Goal: Task Accomplishment & Management: Use online tool/utility

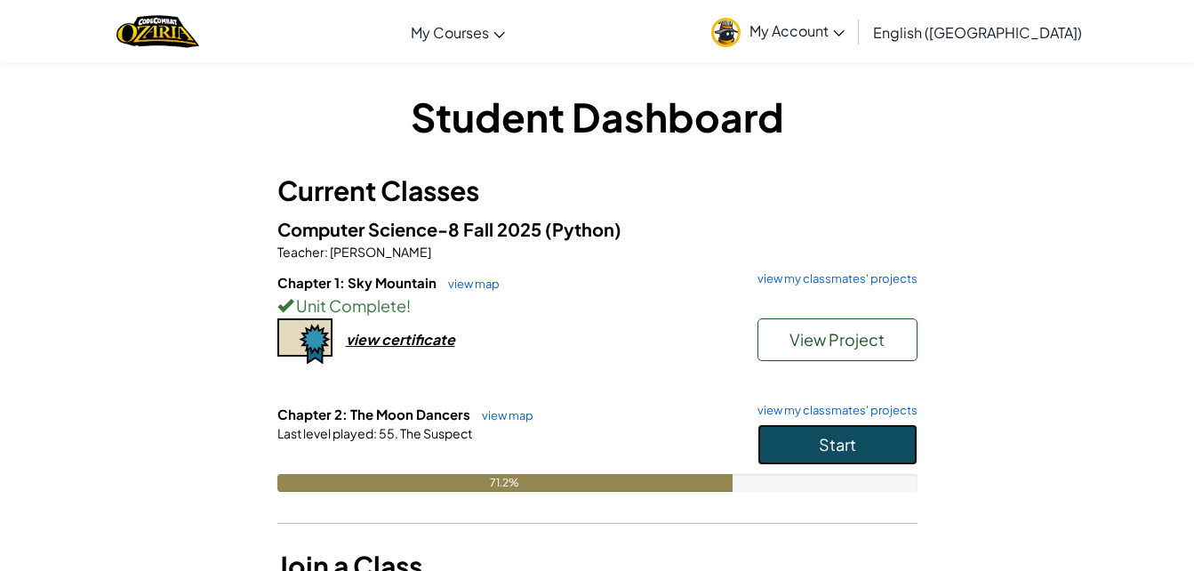
click at [782, 443] on button "Start" at bounding box center [838, 444] width 160 height 41
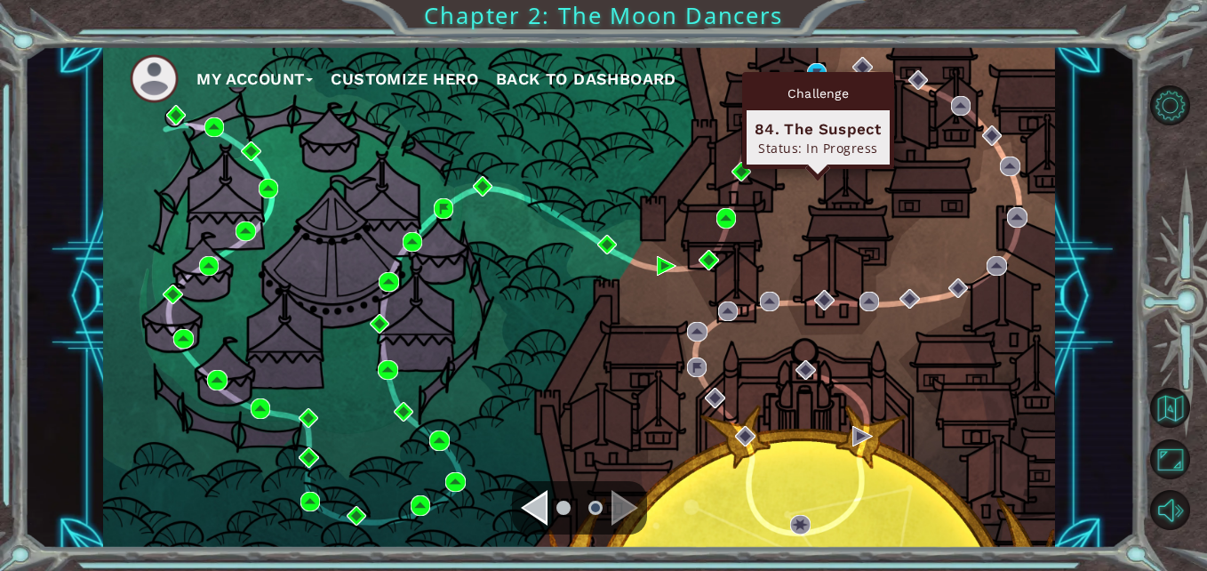
drag, startPoint x: 828, startPoint y: 71, endPoint x: 818, endPoint y: 77, distance: 11.6
click at [818, 77] on body "My Account Customize Hero Back to Dashboard Chapter 2: The Moon Dancers Intro T…" at bounding box center [603, 285] width 1207 height 571
click at [817, 77] on div "Challenge" at bounding box center [818, 93] width 143 height 34
click at [813, 73] on div "Challenge 84. The Suspect Status: In Progress" at bounding box center [818, 120] width 152 height 97
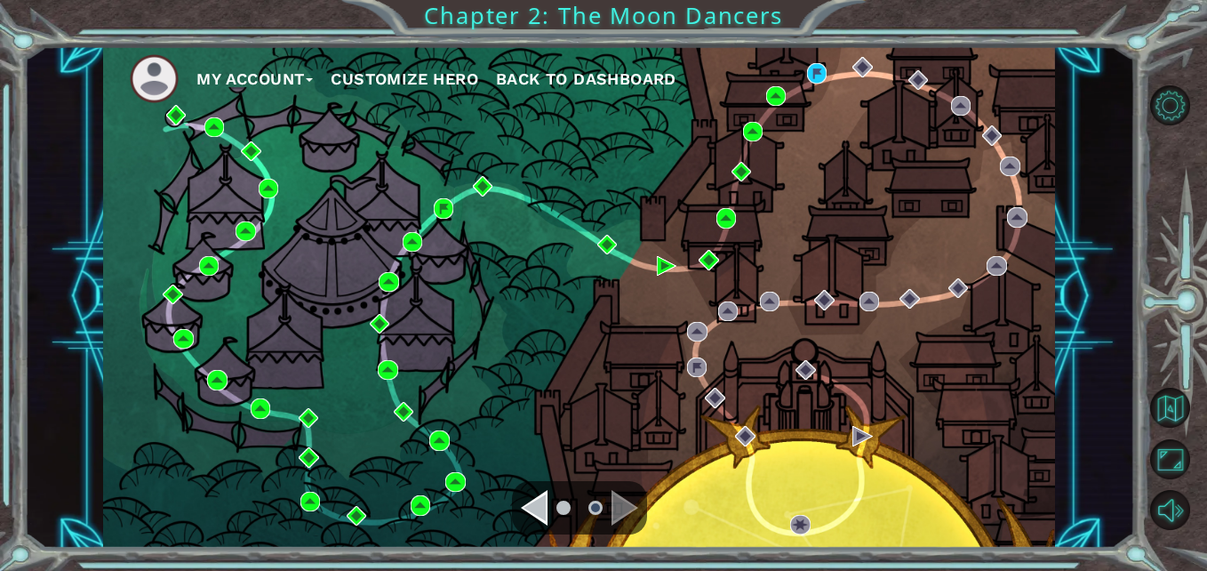
click at [812, 62] on ul "My Account Customize Hero Back to Dashboard" at bounding box center [593, 78] width 926 height 49
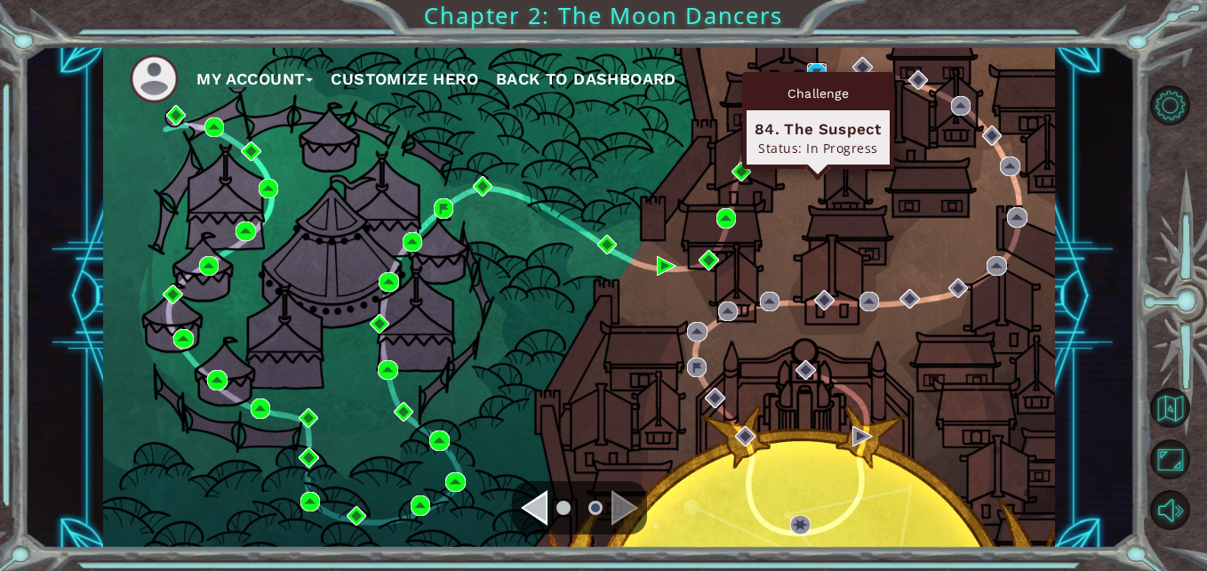
click at [817, 70] on img at bounding box center [817, 73] width 20 height 20
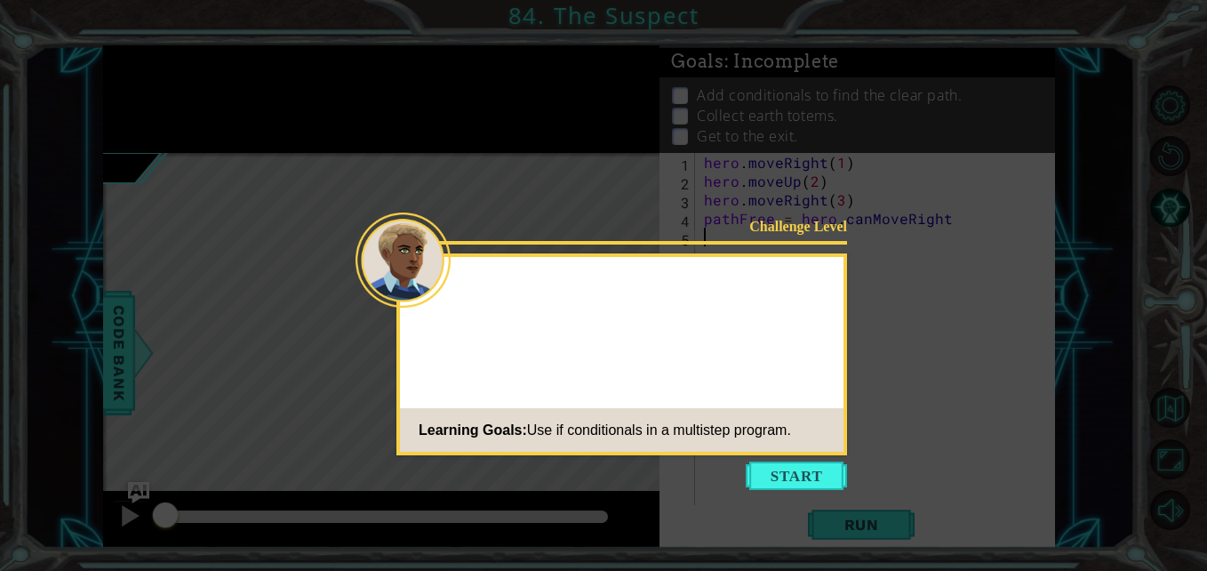
click at [819, 481] on button "Start" at bounding box center [796, 475] width 101 height 28
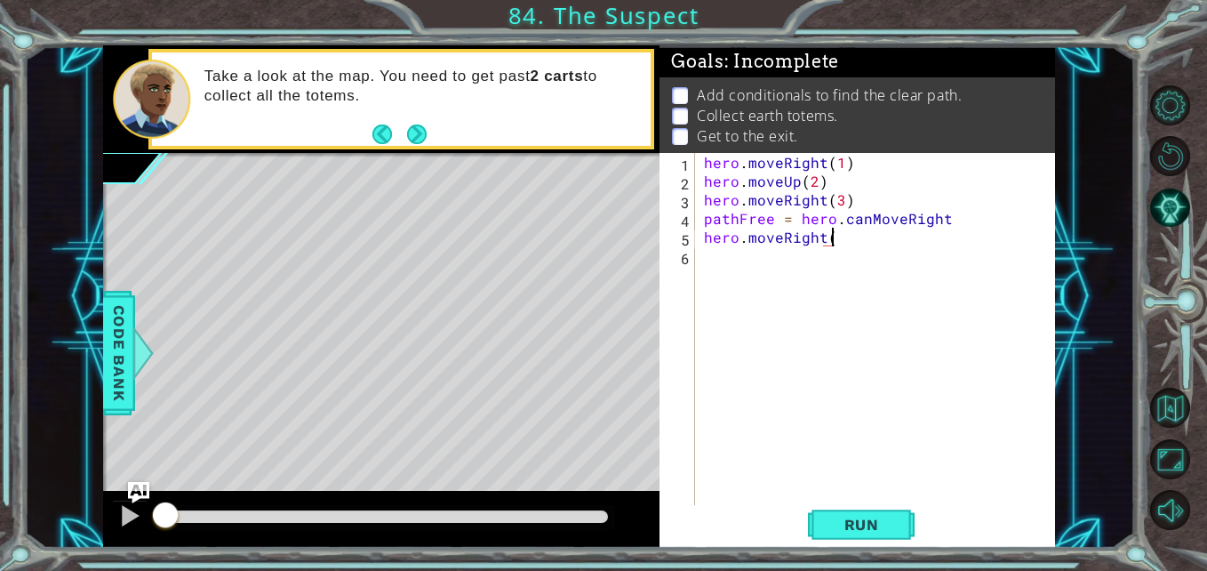
scroll to position [0, 8]
click at [888, 528] on span "Run" at bounding box center [862, 525] width 70 height 18
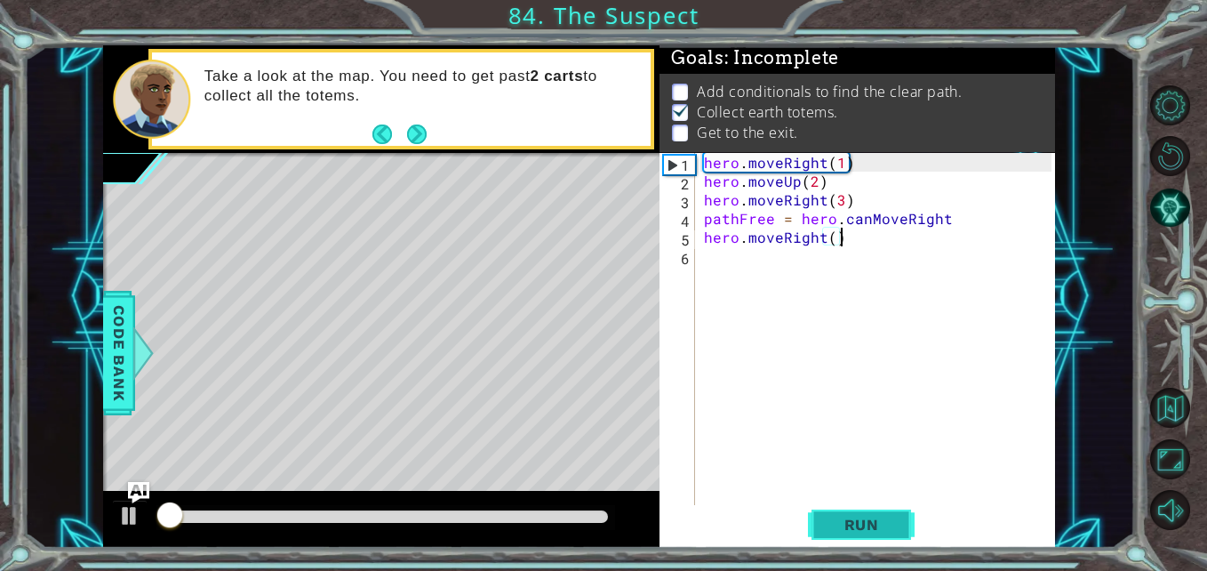
scroll to position [13, 0]
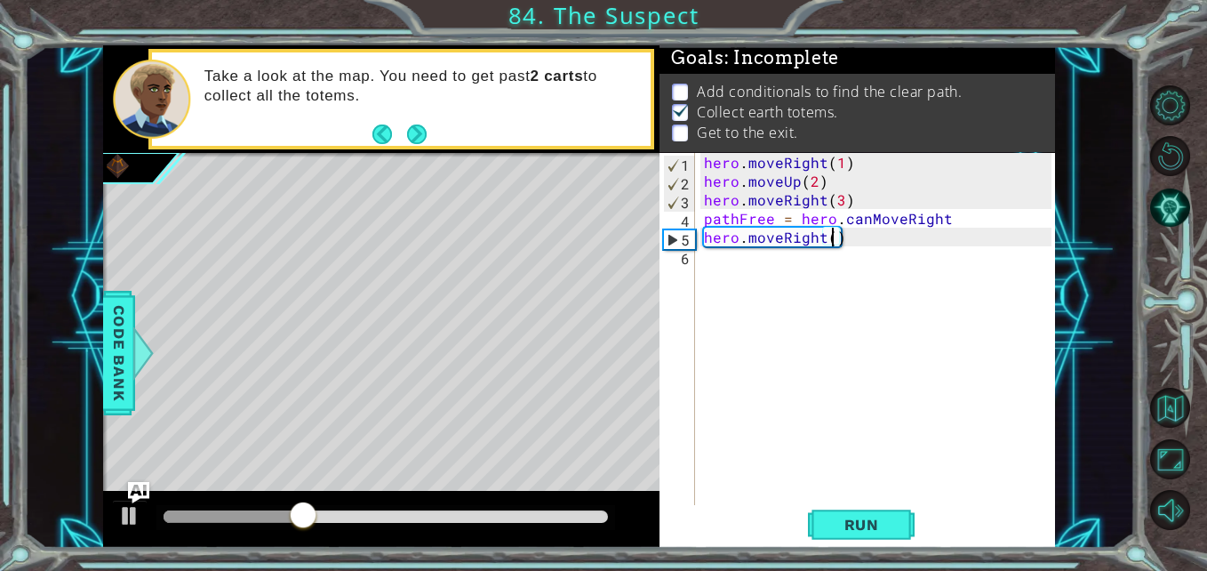
click at [832, 241] on div "hero . moveRight ( 1 ) hero . moveUp ( 2 ) hero . moveRight ( 3 ) pathFree = he…" at bounding box center [880, 349] width 359 height 392
type textarea "hero.moveRight(2)"
click at [736, 263] on div "hero . moveRight ( 1 ) hero . moveUp ( 2 ) hero . moveRight ( 3 ) pathFree = he…" at bounding box center [880, 349] width 359 height 392
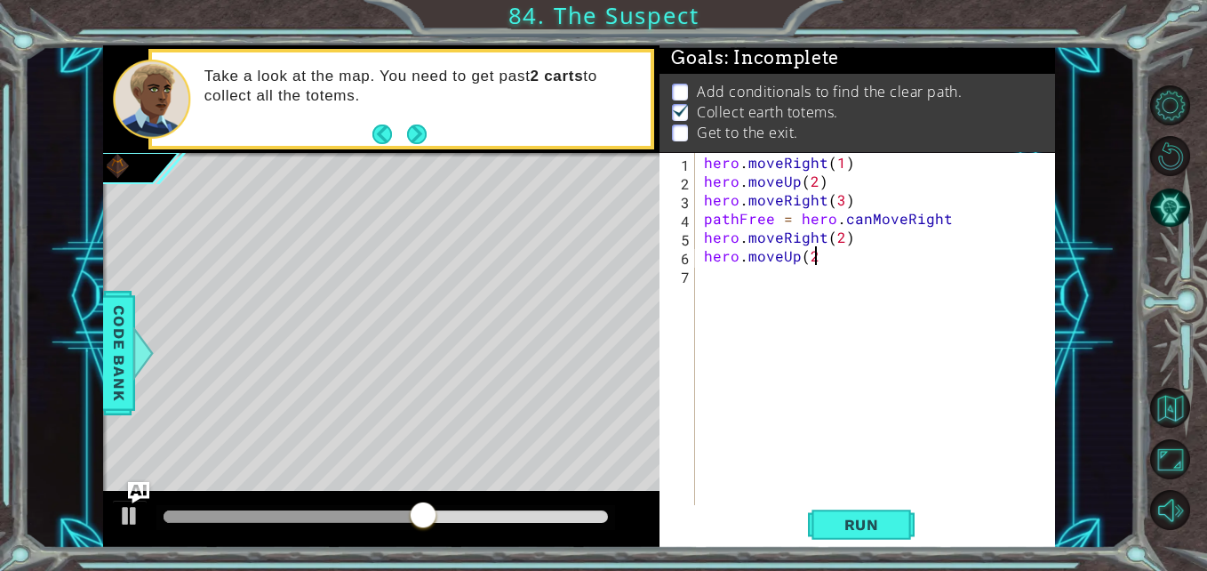
scroll to position [0, 6]
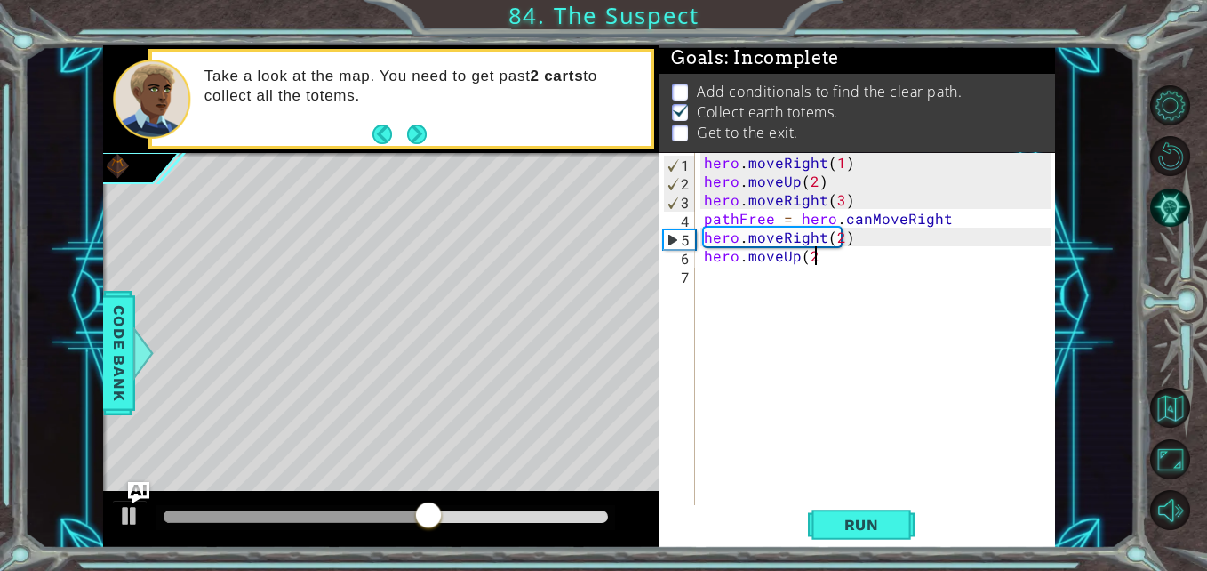
type textarea "hero.moveUp(2)"
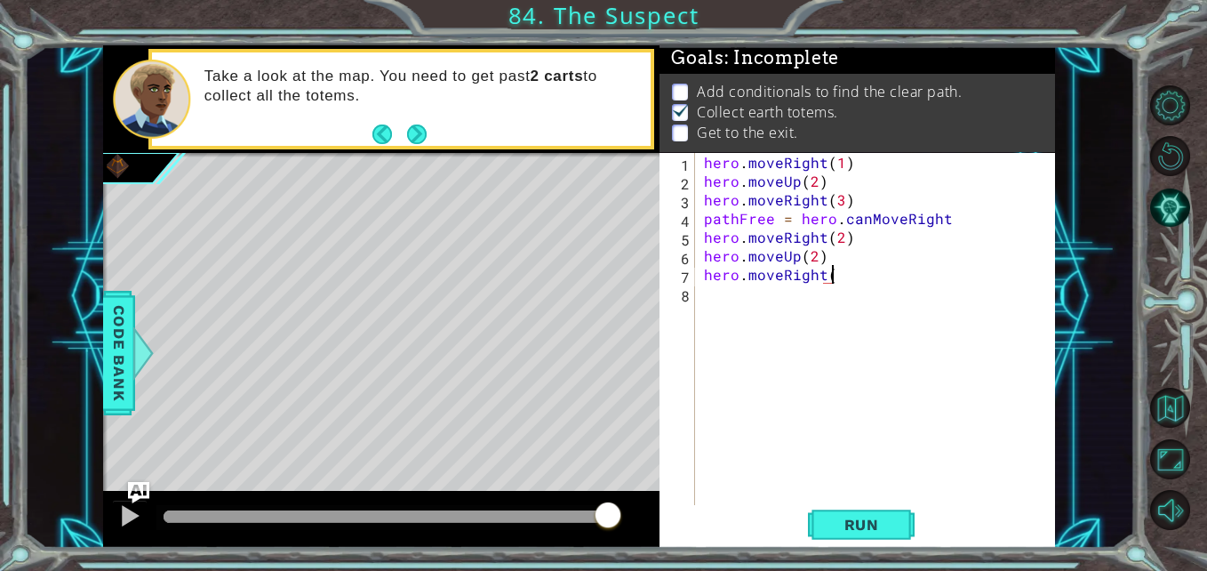
scroll to position [0, 8]
type textarea "hero.moveRight(1)"
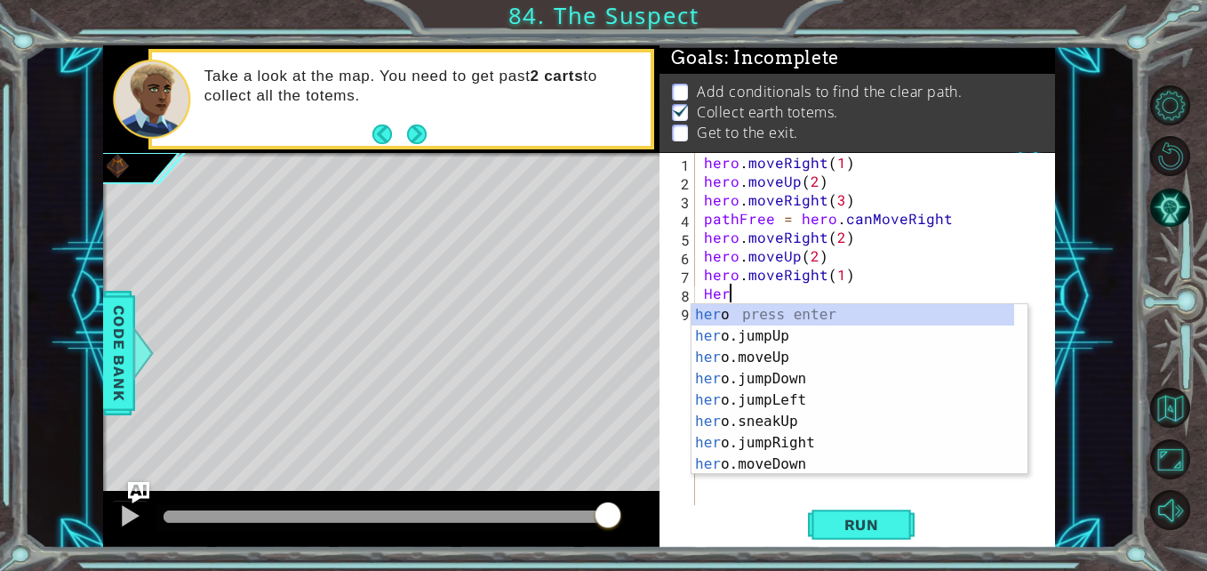
scroll to position [0, 0]
type textarea "H"
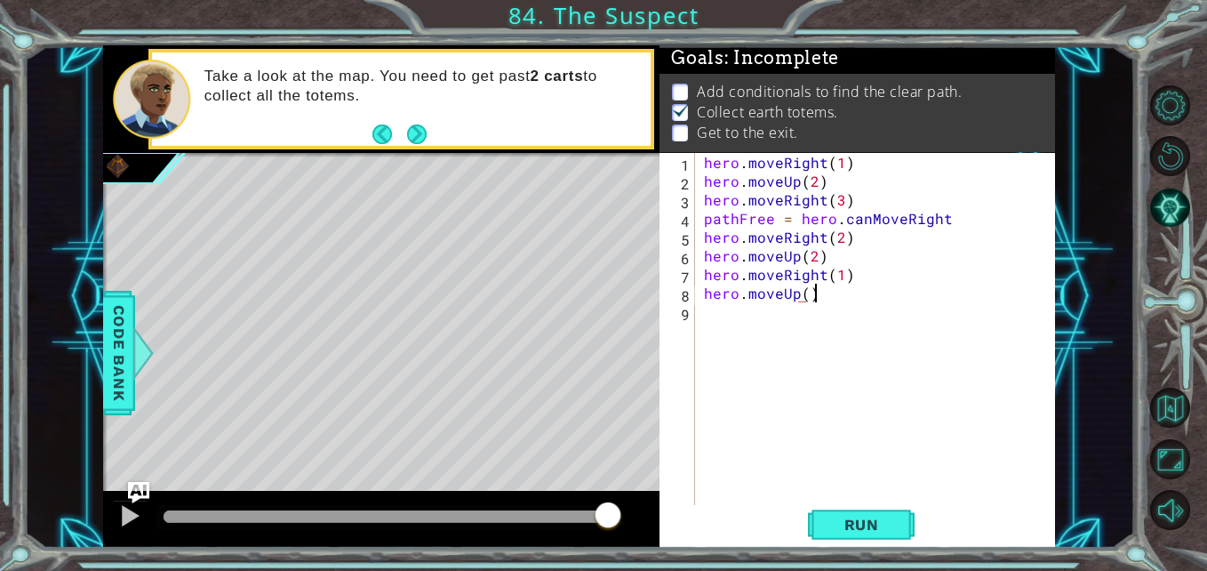
scroll to position [0, 6]
type textarea "hero.moveUp()"
click at [863, 532] on span "Run" at bounding box center [862, 525] width 70 height 18
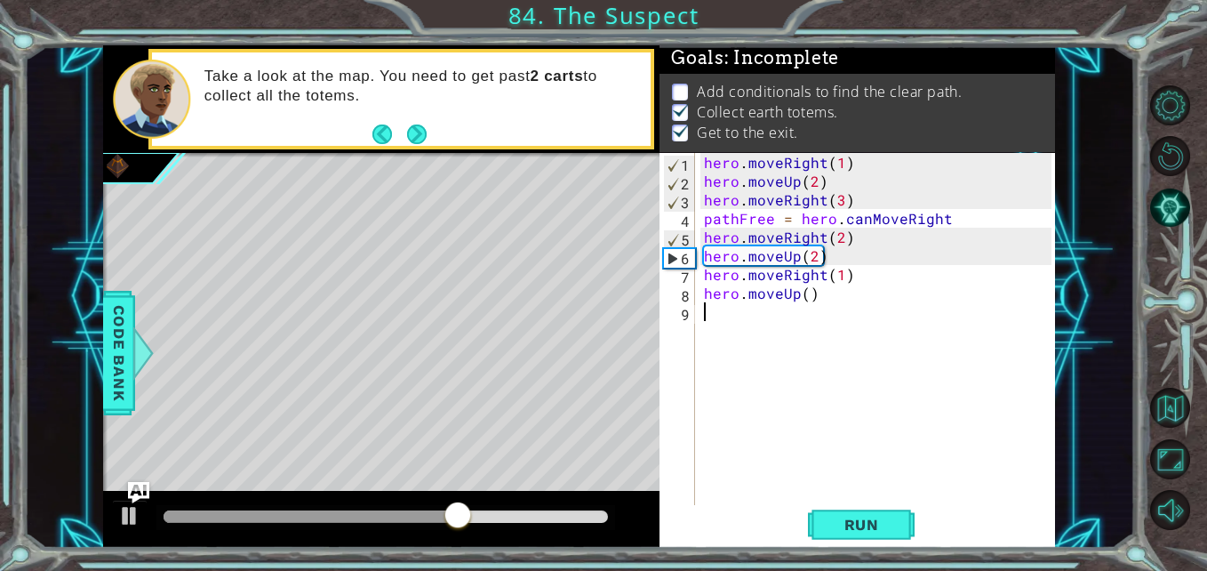
click at [787, 319] on div "hero . moveRight ( 1 ) hero . moveUp ( 2 ) hero . moveRight ( 3 ) pathFree = he…" at bounding box center [880, 349] width 359 height 392
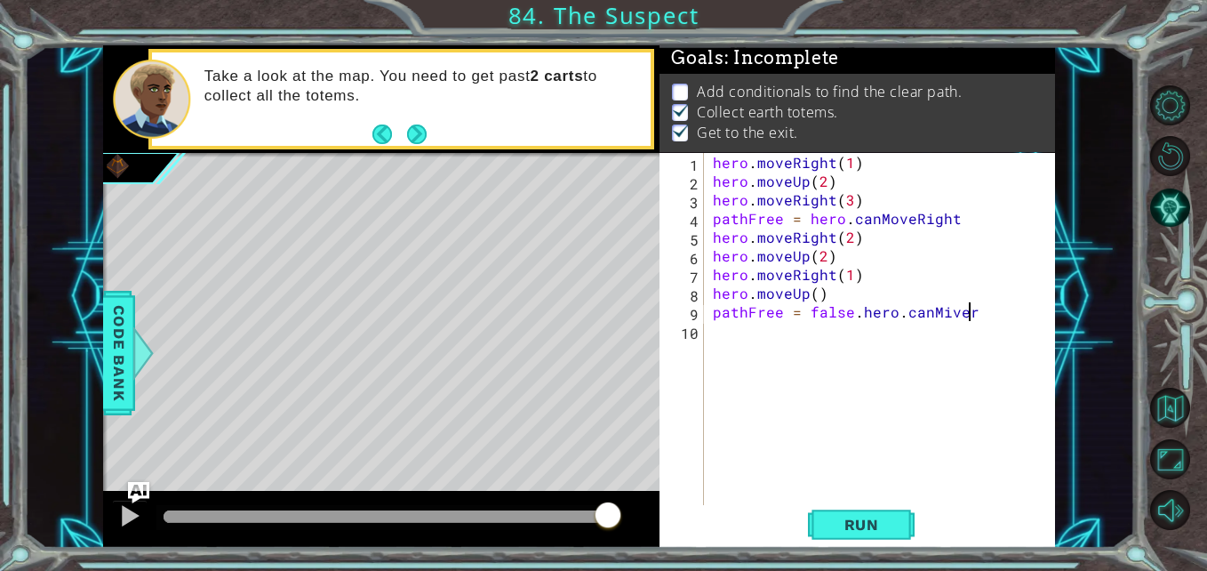
scroll to position [0, 14]
click at [945, 317] on div "hero . moveRight ( 1 ) hero . moveUp ( 2 ) hero . moveRight ( 3 ) pathFree = he…" at bounding box center [885, 349] width 351 height 392
click at [969, 311] on div "hero . moveRight ( 1 ) hero . moveUp ( 2 ) hero . moveRight ( 3 ) pathFree = he…" at bounding box center [885, 349] width 351 height 392
type textarea "pathFree = false.hero.canMoveUp"
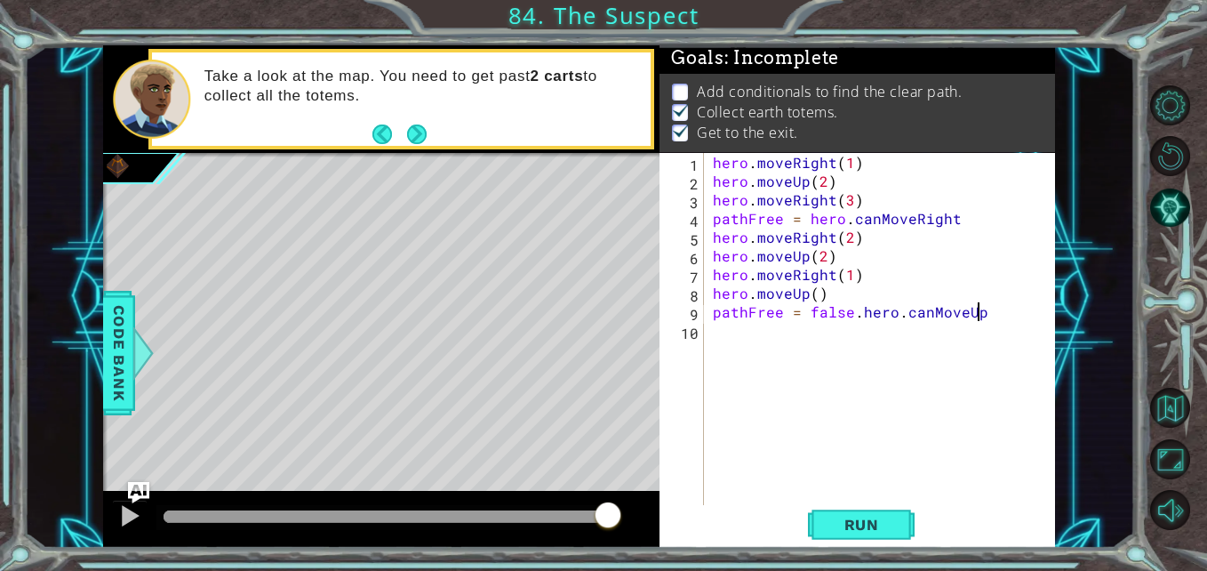
click at [739, 342] on div "hero . moveRight ( 1 ) hero . moveUp ( 2 ) hero . moveRight ( 3 ) pathFree = he…" at bounding box center [885, 349] width 351 height 392
click at [885, 538] on button "Run" at bounding box center [861, 524] width 107 height 39
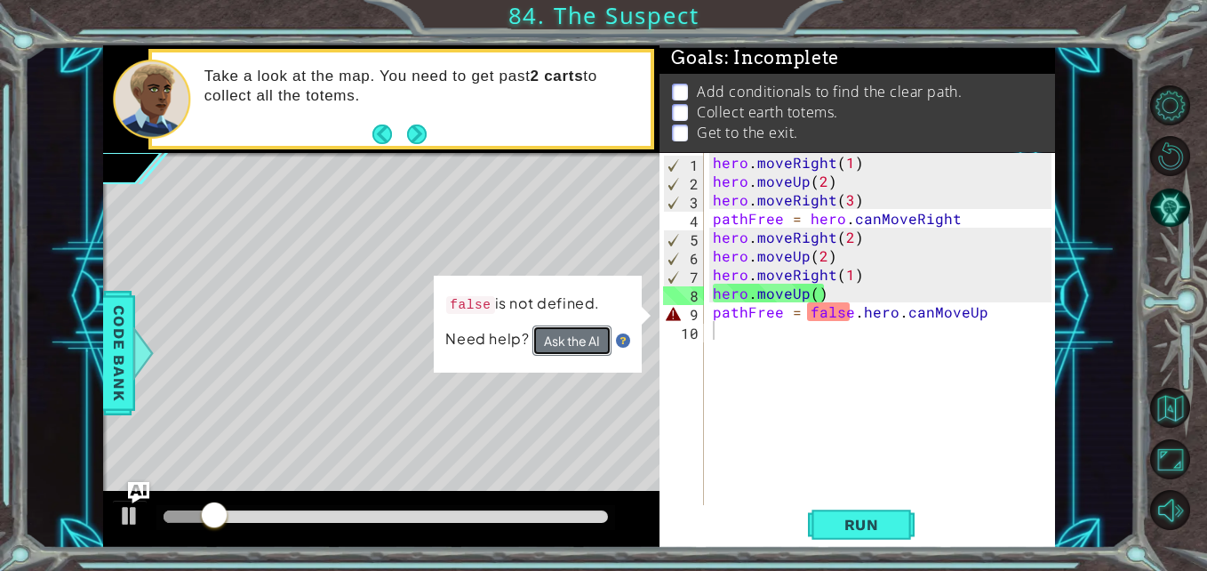
click at [606, 340] on button "Ask the AI" at bounding box center [572, 340] width 79 height 30
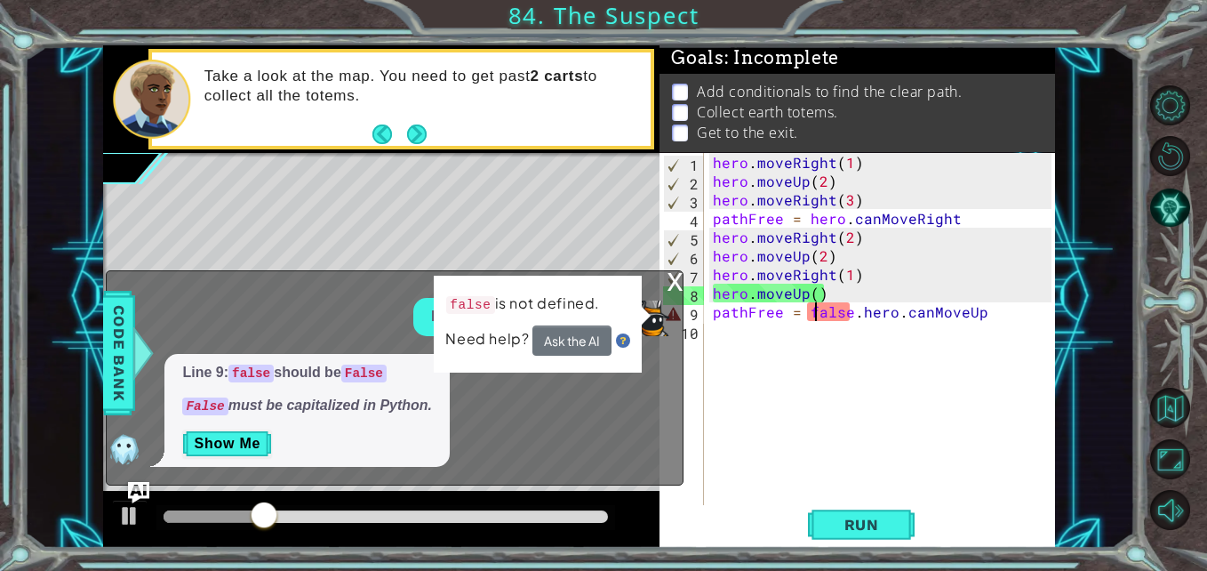
click at [814, 316] on div "hero . moveRight ( 1 ) hero . moveUp ( 2 ) hero . moveRight ( 3 ) pathFree = he…" at bounding box center [885, 349] width 351 height 392
type textarea "pathFree = False.hero.canMoveUp"
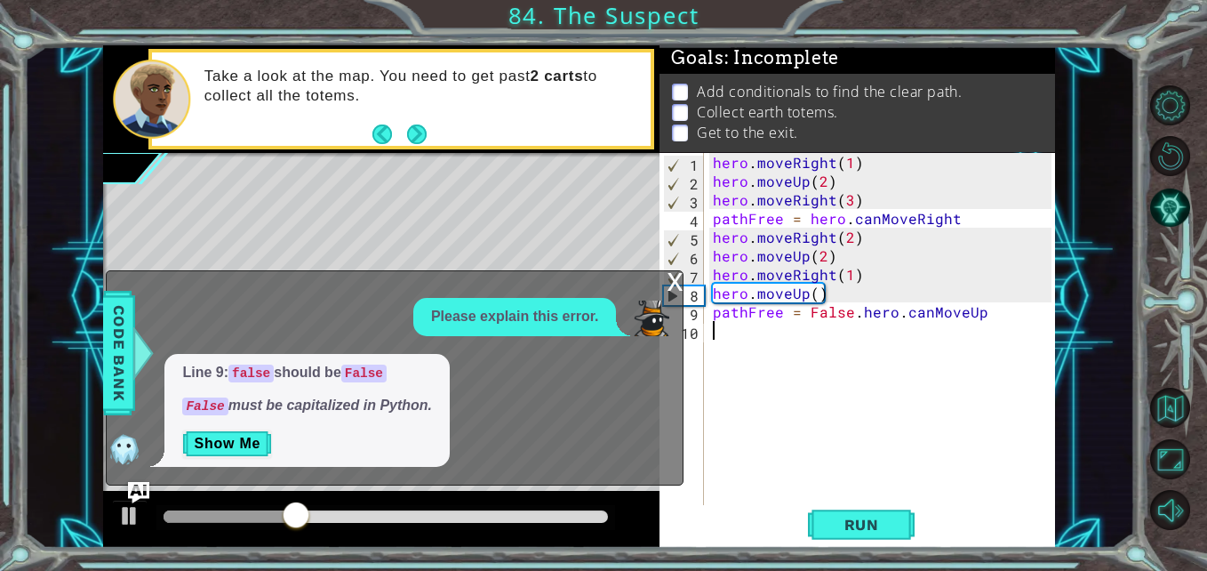
drag, startPoint x: 717, startPoint y: 331, endPoint x: 711, endPoint y: 344, distance: 14.4
click at [711, 344] on div "hero . moveRight ( 1 ) hero . moveUp ( 2 ) hero . moveRight ( 3 ) pathFree = he…" at bounding box center [885, 349] width 351 height 392
click at [850, 514] on button "Run" at bounding box center [861, 524] width 107 height 39
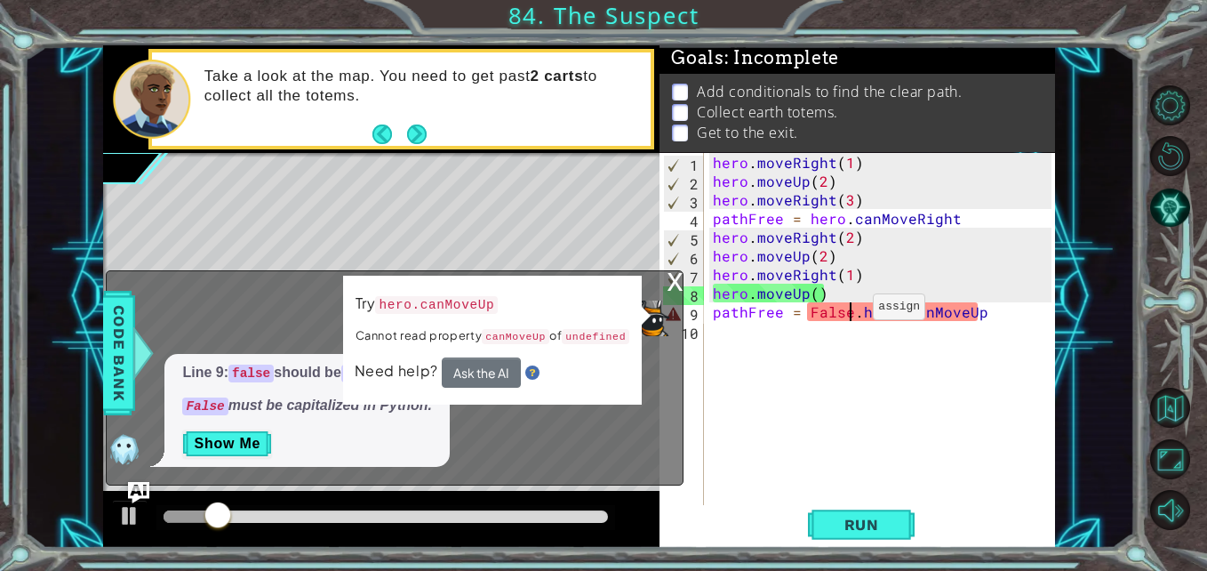
click at [852, 311] on div "hero . moveRight ( 1 ) hero . moveUp ( 2 ) hero . moveRight ( 3 ) pathFree = he…" at bounding box center [885, 349] width 351 height 392
type textarea "pathFree = Falsehero.canMoveUp"
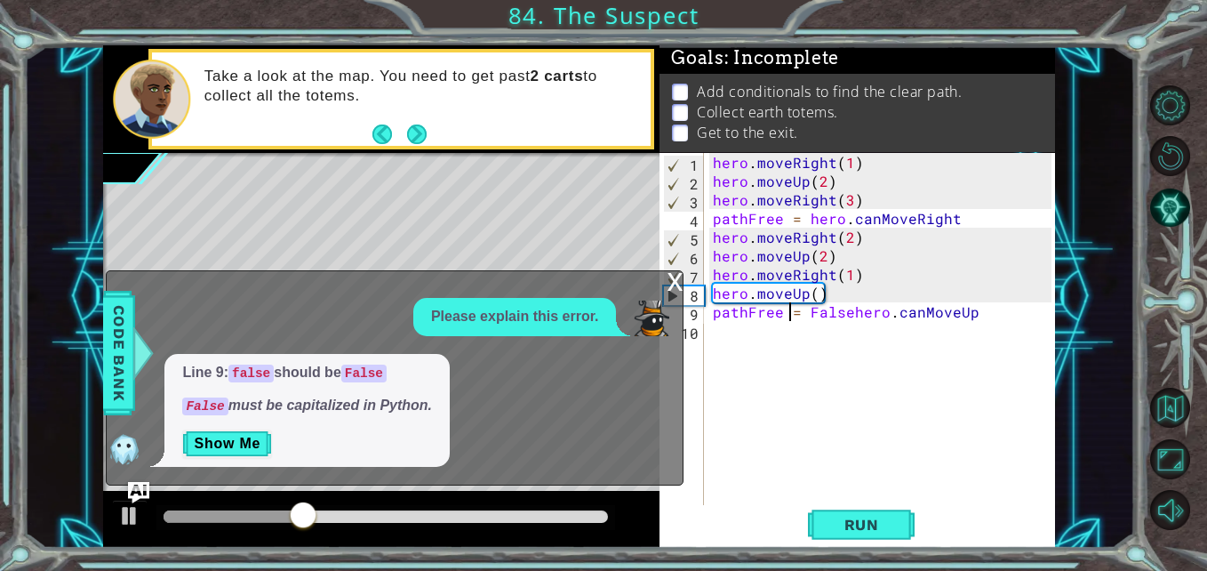
click at [790, 312] on div "hero . moveRight ( 1 ) hero . moveUp ( 2 ) hero . moveRight ( 3 ) pathFree = he…" at bounding box center [885, 349] width 351 height 392
click at [211, 443] on button "Show Me" at bounding box center [227, 443] width 90 height 28
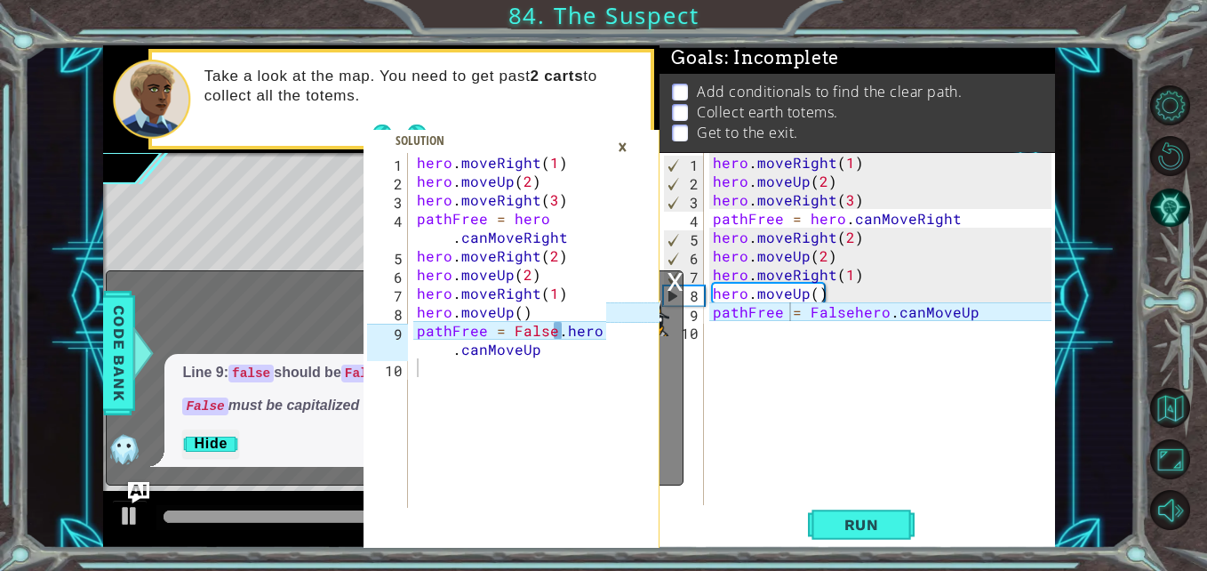
click at [622, 140] on div "×" at bounding box center [623, 147] width 28 height 30
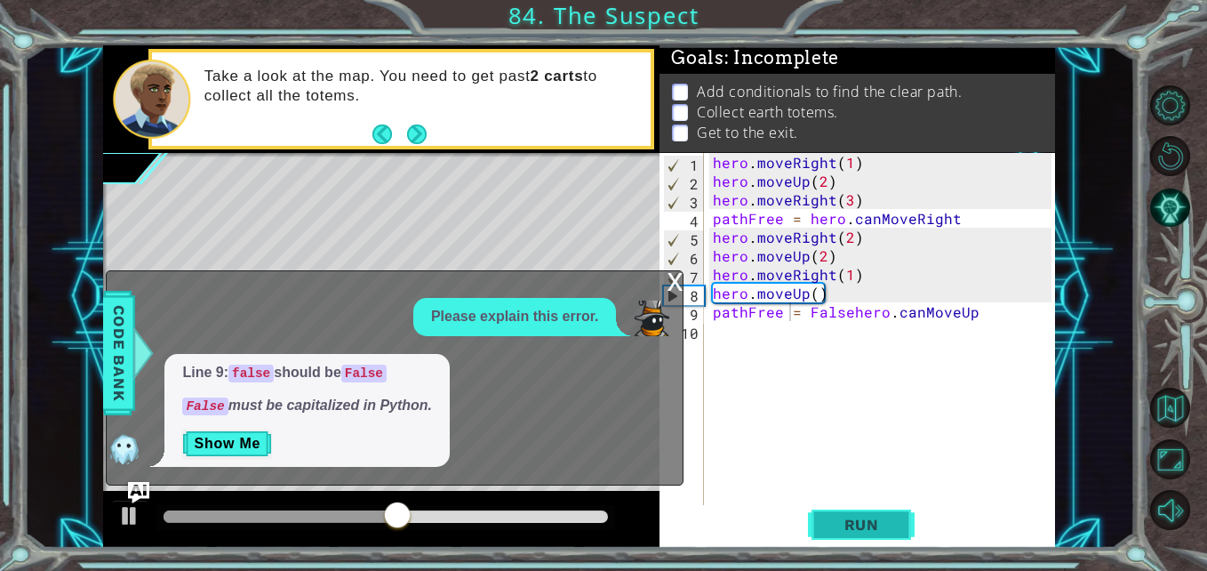
click at [857, 530] on span "Run" at bounding box center [862, 525] width 70 height 18
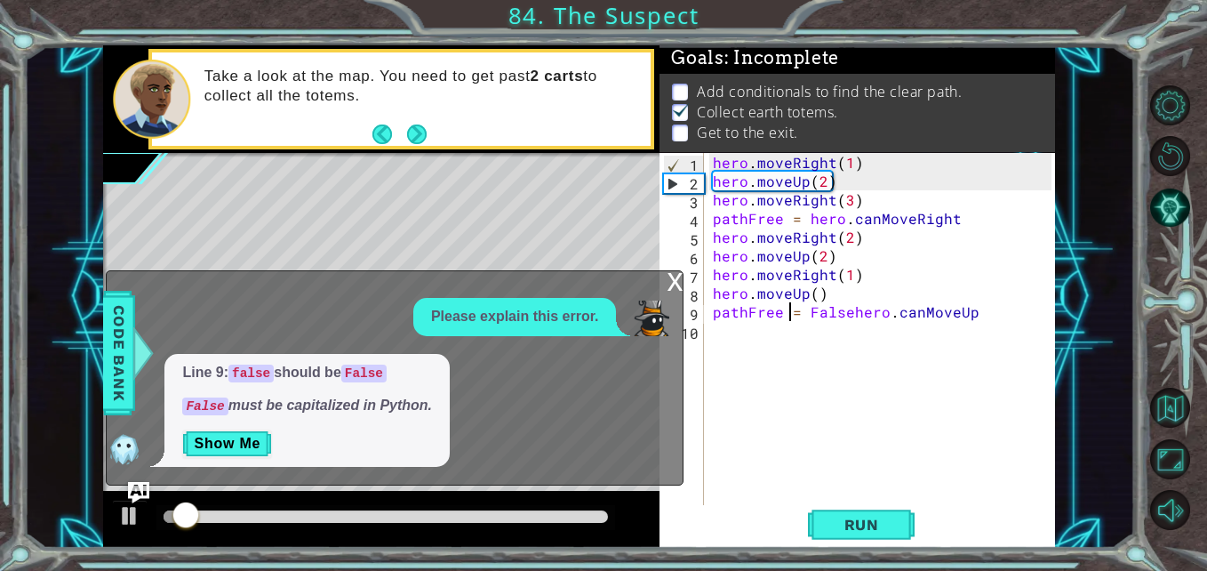
click at [664, 281] on div "x Please explain this error. Line 9: false should be False False must be capita…" at bounding box center [395, 378] width 578 height 216
click at [686, 280] on div "7" at bounding box center [683, 277] width 41 height 19
click at [676, 278] on div "x" at bounding box center [675, 280] width 16 height 18
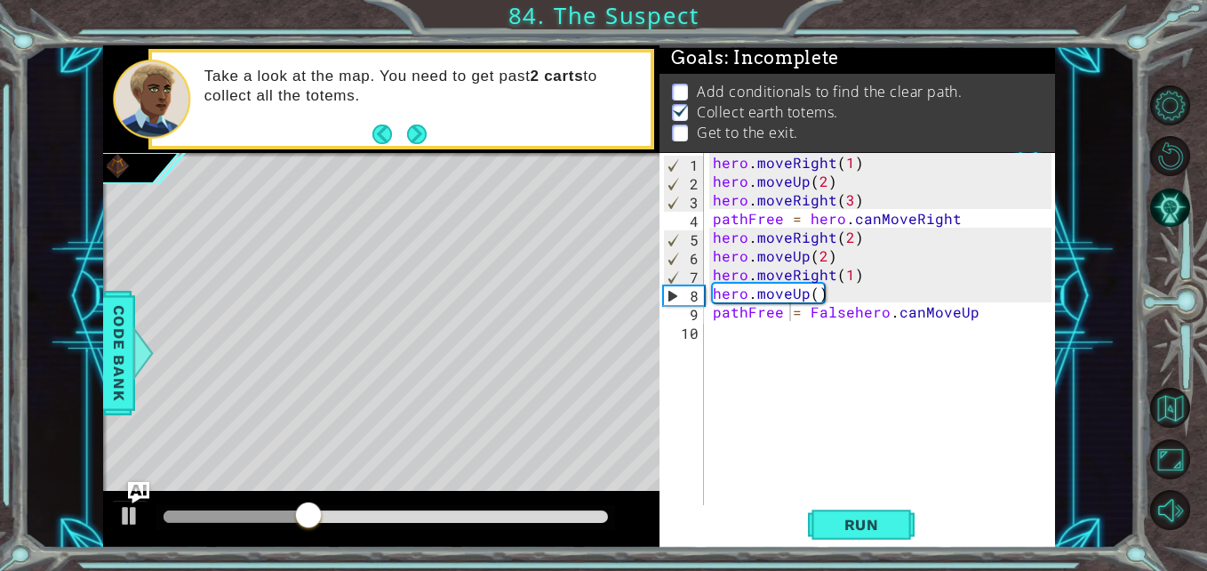
click at [718, 325] on div "hero . moveRight ( 1 ) hero . moveUp ( 2 ) hero . moveRight ( 3 ) pathFree = he…" at bounding box center [885, 349] width 351 height 392
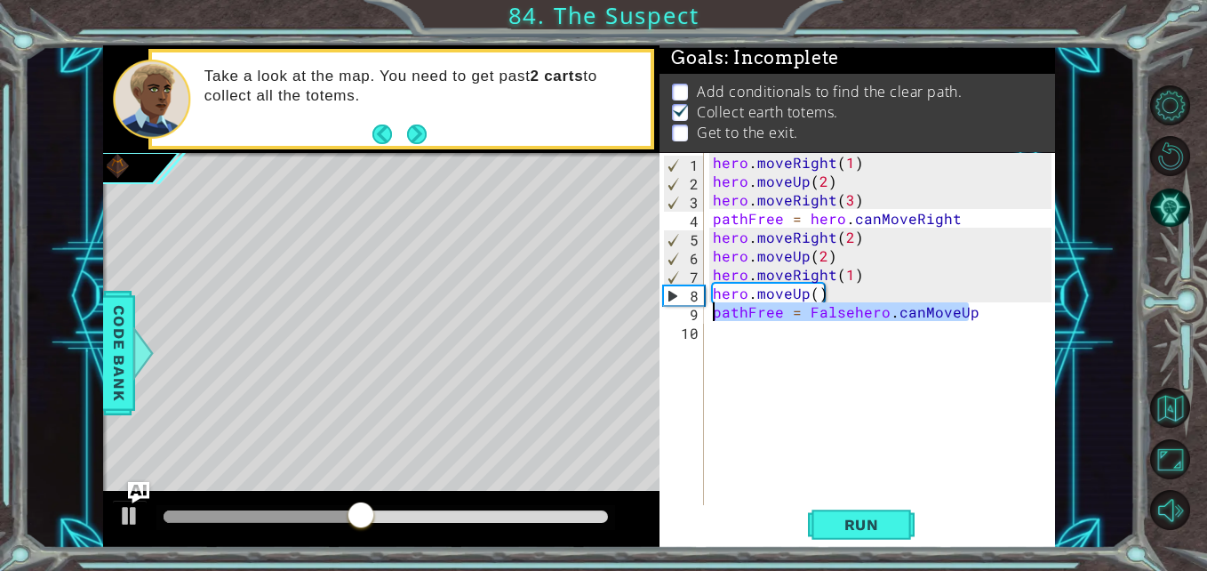
drag, startPoint x: 976, startPoint y: 309, endPoint x: 688, endPoint y: 316, distance: 288.2
click at [688, 316] on div "1 2 3 4 5 6 7 8 9 10 hero . moveRight ( 1 ) hero . moveUp ( 2 ) hero . moveRigh…" at bounding box center [855, 330] width 391 height 355
type textarea "pathFree = Falsehero.canMoveUp"
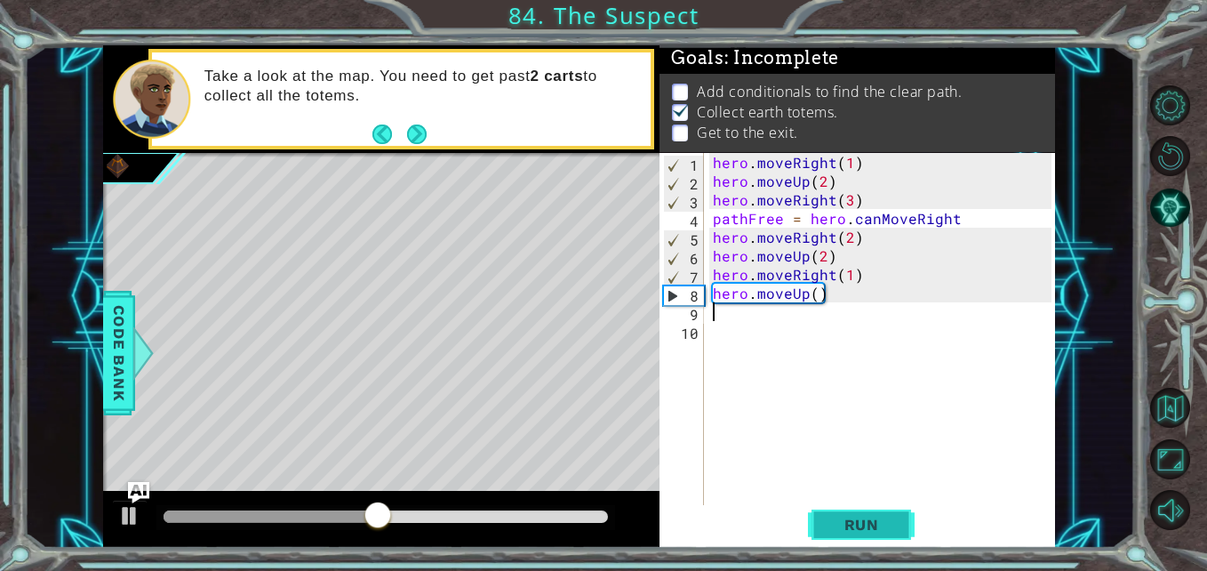
click at [853, 509] on button "Run" at bounding box center [861, 524] width 107 height 39
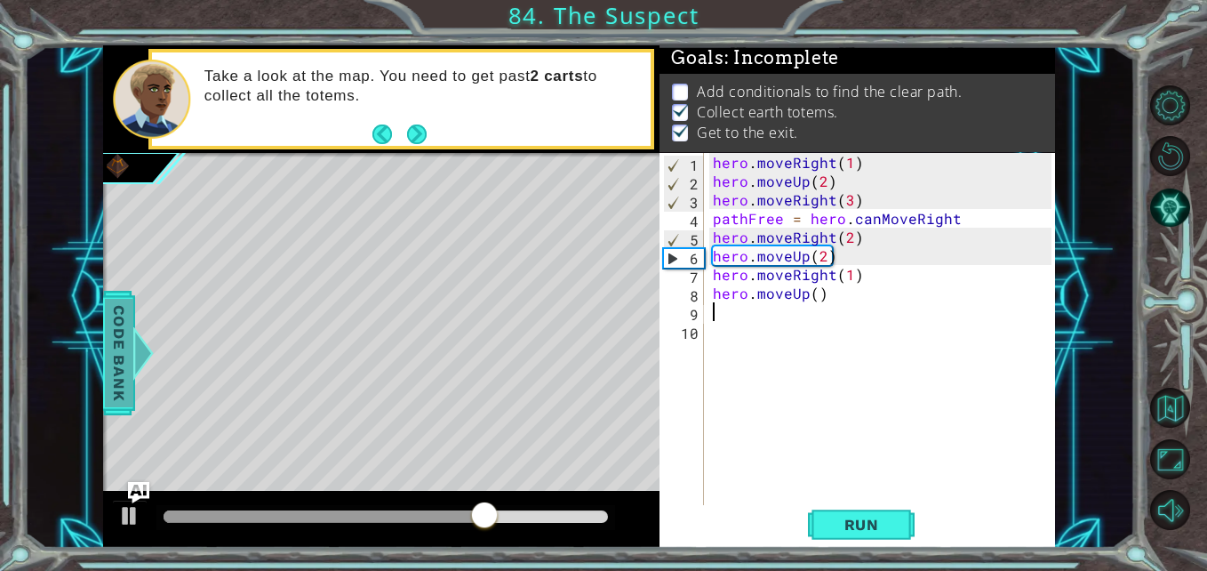
click at [113, 337] on span "Code Bank" at bounding box center [119, 353] width 28 height 108
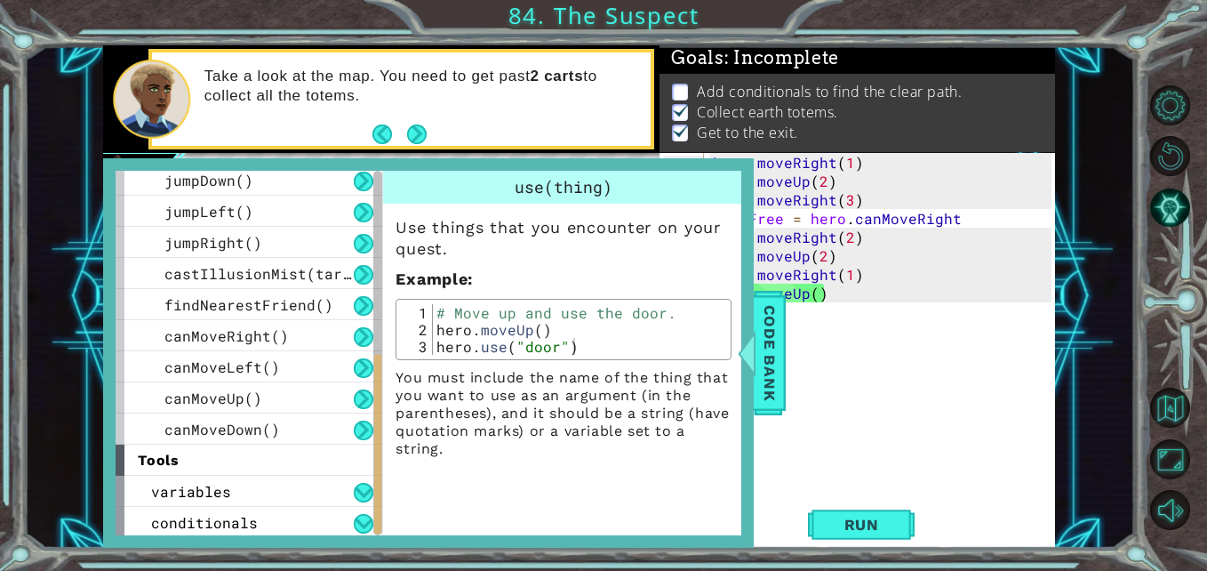
scroll to position [382, 0]
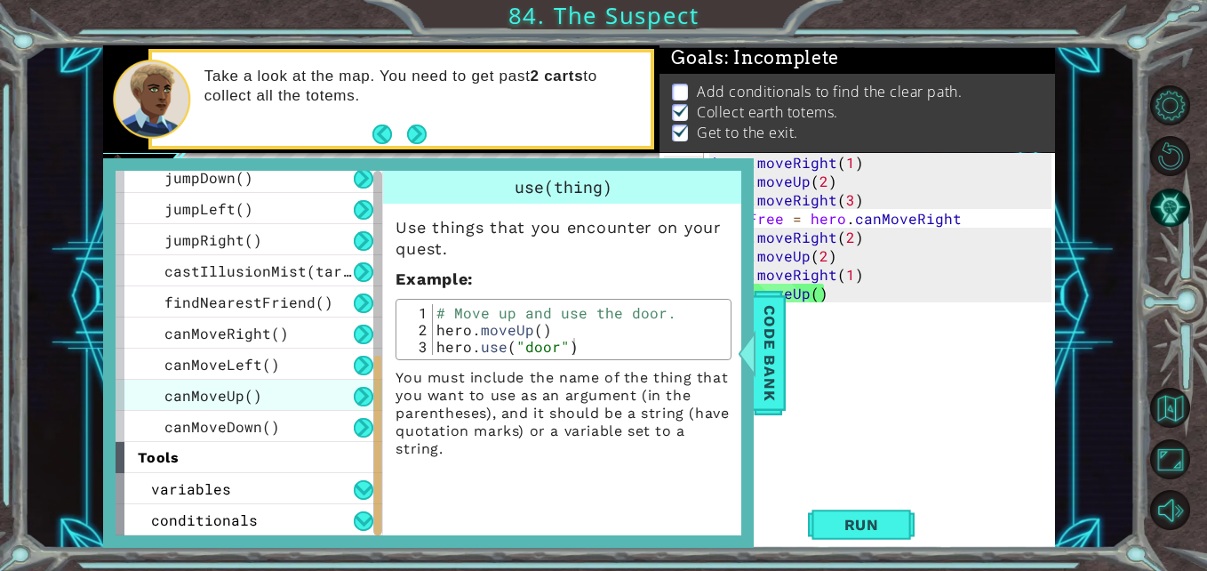
click at [196, 394] on span "canMoveUp()" at bounding box center [213, 395] width 98 height 19
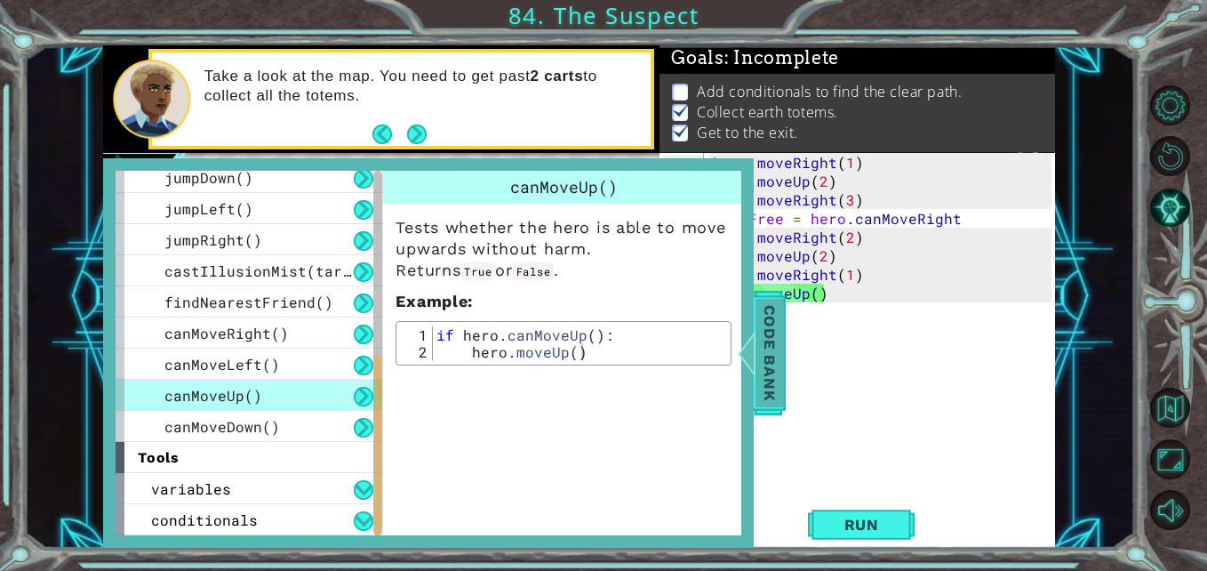
click at [757, 373] on div at bounding box center [747, 352] width 22 height 53
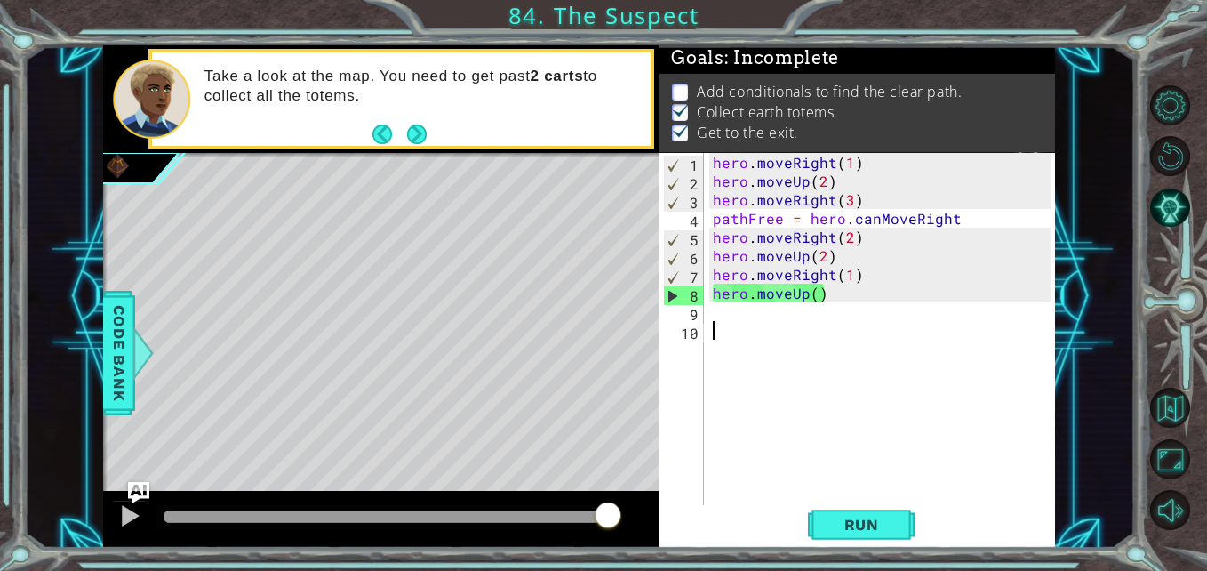
click at [746, 331] on div "hero . moveRight ( 1 ) hero . moveUp ( 2 ) hero . moveRight ( 3 ) pathFree = he…" at bounding box center [885, 349] width 351 height 392
click at [743, 319] on div "hero . moveRight ( 1 ) hero . moveUp ( 2 ) hero . moveRight ( 3 ) pathFree = he…" at bounding box center [885, 349] width 351 height 392
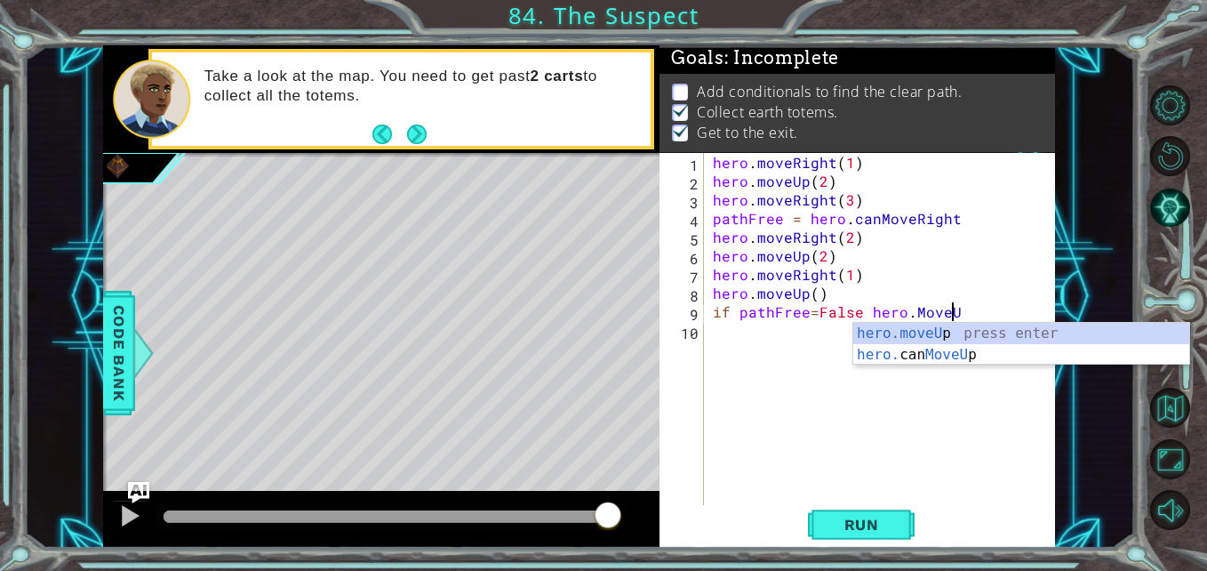
scroll to position [0, 14]
type textarea "if pathFree=False hero.MoveUp"
click at [752, 341] on div "hero . moveRight ( 1 ) hero . moveUp ( 2 ) hero . moveRight ( 3 ) pathFree = he…" at bounding box center [885, 349] width 351 height 392
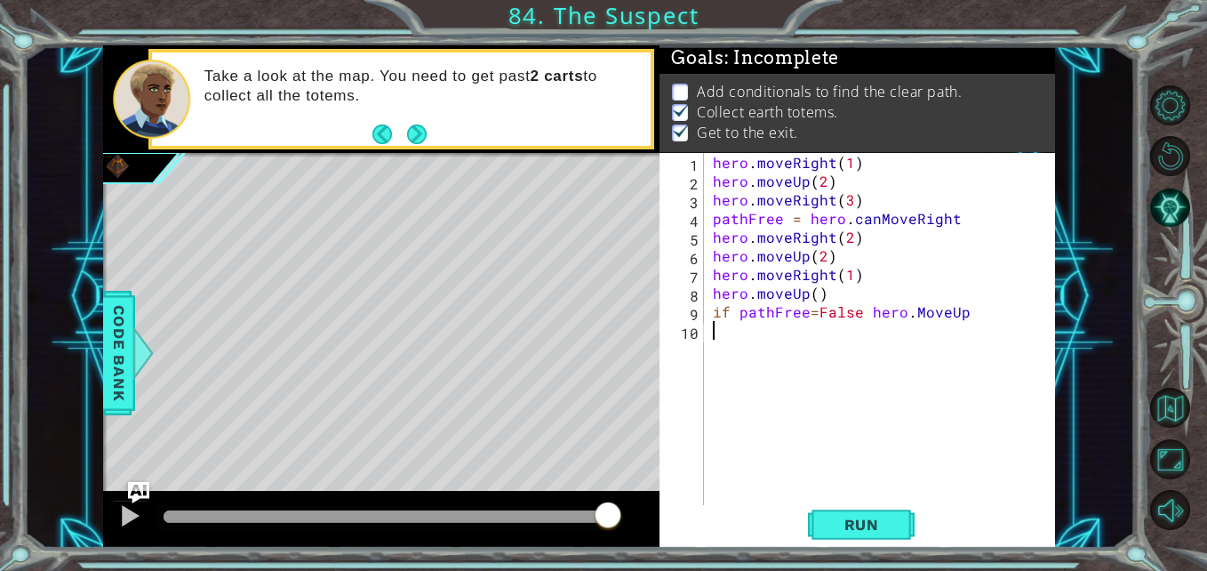
scroll to position [0, 0]
click at [845, 525] on span "Run" at bounding box center [862, 525] width 70 height 18
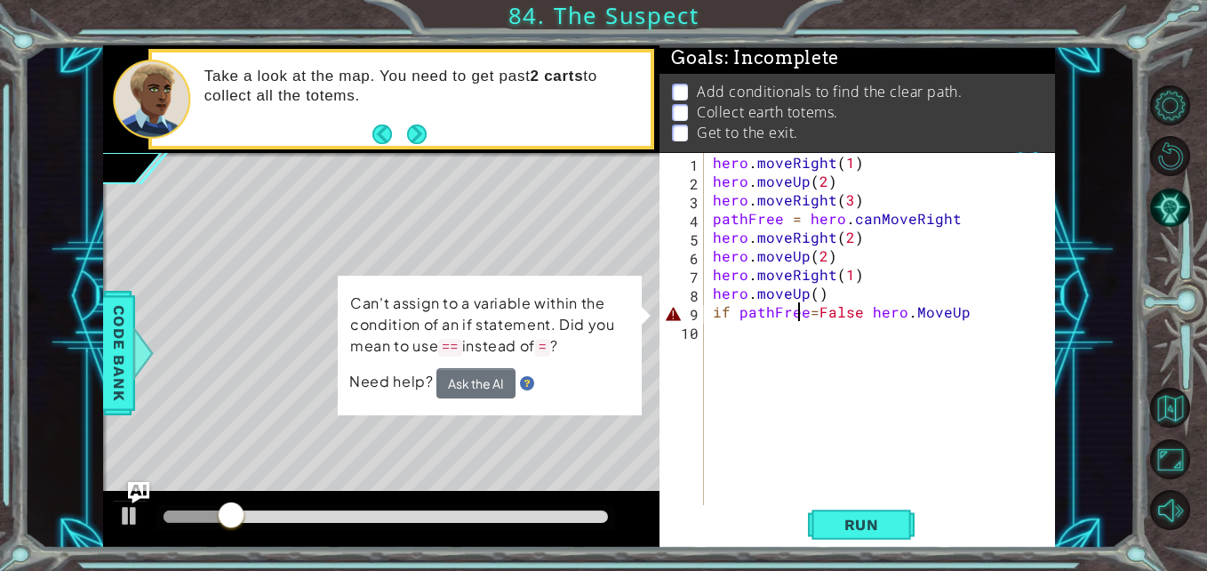
click at [801, 314] on div "hero . moveRight ( 1 ) hero . moveUp ( 2 ) hero . moveRight ( 3 ) pathFree = he…" at bounding box center [885, 349] width 351 height 392
click at [809, 315] on div "hero . moveRight ( 1 ) hero . moveUp ( 2 ) hero . moveRight ( 3 ) pathFree = he…" at bounding box center [885, 349] width 351 height 392
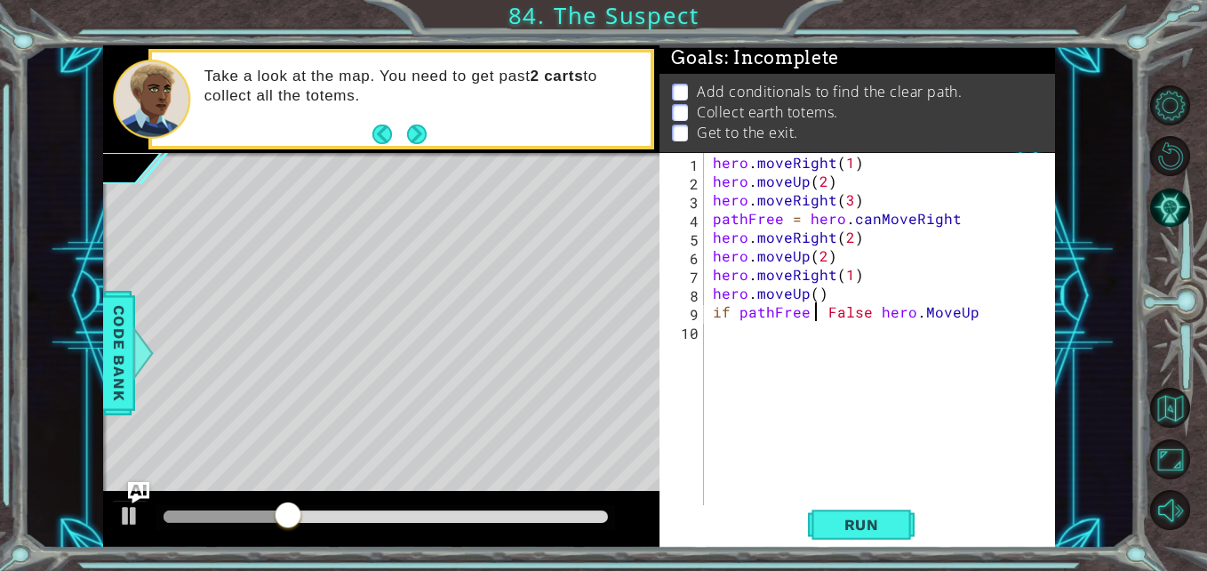
scroll to position [0, 7]
click at [880, 511] on button "Run" at bounding box center [861, 524] width 107 height 39
type textarea "if pathFree == False hero.MoveUp"
click at [873, 525] on span "Run" at bounding box center [862, 525] width 70 height 18
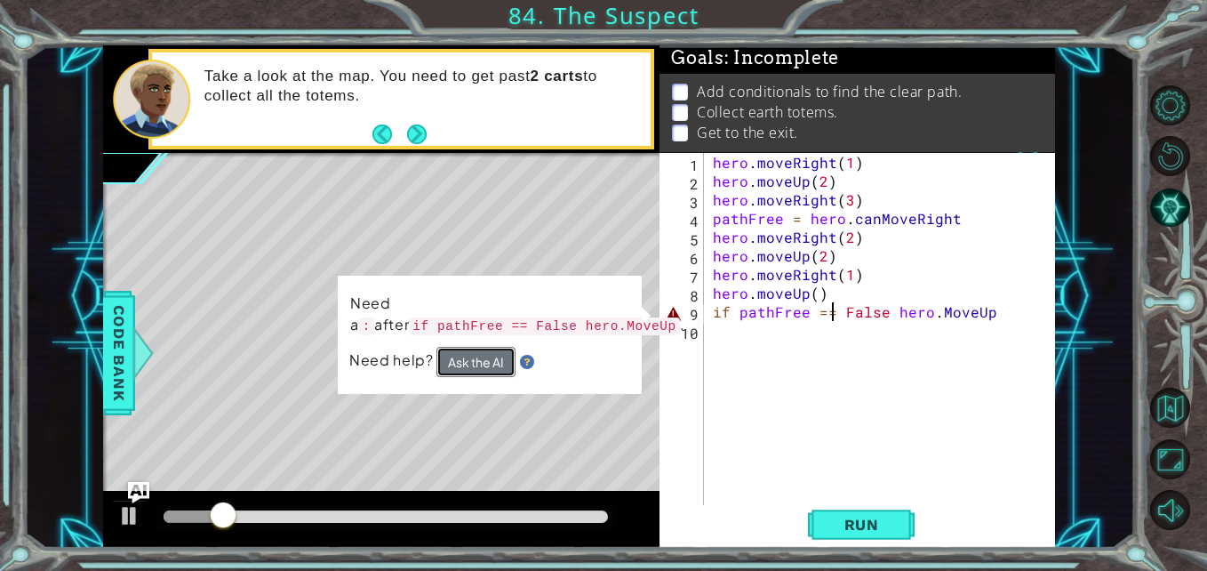
click at [487, 360] on button "Ask the AI" at bounding box center [476, 362] width 79 height 30
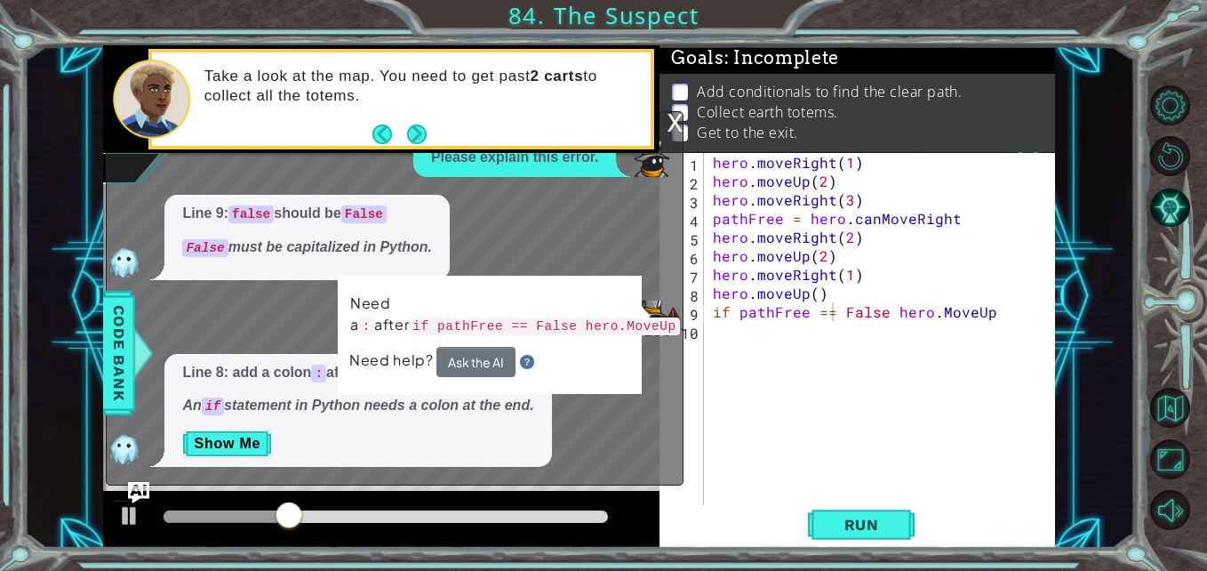
click at [481, 245] on div "Line 9: false should be False False must be capitalized in Python." at bounding box center [390, 237] width 567 height 85
click at [664, 317] on img at bounding box center [652, 319] width 36 height 36
click at [633, 440] on div "Line 8: add a colon : after the if condition. An if statement in Python needs a…" at bounding box center [390, 411] width 567 height 114
click at [735, 410] on div "hero . moveRight ( 1 ) hero . moveUp ( 2 ) hero . moveRight ( 3 ) pathFree = he…" at bounding box center [885, 349] width 351 height 392
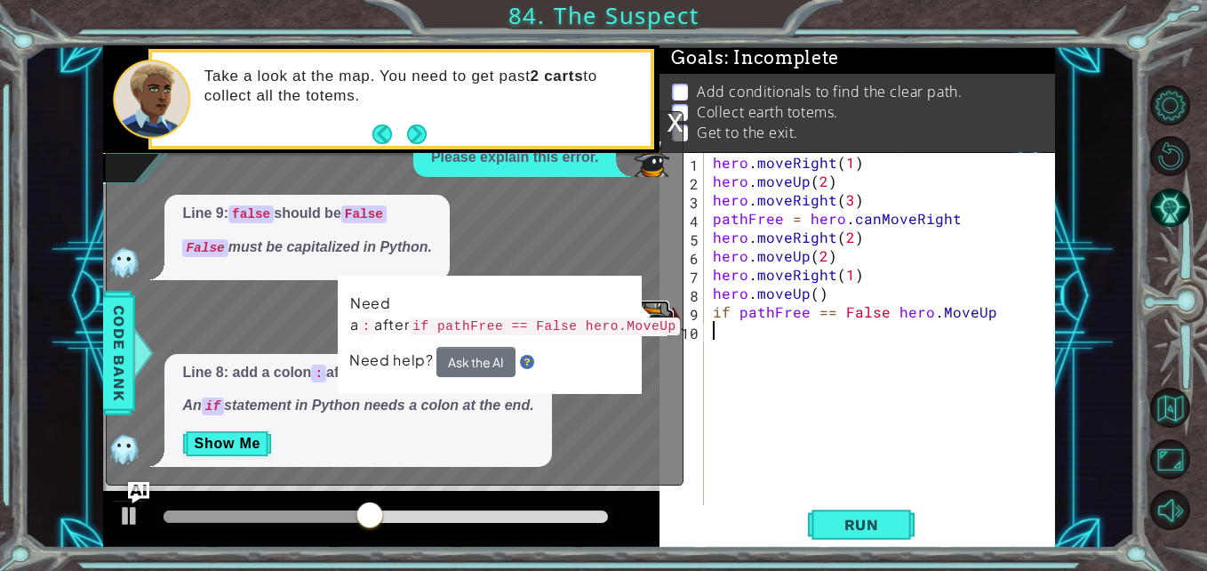
click at [670, 314] on link at bounding box center [654, 316] width 40 height 15
click at [223, 442] on button "Show Me" at bounding box center [227, 443] width 90 height 28
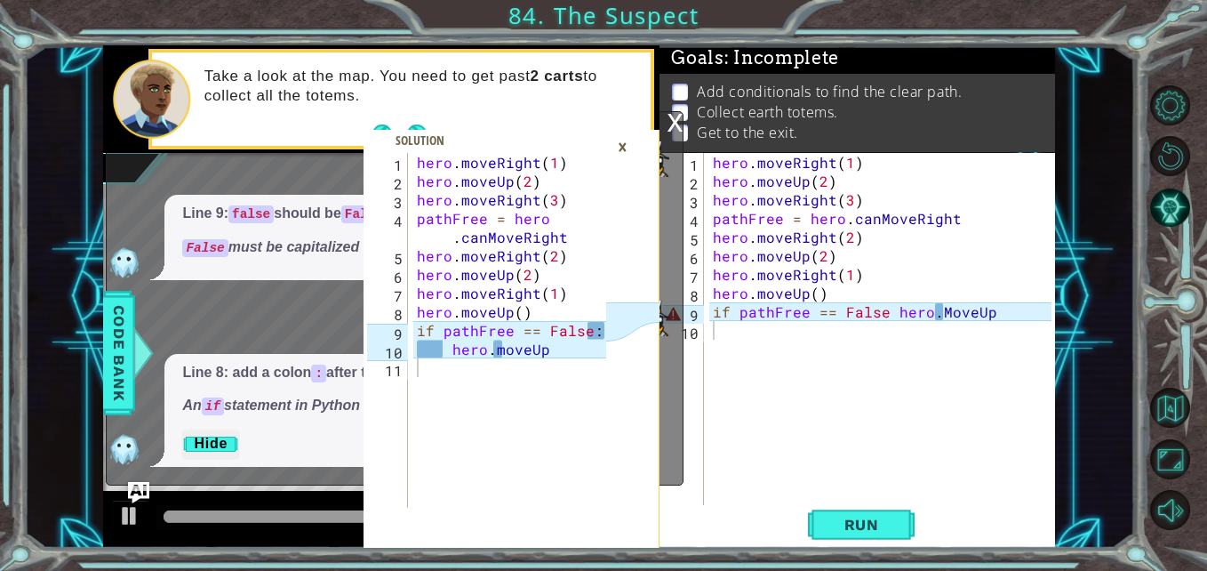
click at [631, 151] on div "×" at bounding box center [623, 147] width 28 height 30
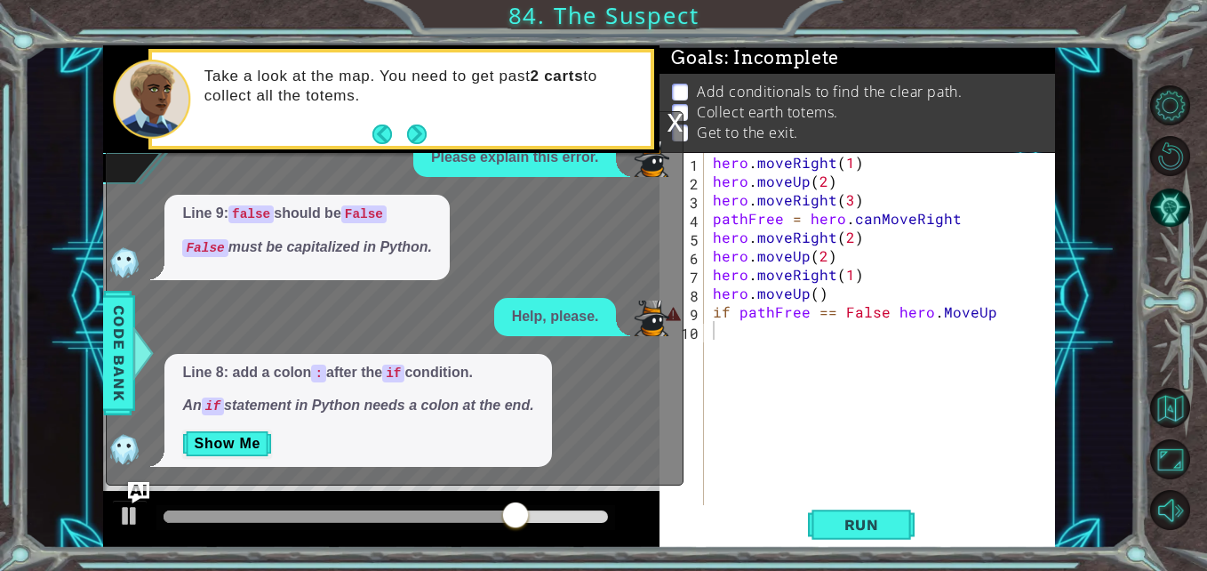
click at [728, 317] on div "hero . moveRight ( 1 ) hero . moveUp ( 2 ) hero . moveRight ( 3 ) pathFree = he…" at bounding box center [885, 349] width 351 height 392
type textarea "if: pathFree == False hero.MoveUp"
click at [830, 519] on span "Run" at bounding box center [862, 525] width 70 height 18
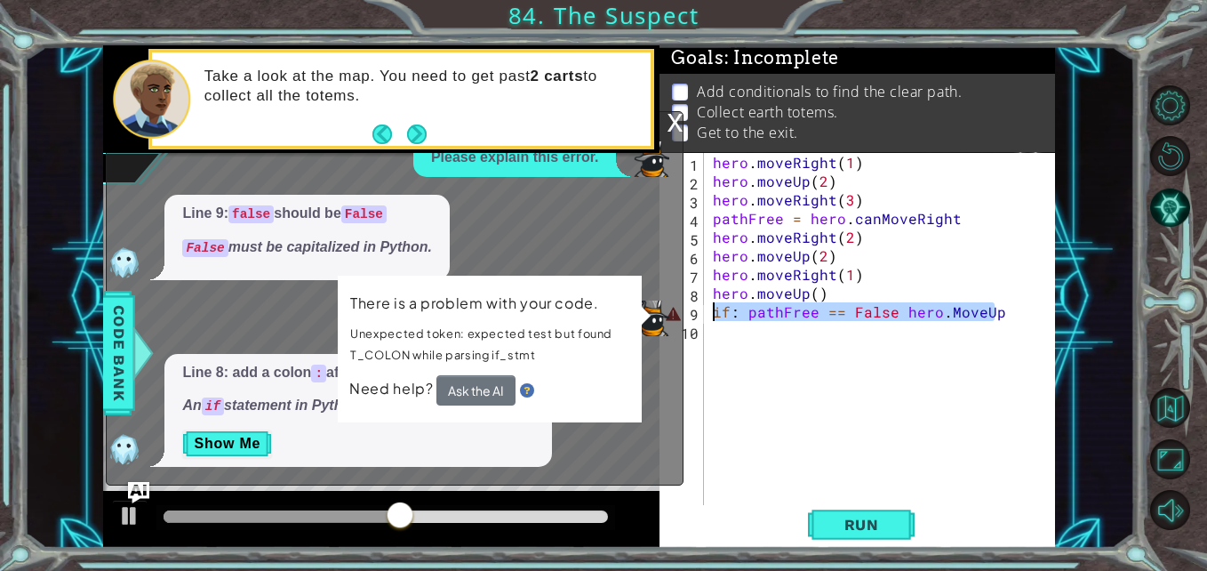
drag, startPoint x: 1013, startPoint y: 315, endPoint x: 711, endPoint y: 312, distance: 301.4
click at [711, 312] on div "hero . moveRight ( 1 ) hero . moveUp ( 2 ) hero . moveRight ( 3 ) pathFree = he…" at bounding box center [885, 349] width 351 height 392
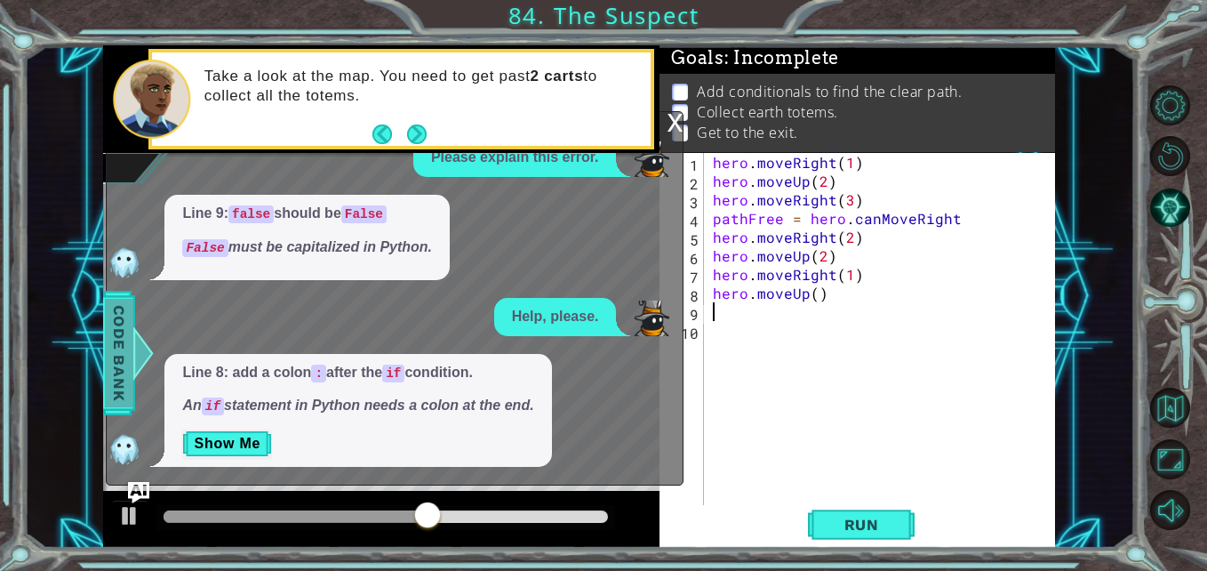
click at [125, 397] on span "Code Bank" at bounding box center [119, 353] width 28 height 108
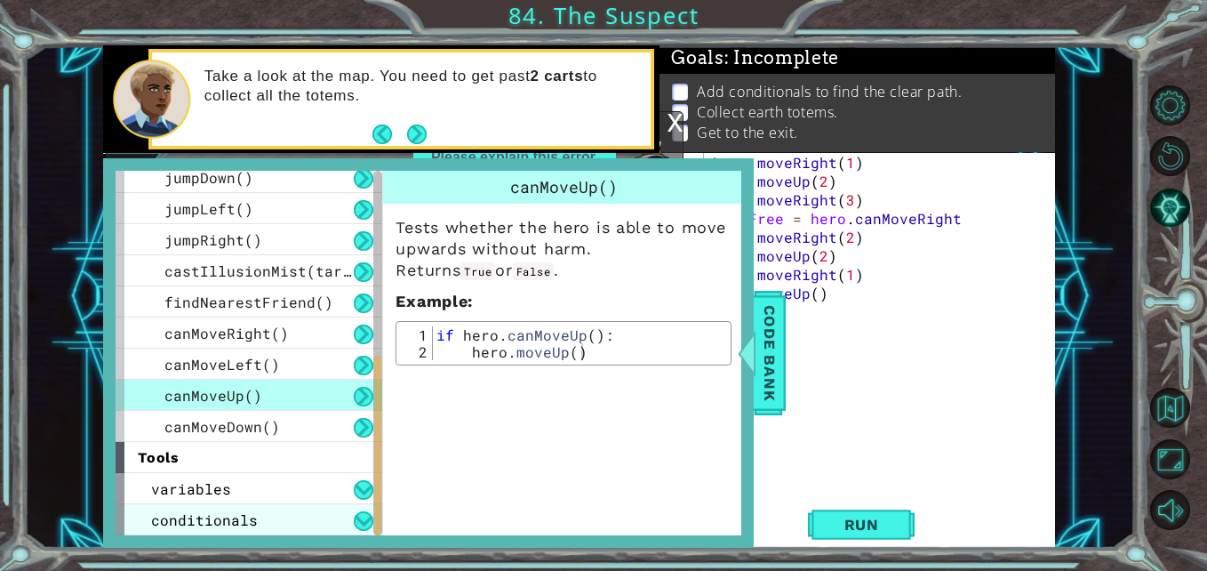
click at [184, 517] on span "conditionals" at bounding box center [204, 519] width 107 height 19
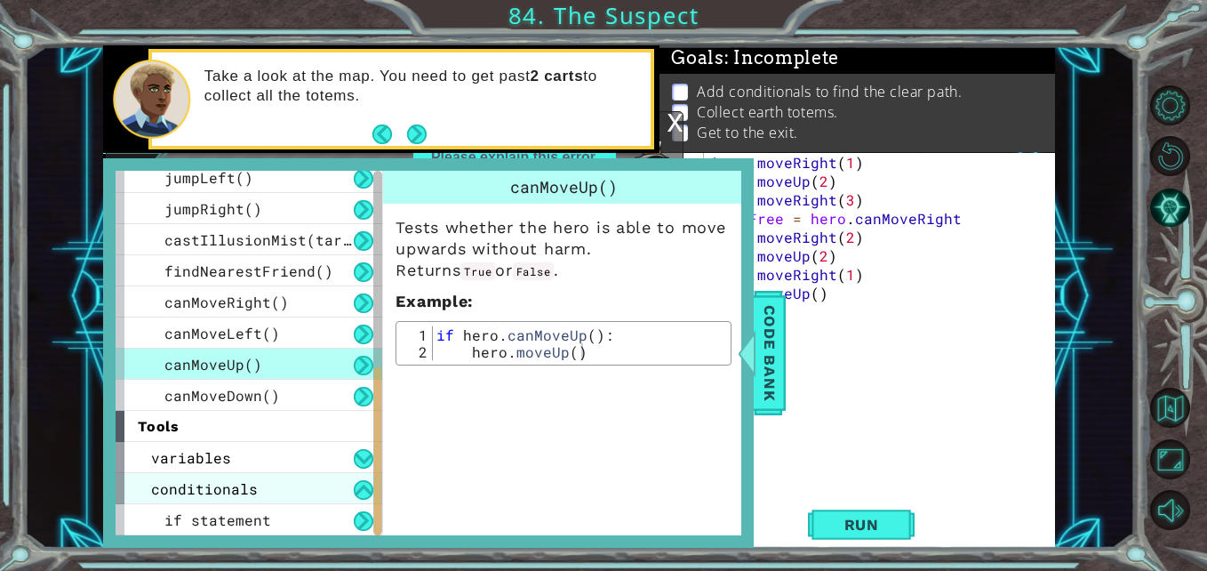
click at [184, 517] on span "if statement" at bounding box center [217, 519] width 107 height 19
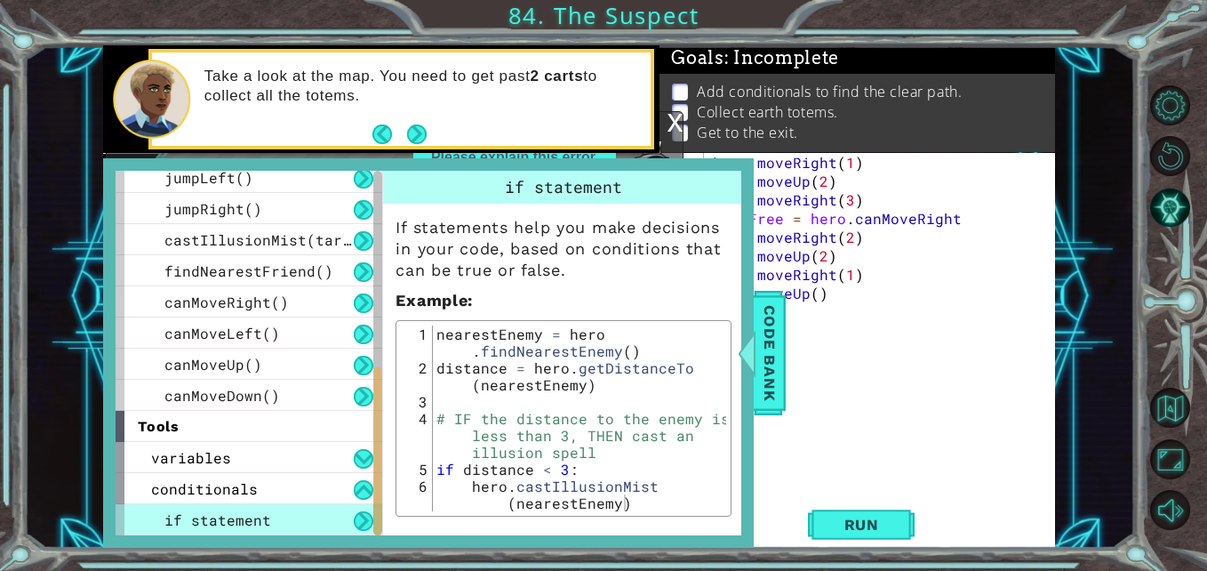
scroll to position [88, 0]
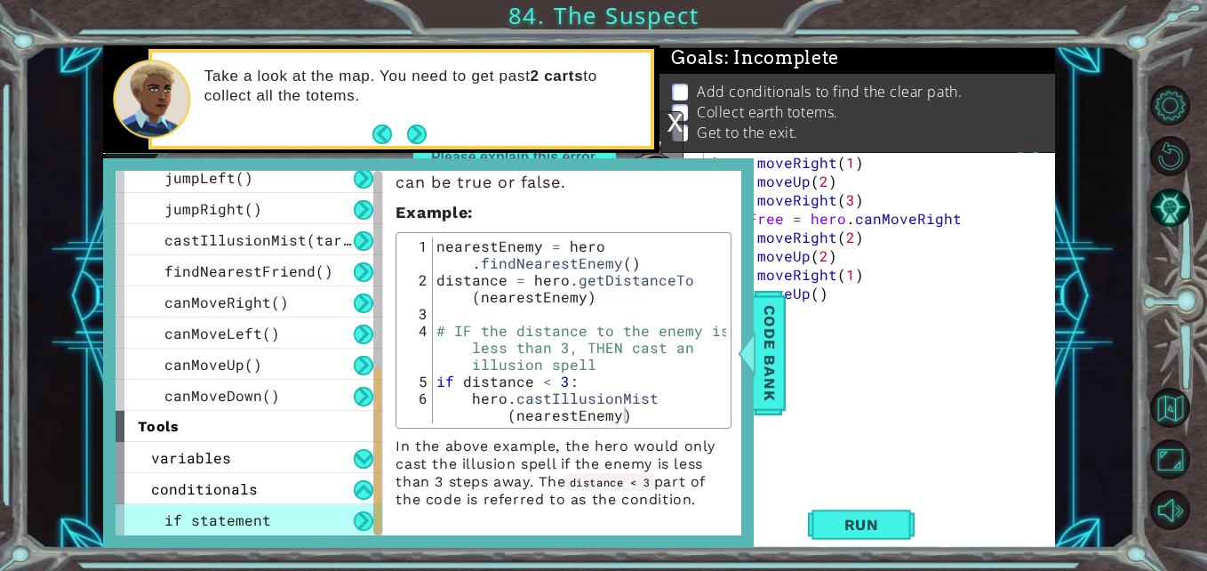
click at [409, 121] on footer at bounding box center [400, 134] width 54 height 27
click at [414, 128] on button "Next" at bounding box center [417, 133] width 32 height 32
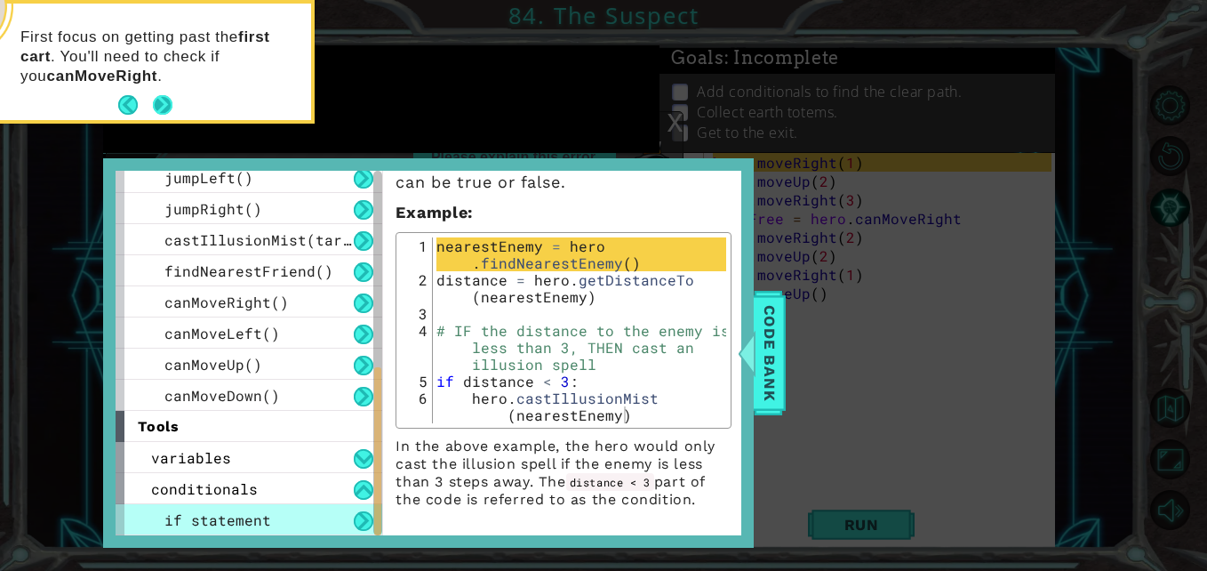
click at [164, 101] on button "Next" at bounding box center [163, 105] width 33 height 33
click at [164, 101] on button "Next" at bounding box center [163, 105] width 30 height 30
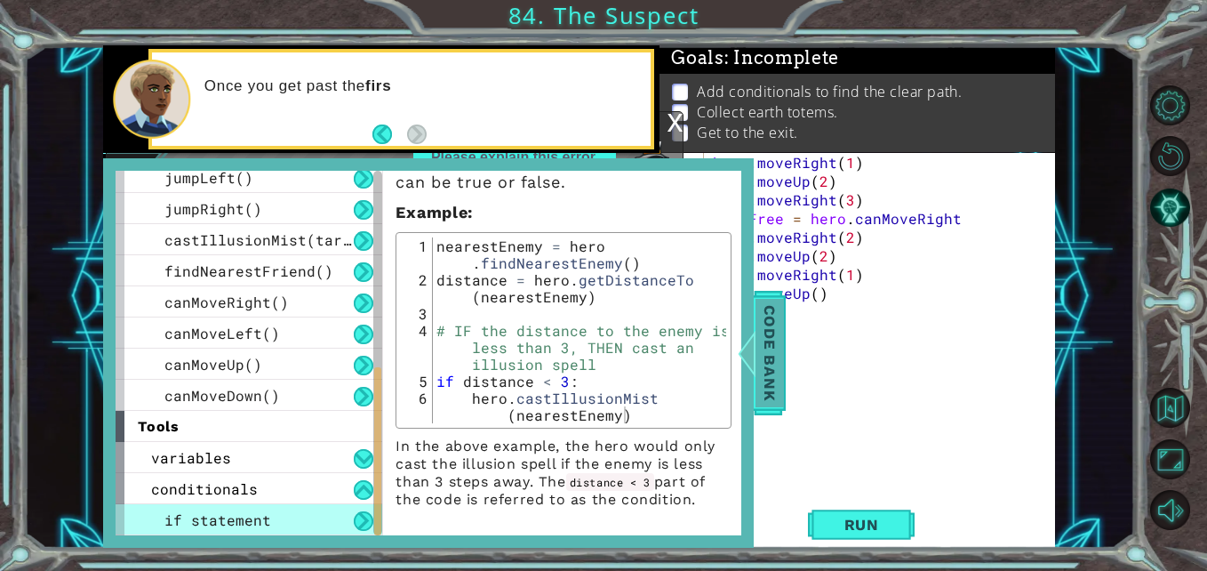
click at [763, 370] on span "Code Bank" at bounding box center [770, 353] width 28 height 108
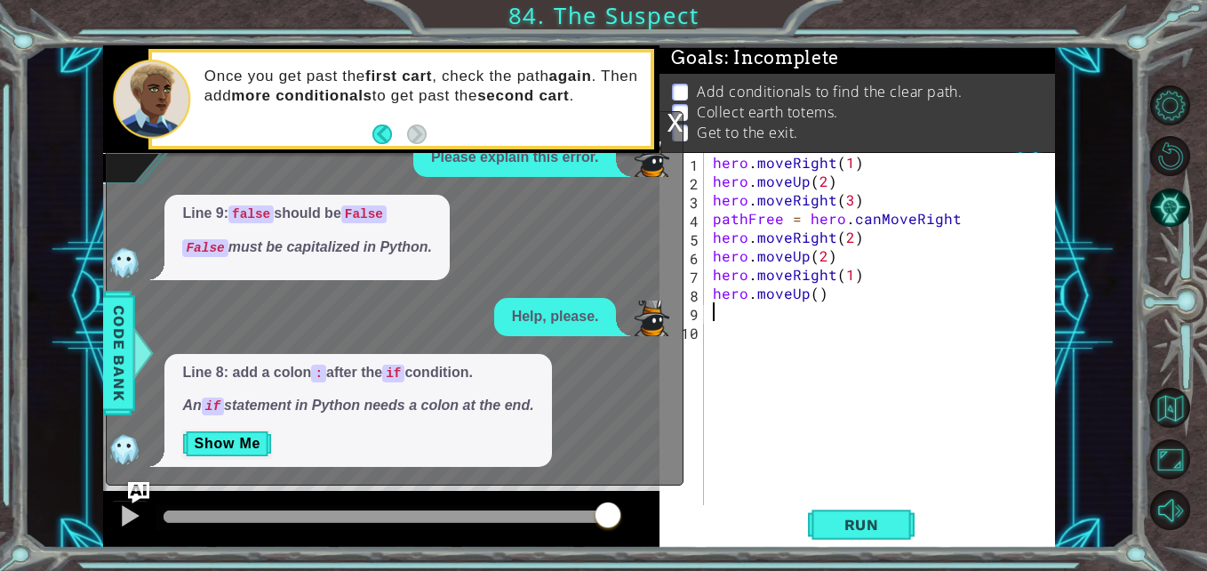
click at [731, 318] on div "hero . moveRight ( 1 ) hero . moveUp ( 2 ) hero . moveRight ( 3 ) pathFree = he…" at bounding box center [885, 349] width 351 height 392
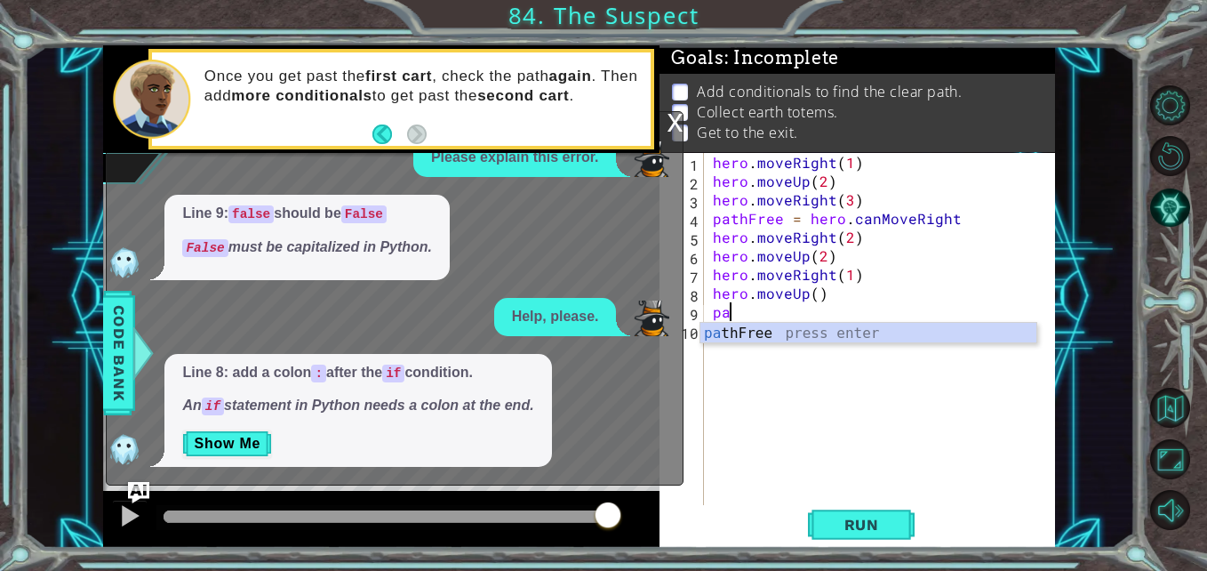
scroll to position [0, 1]
click at [753, 334] on div "path Free press enter" at bounding box center [869, 355] width 336 height 64
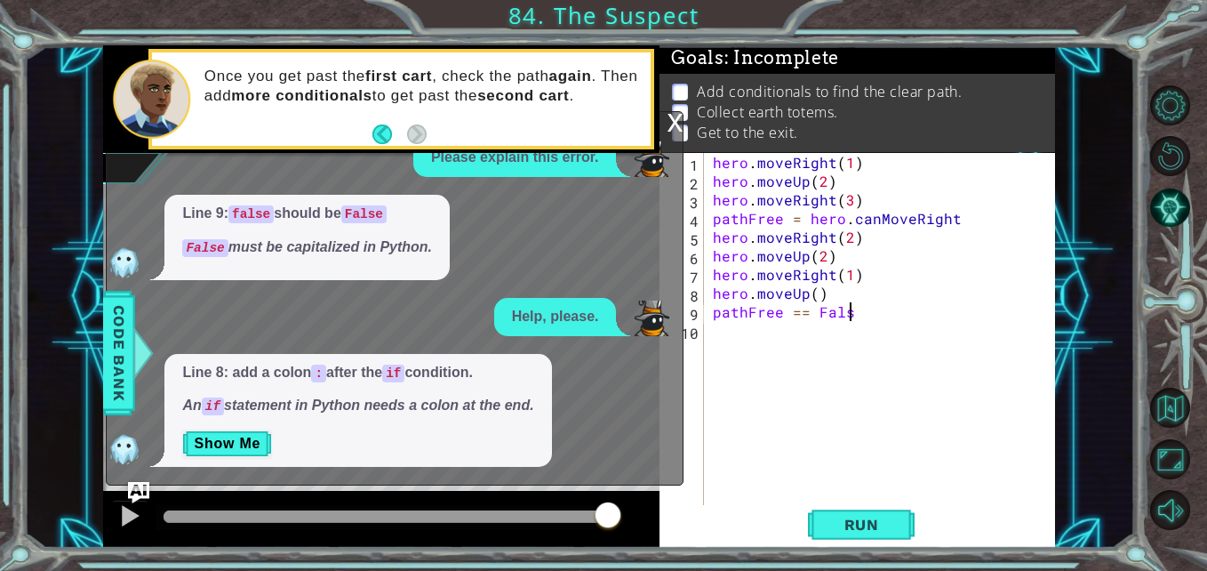
scroll to position [0, 8]
type textarea "pathFree == False:"
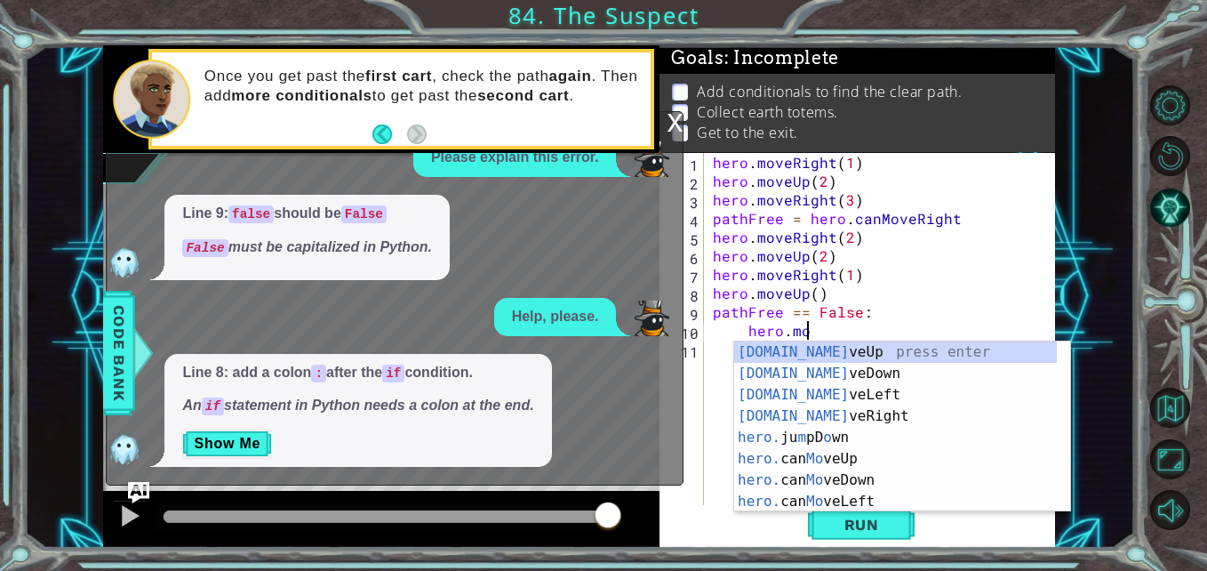
scroll to position [0, 5]
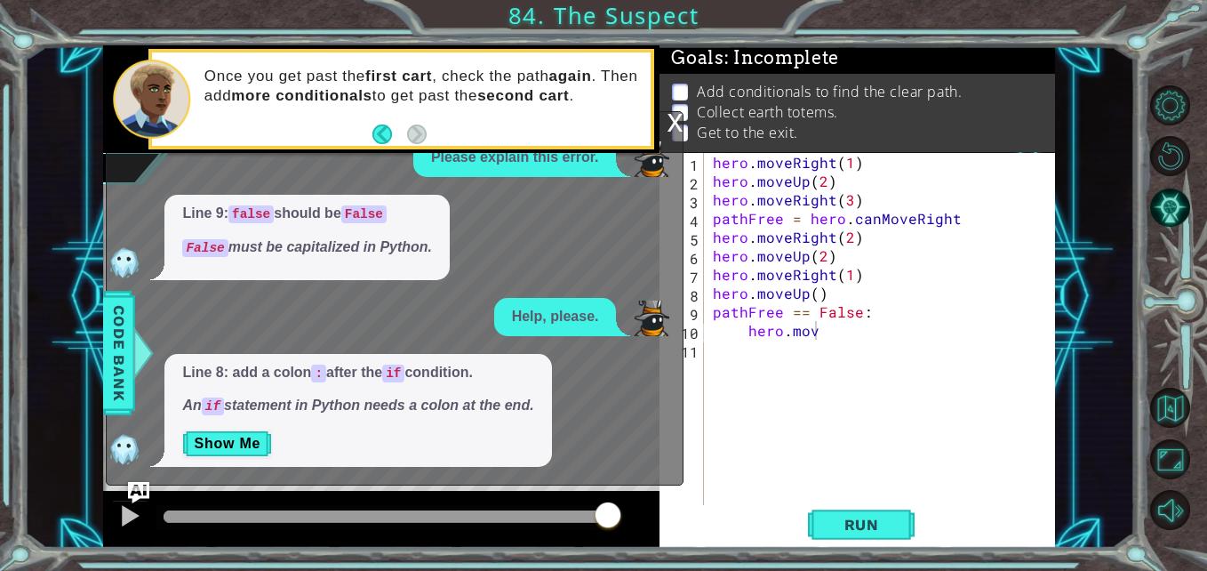
click at [671, 124] on div "x" at bounding box center [675, 121] width 16 height 18
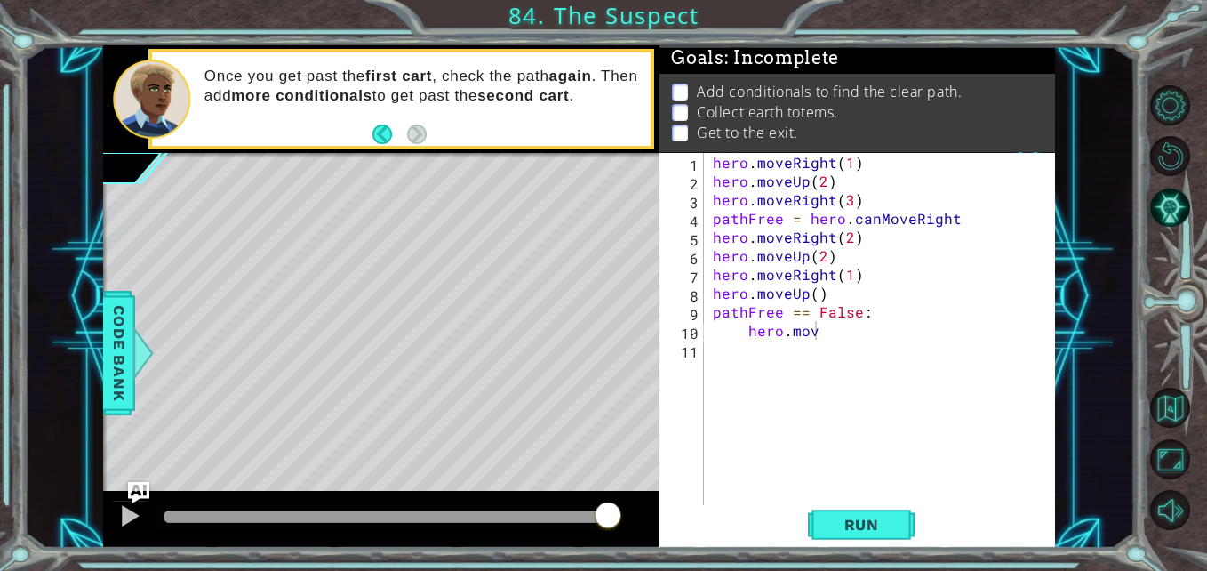
click at [821, 333] on div "hero . moveRight ( 1 ) hero . moveUp ( 2 ) hero . moveRight ( 3 ) pathFree = he…" at bounding box center [885, 349] width 351 height 392
type textarea "hero.moveUp(2)"
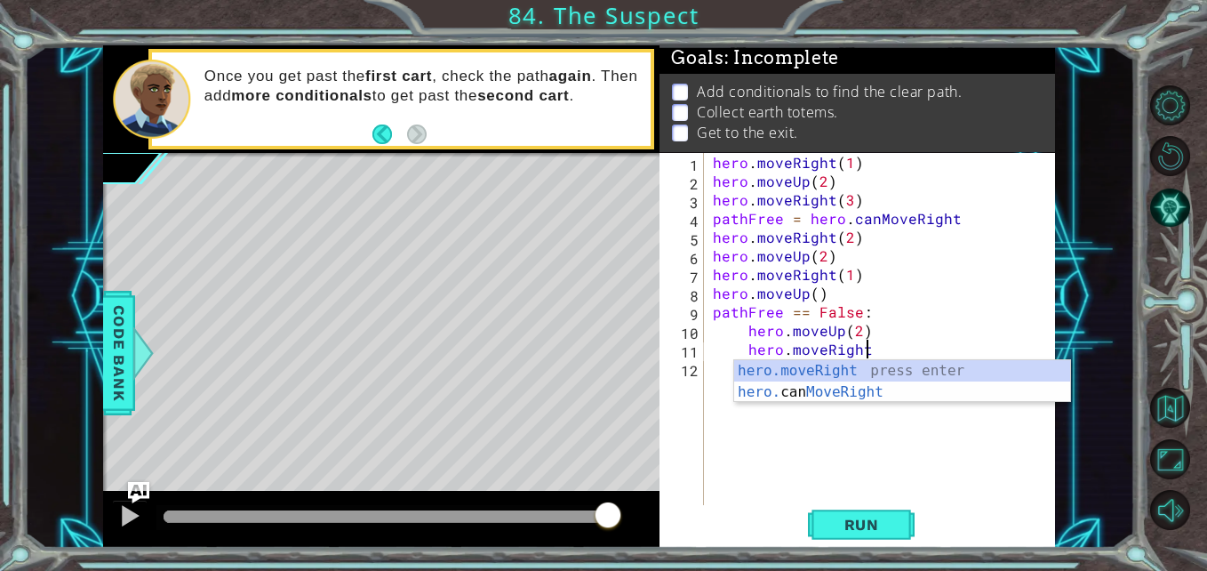
scroll to position [0, 9]
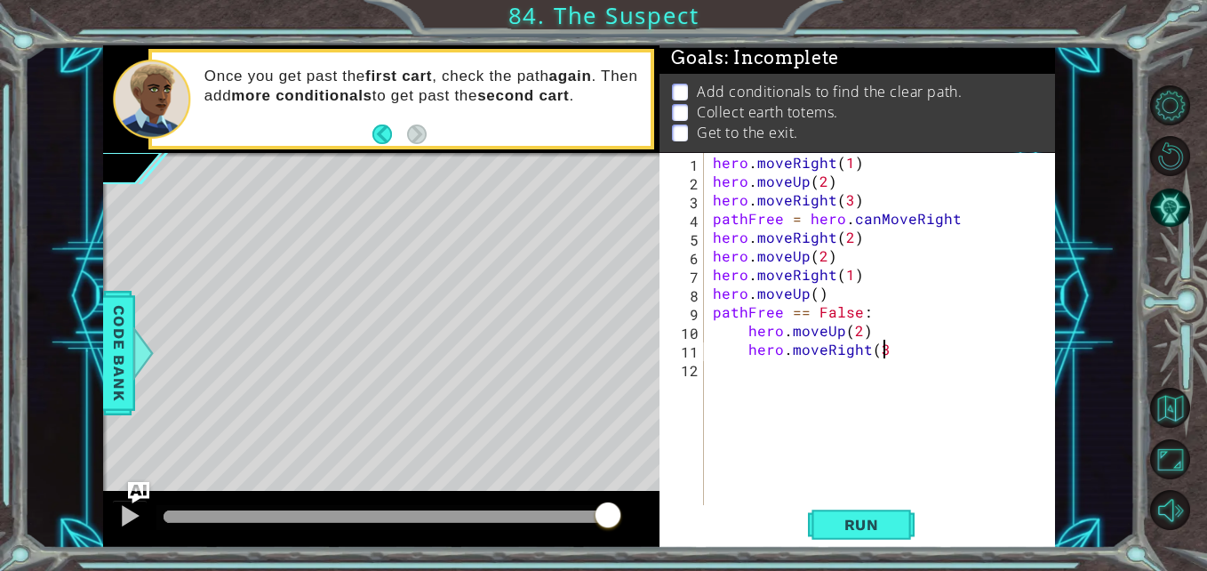
type textarea "hero.moveRight(3)"
click at [895, 537] on button "Run" at bounding box center [861, 524] width 107 height 39
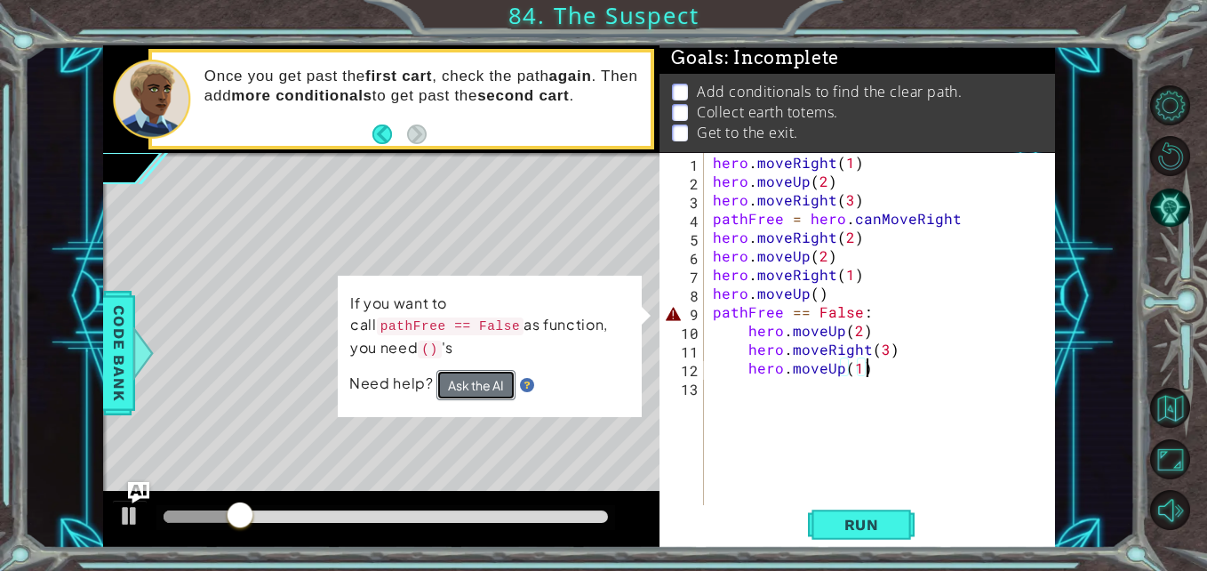
click at [474, 370] on button "Ask the AI" at bounding box center [477, 385] width 80 height 31
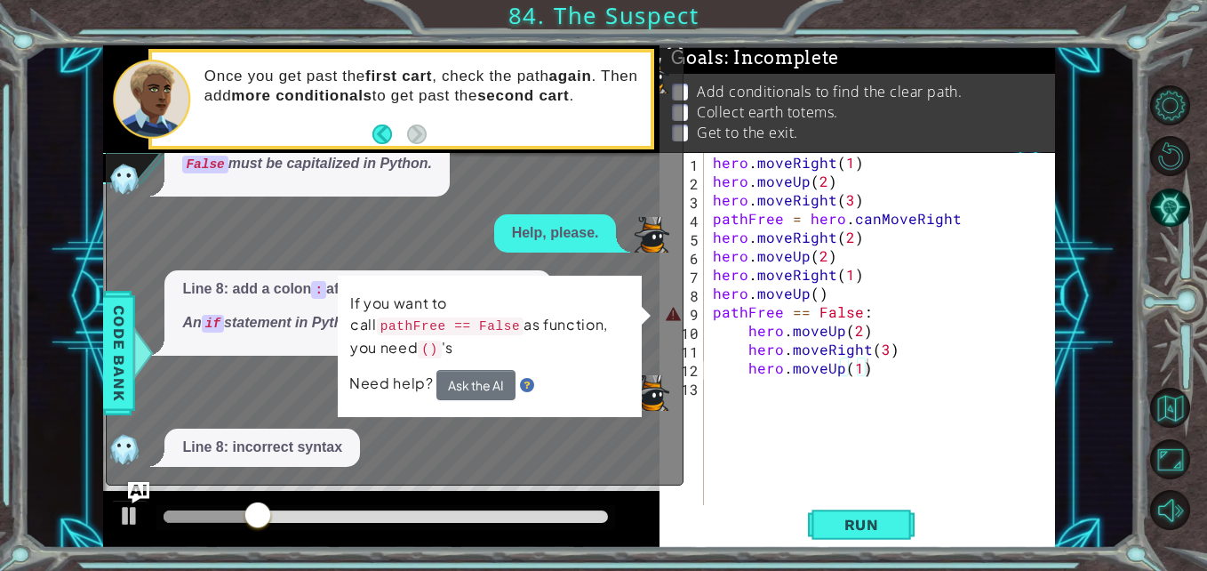
click at [498, 421] on div "Please explain this error. Line 9: false should be False False must be capitali…" at bounding box center [390, 262] width 567 height 412
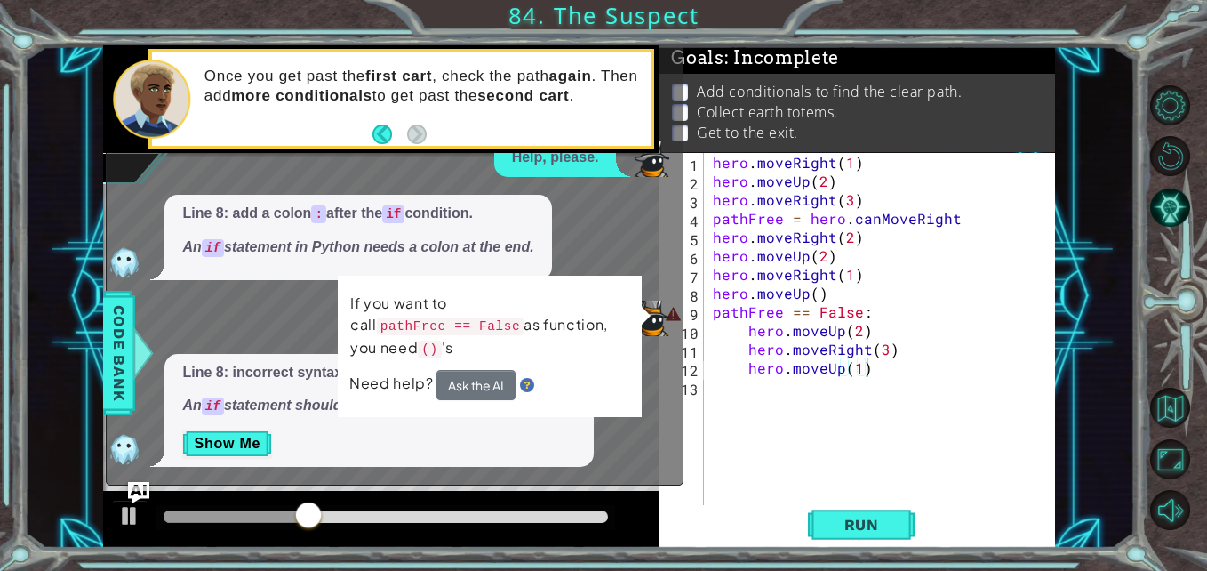
click at [473, 451] on p "Show Me" at bounding box center [379, 443] width 394 height 28
click at [473, 449] on p "Show Me" at bounding box center [379, 443] width 394 height 28
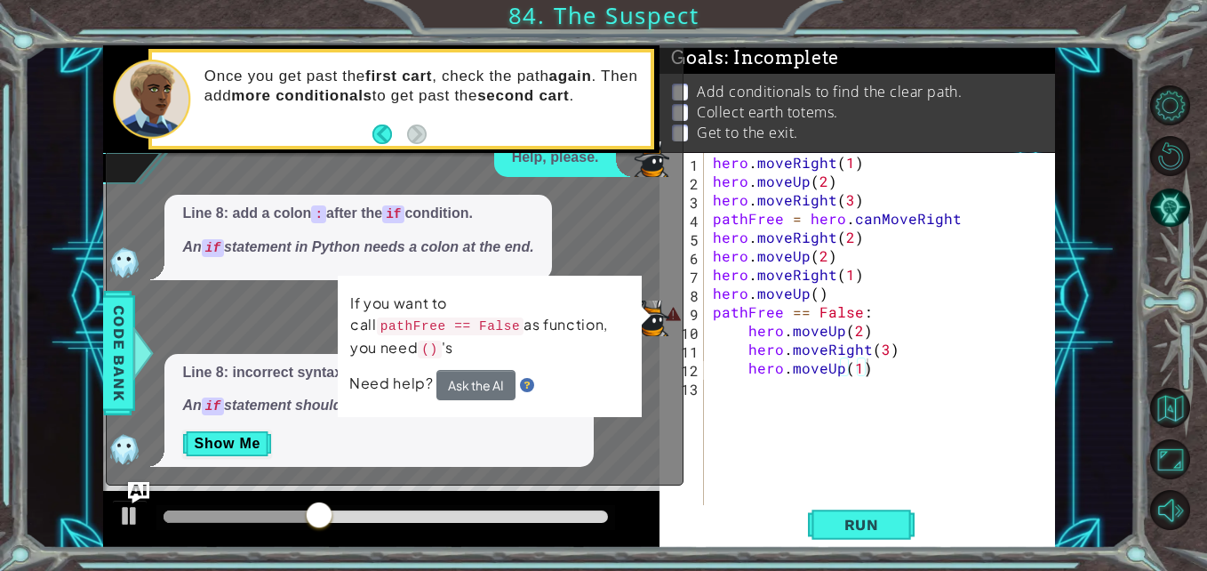
click at [473, 449] on p "Show Me" at bounding box center [379, 443] width 394 height 28
type textarea "hero.moveRight(3)"
click at [757, 353] on div "hero . moveRight ( 1 ) hero . moveUp ( 2 ) hero . moveRight ( 3 ) pathFree = he…" at bounding box center [885, 349] width 351 height 392
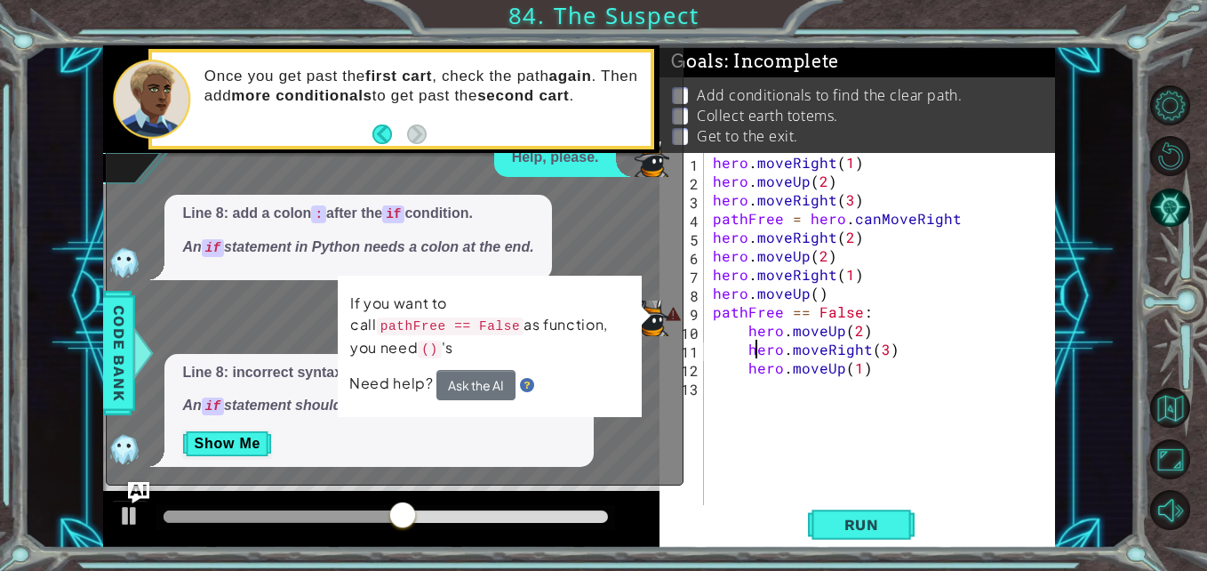
click at [675, 52] on div "x Please explain this error. Line 9: false should be False False must be capita…" at bounding box center [395, 219] width 578 height 533
click at [130, 510] on div at bounding box center [129, 515] width 23 height 23
click at [729, 416] on div "hero . moveRight ( 1 ) hero . moveUp ( 2 ) hero . moveRight ( 3 ) pathFree = he…" at bounding box center [885, 349] width 351 height 392
click at [671, 51] on div "Line 9: false should be False False must be capitalized in Python." at bounding box center [390, 78] width 567 height 85
click at [490, 369] on button "Ask the AI" at bounding box center [476, 385] width 80 height 32
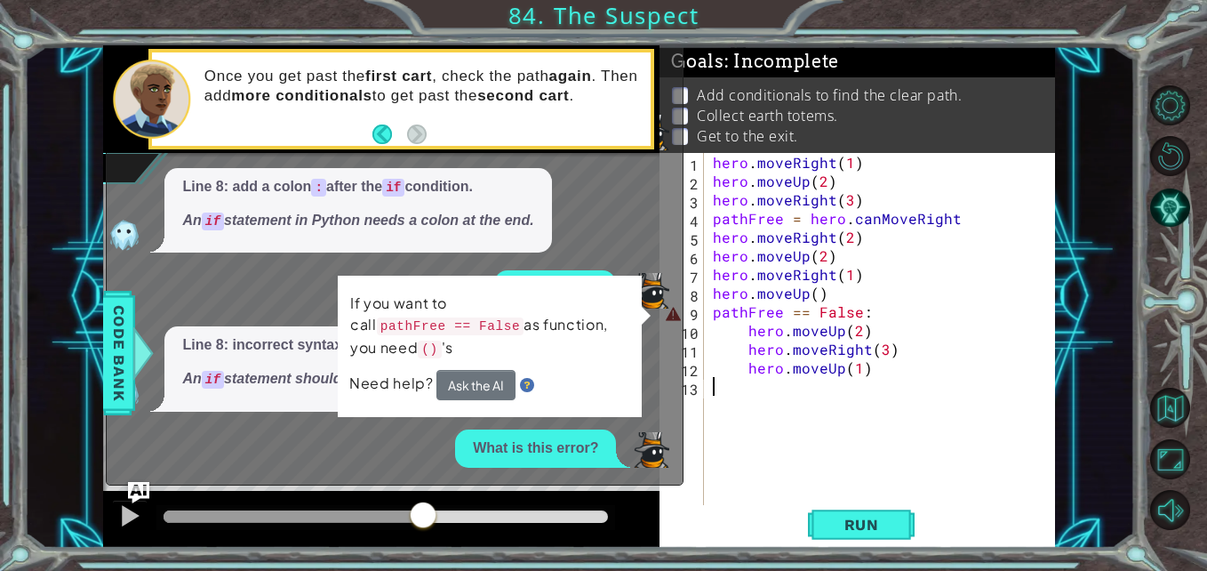
scroll to position [158, 0]
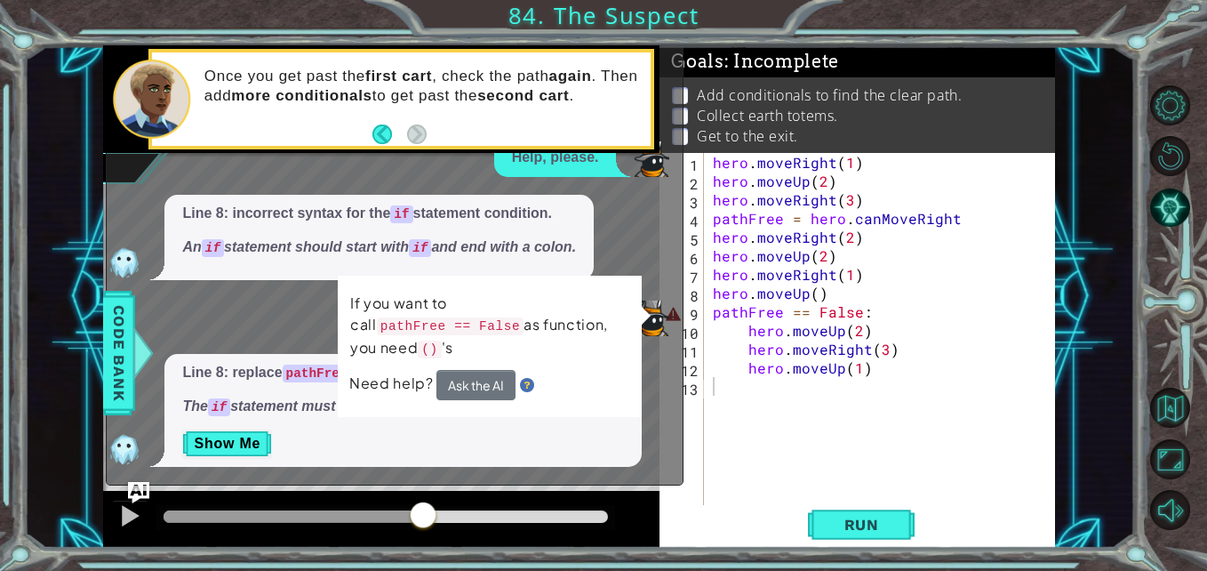
click at [230, 389] on span "Line 8: replace pathFree == False: with if pathFree == False: The if statement …" at bounding box center [403, 390] width 442 height 54
click at [235, 388] on span "Line 8: replace pathFree == False: with if pathFree == False: The if statement …" at bounding box center [403, 390] width 442 height 54
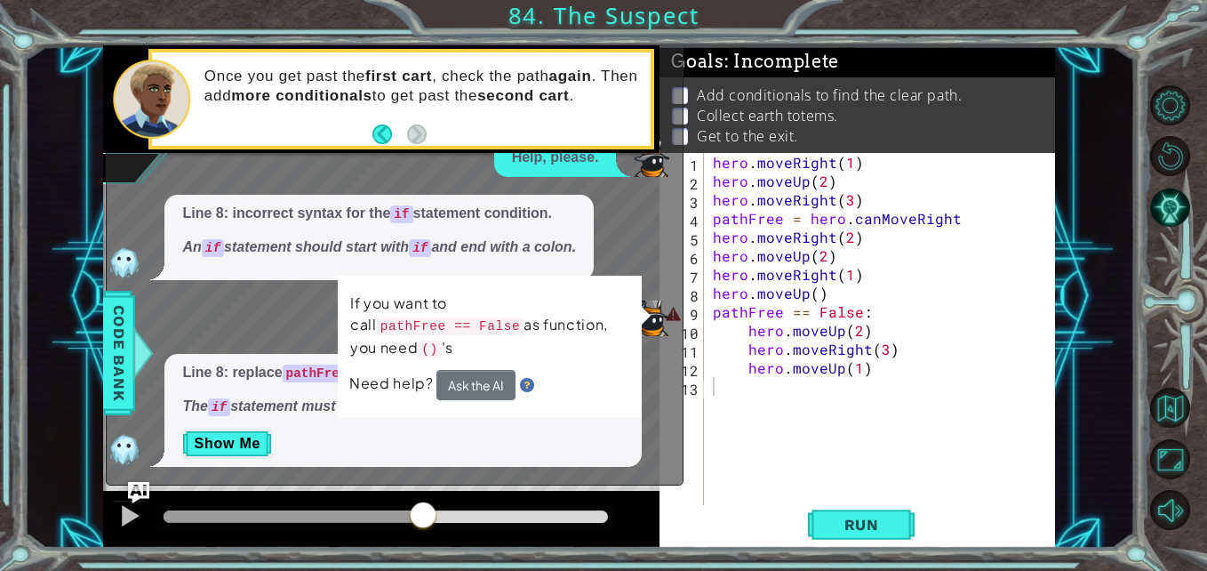
click at [235, 388] on span "Line 8: replace pathFree == False: with if pathFree == False: The if statement …" at bounding box center [403, 390] width 442 height 54
click at [250, 448] on button "Show Me" at bounding box center [227, 443] width 90 height 28
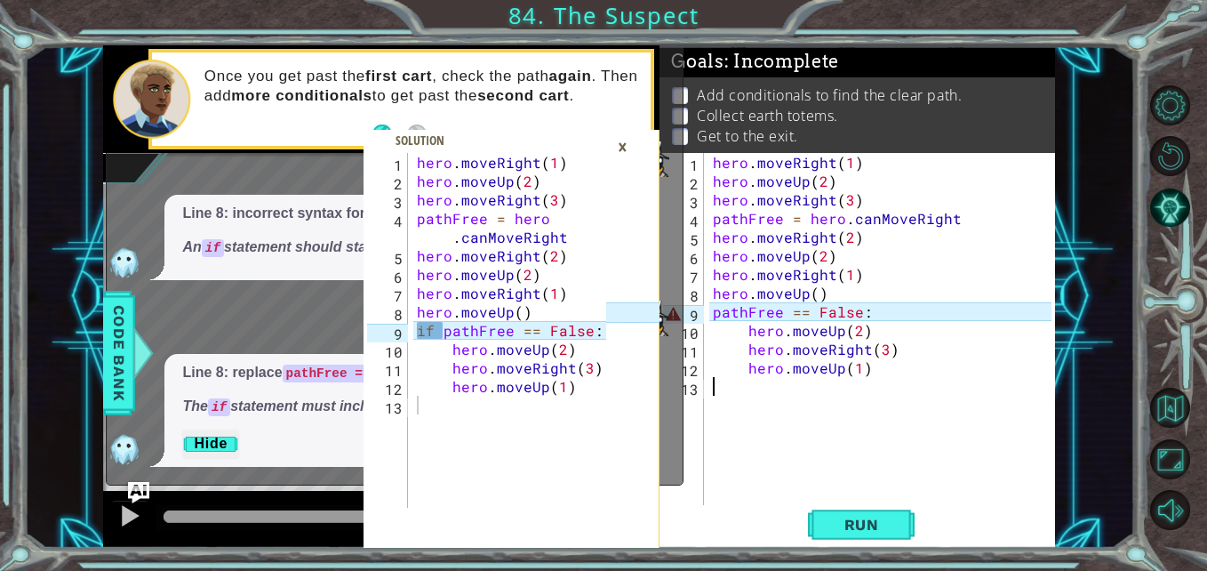
click at [619, 140] on div "×" at bounding box center [623, 147] width 28 height 30
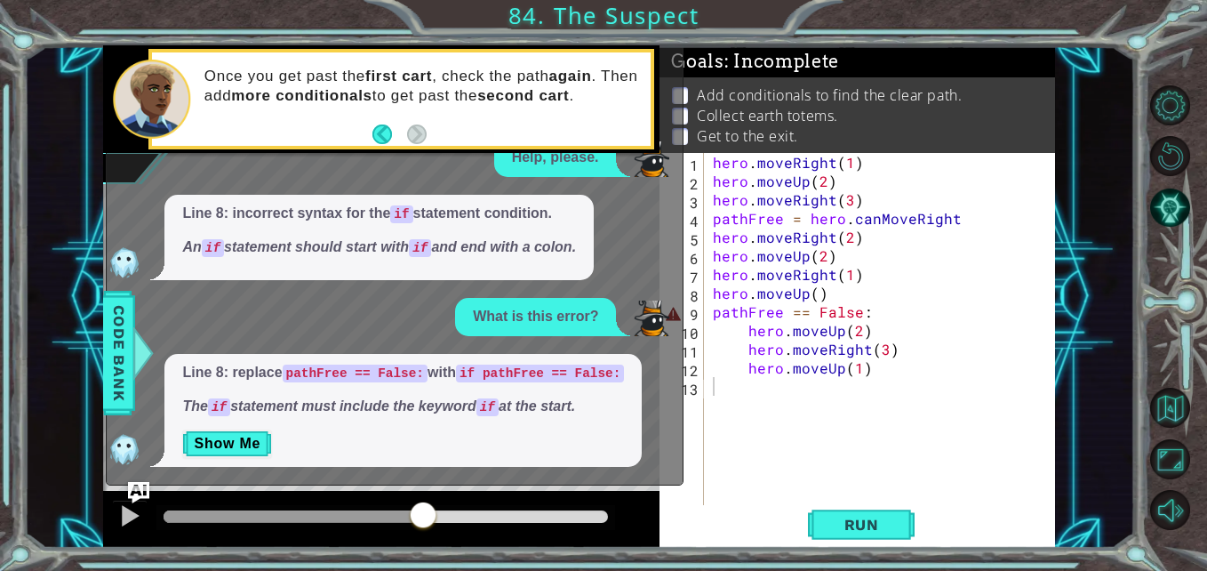
click at [710, 313] on div "hero . moveRight ( 1 ) hero . moveUp ( 2 ) hero . moveRight ( 3 ) pathFree = he…" at bounding box center [885, 349] width 351 height 392
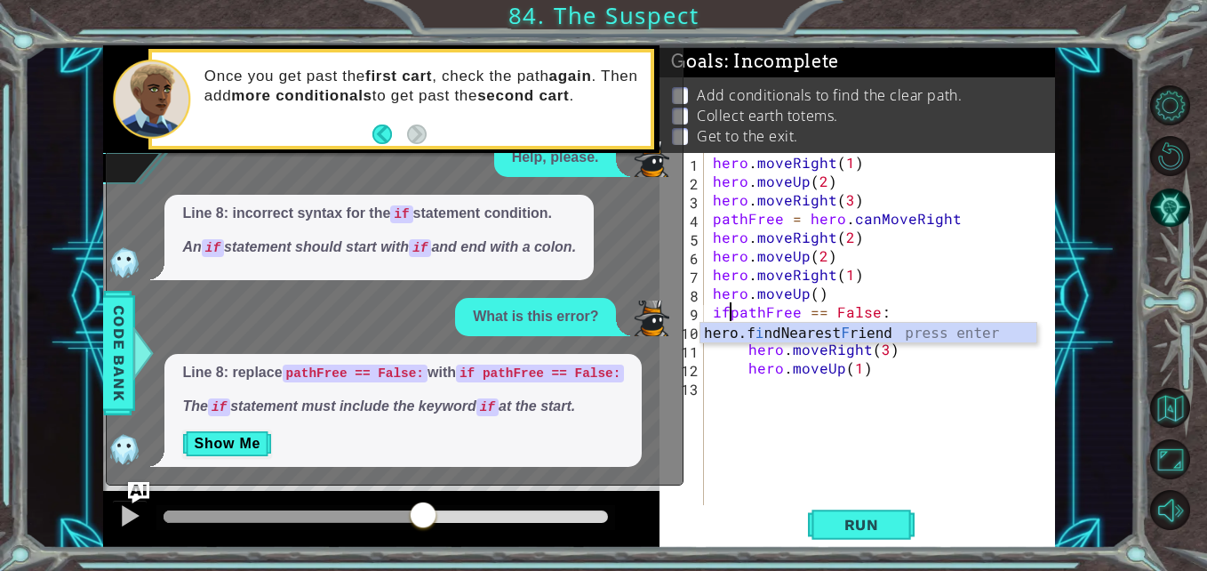
scroll to position [0, 2]
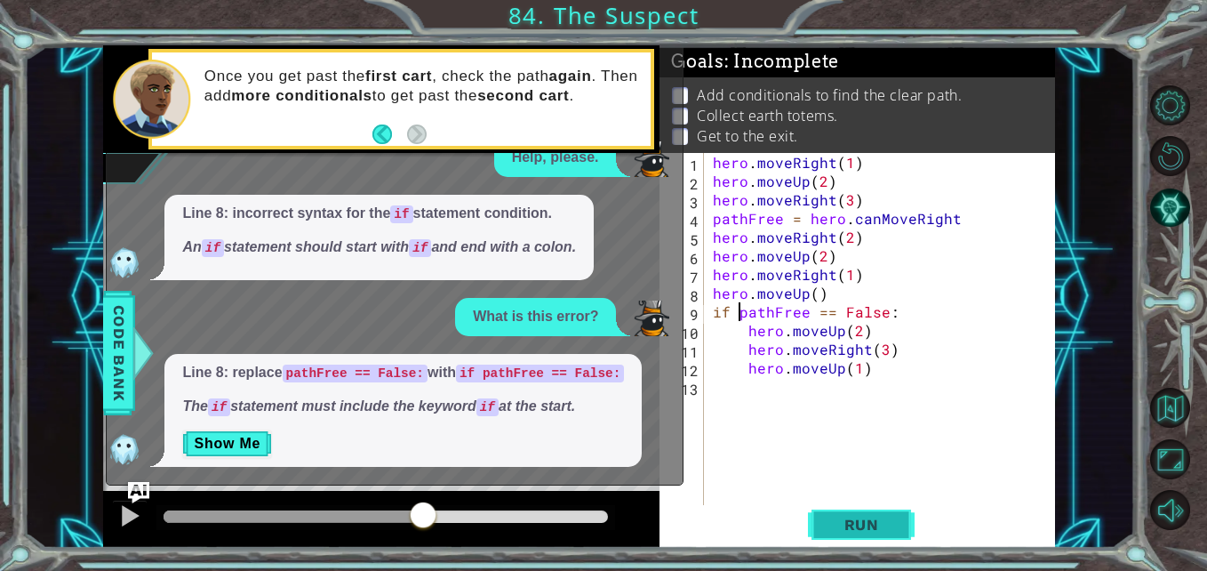
type textarea "if pathFree == False:"
click at [813, 518] on button "Run" at bounding box center [861, 524] width 107 height 39
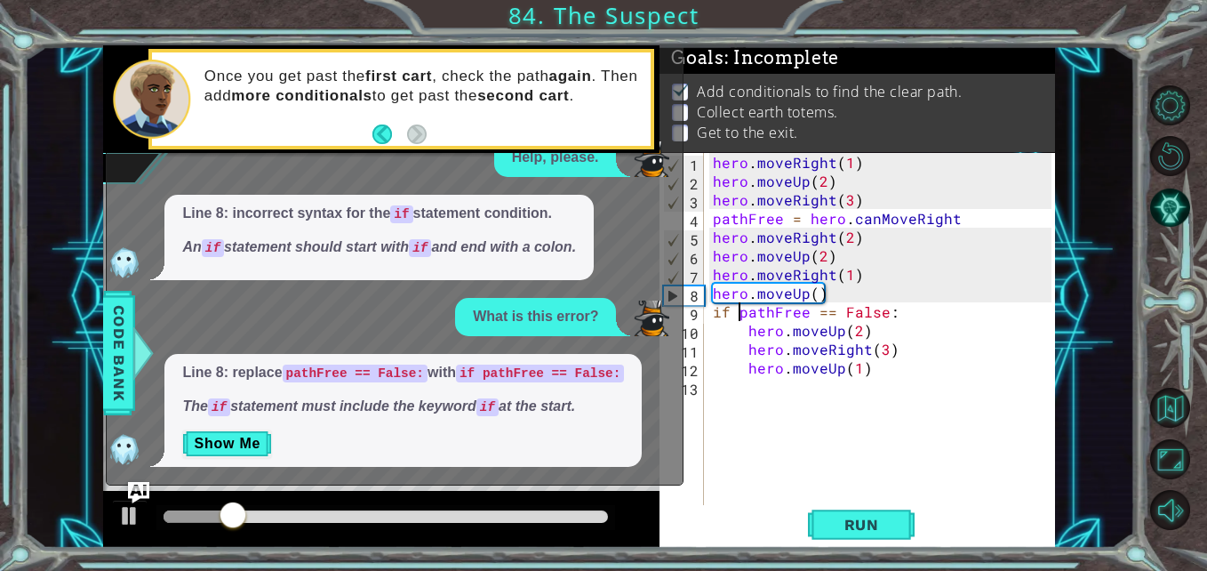
scroll to position [0, 0]
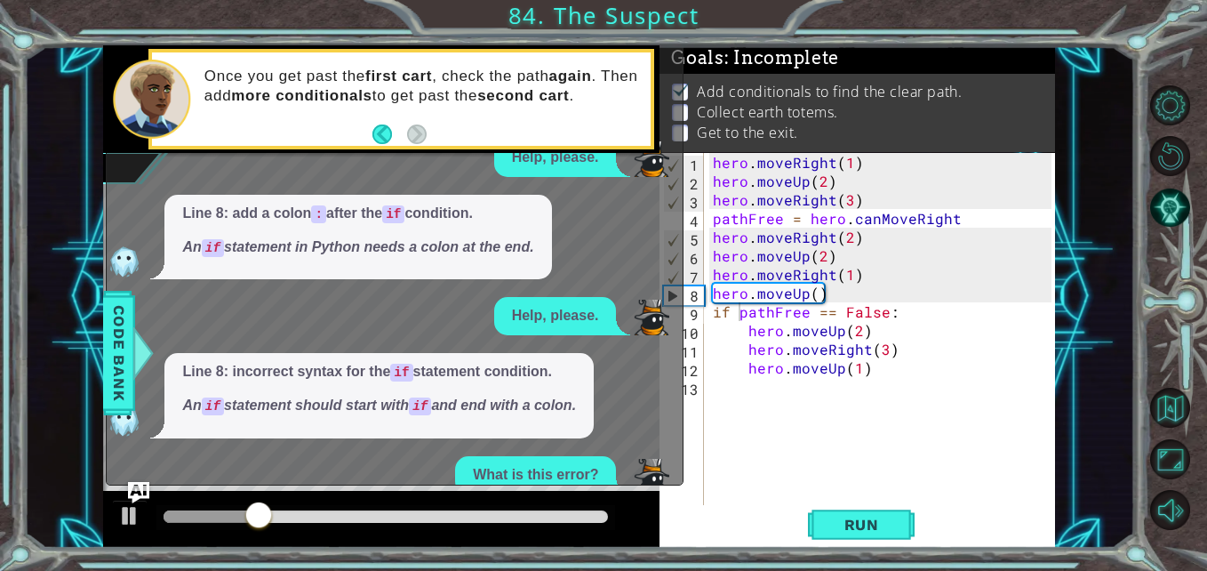
click at [678, 44] on div "1 2 3 4 5 6 7 8 9 10 11 12 13 hero . moveRight ( 1 ) hero . moveUp ( 2 ) hero .…" at bounding box center [603, 285] width 1207 height 571
click at [966, 427] on div "hero . moveRight ( 1 ) hero . moveUp ( 2 ) hero . moveRight ( 3 ) pathFree = he…" at bounding box center [885, 349] width 351 height 392
click at [133, 366] on div at bounding box center [143, 352] width 22 height 53
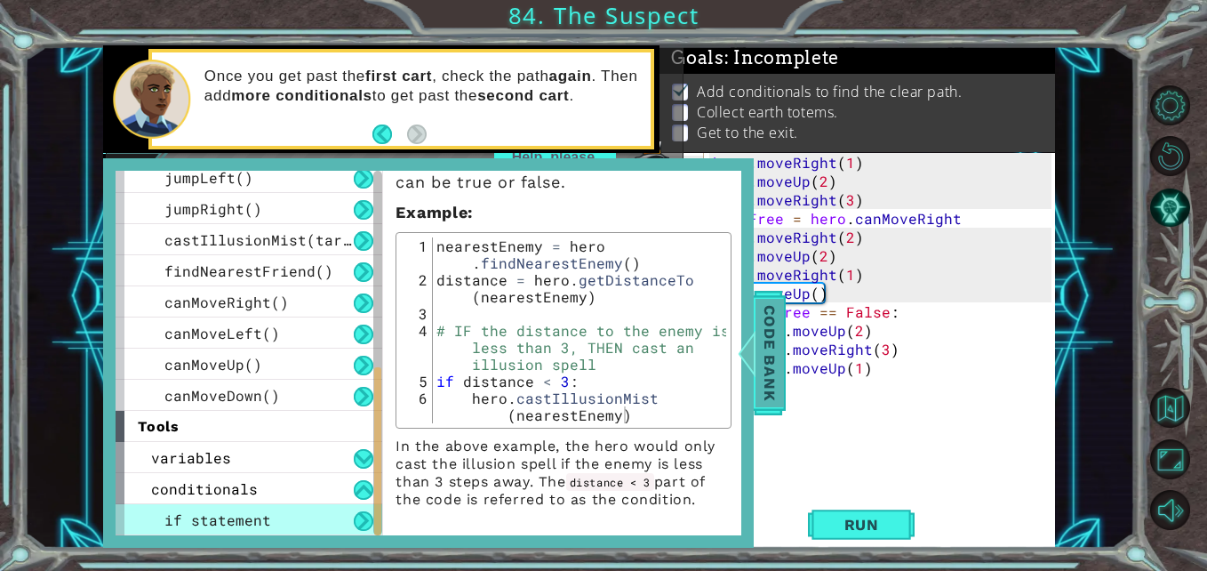
click at [783, 376] on span "Code Bank" at bounding box center [770, 353] width 28 height 108
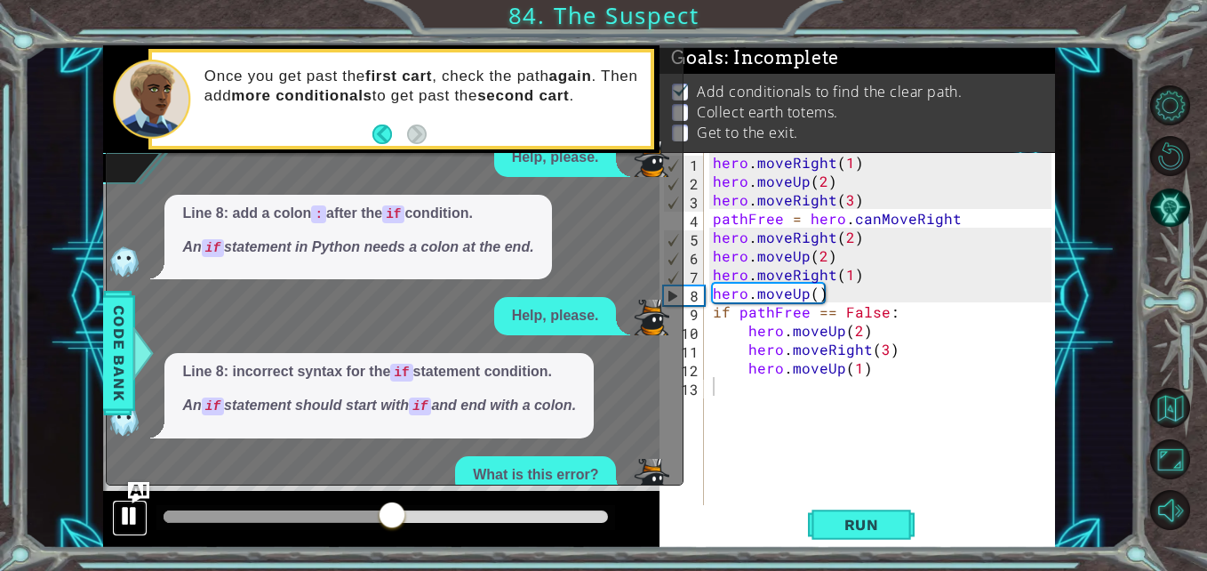
click at [137, 518] on div at bounding box center [129, 515] width 23 height 23
click at [137, 515] on div at bounding box center [129, 515] width 23 height 23
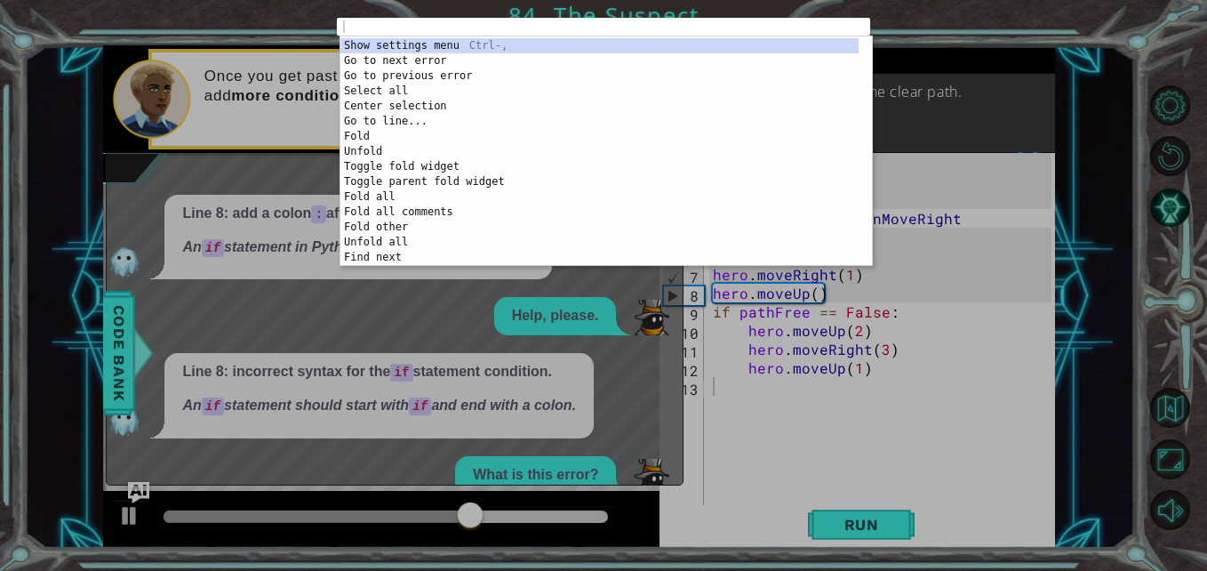
click at [167, 141] on div "1 ההההההההההההההההההההההההההההההההההההההההההההההההההההההההההההההההההההההההההההה…" at bounding box center [603, 285] width 1207 height 571
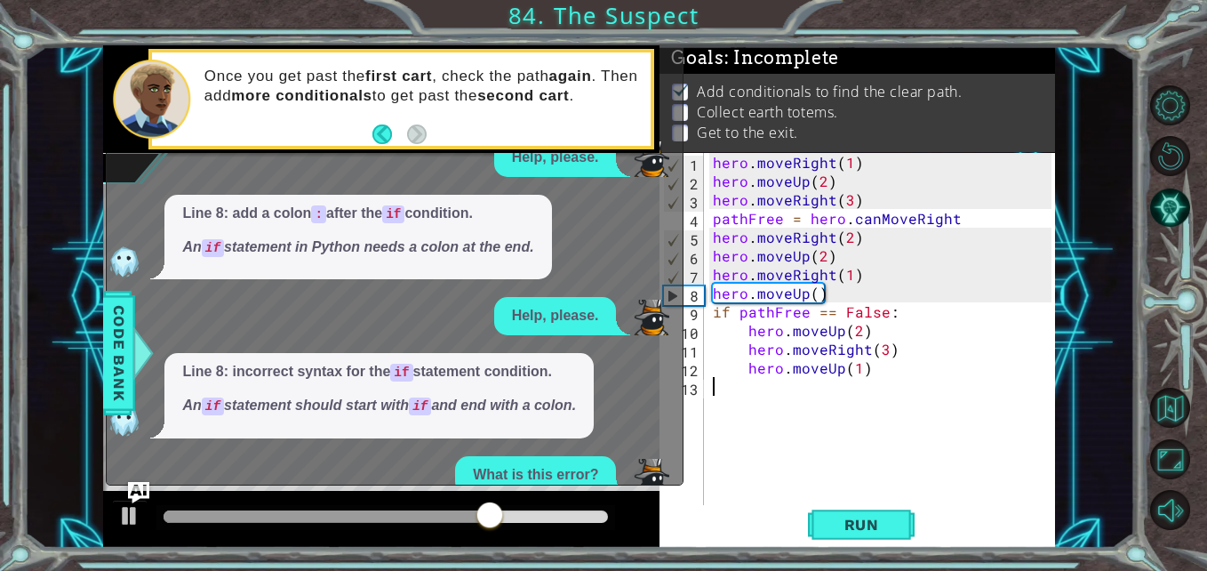
click at [670, 59] on div "Line 9: false should be False False must be capitalized in Python." at bounding box center [390, 78] width 567 height 85
click at [669, 49] on div "Line 9: false should be False False must be capitalized in Python." at bounding box center [390, 78] width 567 height 85
click at [670, 53] on div "Line 9: false should be False False must be capitalized in Python." at bounding box center [390, 78] width 567 height 85
click at [1165, 445] on button "Maximize Browser" at bounding box center [1171, 459] width 40 height 40
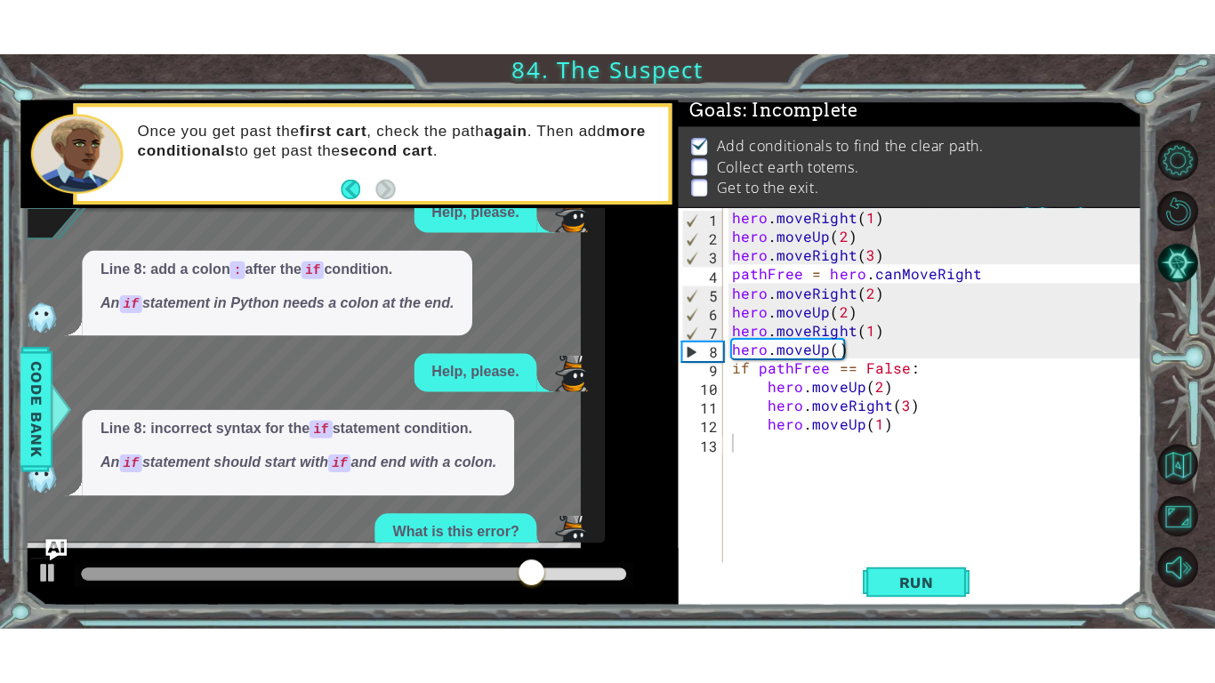
scroll to position [14, 0]
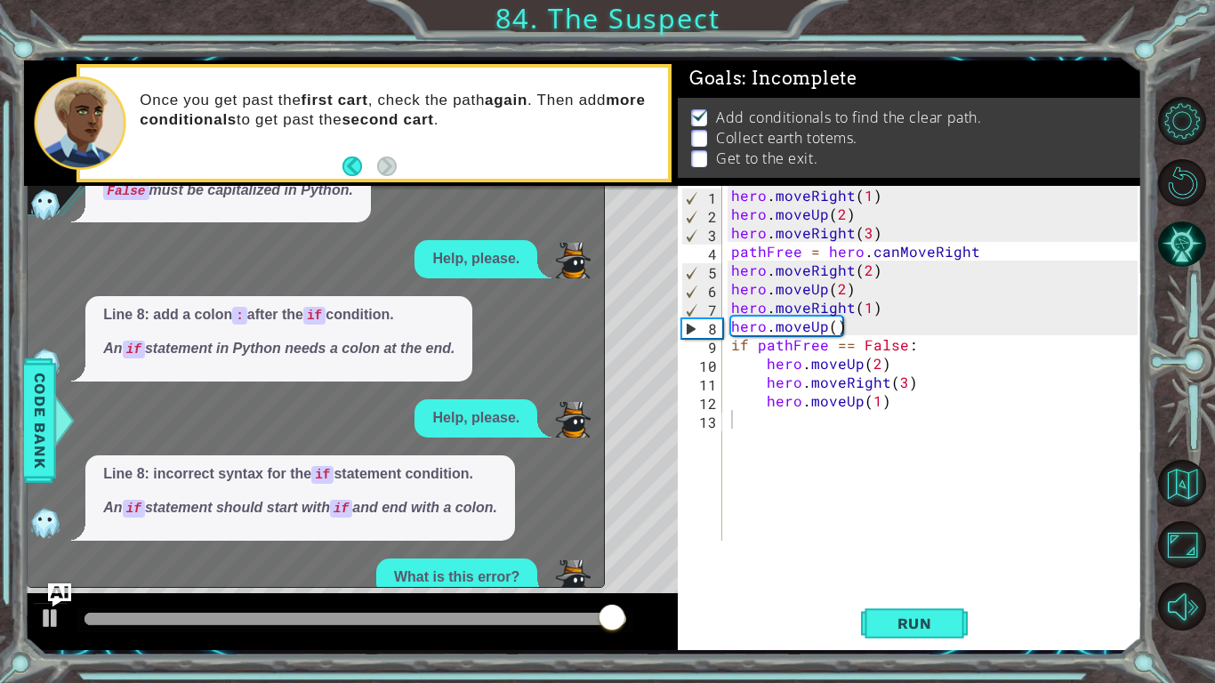
click at [62, 570] on img "Ask AI" at bounding box center [59, 594] width 23 height 23
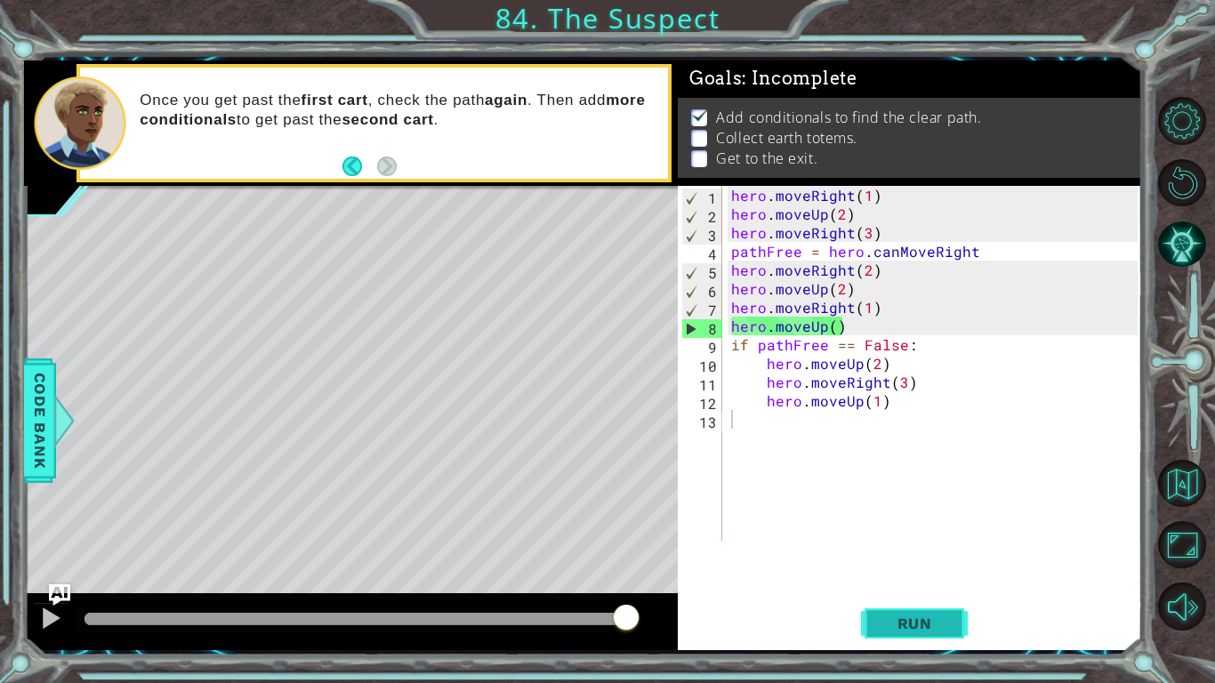
click at [917, 570] on span "Run" at bounding box center [914, 623] width 70 height 18
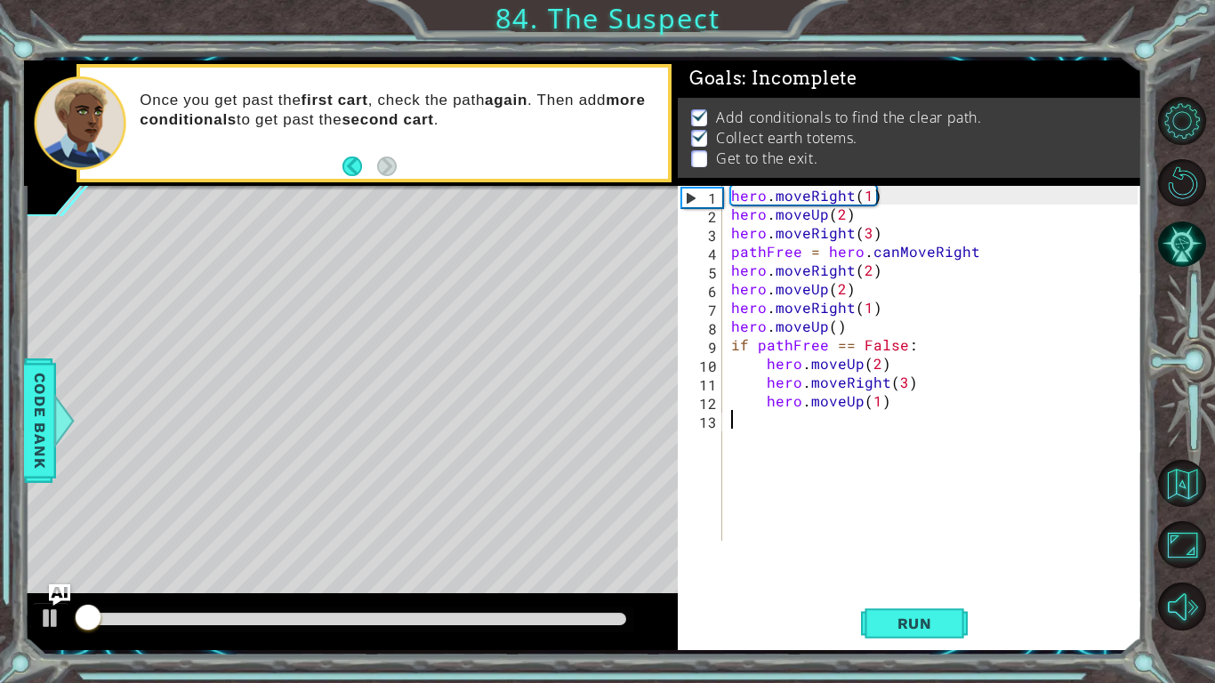
scroll to position [7, 0]
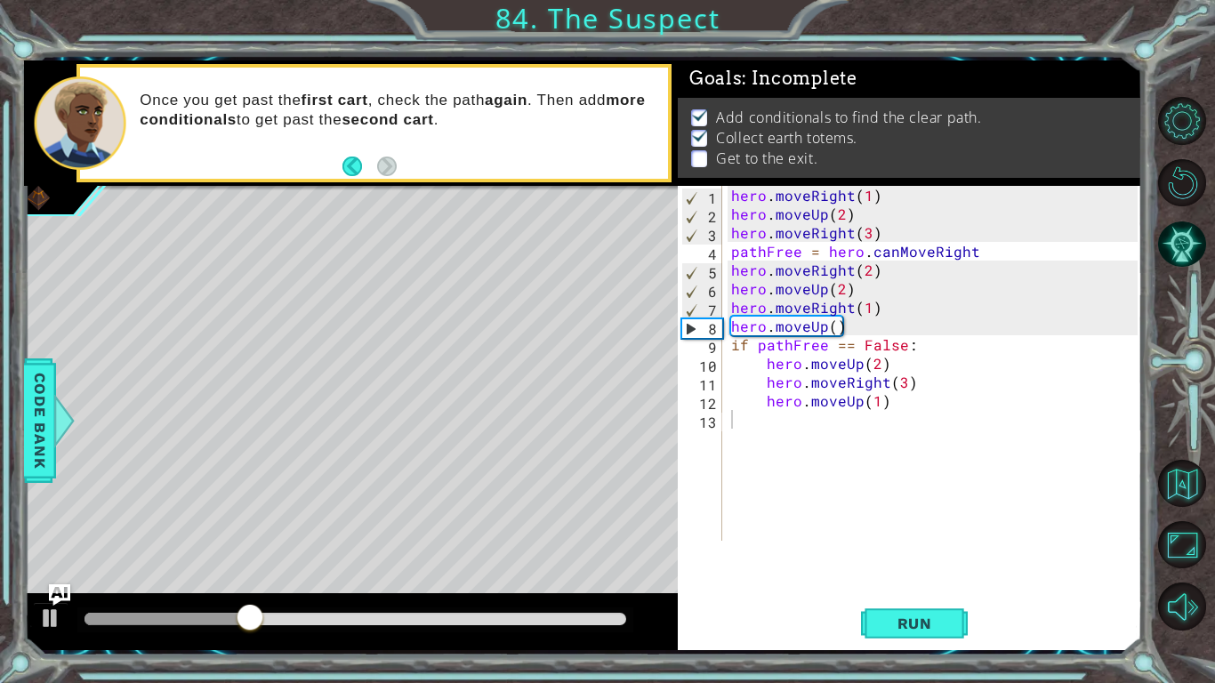
click at [726, 348] on div "1 2 3 4 5 6 7 8 9 10 11 12 13 hero . moveRight ( 1 ) hero . moveUp ( 2 ) hero .…" at bounding box center [908, 363] width 460 height 355
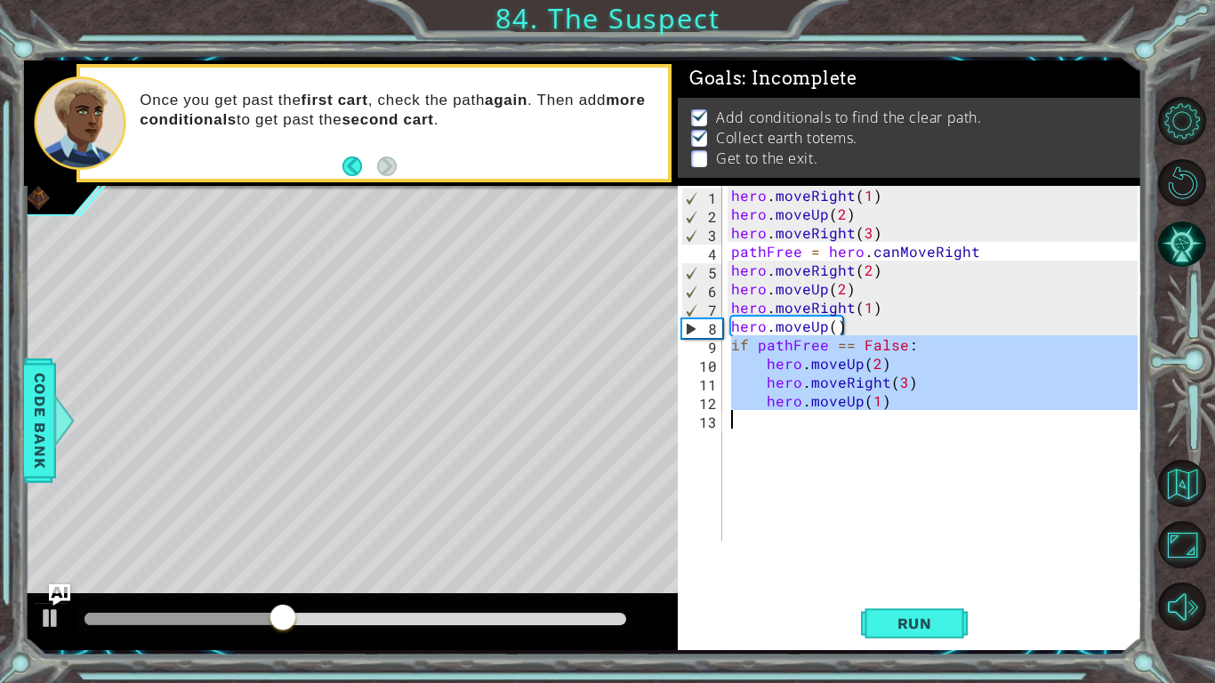
drag, startPoint x: 731, startPoint y: 348, endPoint x: 926, endPoint y: 430, distance: 212.4
click at [926, 430] on div "hero . moveRight ( 1 ) hero . moveUp ( 2 ) hero . moveRight ( 3 ) pathFree = he…" at bounding box center [936, 382] width 419 height 392
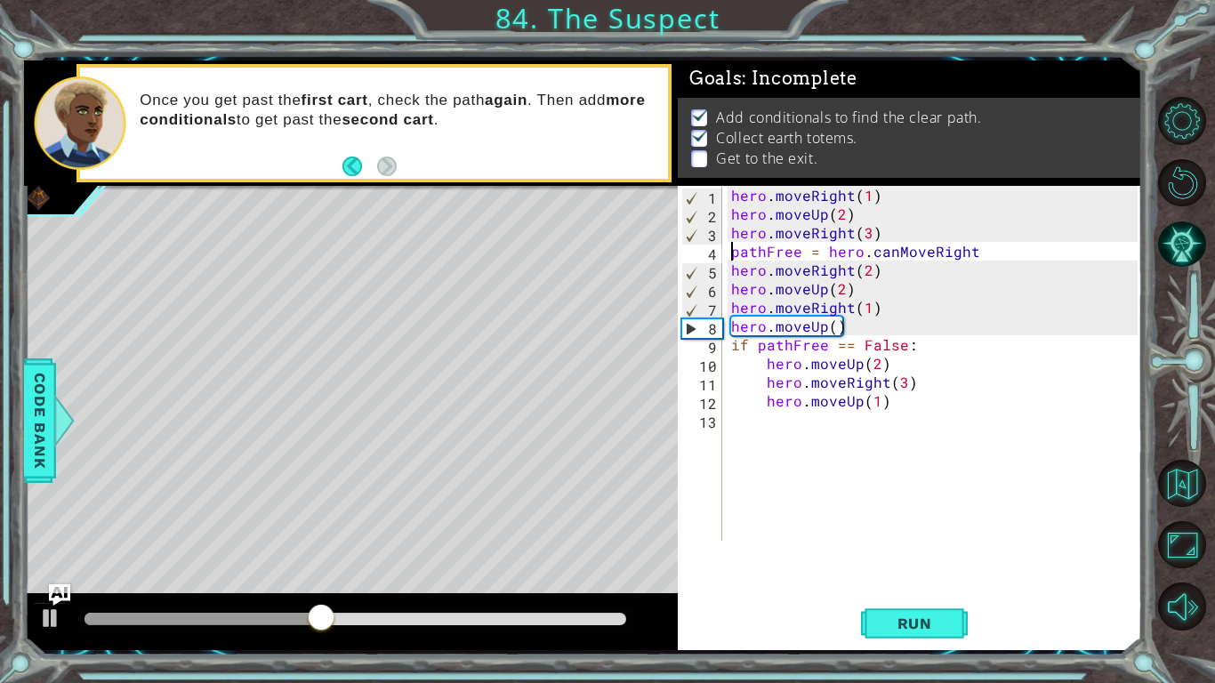
click at [734, 253] on div "hero . moveRight ( 1 ) hero . moveUp ( 2 ) hero . moveRight ( 3 ) pathFree = he…" at bounding box center [936, 382] width 419 height 392
type textarea "pathFree = hero.canMoveRight"
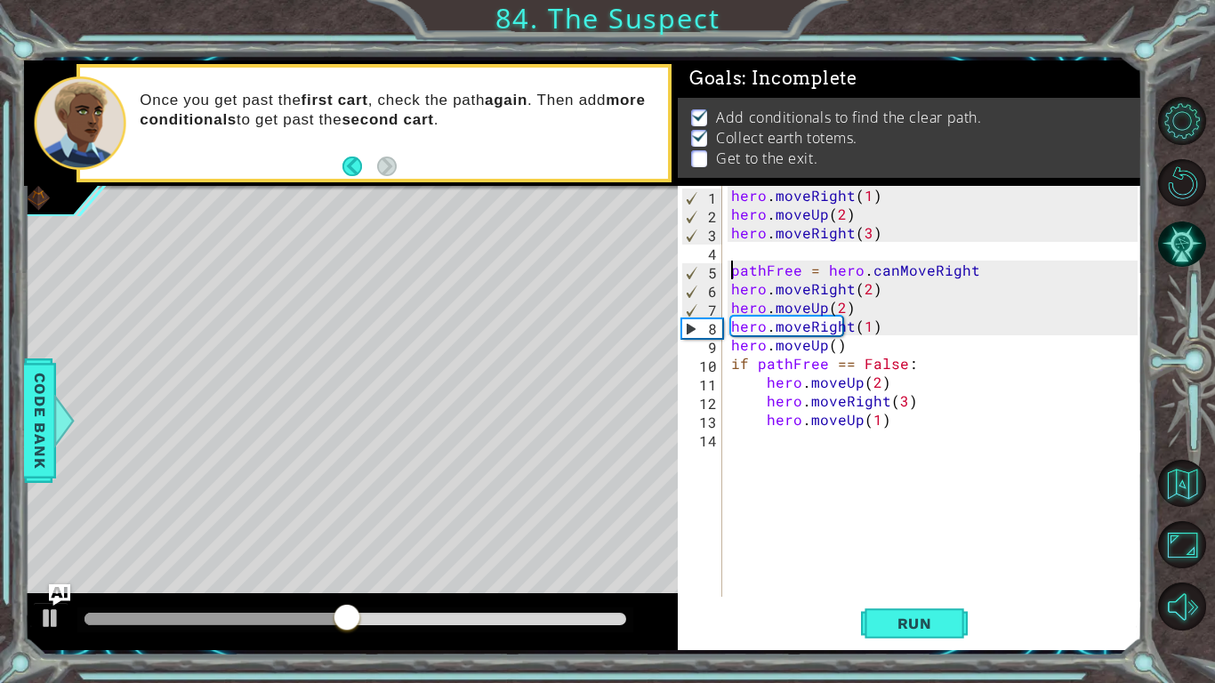
click at [731, 253] on div "hero . moveRight ( 1 ) hero . moveUp ( 2 ) hero . moveRight ( 3 ) pathFree = he…" at bounding box center [936, 410] width 419 height 448
paste textarea "hero.moveUp(1)"
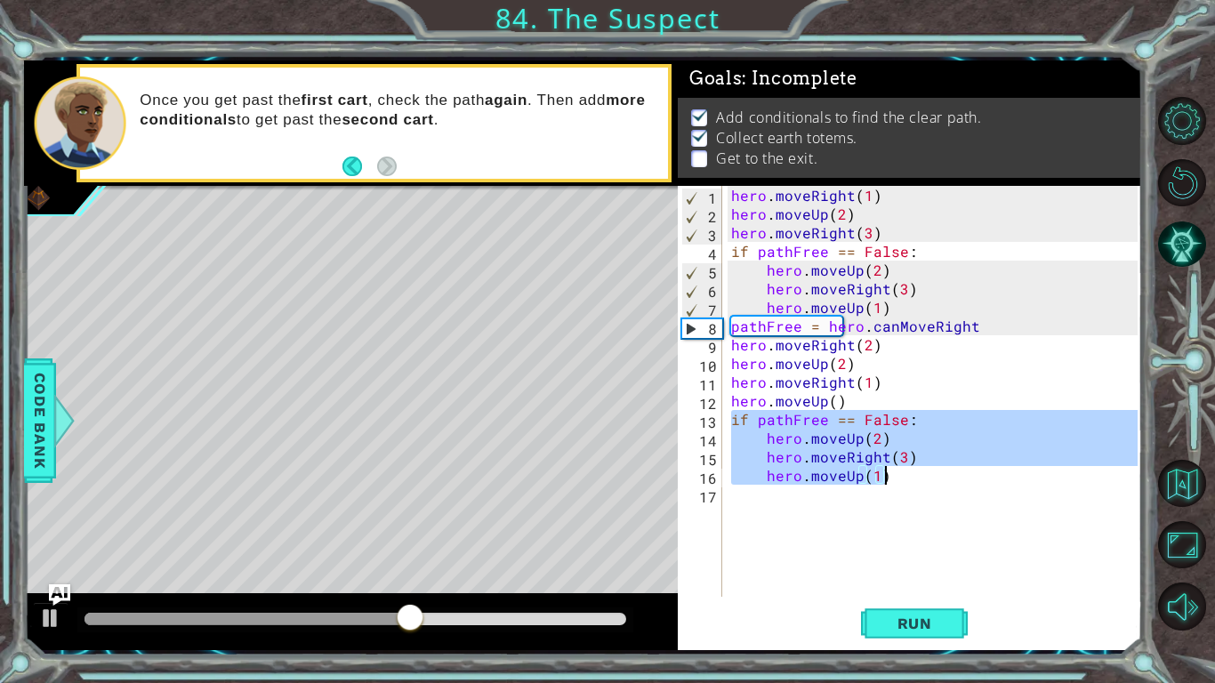
drag, startPoint x: 731, startPoint y: 421, endPoint x: 925, endPoint y: 482, distance: 203.0
click at [925, 482] on div "hero . moveRight ( 1 ) hero . moveUp ( 2 ) hero . moveRight ( 3 ) if pathFree =…" at bounding box center [936, 410] width 419 height 448
type textarea "hero.moveRight(3) hero.moveUp(1)"
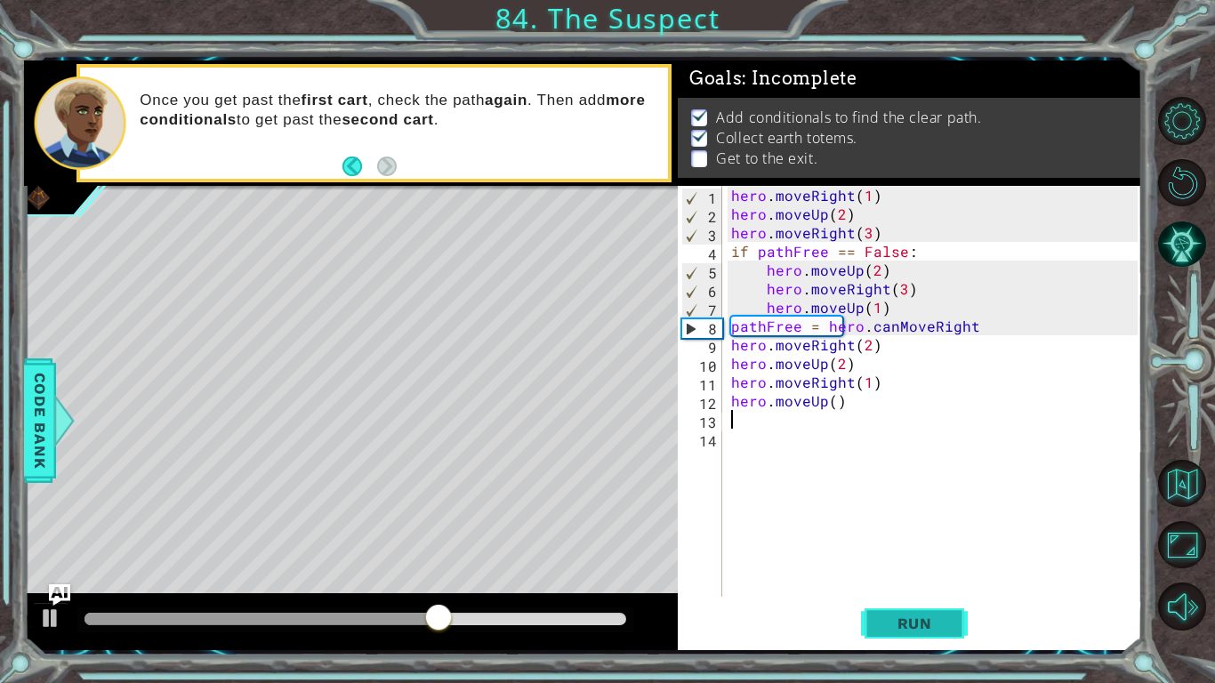
click at [918, 570] on span "Run" at bounding box center [914, 623] width 70 height 18
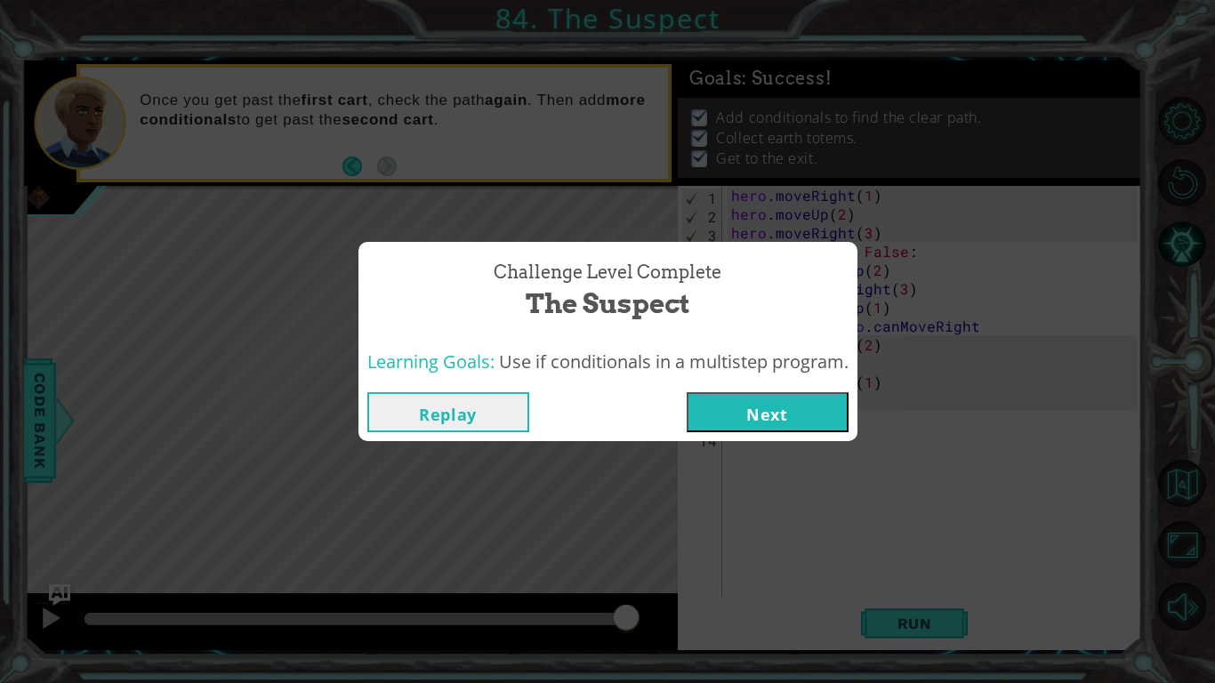
click at [817, 413] on button "Next" at bounding box center [767, 412] width 162 height 40
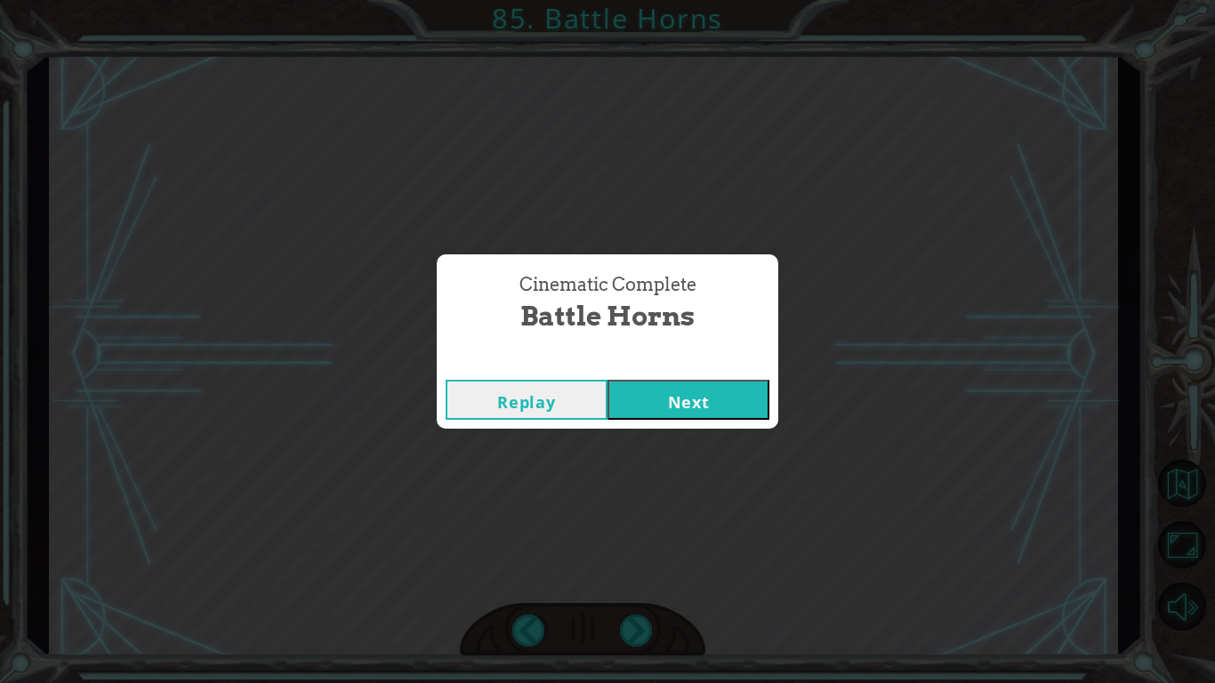
click at [664, 389] on button "Next" at bounding box center [688, 400] width 162 height 40
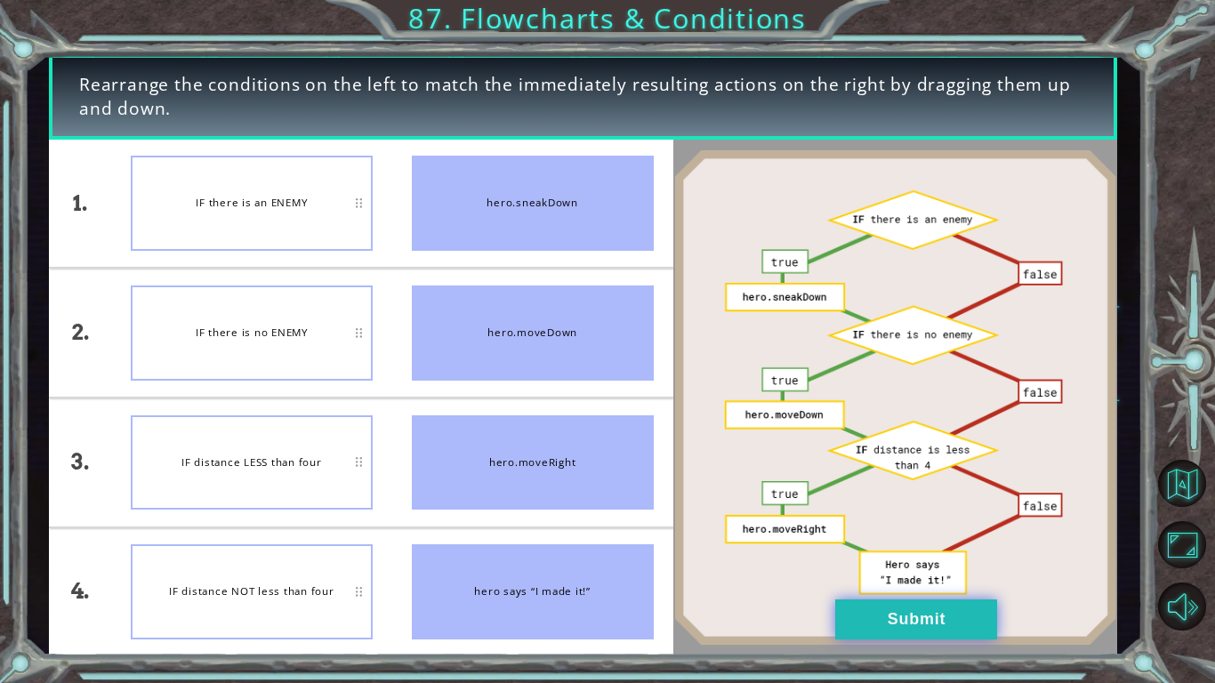
click at [876, 570] on button "Submit" at bounding box center [916, 619] width 162 height 40
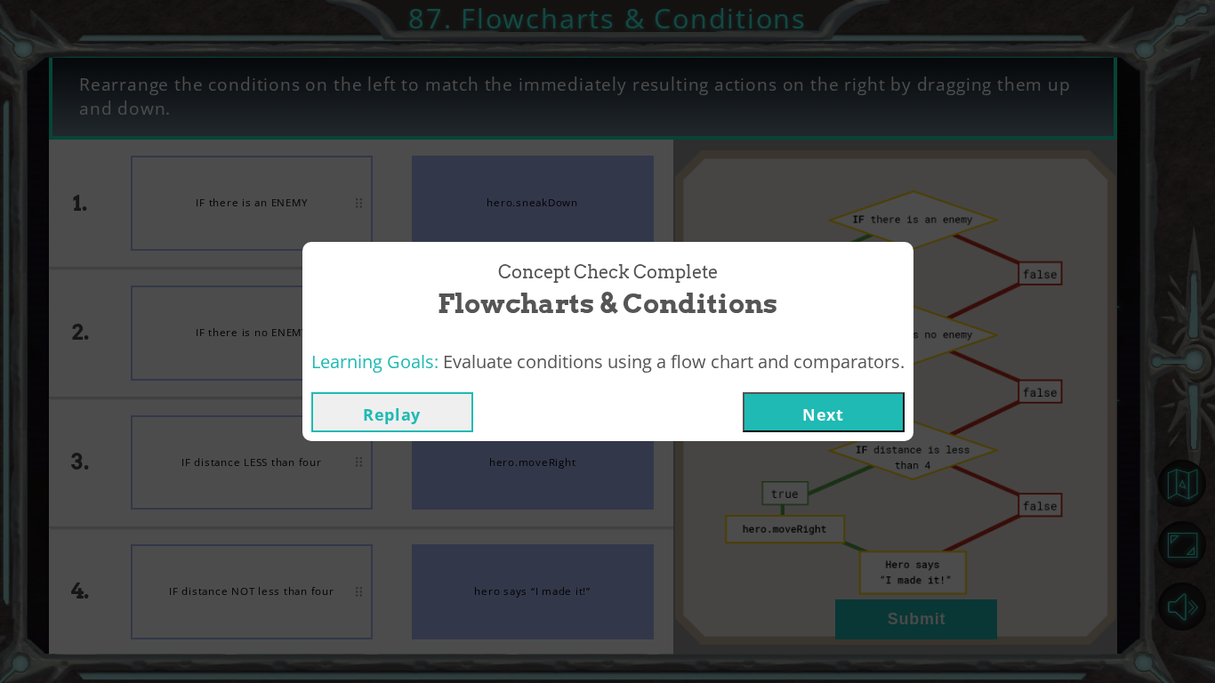
click at [790, 423] on button "Next" at bounding box center [823, 412] width 162 height 40
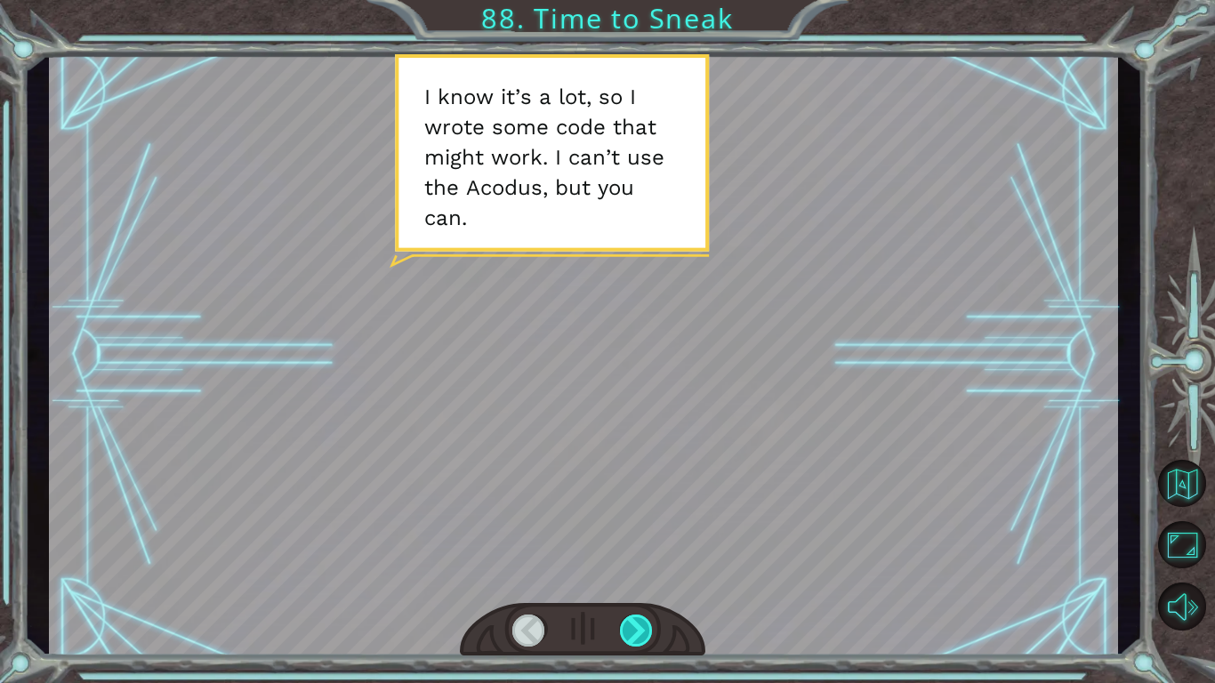
click at [632, 570] on div at bounding box center [637, 630] width 34 height 32
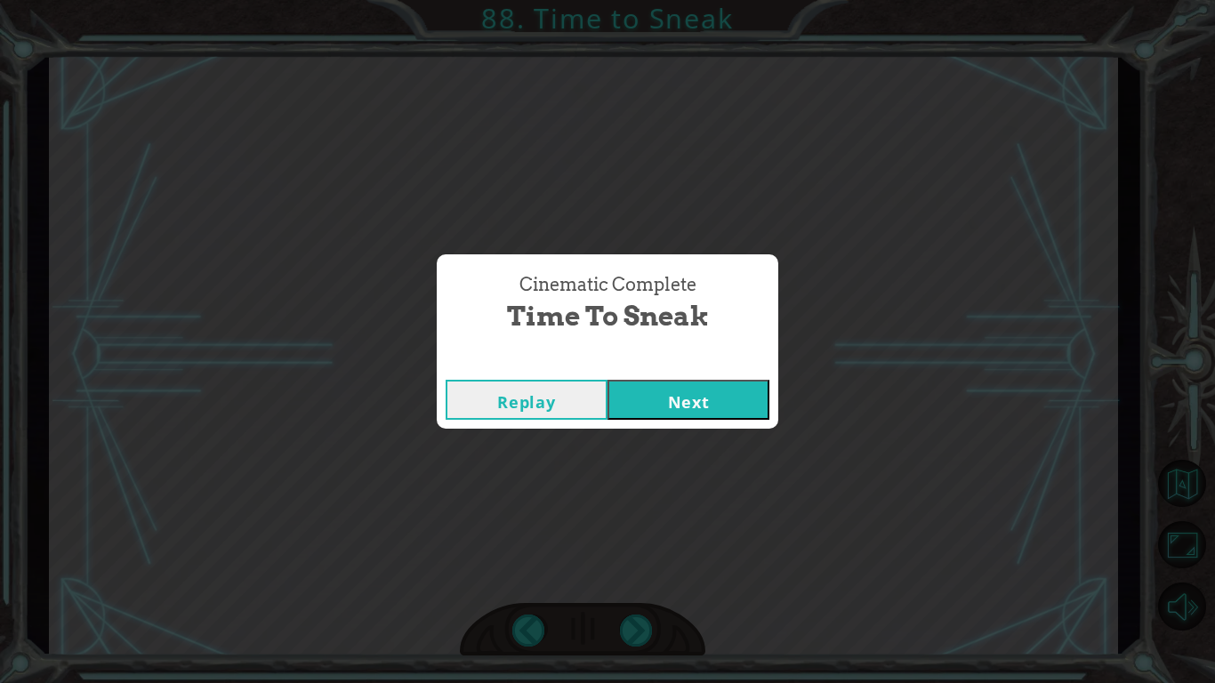
click at [733, 410] on button "Next" at bounding box center [688, 400] width 162 height 40
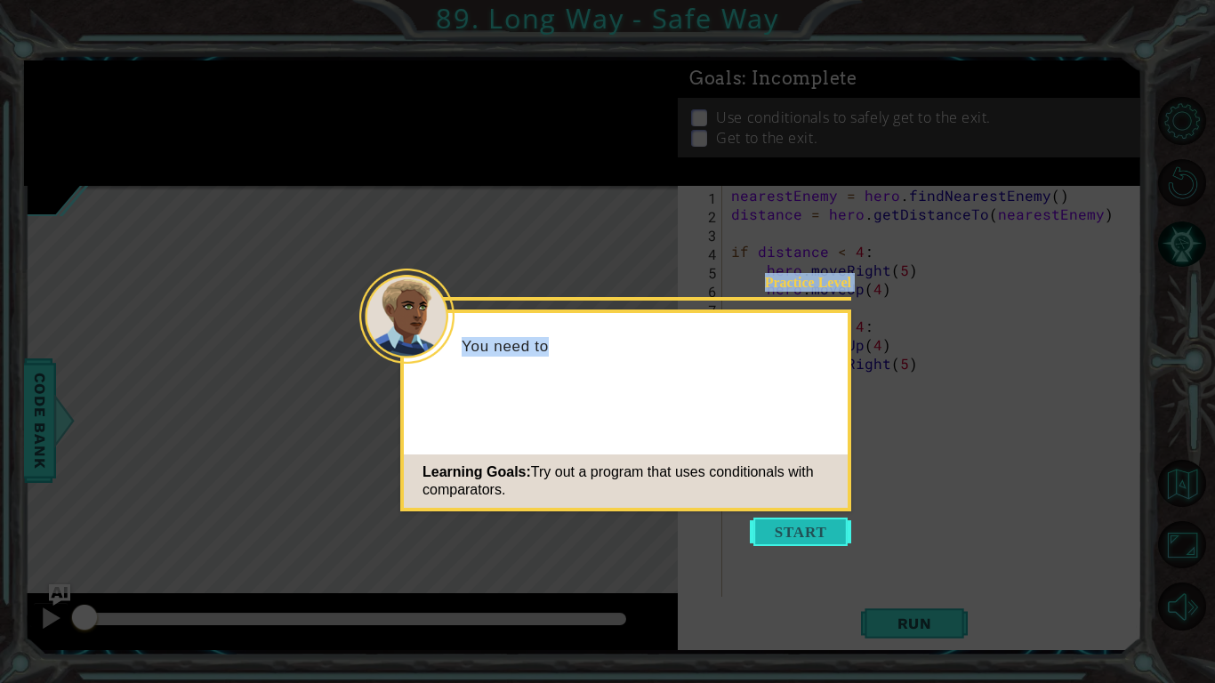
click at [792, 530] on body "1 ההההההההההההההההההההההההההההההההההההההההההההההההההההההההההההההההההההההההההההה…" at bounding box center [607, 341] width 1215 height 683
click at [792, 530] on button "Start" at bounding box center [800, 531] width 101 height 28
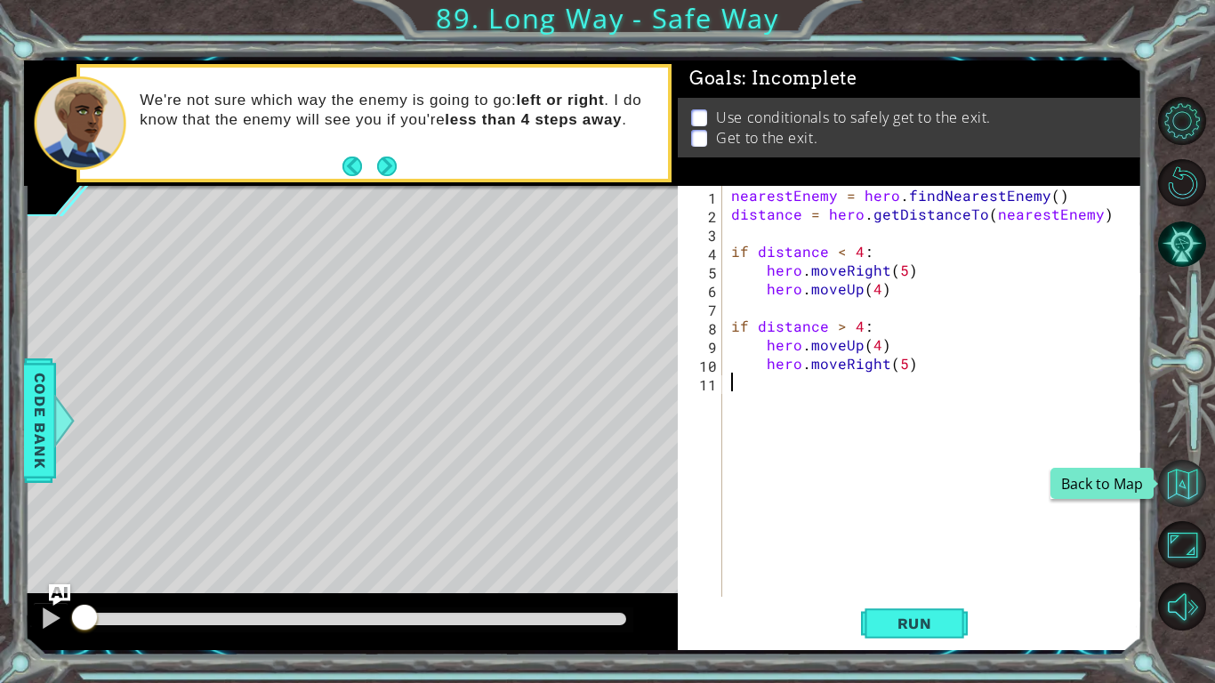
click at [1175, 496] on button "Back to Map" at bounding box center [1182, 484] width 48 height 48
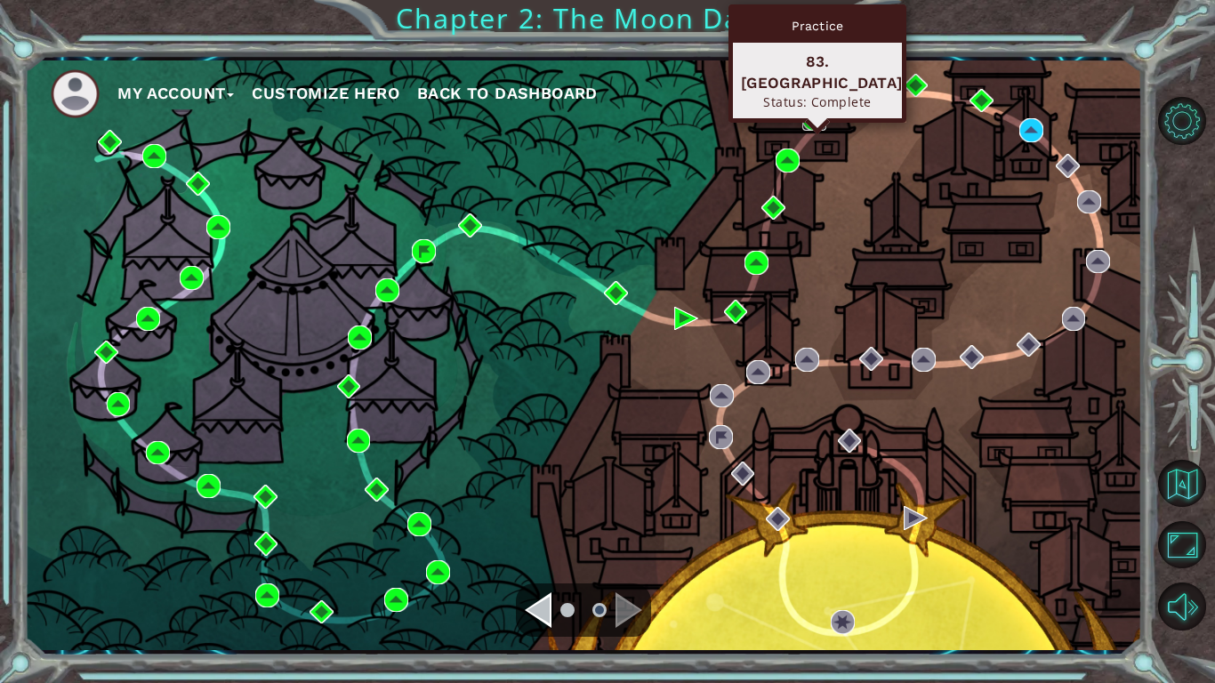
click at [816, 127] on img at bounding box center [814, 119] width 24 height 24
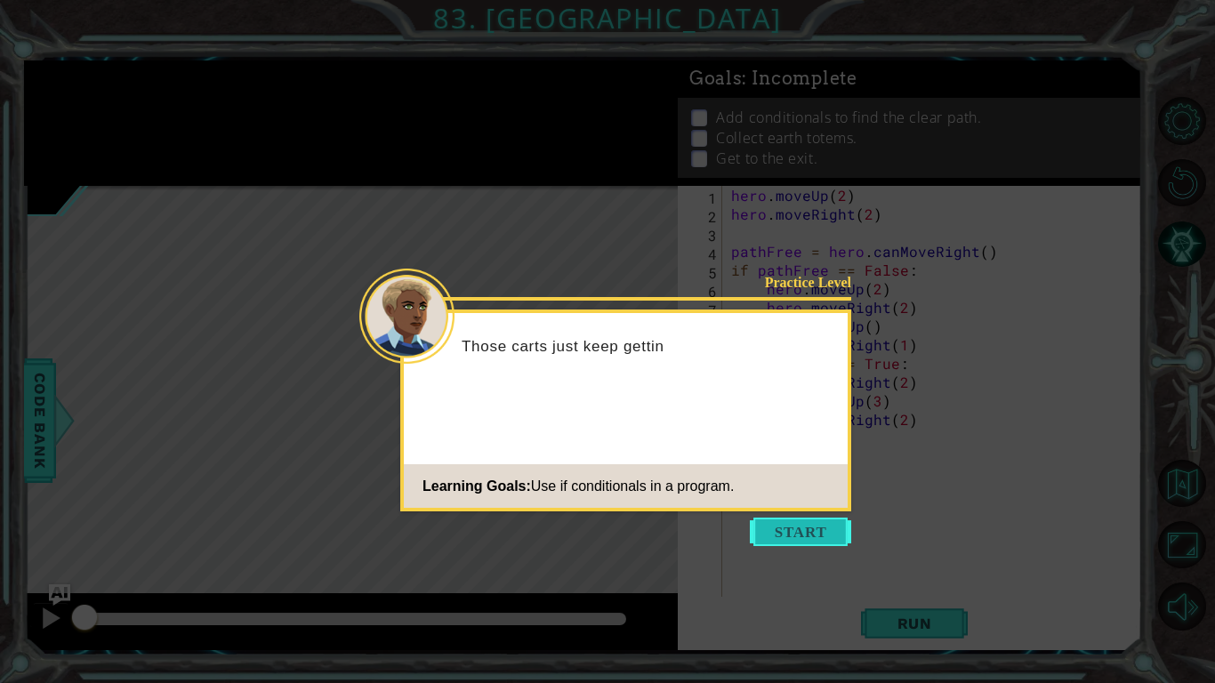
click at [786, 537] on button "Start" at bounding box center [800, 531] width 101 height 28
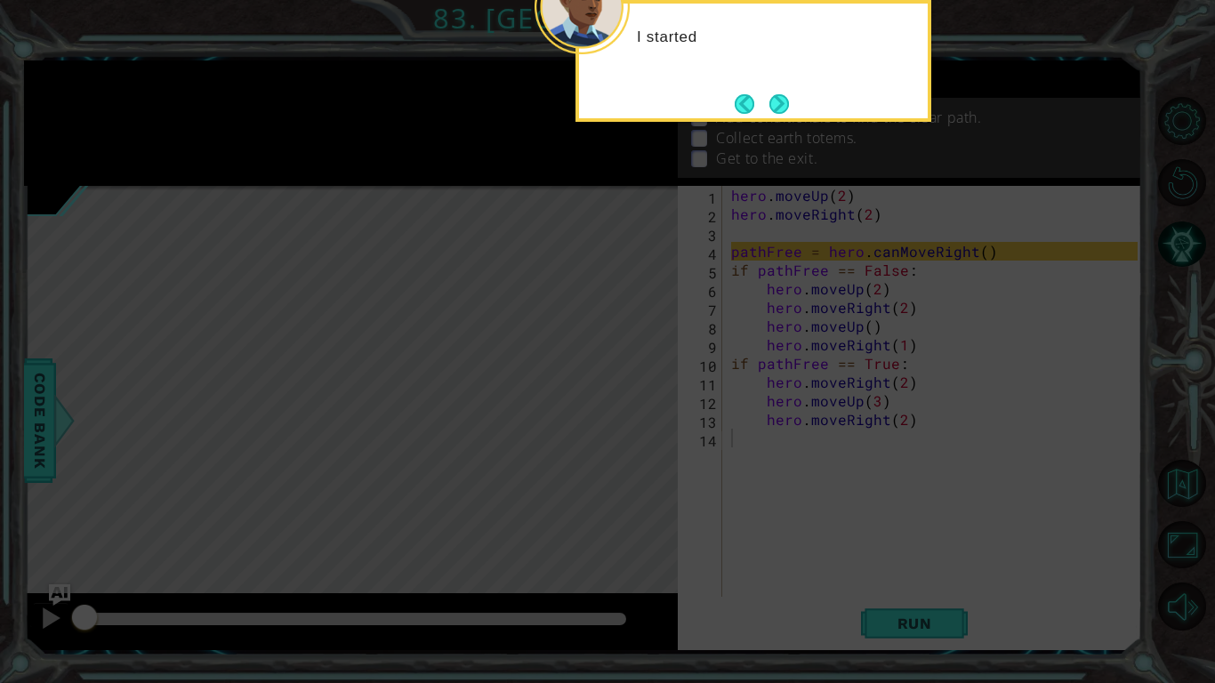
click at [777, 509] on icon at bounding box center [607, 110] width 1215 height 1145
click at [781, 114] on button "Next" at bounding box center [778, 103] width 20 height 20
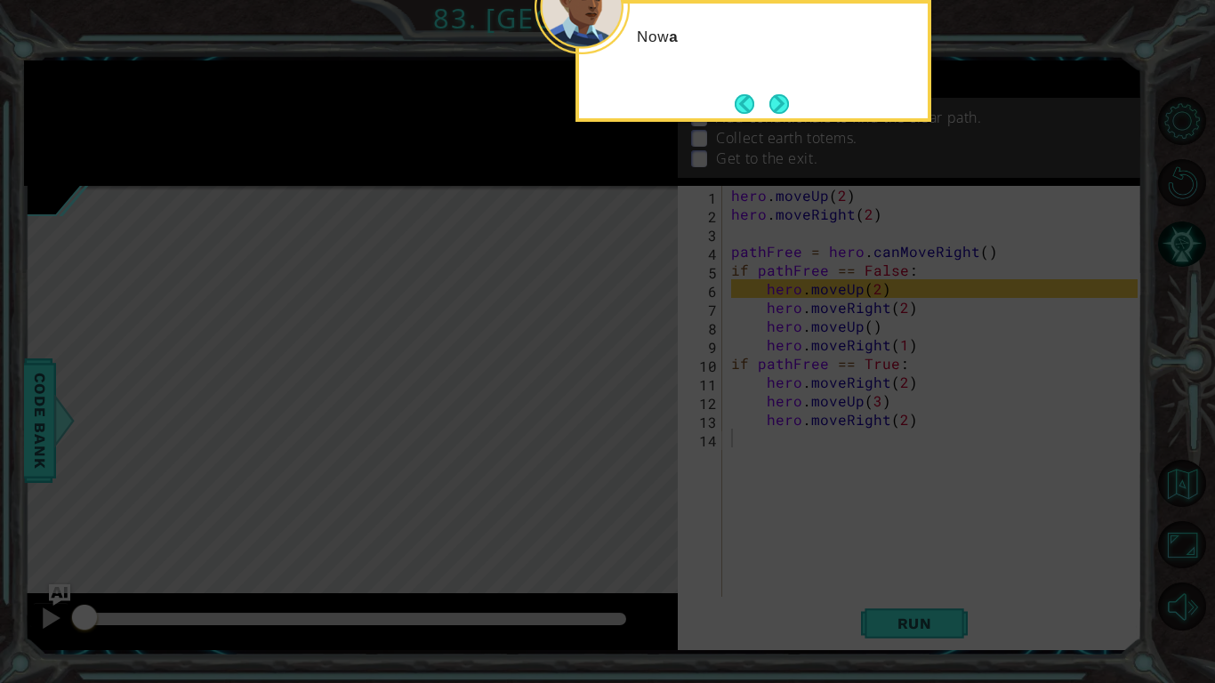
click at [781, 115] on button "Next" at bounding box center [778, 103] width 21 height 21
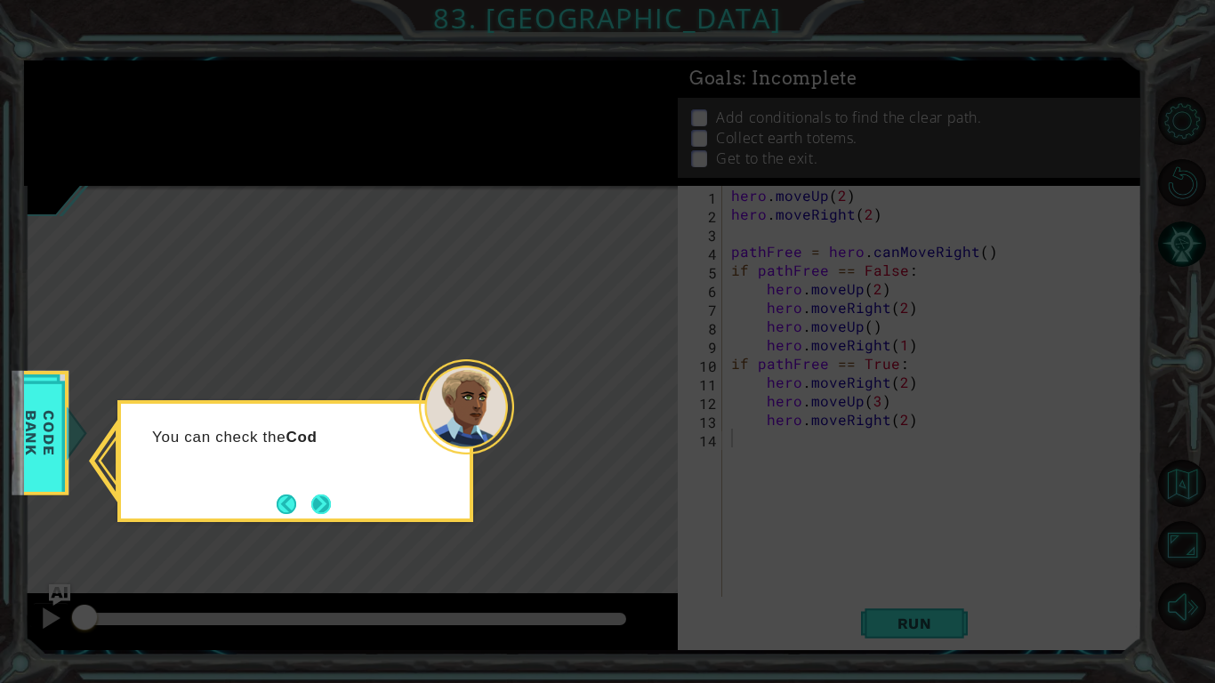
click at [333, 506] on button "Next" at bounding box center [320, 504] width 23 height 23
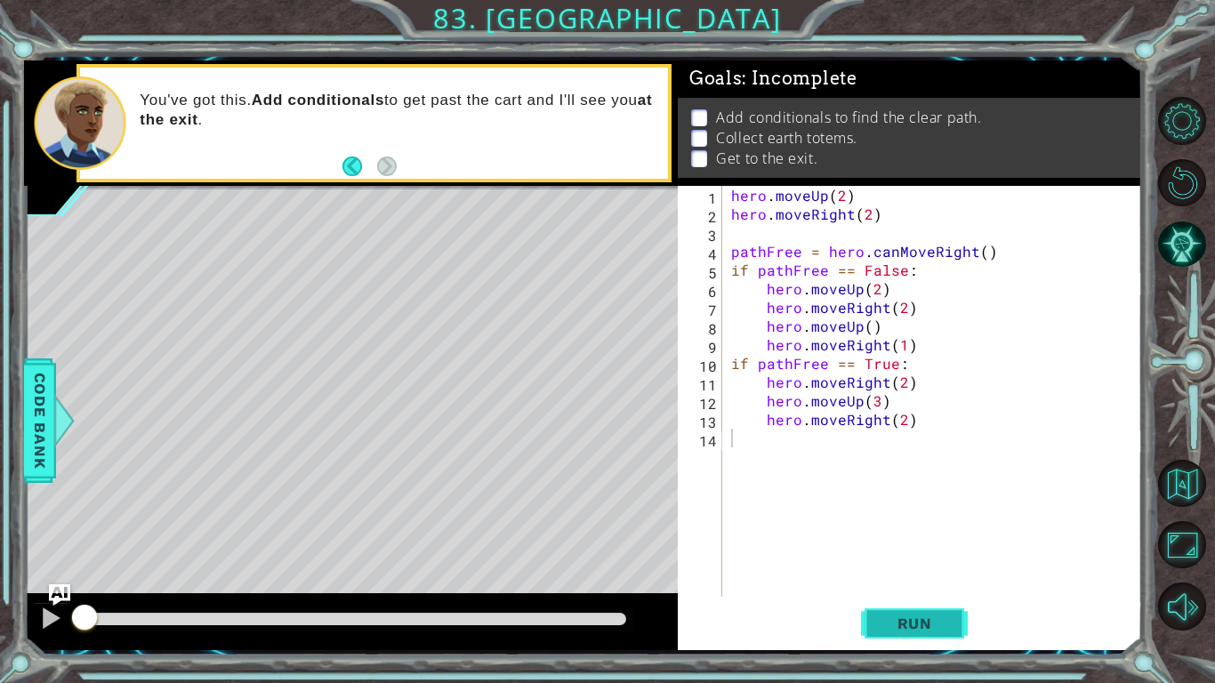
click at [905, 570] on button "Run" at bounding box center [914, 623] width 107 height 46
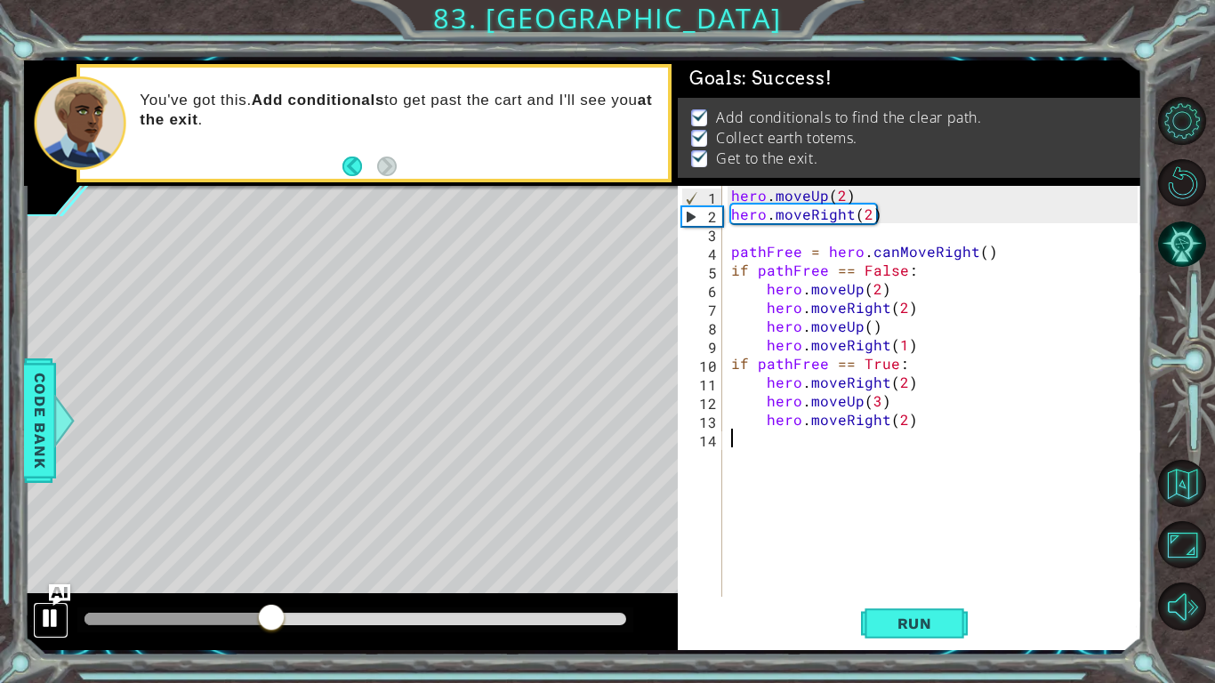
click at [58, 570] on div at bounding box center [50, 617] width 23 height 23
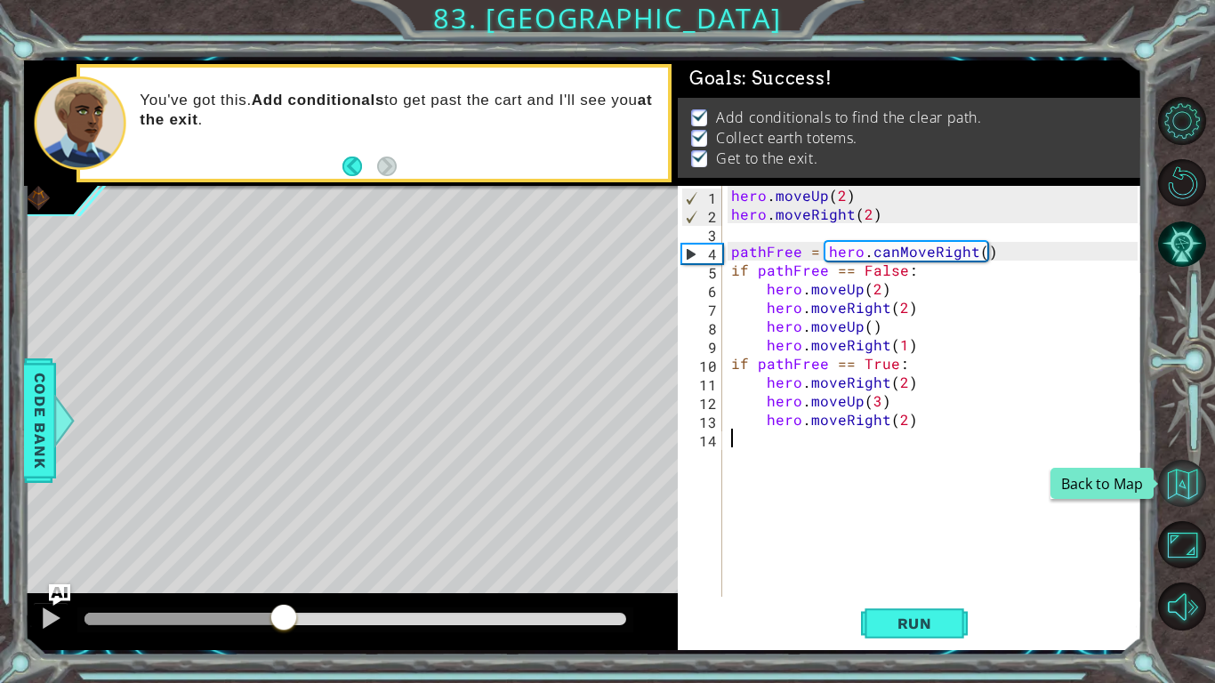
click at [1193, 483] on button "Back to Map" at bounding box center [1182, 484] width 48 height 48
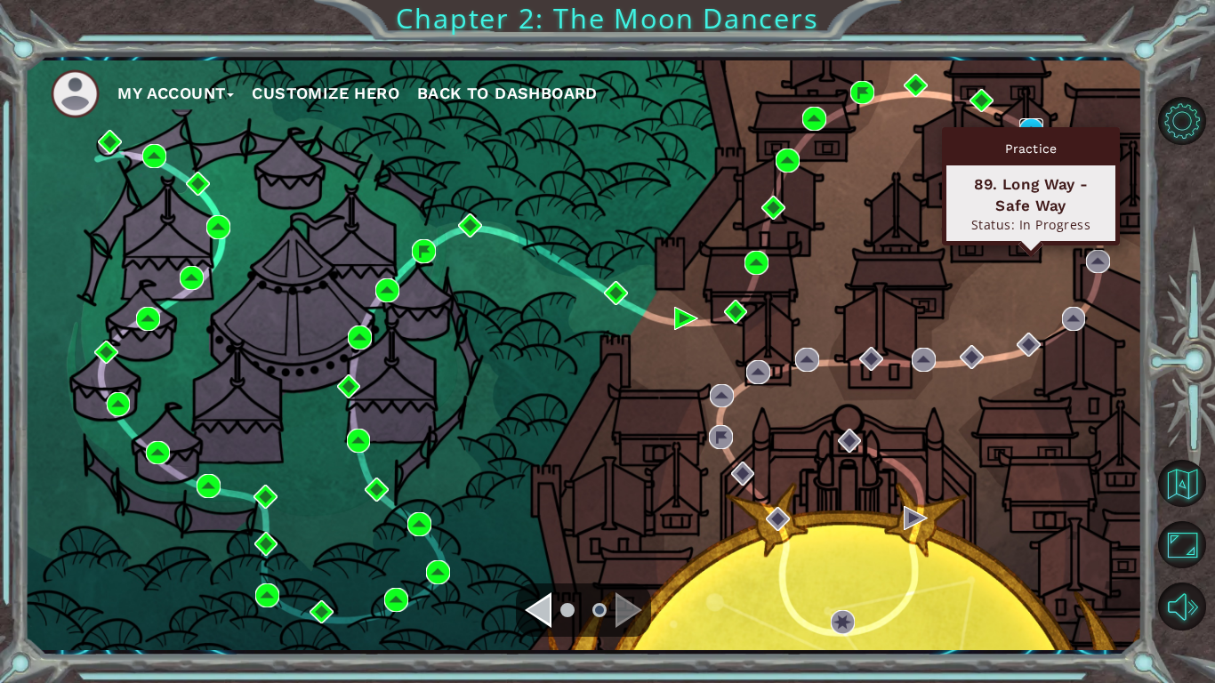
click at [1026, 126] on img at bounding box center [1031, 130] width 24 height 24
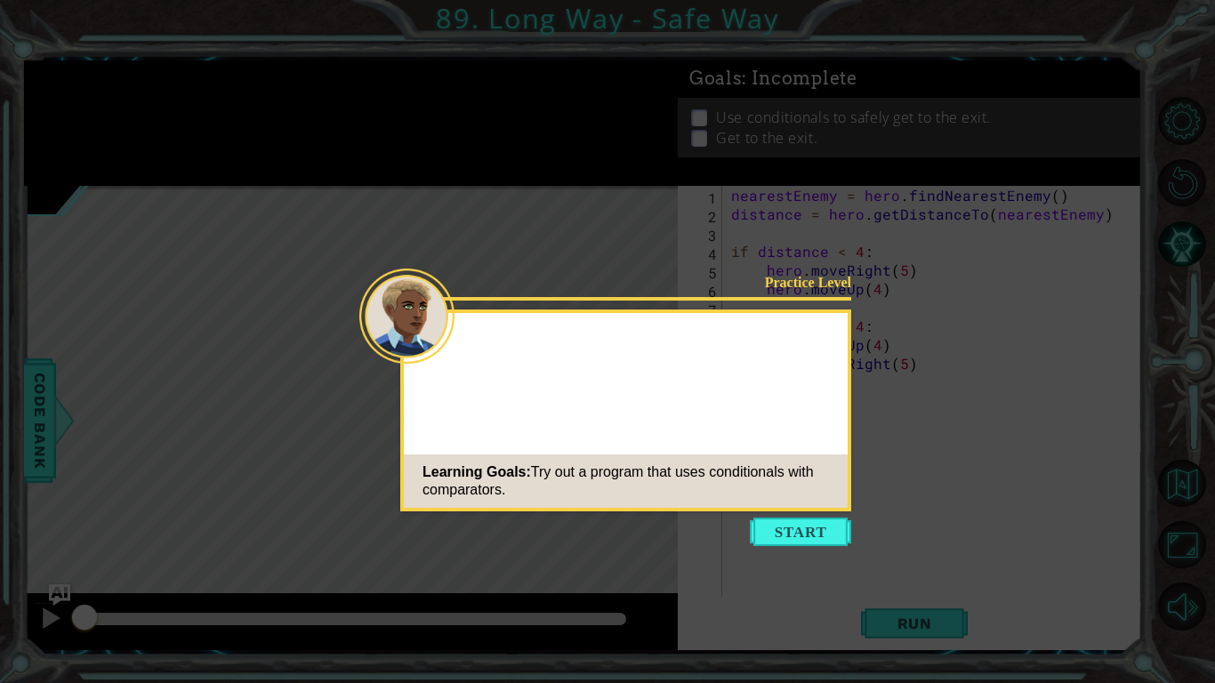
click at [802, 530] on button "Start" at bounding box center [800, 531] width 101 height 28
click at [797, 533] on icon at bounding box center [607, 341] width 1215 height 683
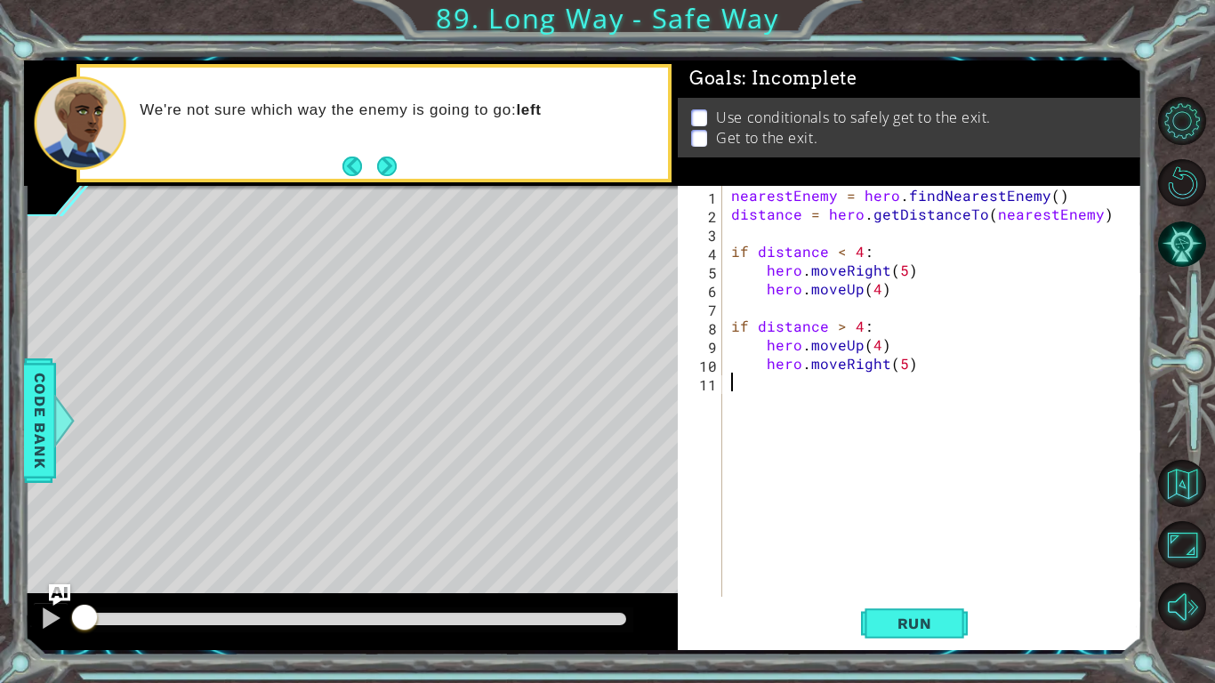
click at [389, 172] on button "Next" at bounding box center [386, 166] width 33 height 33
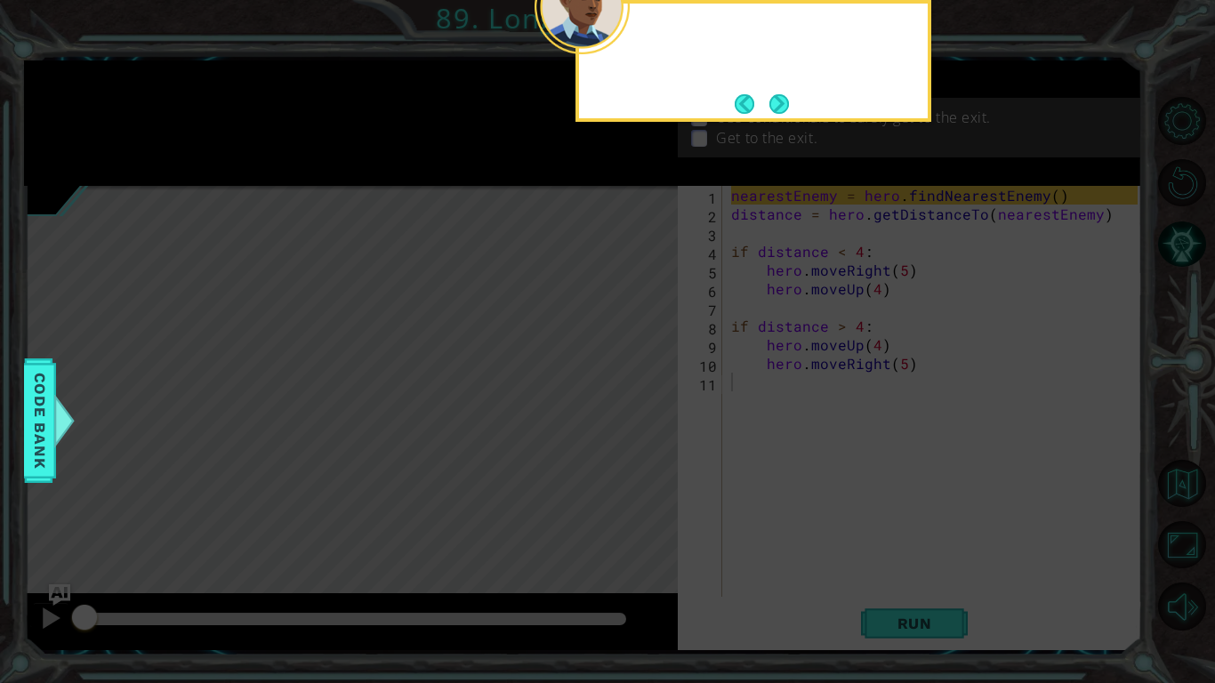
click at [389, 172] on icon at bounding box center [607, 110] width 1215 height 1145
click at [787, 99] on button "Next" at bounding box center [778, 104] width 25 height 25
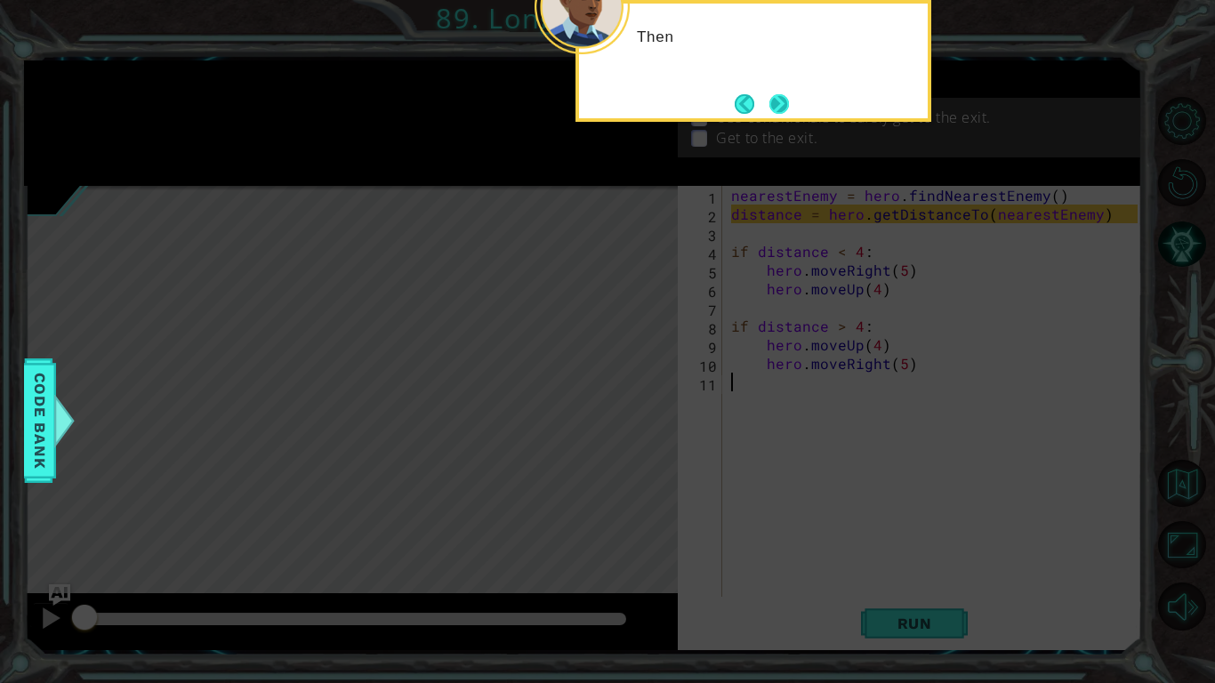
click at [782, 103] on button "Next" at bounding box center [779, 104] width 30 height 30
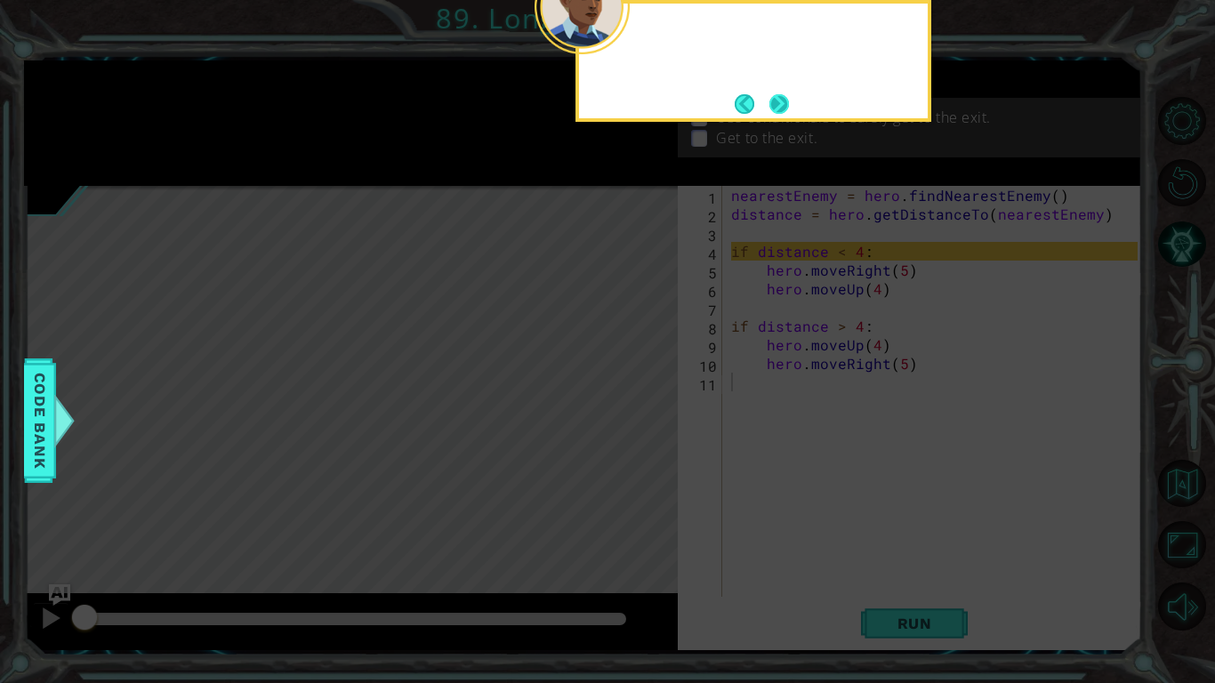
click at [782, 103] on button "Next" at bounding box center [779, 103] width 22 height 22
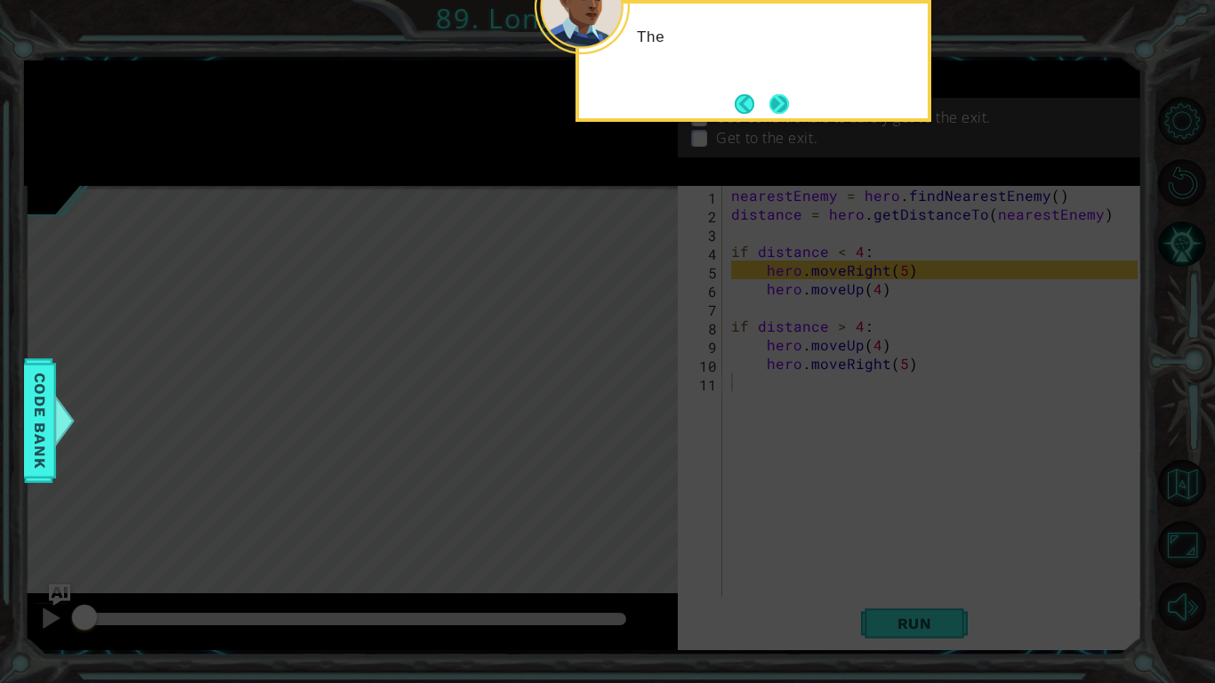
click at [781, 103] on button "Next" at bounding box center [778, 103] width 31 height 31
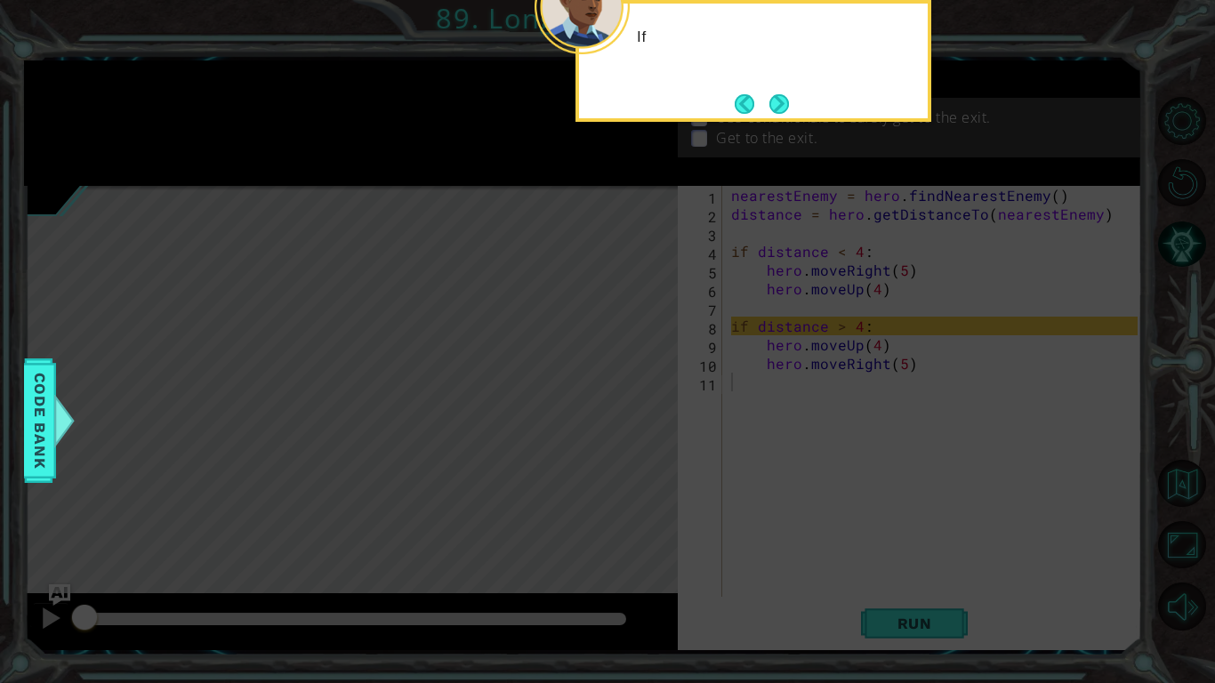
click at [773, 108] on button "Next" at bounding box center [778, 103] width 31 height 31
click at [784, 113] on button "Next" at bounding box center [779, 104] width 24 height 24
click at [785, 111] on p "Use conditionals to safely get to the exit." at bounding box center [853, 118] width 275 height 20
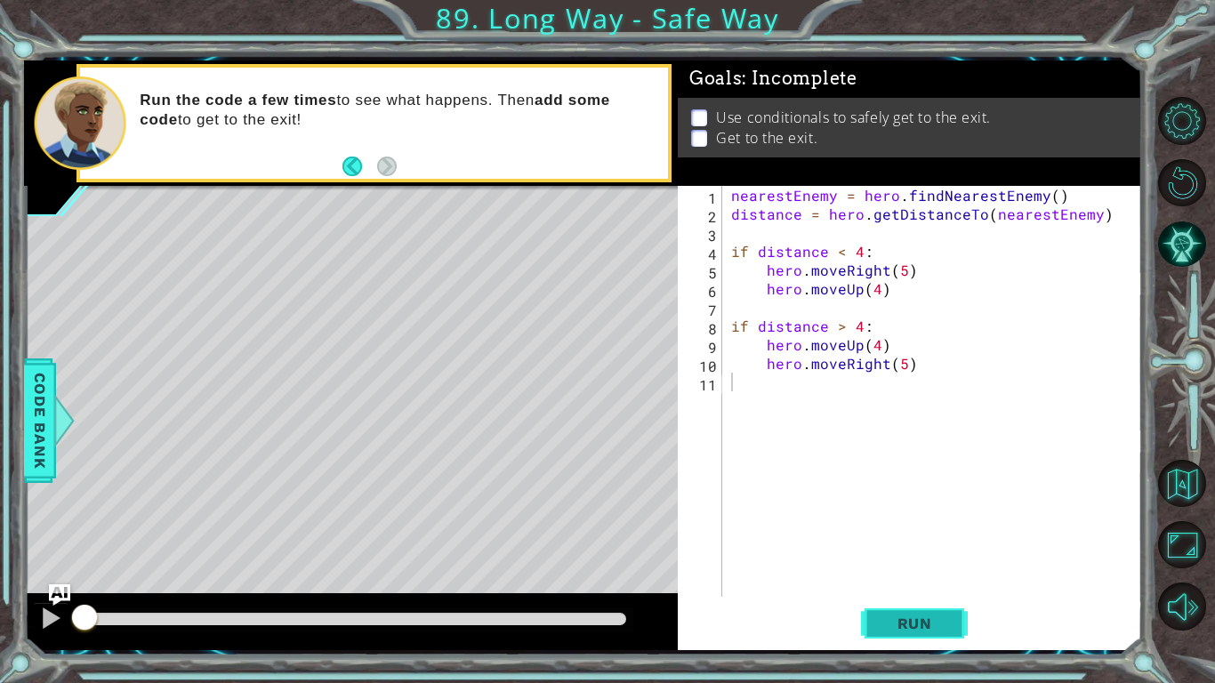
click at [929, 570] on button "Run" at bounding box center [914, 623] width 107 height 46
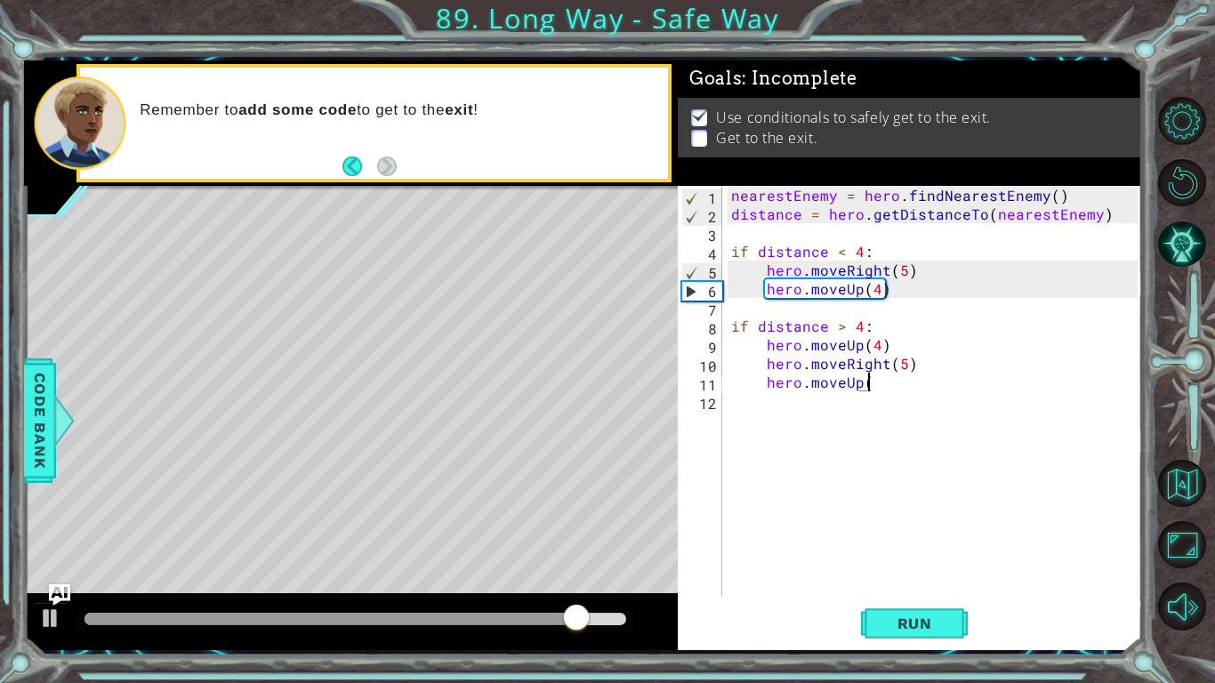
scroll to position [0, 8]
type textarea "hero.moveUp(1)"
click at [785, 316] on div "nearestEnemy = hero . findNearestEnemy ( ) distance = hero . getDistanceTo ( ne…" at bounding box center [936, 410] width 419 height 448
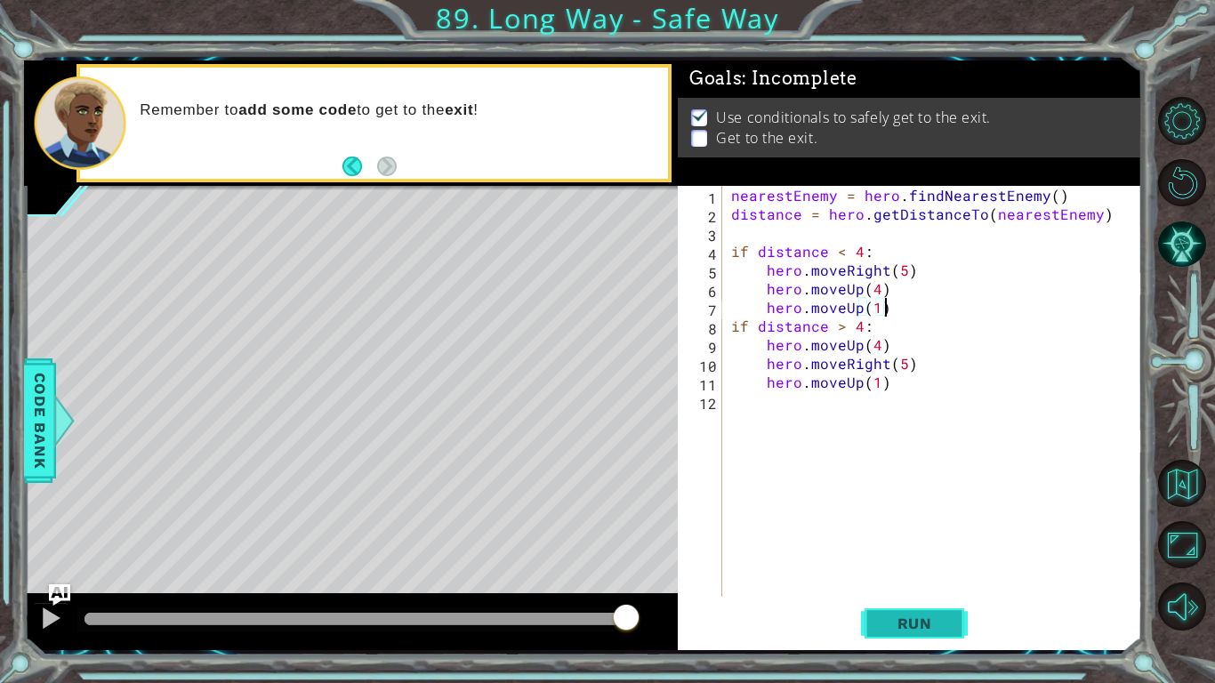
type textarea "hero.moveUp(1)"
click at [915, 570] on button "Run" at bounding box center [914, 623] width 107 height 46
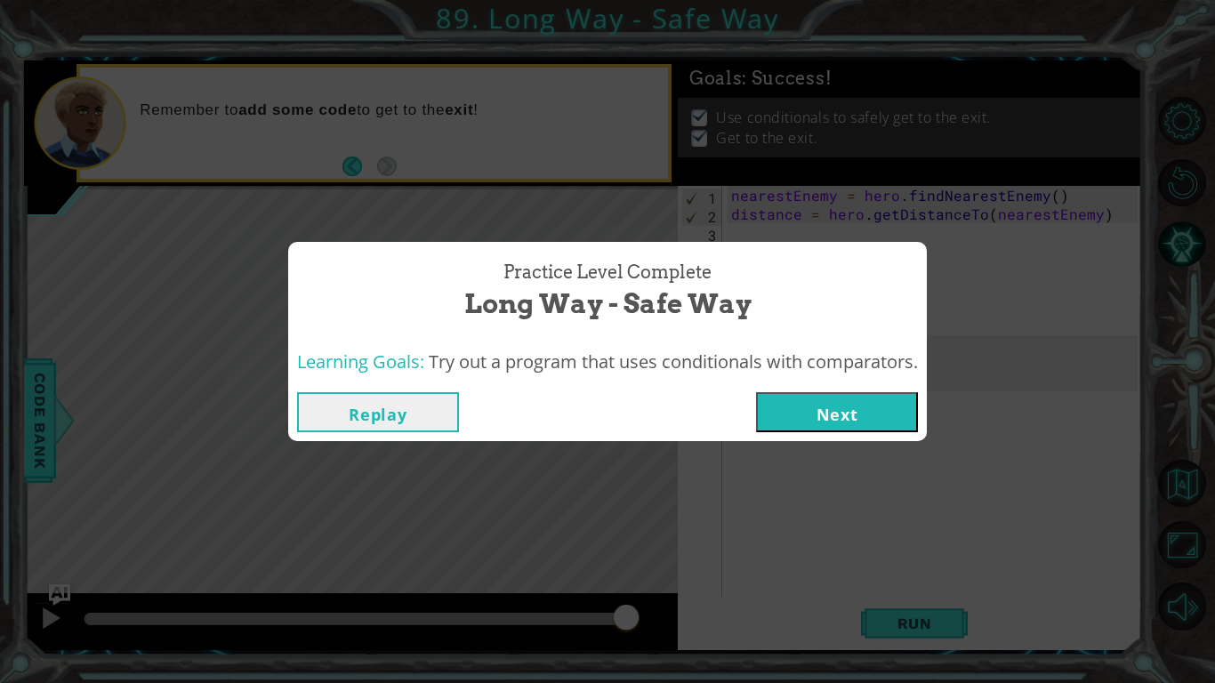
click at [820, 412] on button "Next" at bounding box center [837, 412] width 162 height 40
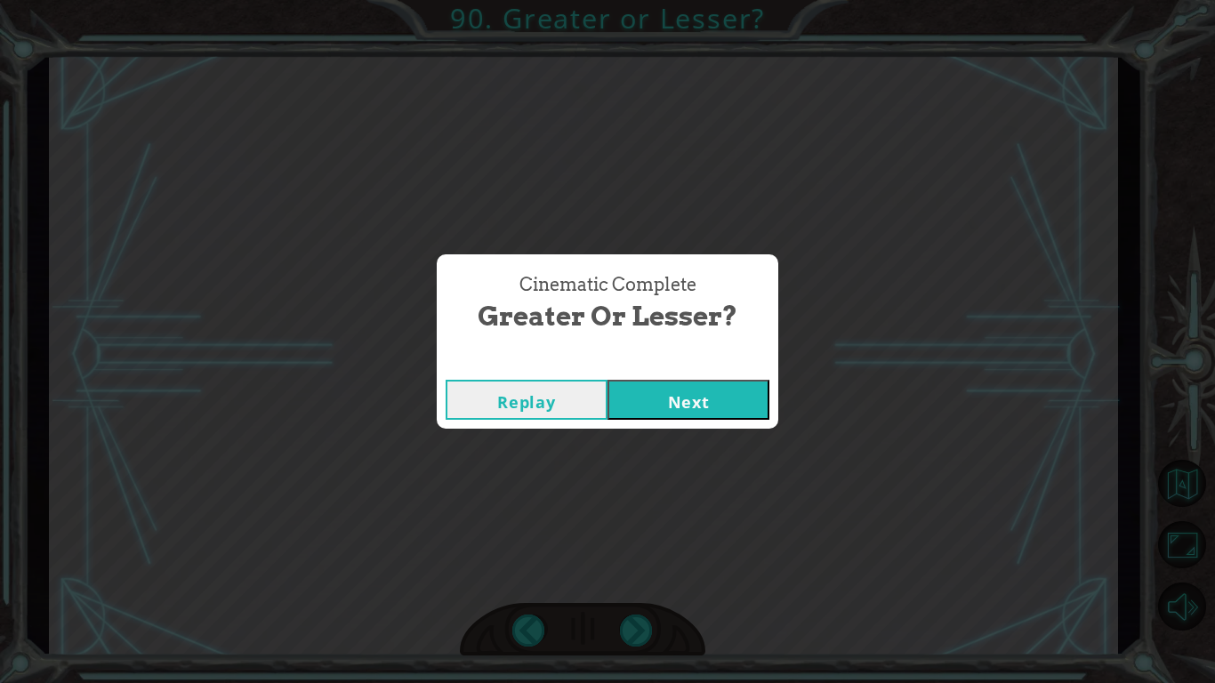
click at [698, 395] on button "Next" at bounding box center [688, 400] width 162 height 40
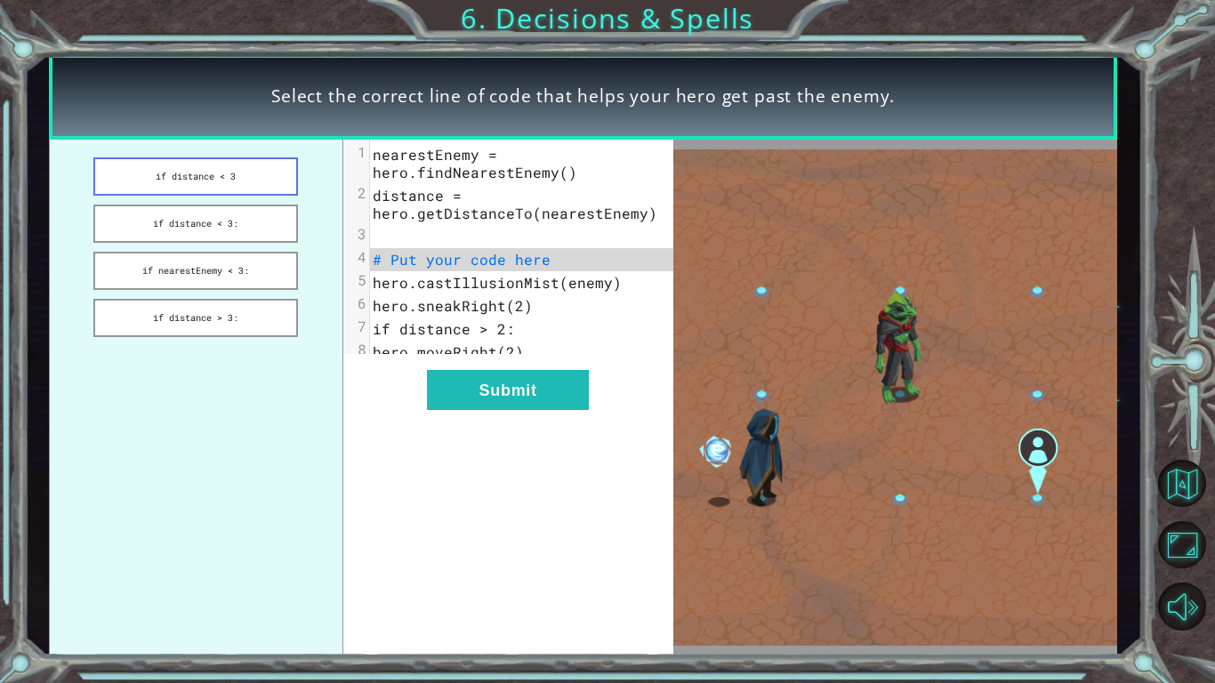
click at [204, 164] on button "if distance < 3" at bounding box center [195, 176] width 204 height 38
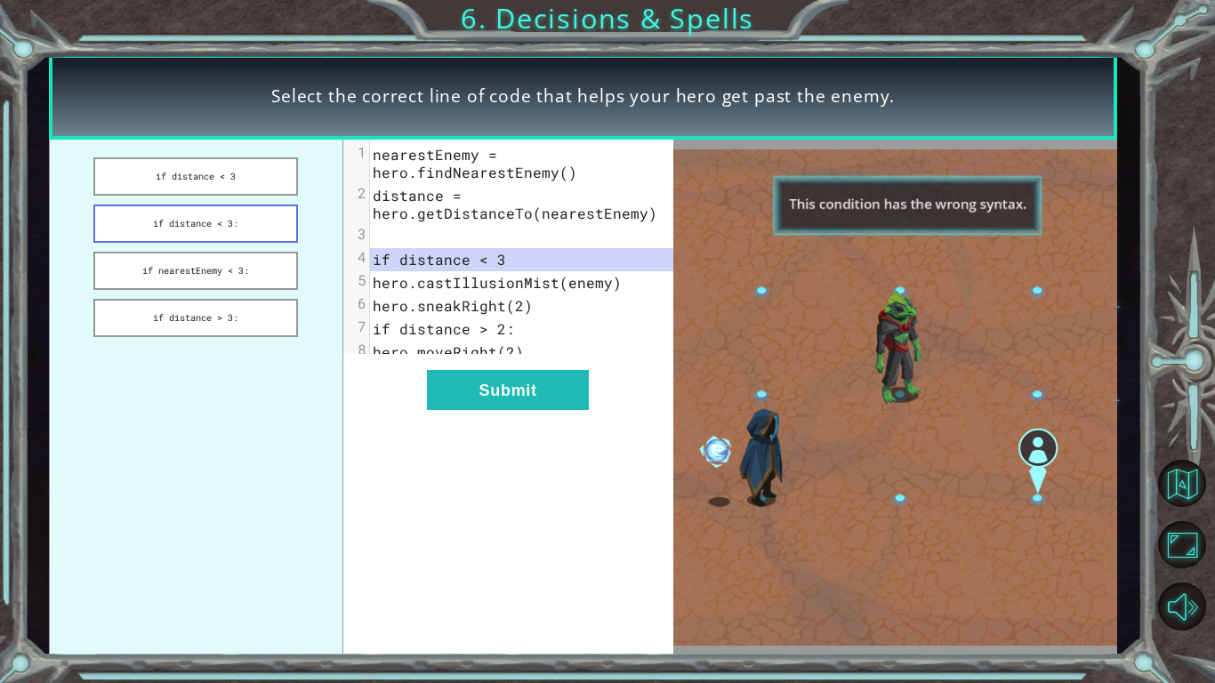
drag, startPoint x: 217, startPoint y: 201, endPoint x: 219, endPoint y: 211, distance: 9.9
click at [219, 211] on ul "if distance < 3 if distance < 3: if nearestEnemy < 3: if distance > 3:" at bounding box center [196, 398] width 294 height 517
drag, startPoint x: 219, startPoint y: 211, endPoint x: 228, endPoint y: 229, distance: 19.9
click at [228, 229] on button "if distance < 3:" at bounding box center [195, 223] width 204 height 38
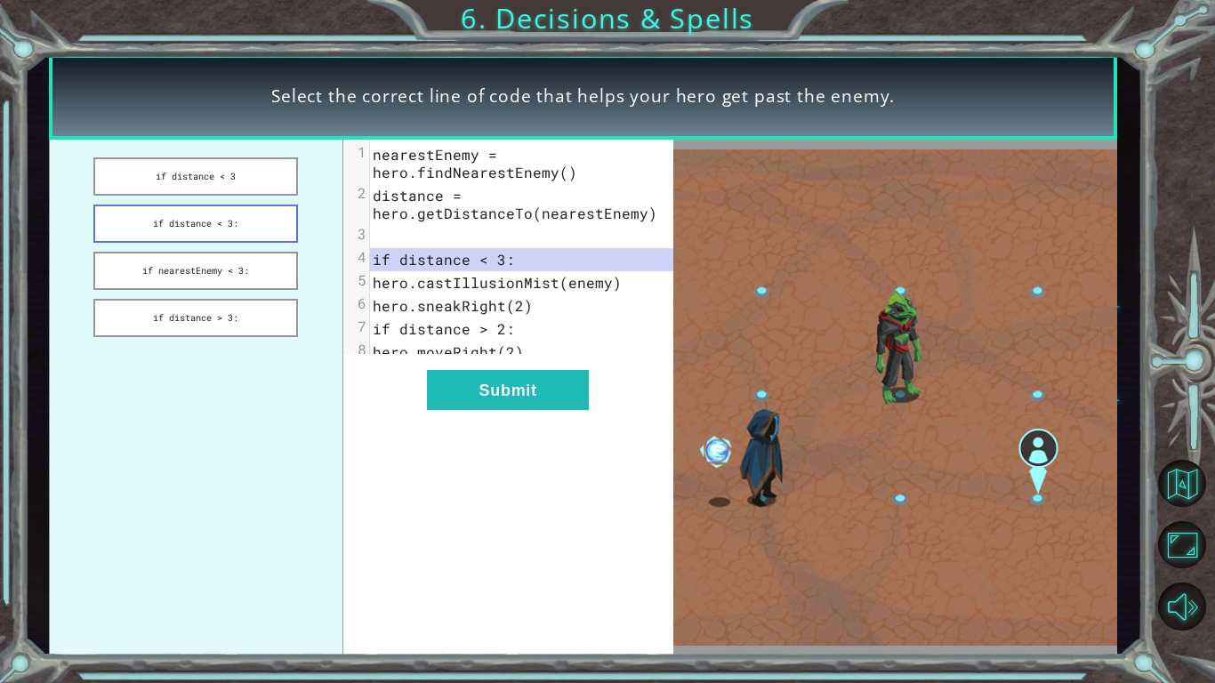
click at [239, 226] on button "if distance < 3:" at bounding box center [195, 223] width 204 height 38
click at [258, 220] on button "if distance < 3:" at bounding box center [195, 223] width 204 height 38
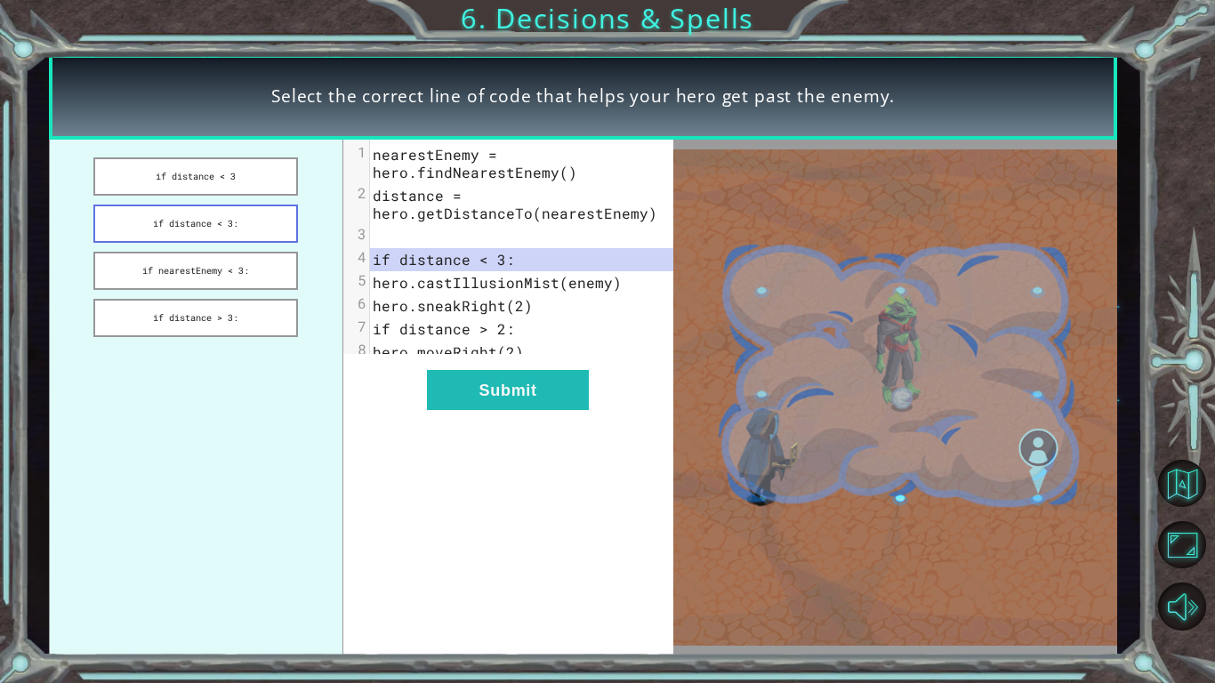
click at [258, 220] on button "if distance < 3:" at bounding box center [195, 223] width 204 height 38
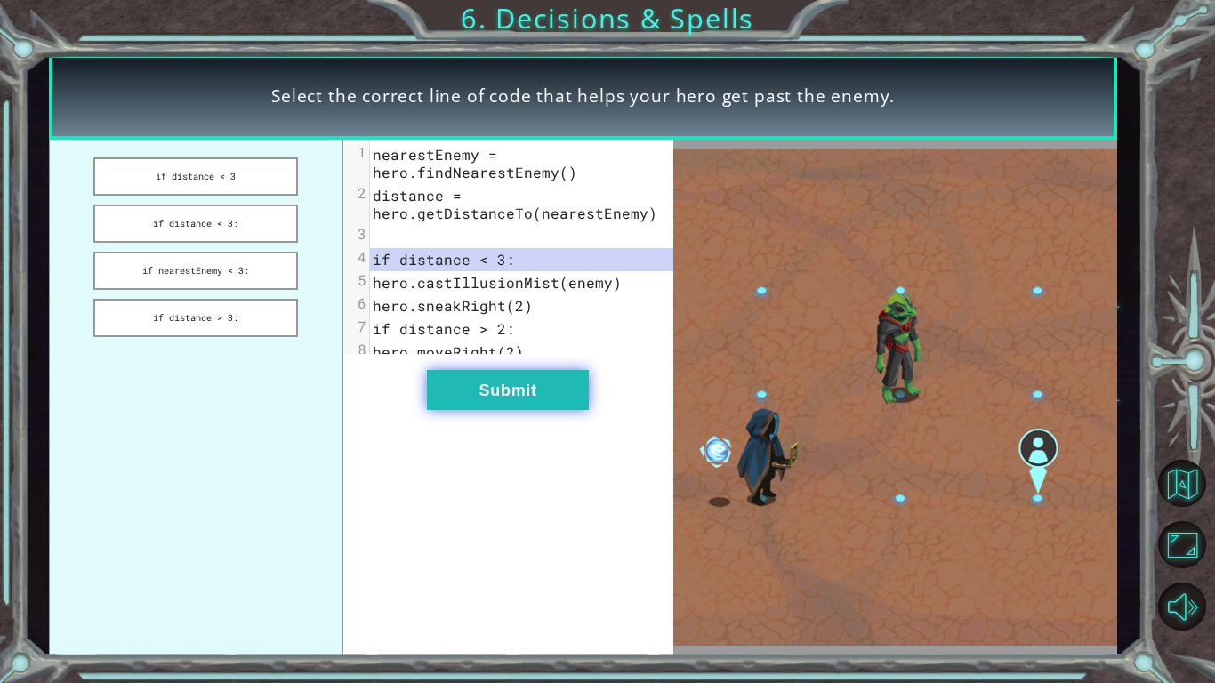
click at [471, 410] on button "Submit" at bounding box center [508, 390] width 162 height 40
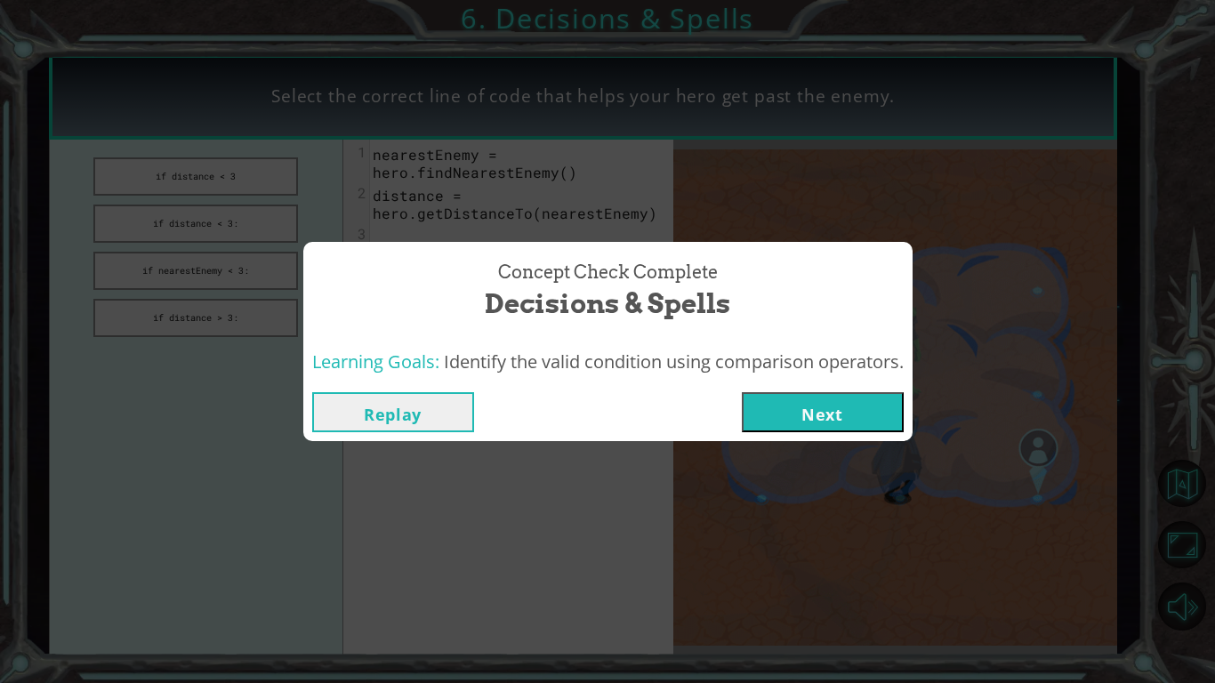
click at [780, 402] on button "Next" at bounding box center [823, 412] width 162 height 40
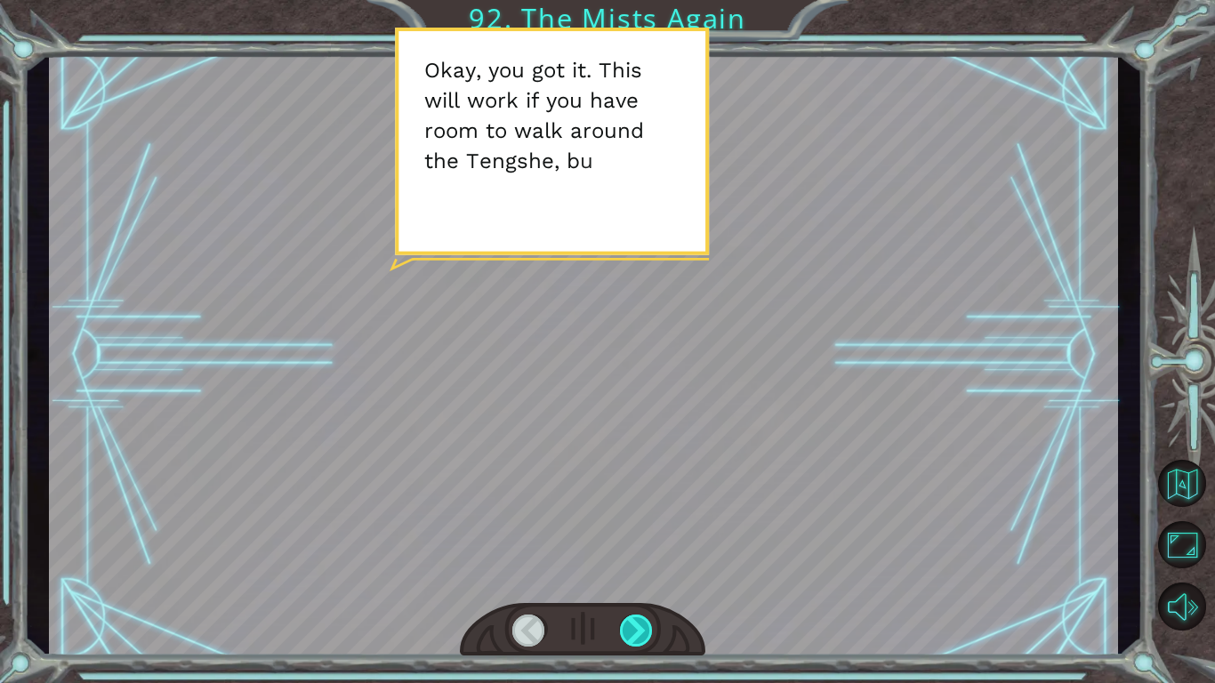
click at [658, 570] on div at bounding box center [582, 630] width 245 height 54
click at [632, 570] on div at bounding box center [637, 630] width 34 height 32
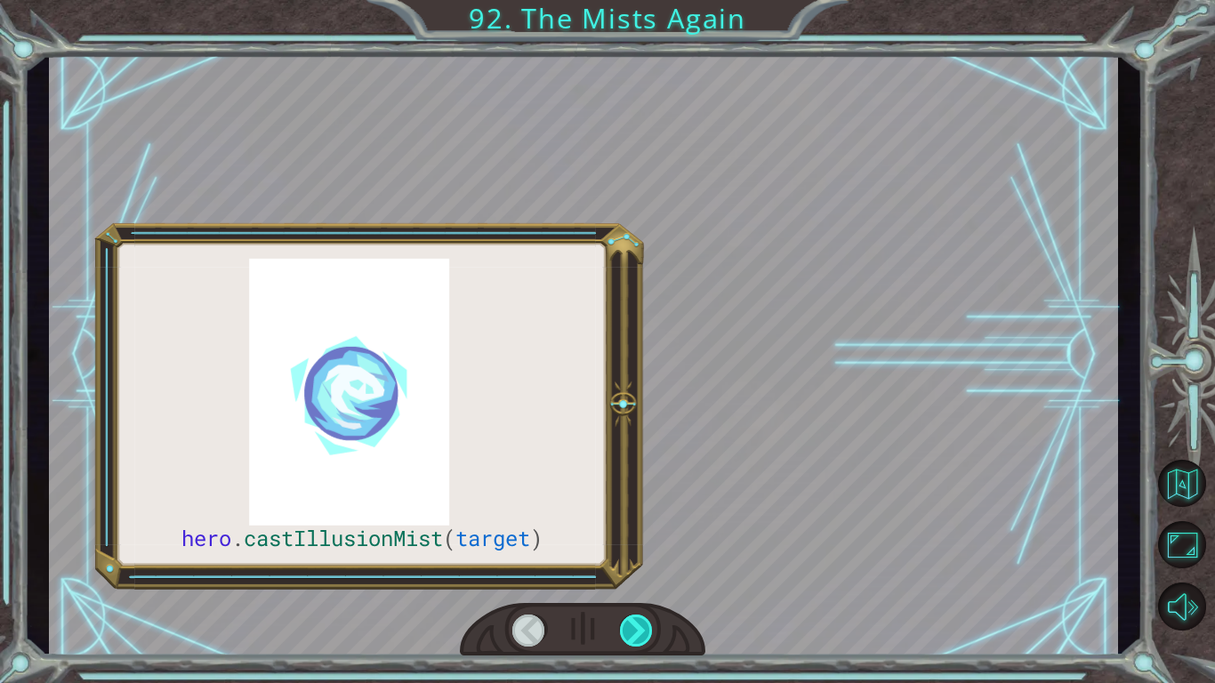
click at [632, 570] on div at bounding box center [637, 630] width 34 height 32
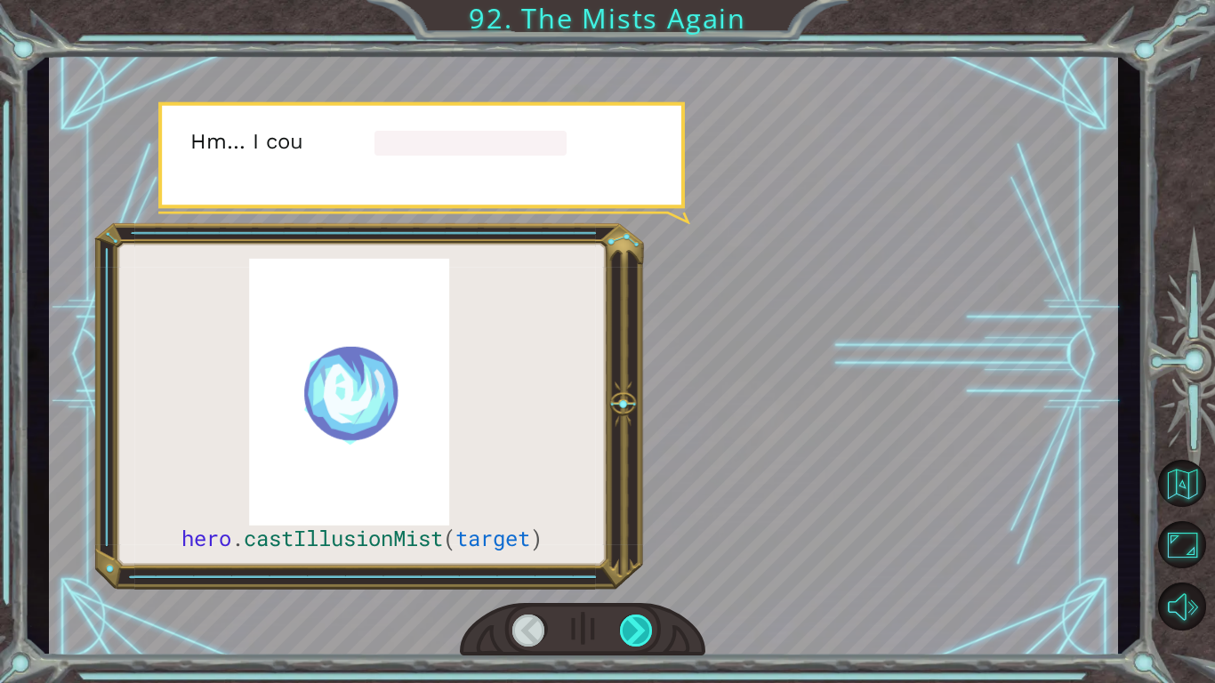
click at [631, 570] on div at bounding box center [637, 630] width 34 height 32
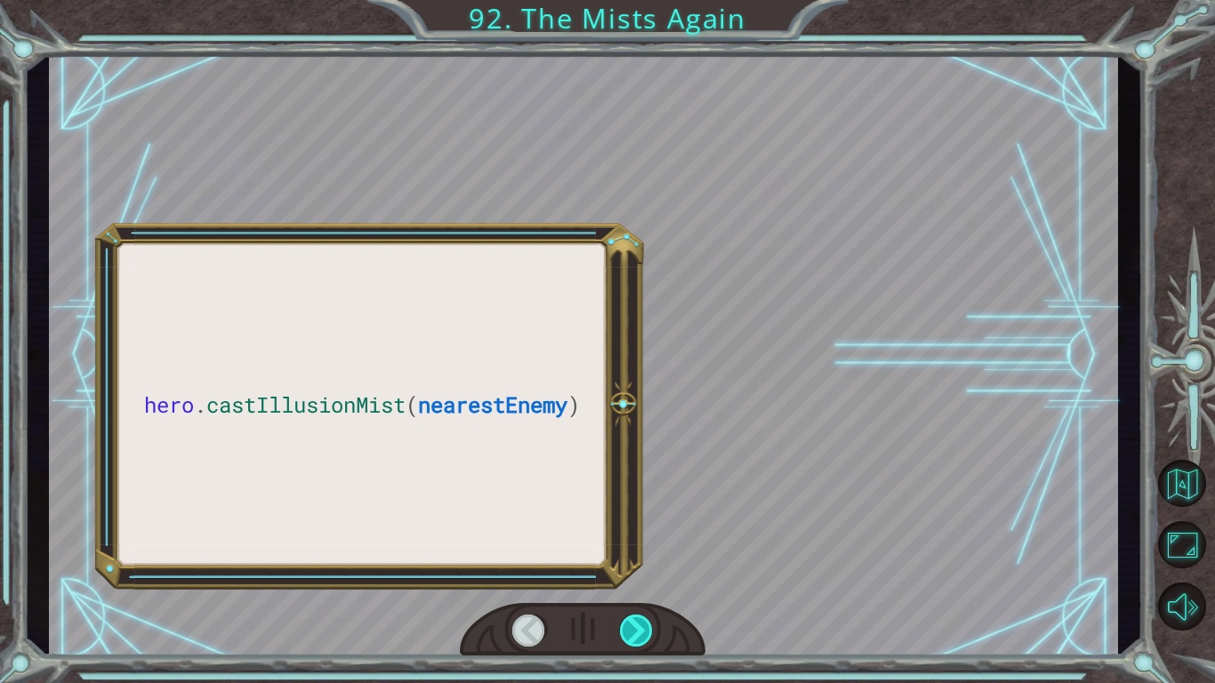
click at [631, 570] on div at bounding box center [637, 630] width 34 height 32
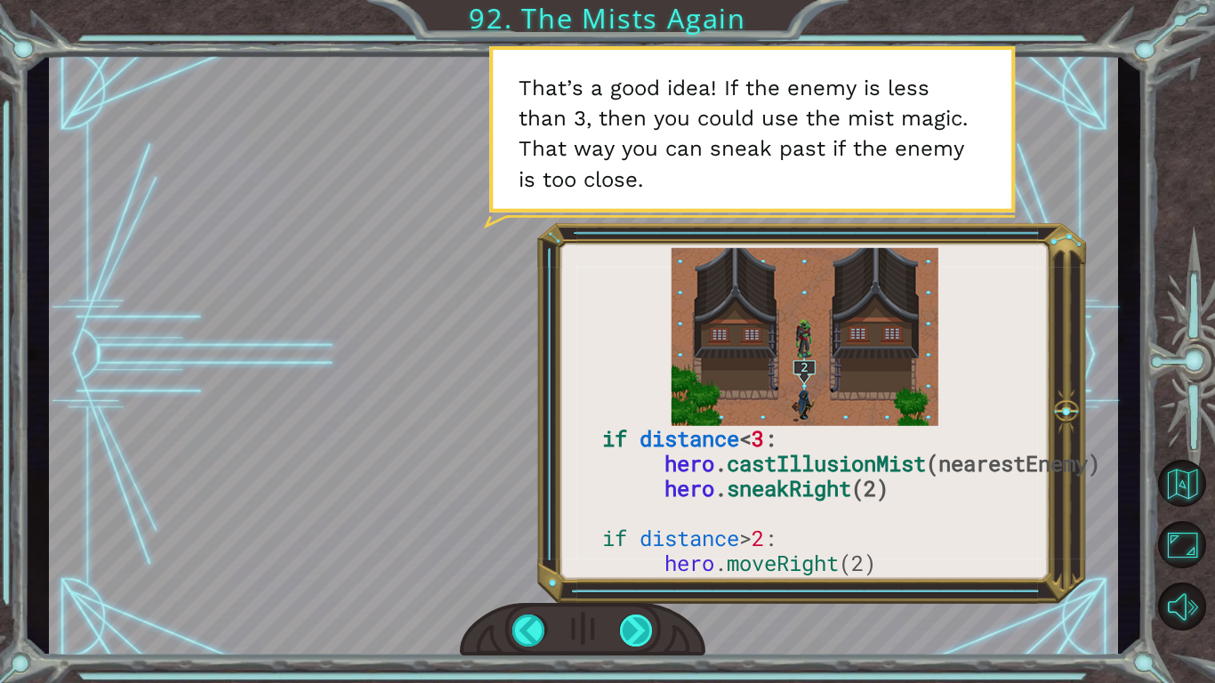
click at [634, 570] on div at bounding box center [637, 630] width 34 height 32
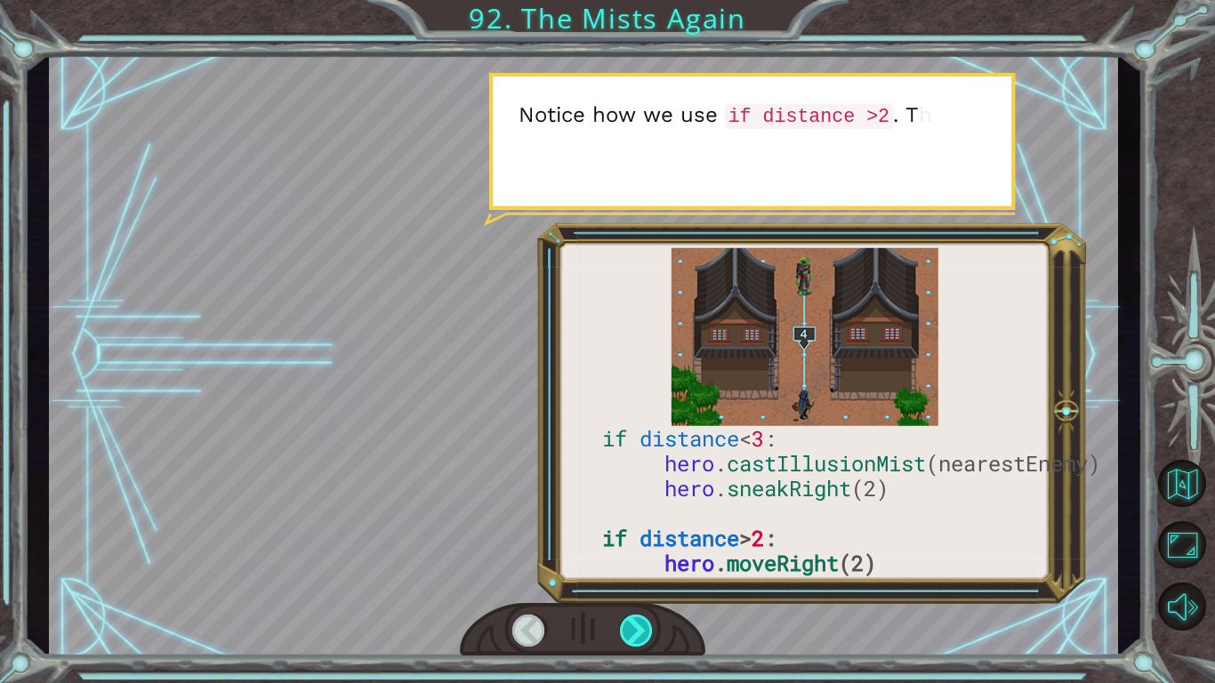
click at [634, 570] on div at bounding box center [637, 630] width 34 height 32
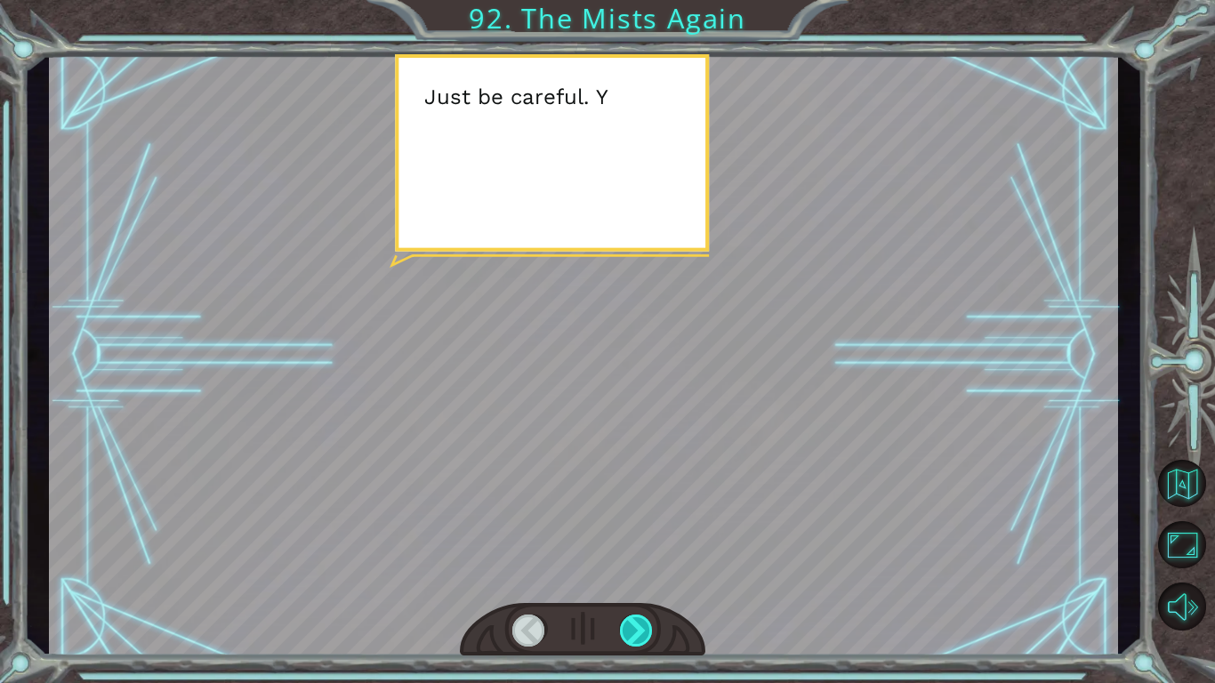
click at [634, 570] on div at bounding box center [637, 630] width 34 height 32
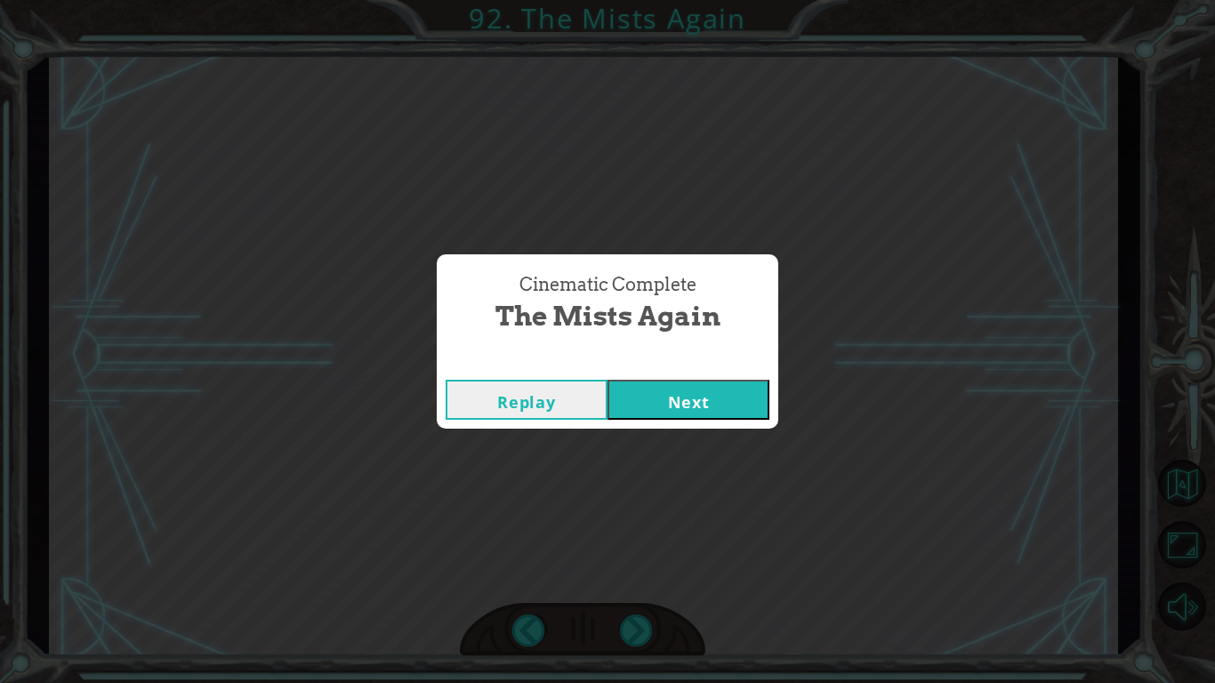
click at [743, 396] on button "Next" at bounding box center [688, 400] width 162 height 40
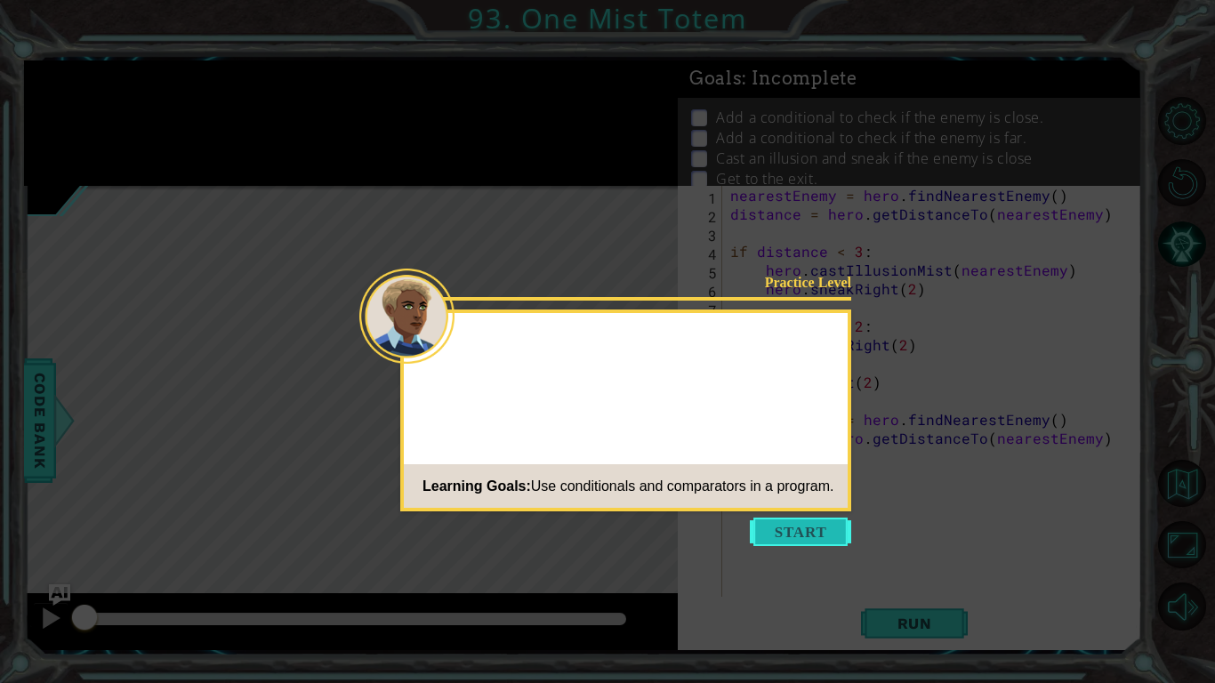
click at [789, 532] on button "Start" at bounding box center [800, 531] width 101 height 28
click at [790, 530] on icon at bounding box center [607, 341] width 1215 height 683
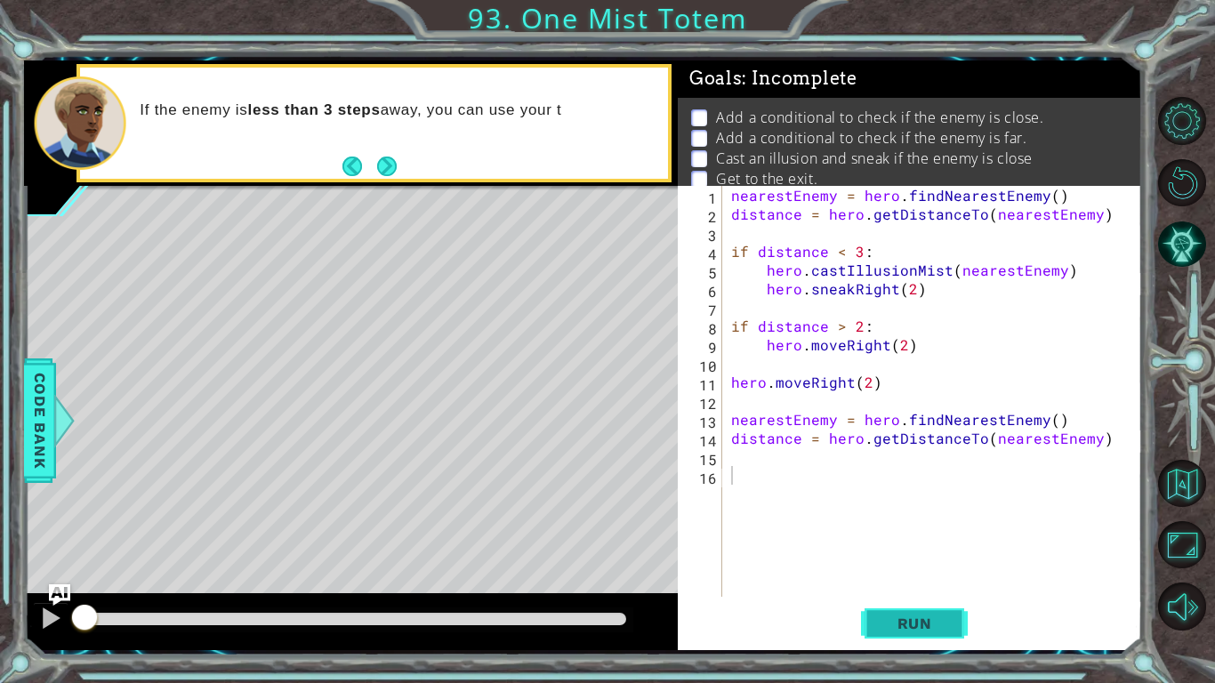
click at [907, 570] on button "Run" at bounding box center [914, 623] width 107 height 46
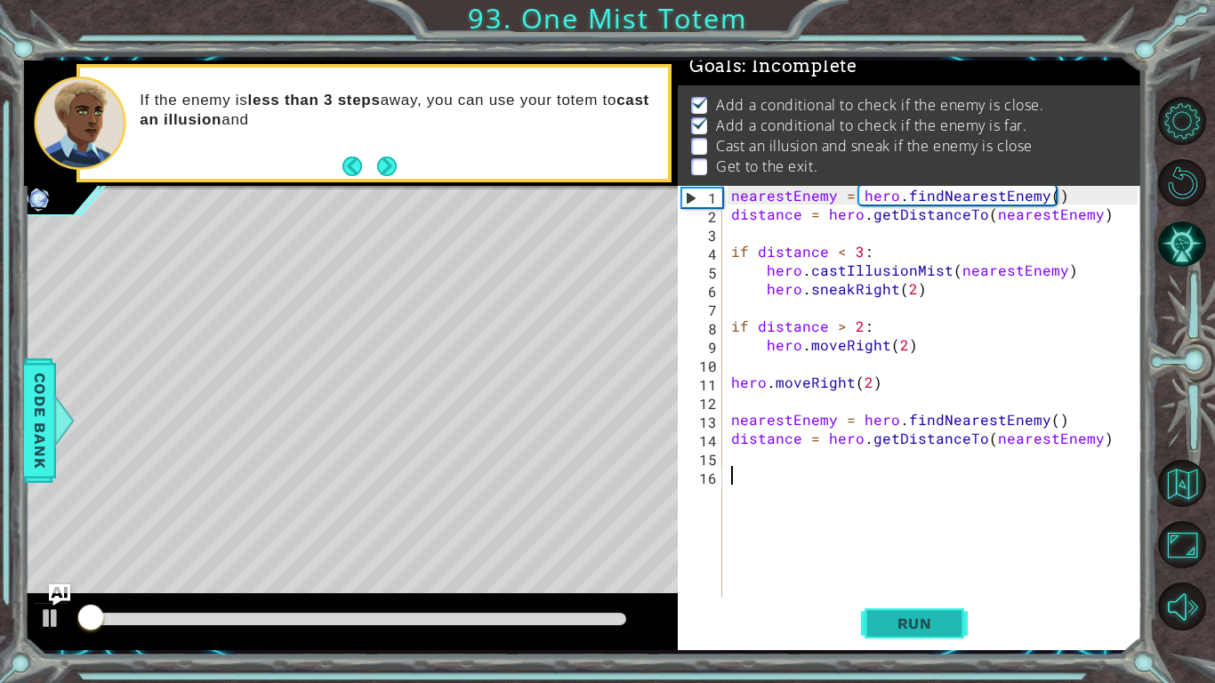
scroll to position [18, 0]
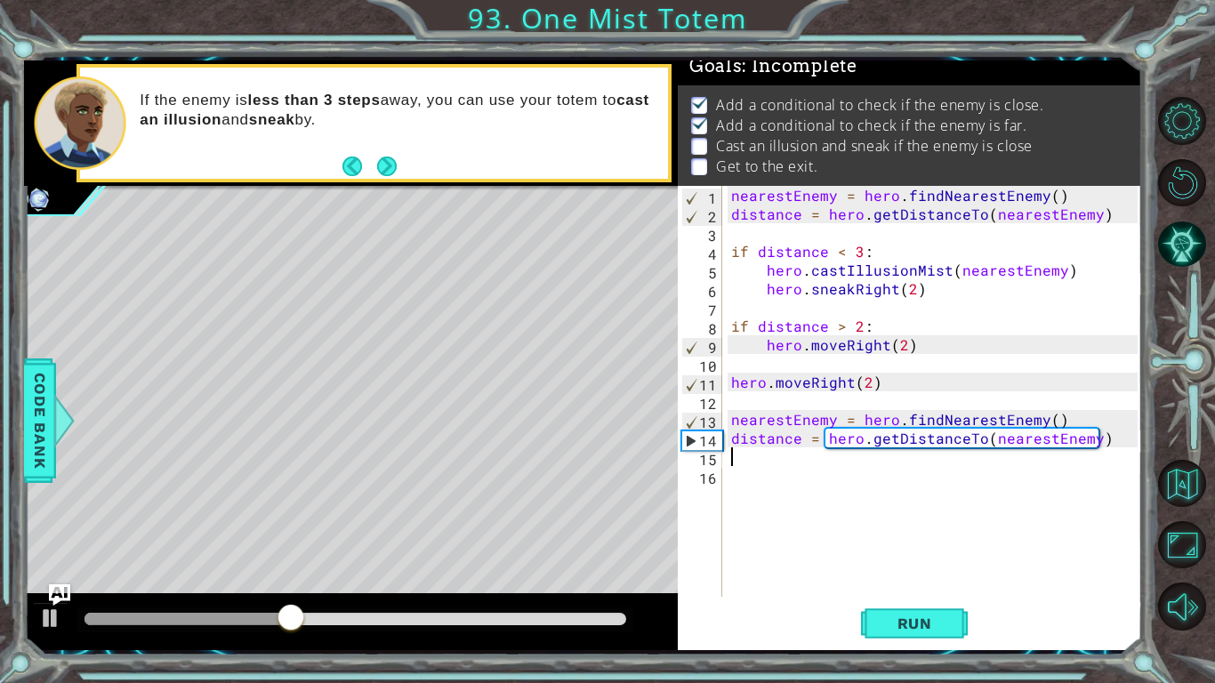
click at [781, 461] on div "nearestEnemy = hero . findNearestEnemy ( ) distance = hero . getDistanceTo ( ne…" at bounding box center [936, 410] width 419 height 448
click at [36, 402] on span "Code Bank" at bounding box center [40, 419] width 28 height 108
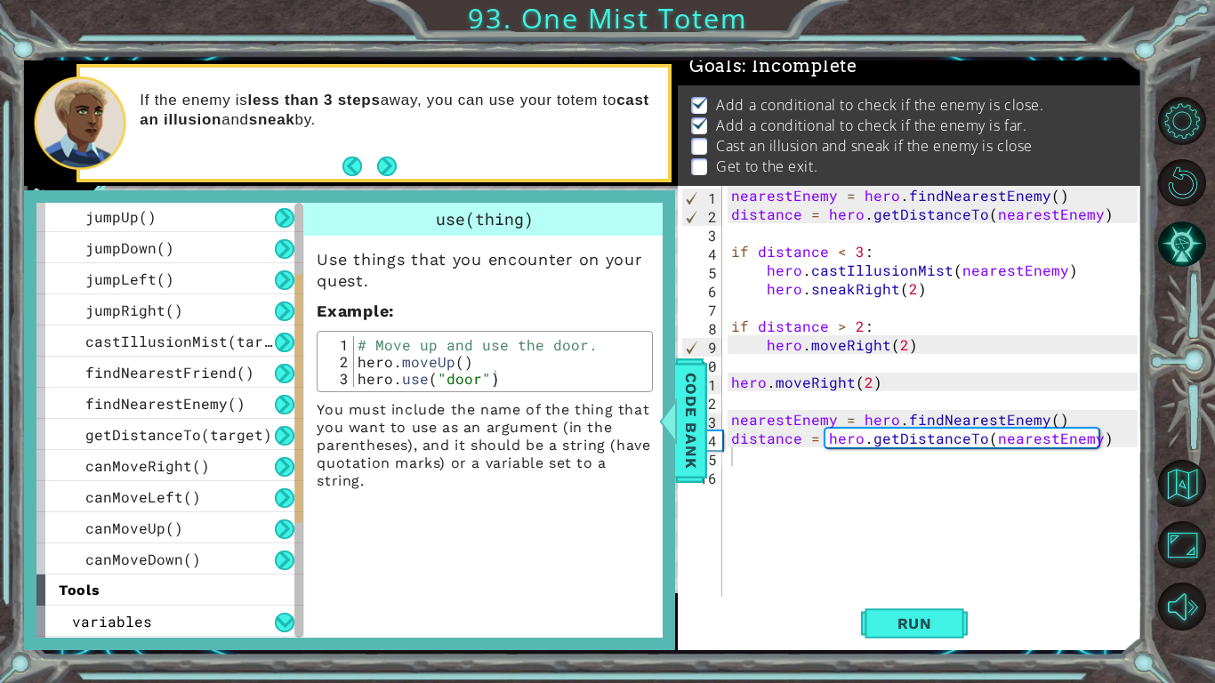
scroll to position [374, 0]
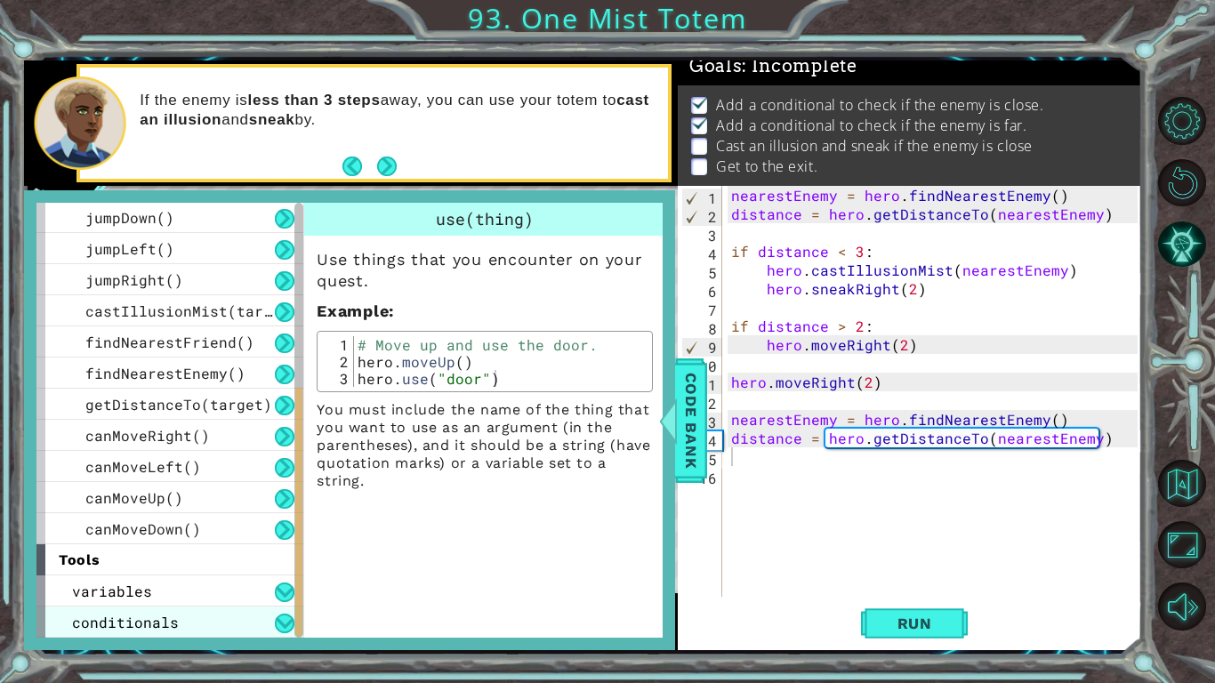
click at [177, 570] on div "conditionals" at bounding box center [169, 621] width 267 height 31
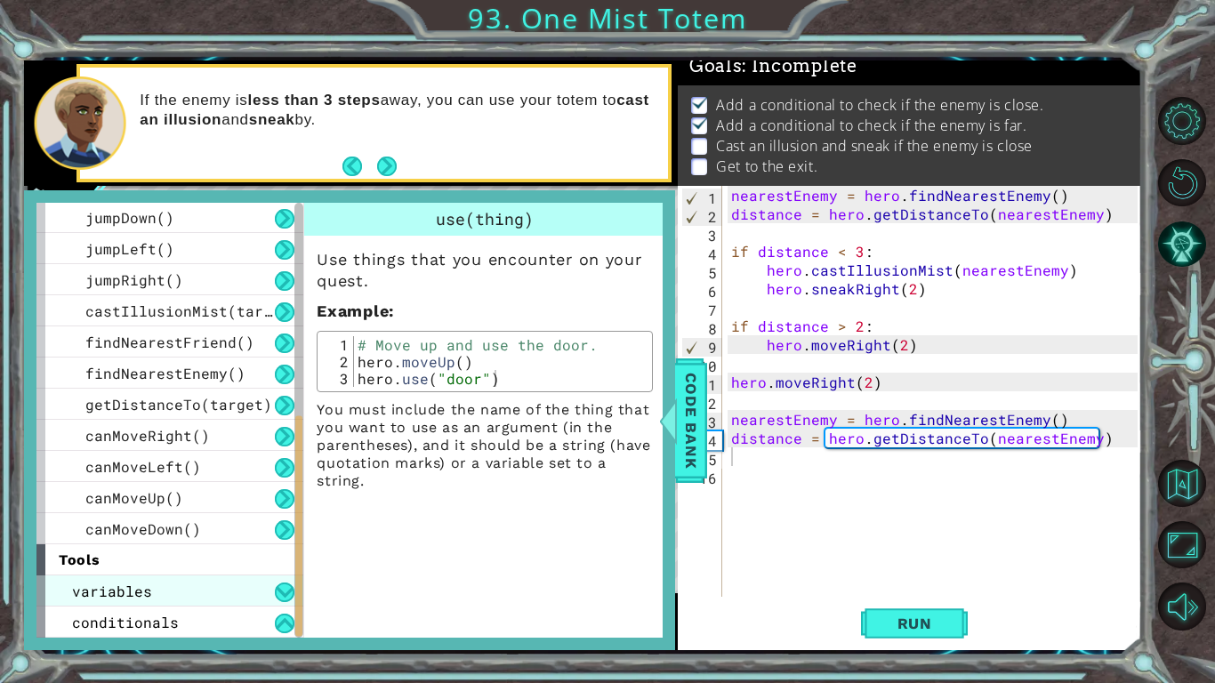
scroll to position [405, 0]
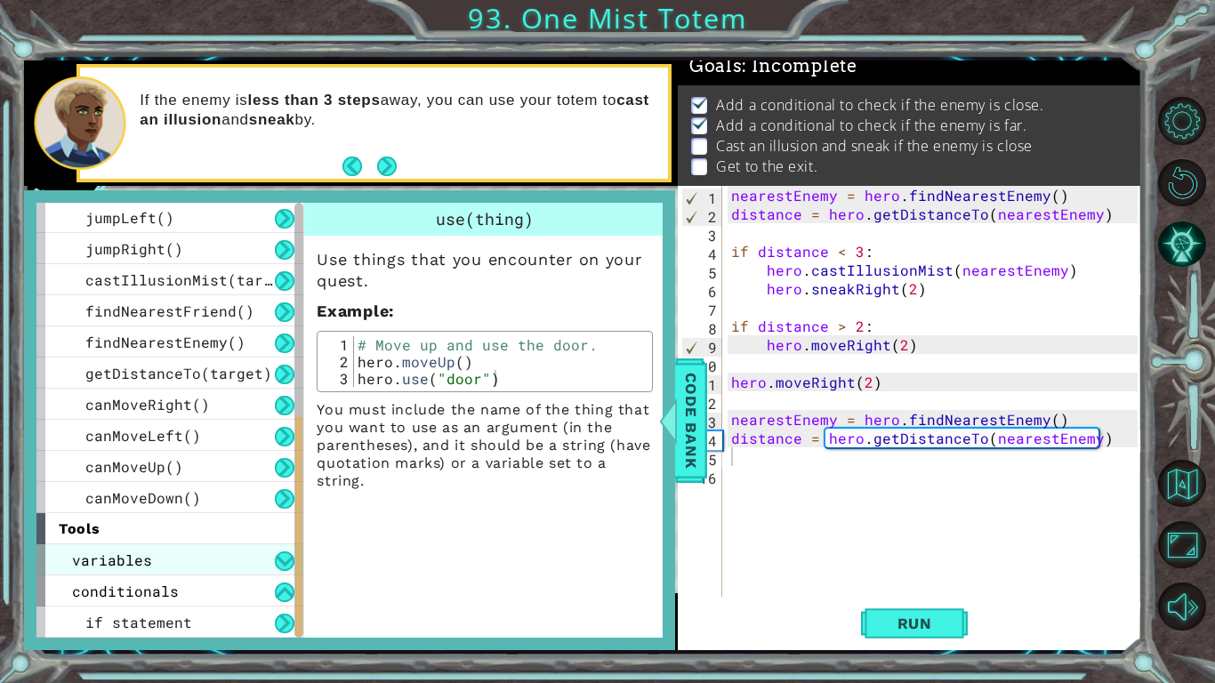
click at [184, 570] on div "conditionals" at bounding box center [169, 590] width 267 height 31
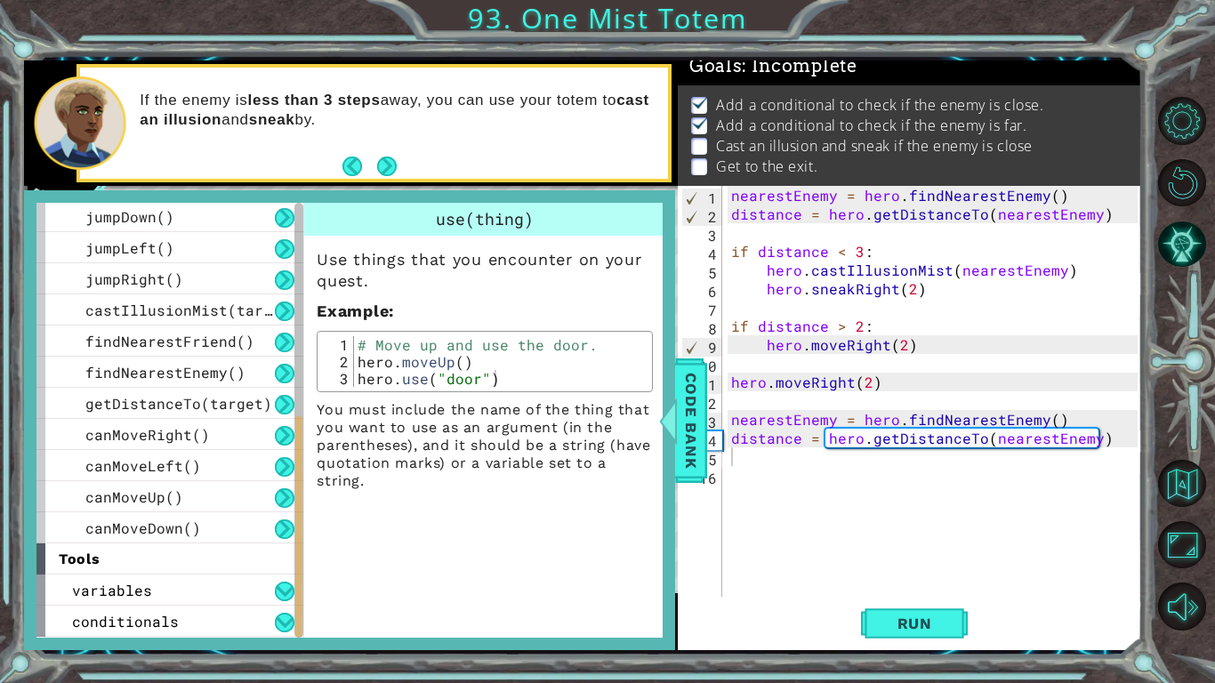
scroll to position [375, 0]
click at [176, 570] on div "variables" at bounding box center [169, 589] width 267 height 31
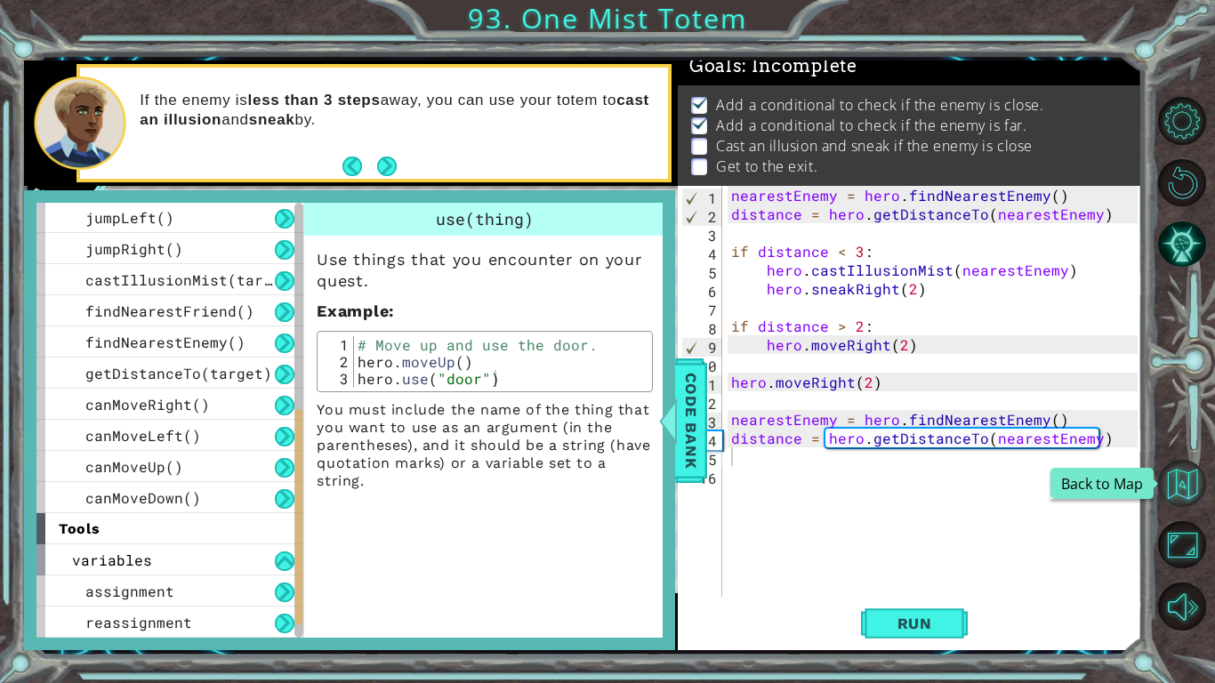
click at [1193, 475] on button "Back to Map" at bounding box center [1182, 484] width 48 height 48
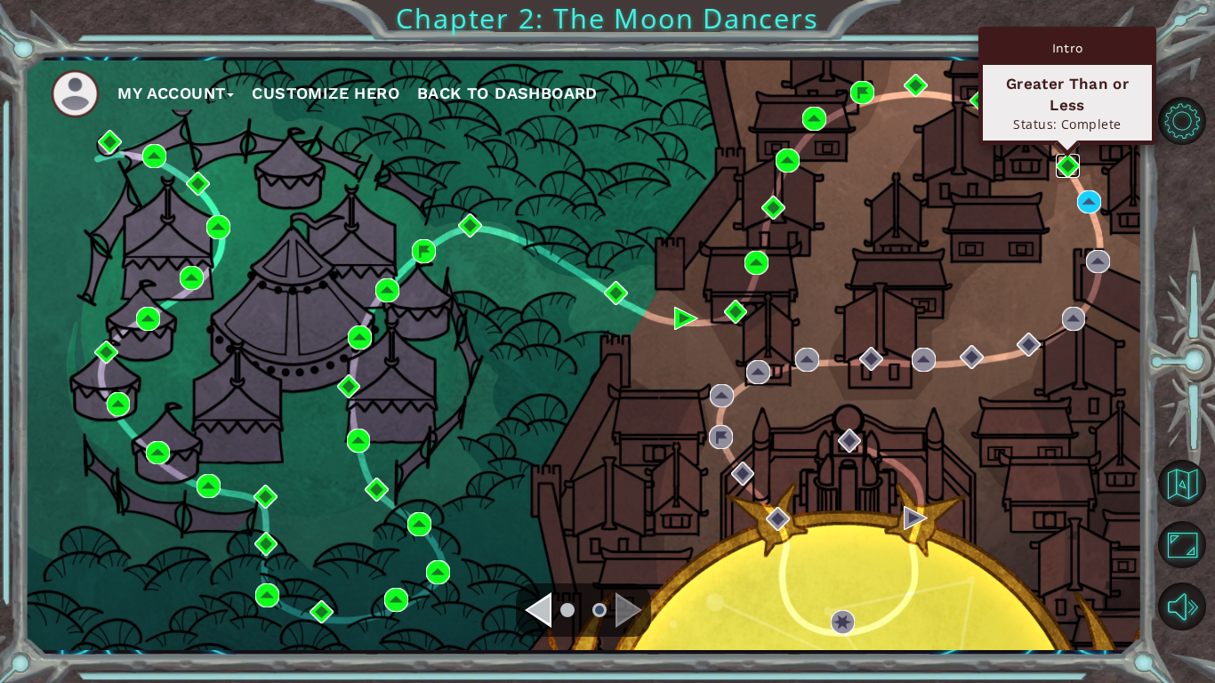
click at [1069, 162] on img at bounding box center [1067, 166] width 24 height 24
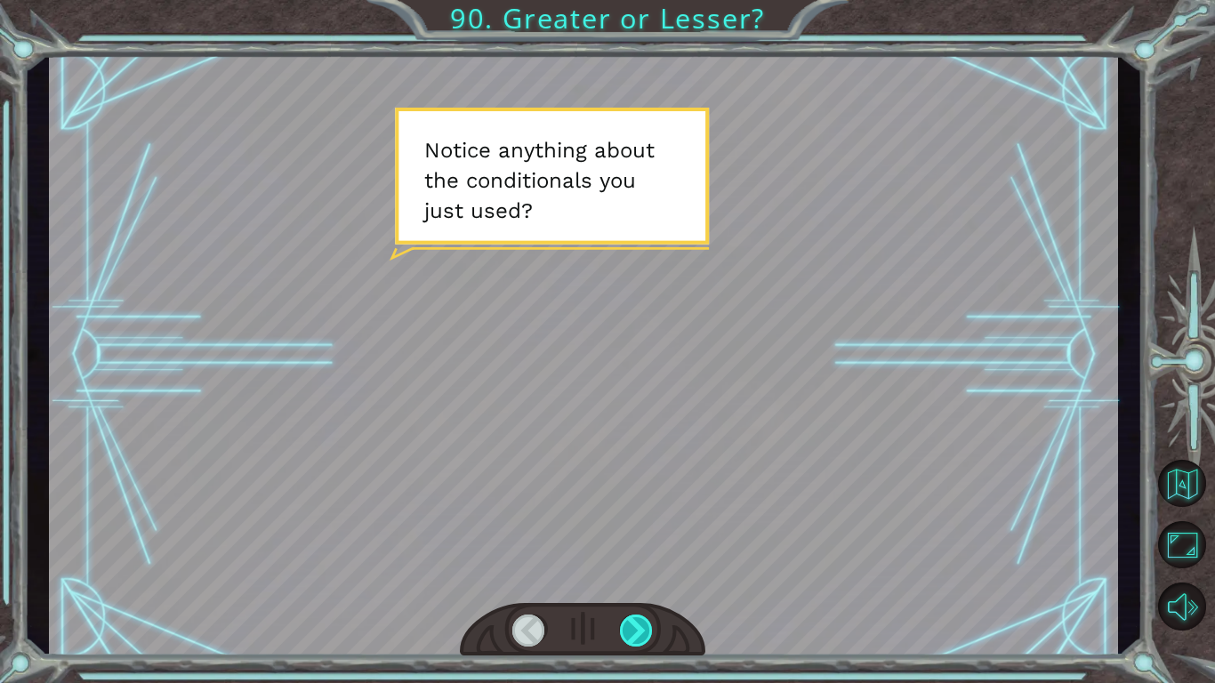
click at [644, 570] on div at bounding box center [637, 630] width 34 height 32
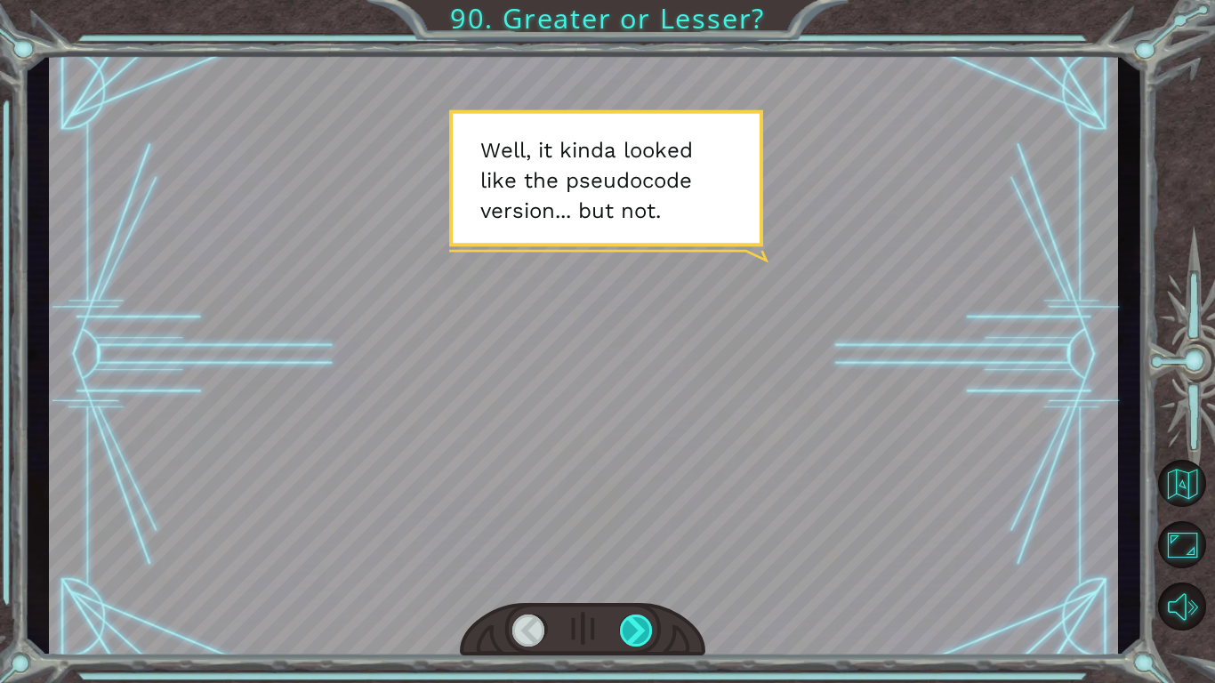
click at [645, 570] on div at bounding box center [637, 630] width 34 height 32
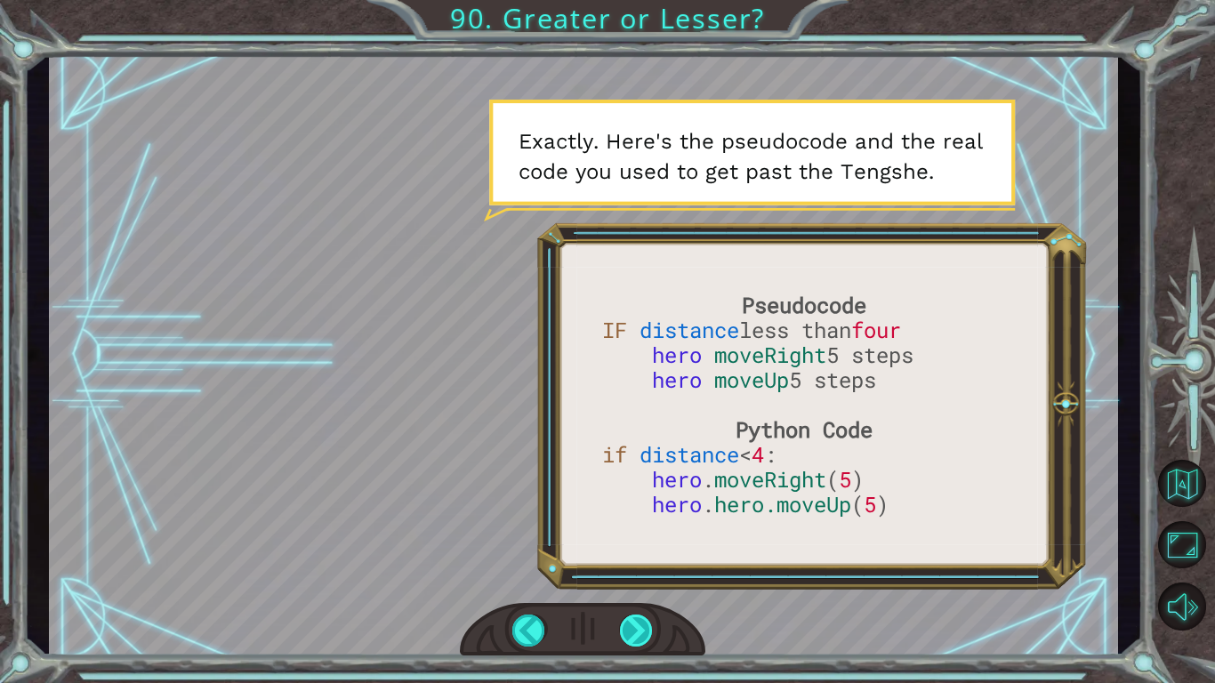
click at [645, 570] on div at bounding box center [637, 630] width 34 height 32
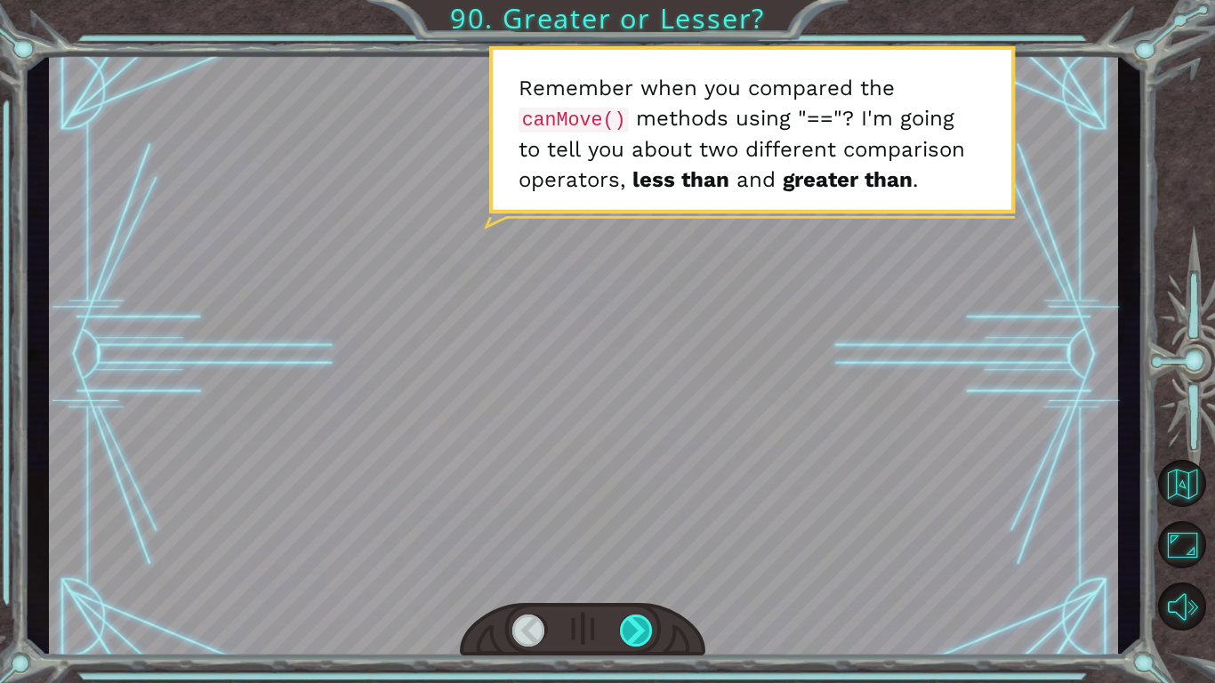
click at [645, 570] on div at bounding box center [637, 630] width 34 height 32
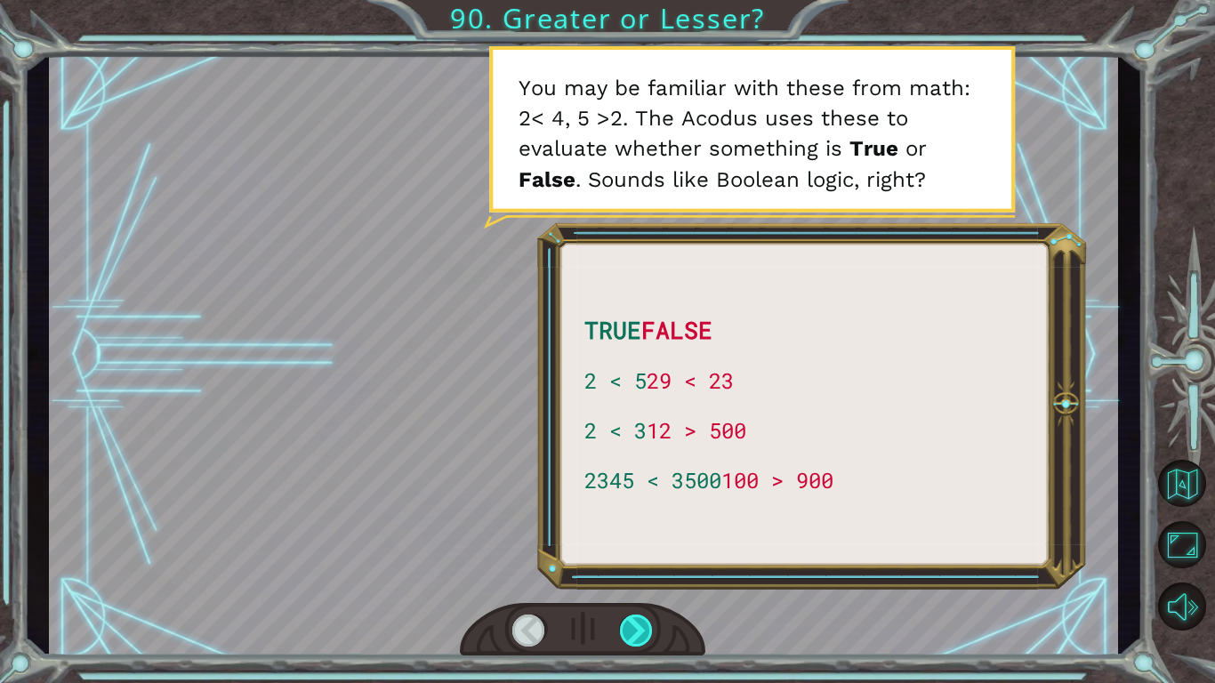
click at [645, 570] on div at bounding box center [637, 630] width 34 height 32
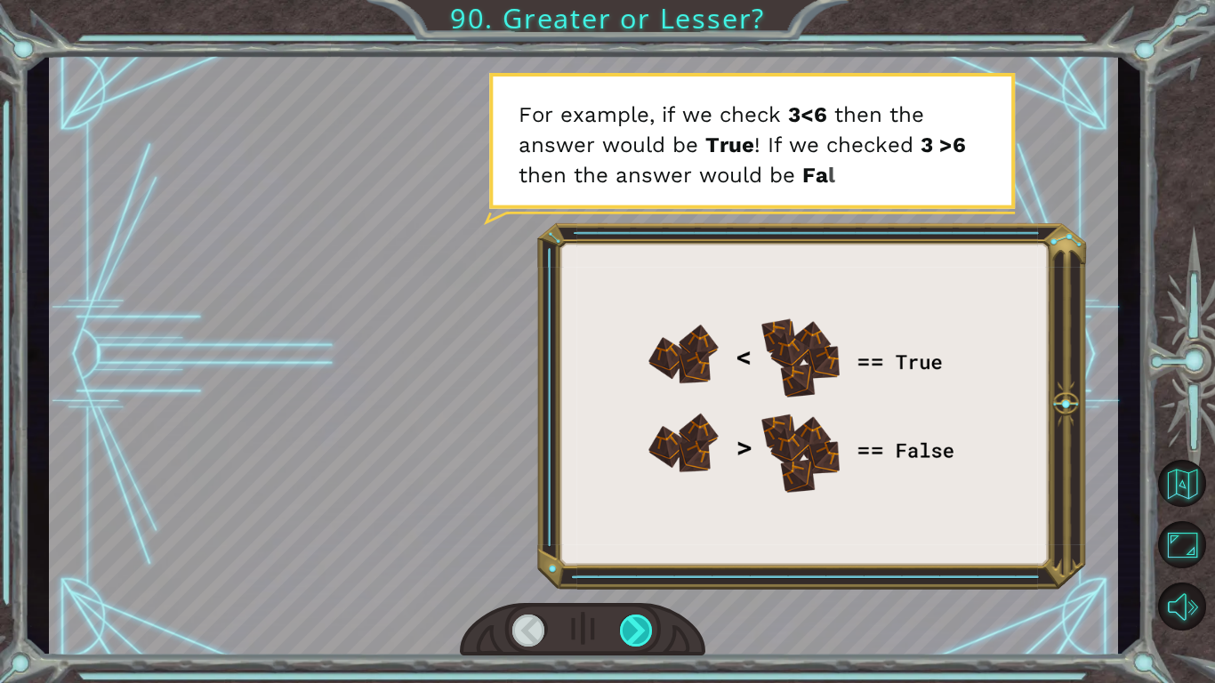
click at [645, 570] on div at bounding box center [637, 630] width 34 height 32
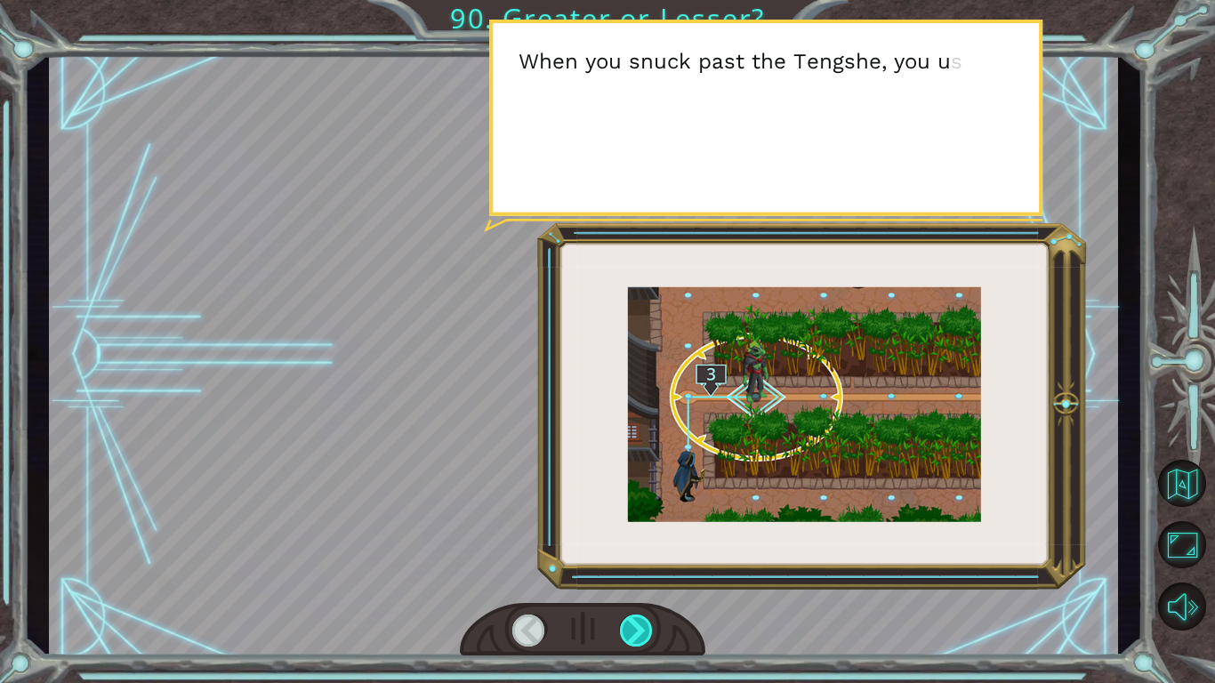
click at [645, 570] on div at bounding box center [637, 630] width 34 height 32
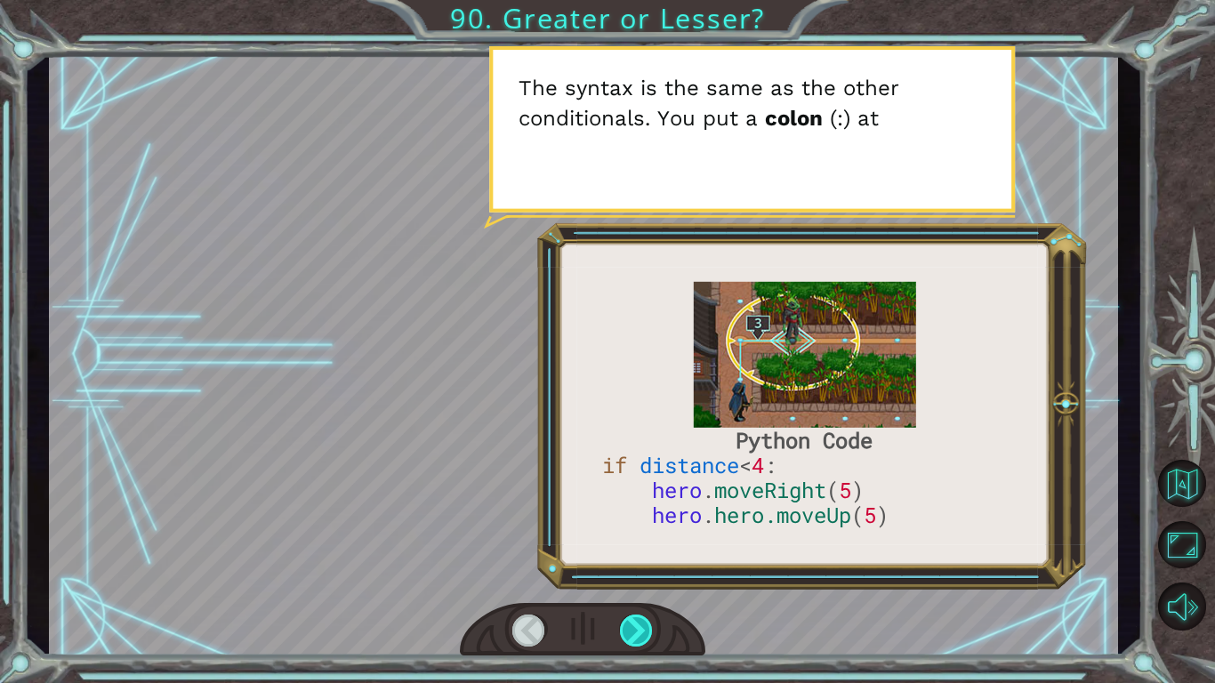
click at [645, 570] on div at bounding box center [637, 630] width 34 height 32
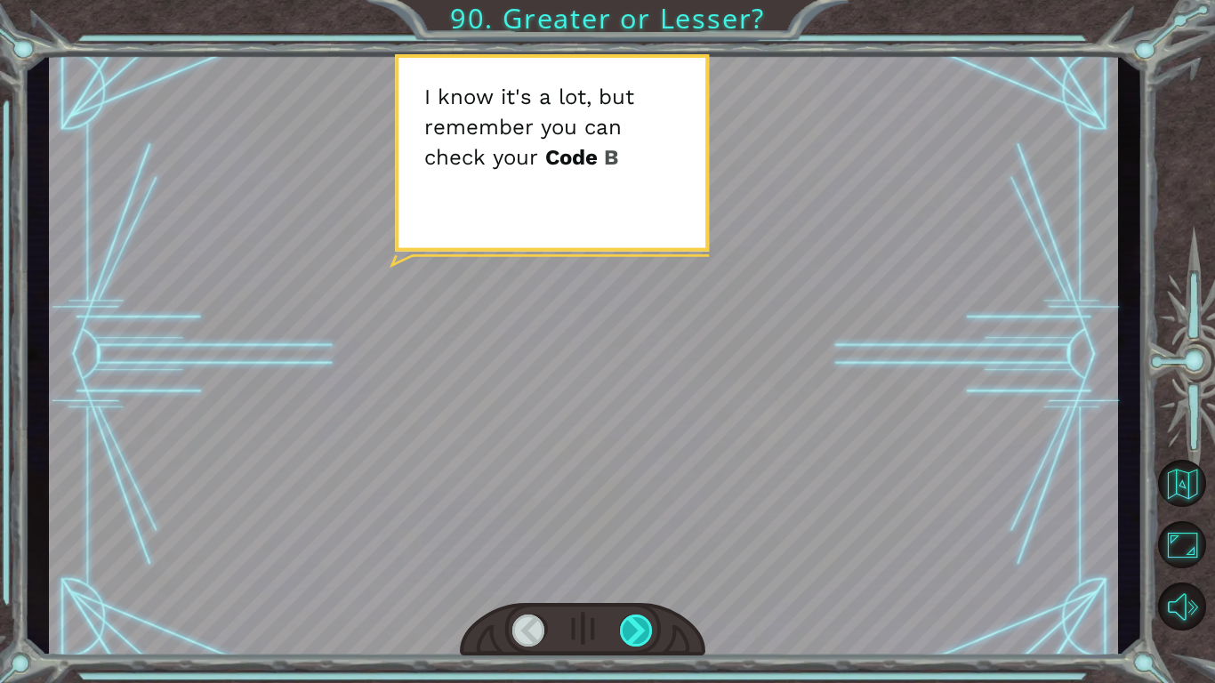
click at [645, 570] on div at bounding box center [637, 630] width 34 height 32
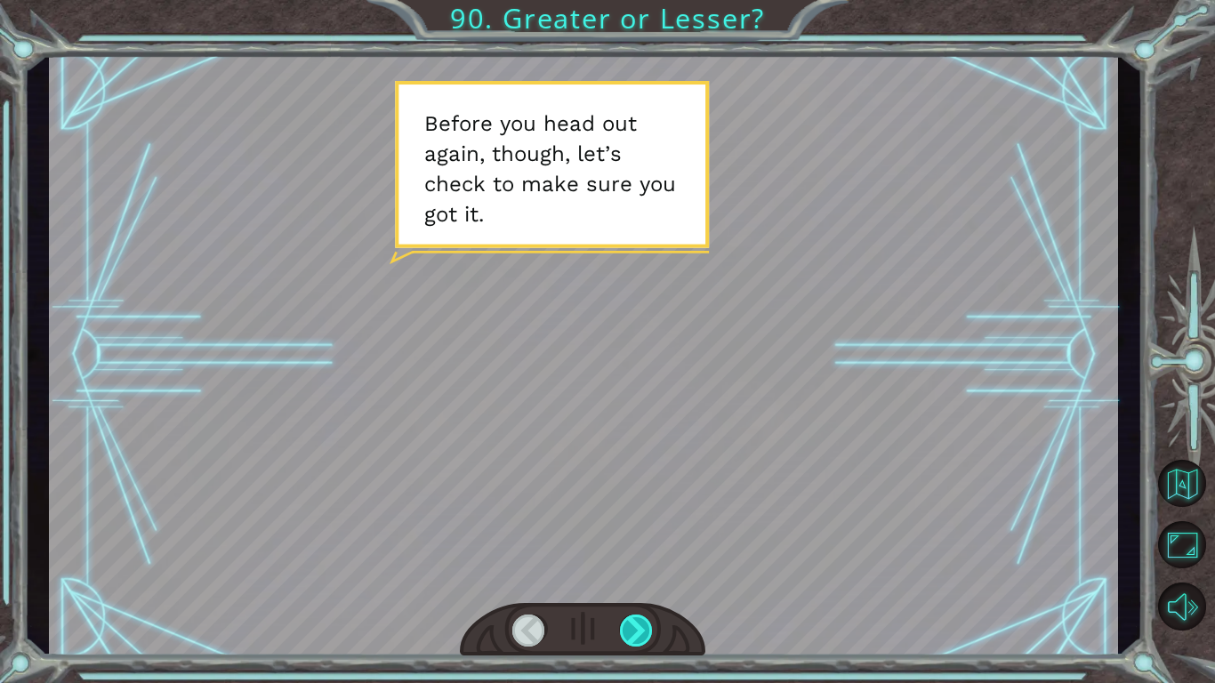
click at [645, 570] on div at bounding box center [637, 630] width 34 height 32
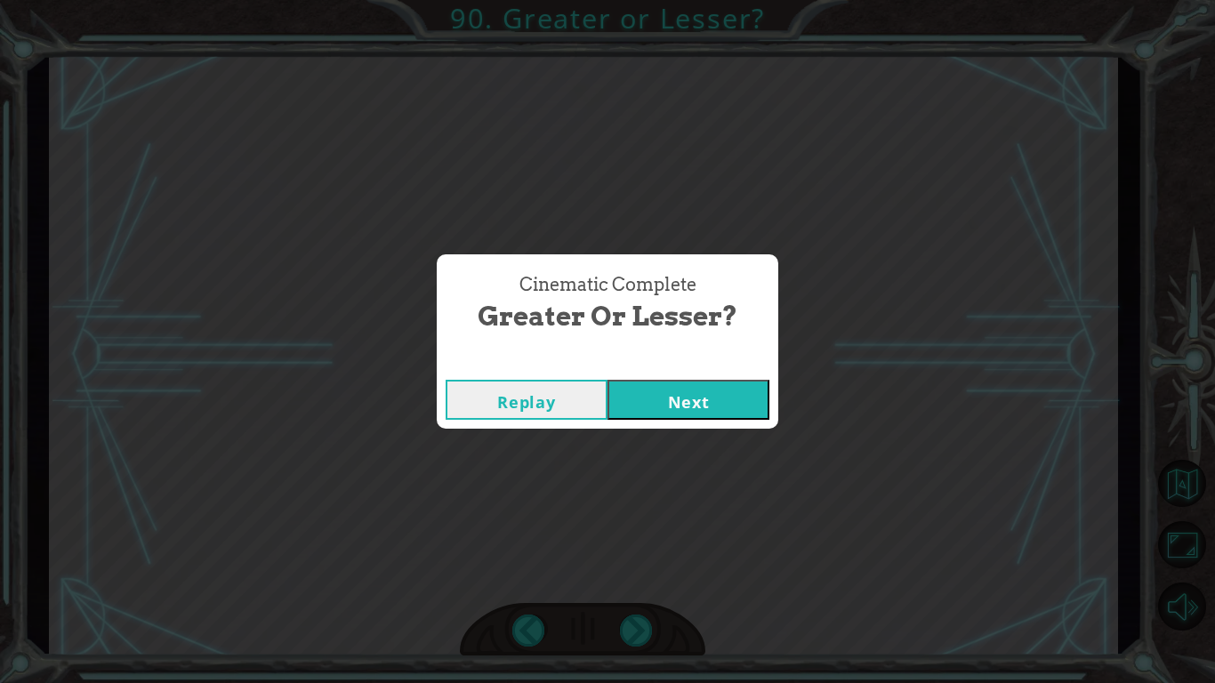
click at [659, 381] on button "Next" at bounding box center [688, 400] width 162 height 40
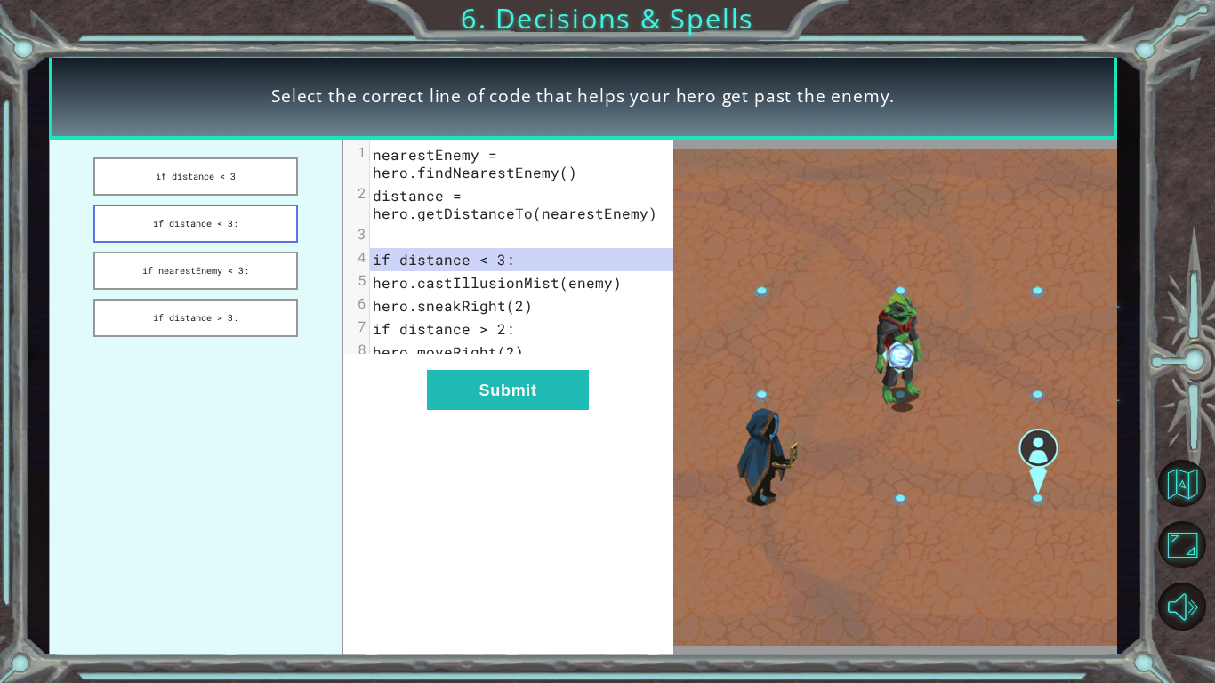
click at [244, 221] on button "if distance < 3:" at bounding box center [195, 223] width 204 height 38
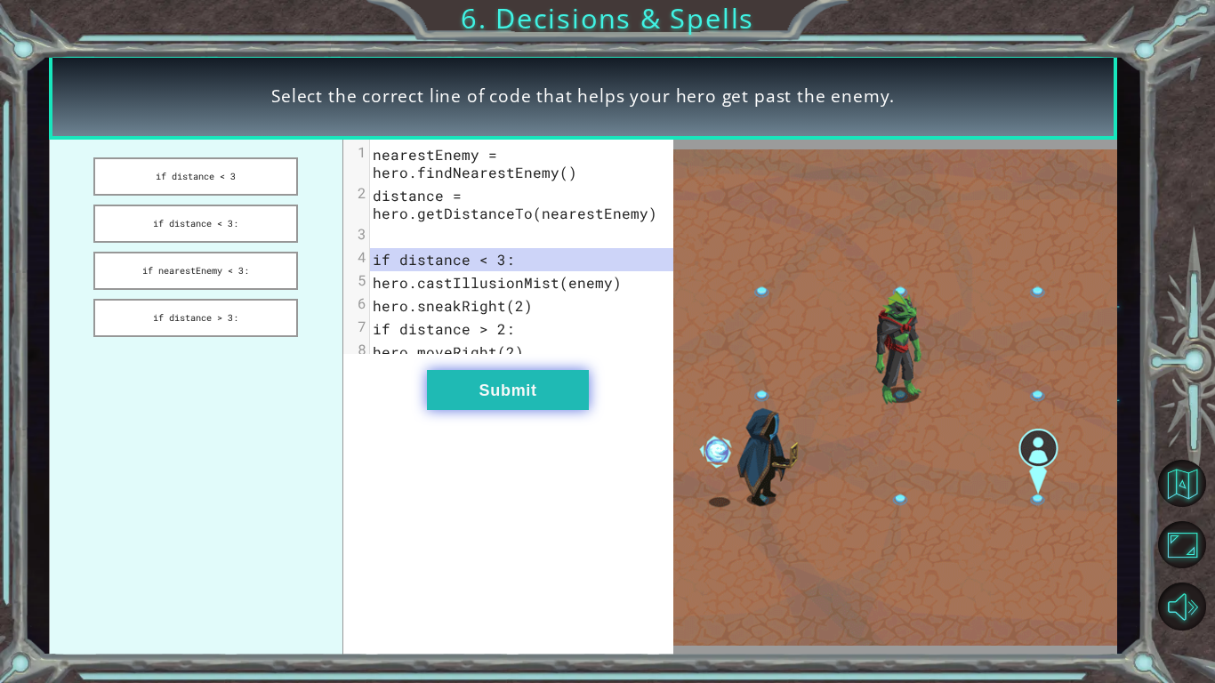
click at [501, 391] on button "Submit" at bounding box center [508, 390] width 162 height 40
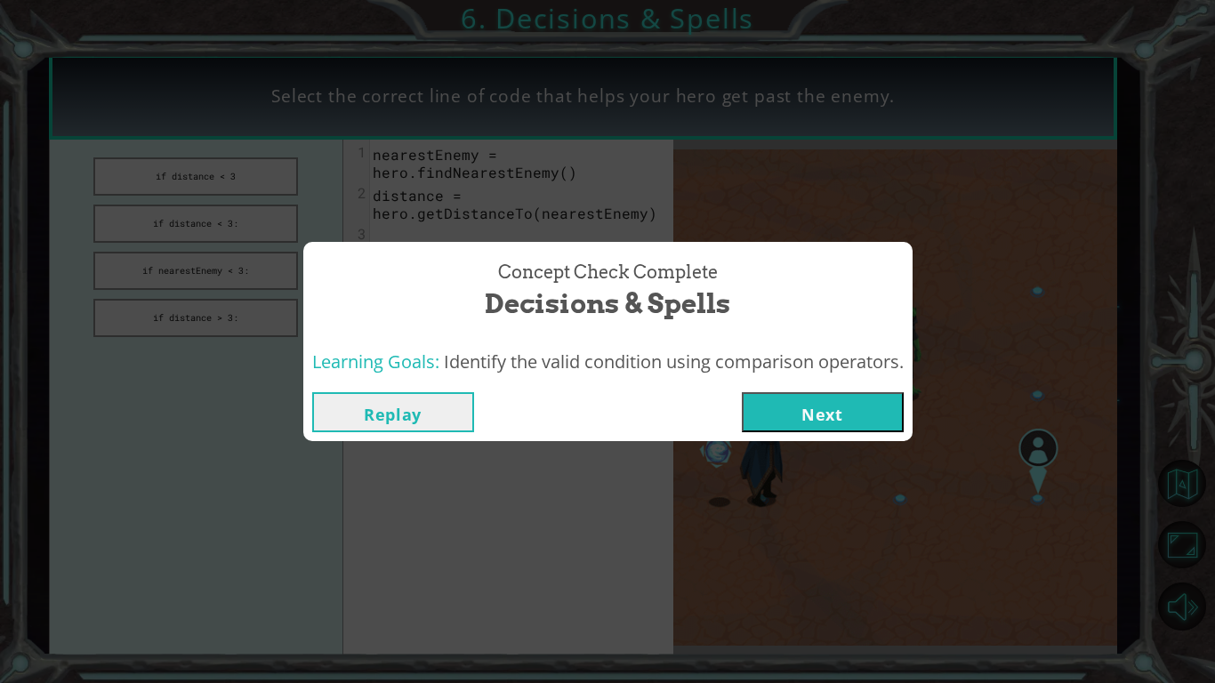
click at [793, 411] on button "Next" at bounding box center [823, 412] width 162 height 40
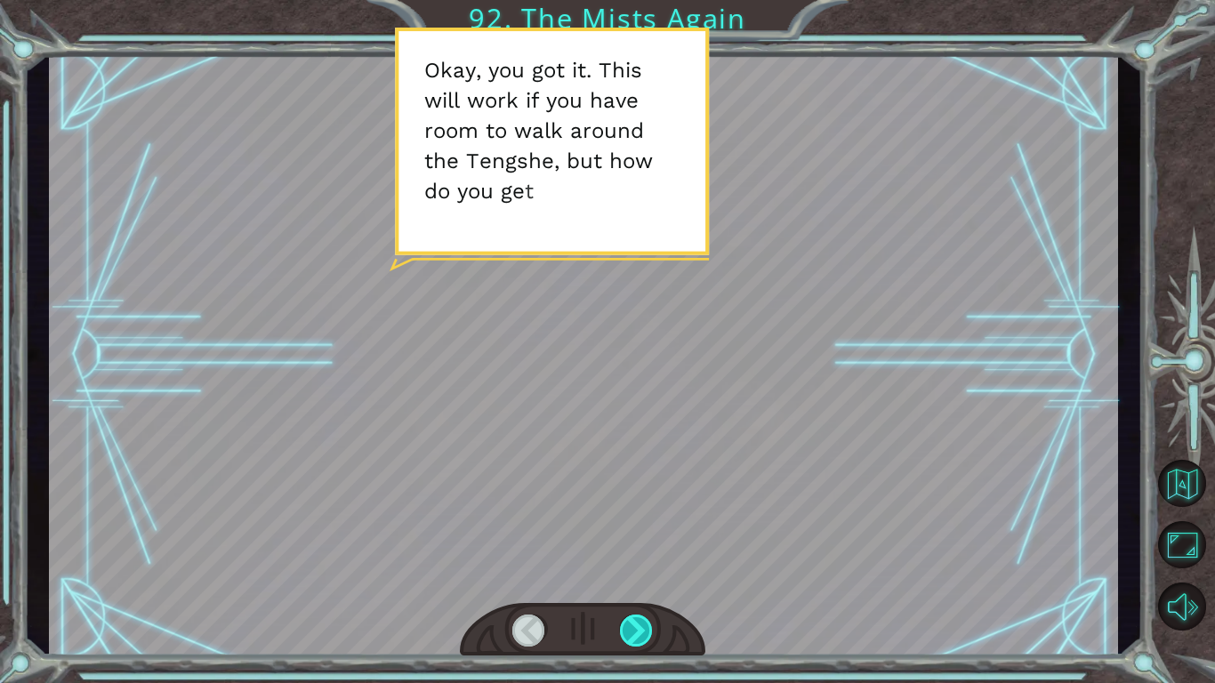
click at [631, 570] on div at bounding box center [637, 630] width 34 height 32
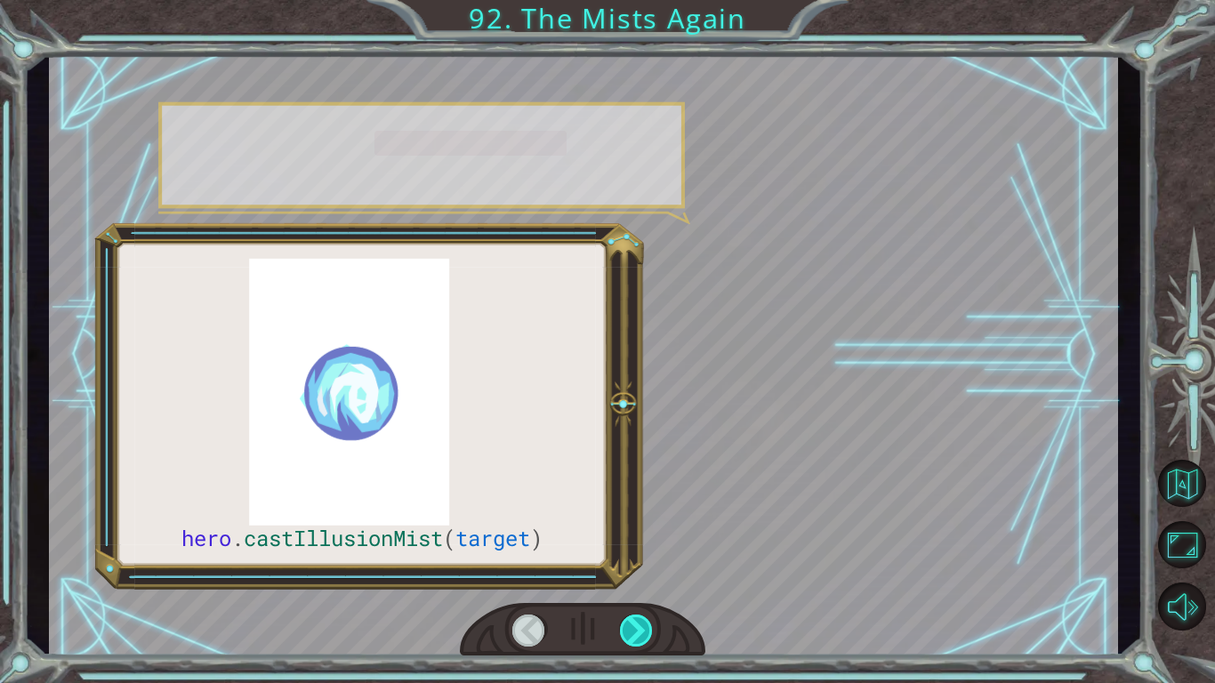
click at [631, 570] on div at bounding box center [637, 630] width 34 height 32
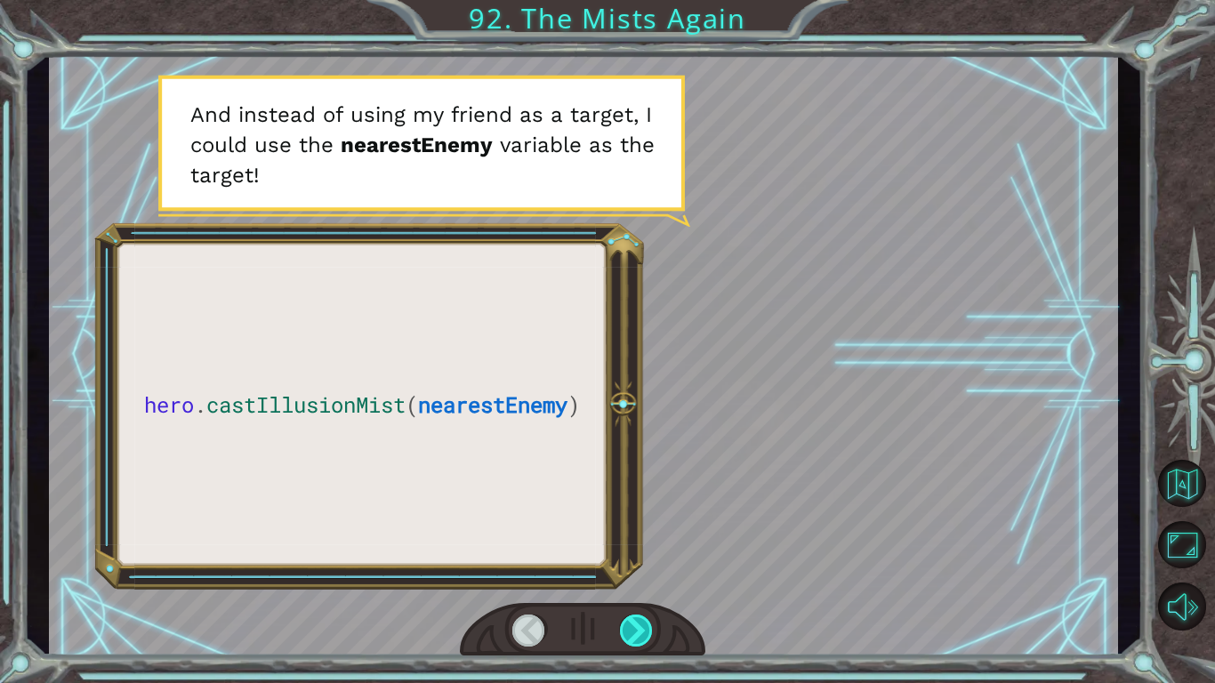
click at [636, 570] on div at bounding box center [637, 630] width 34 height 32
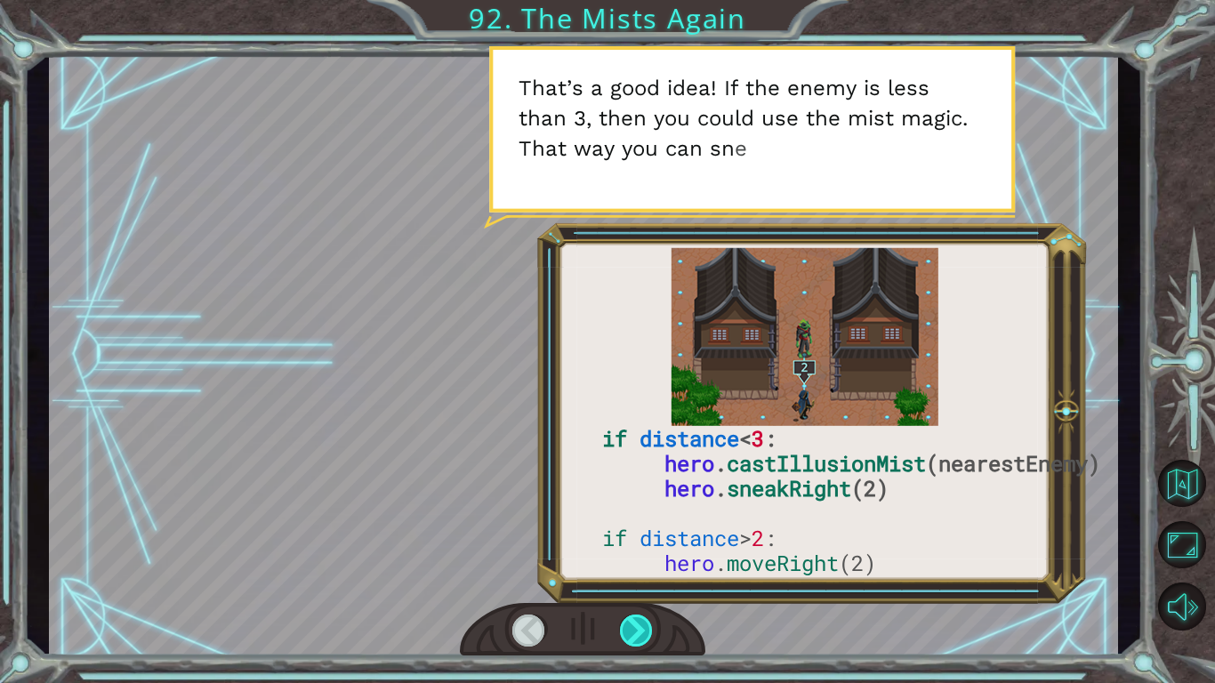
click at [636, 570] on div at bounding box center [637, 630] width 34 height 32
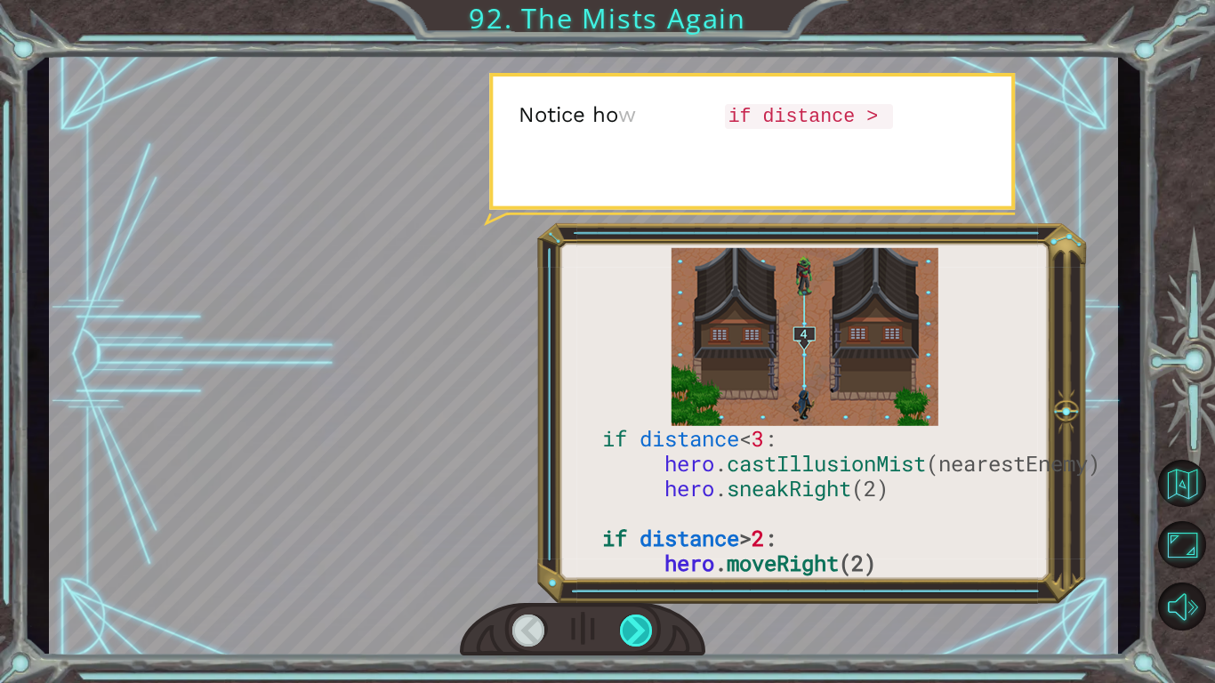
click at [636, 570] on div at bounding box center [637, 630] width 34 height 32
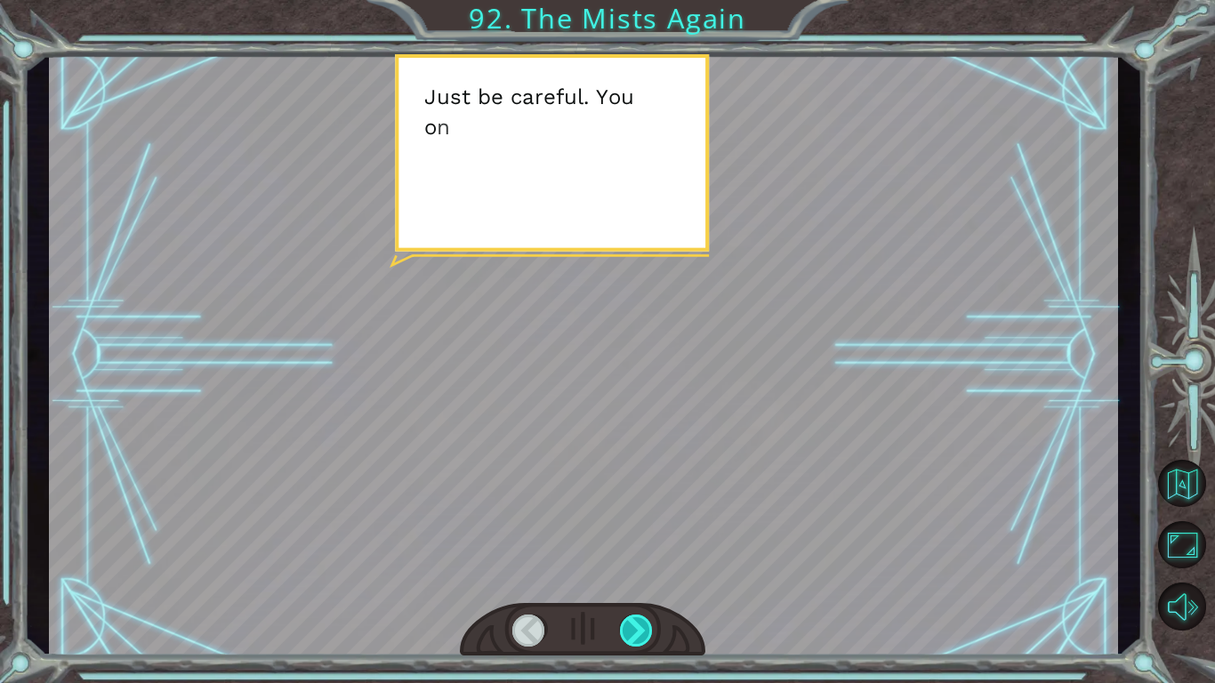
click at [636, 570] on div at bounding box center [637, 630] width 34 height 32
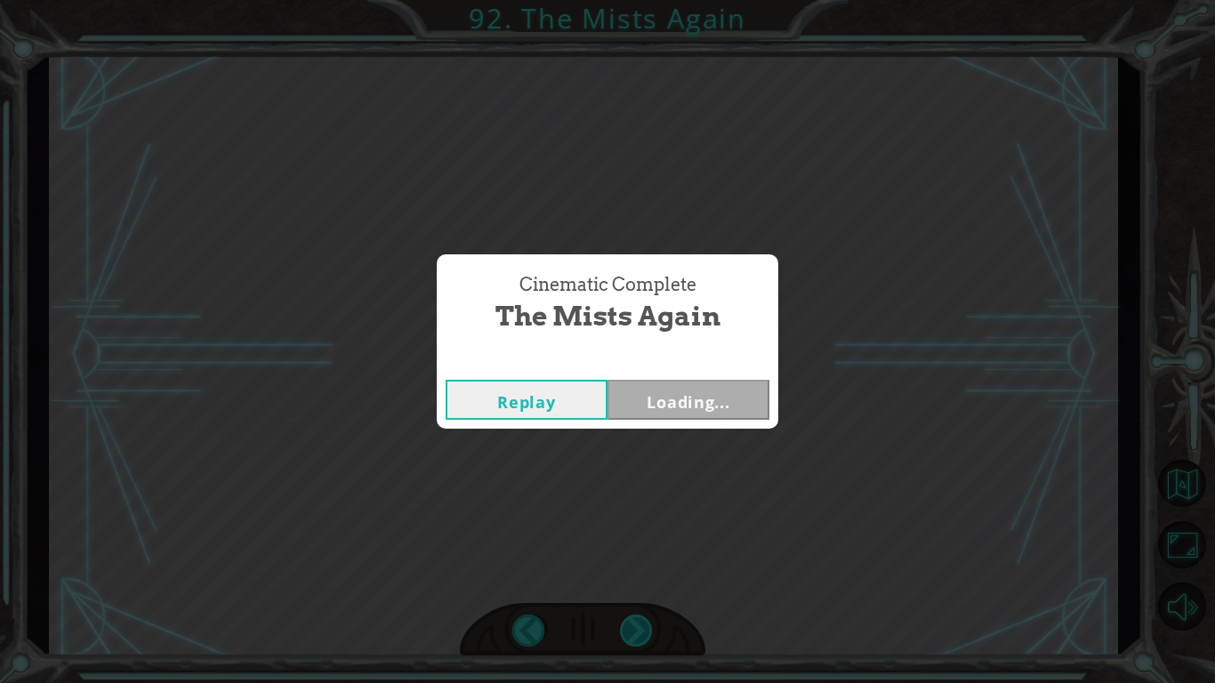
click at [637, 0] on div "if distance < 3 : hero . castIllusionMist (nearestEnemy) hero . sneakRight (2) …" at bounding box center [607, 0] width 1215 height 0
click at [637, 570] on div "Cinematic Complete The Mists Again Replay Loading..." at bounding box center [607, 341] width 1215 height 683
drag, startPoint x: 637, startPoint y: 623, endPoint x: 699, endPoint y: 386, distance: 245.2
click at [699, 385] on div "Replay Next" at bounding box center [607, 400] width 341 height 58
click at [699, 391] on button "Next" at bounding box center [688, 400] width 162 height 40
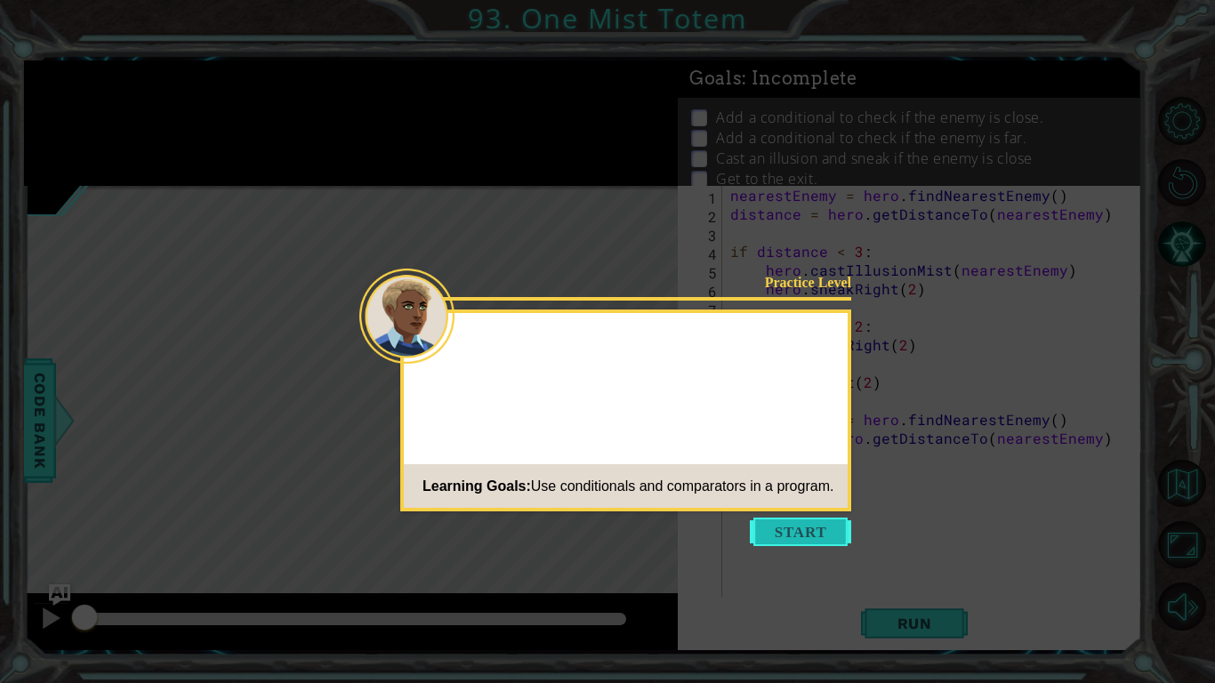
click at [777, 535] on button "Start" at bounding box center [800, 531] width 101 height 28
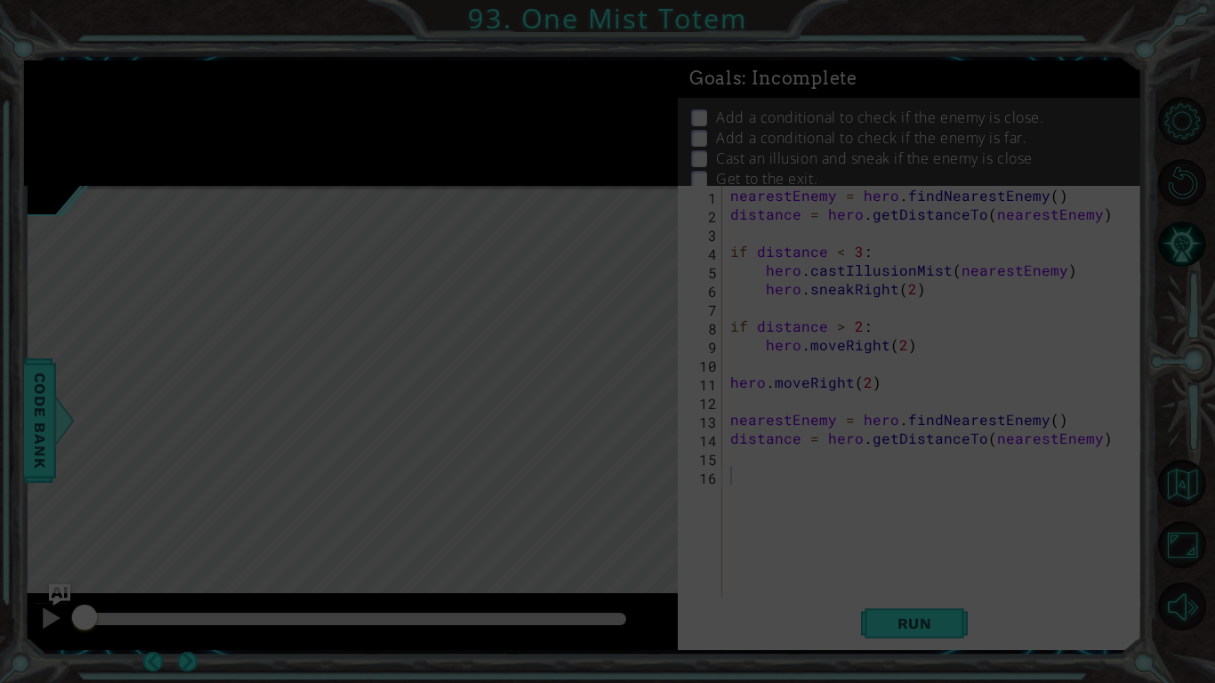
click at [770, 462] on icon at bounding box center [607, 341] width 1215 height 683
click at [760, 455] on div "nearestEnemy = hero . findNearestEnemy ( ) distance = hero . getDistanceTo ( ne…" at bounding box center [936, 410] width 420 height 448
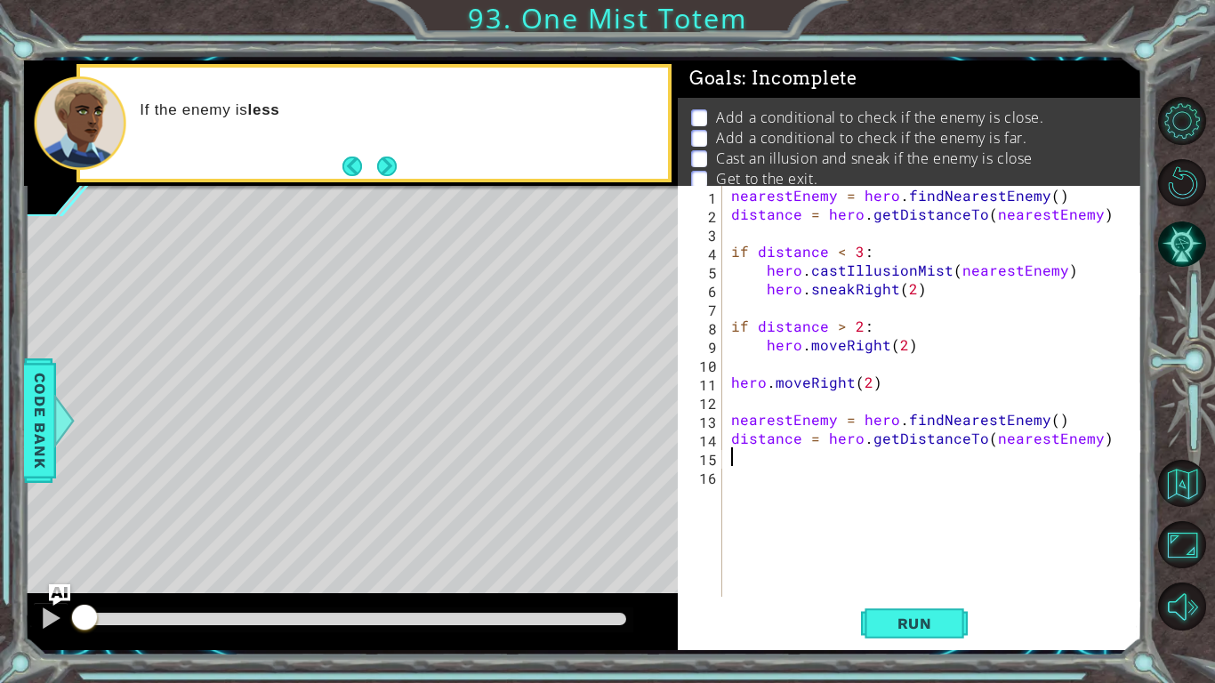
click at [760, 455] on div "nearestEnemy = hero . findNearestEnemy ( ) distance = hero . getDistanceTo ( ne…" at bounding box center [936, 410] width 419 height 448
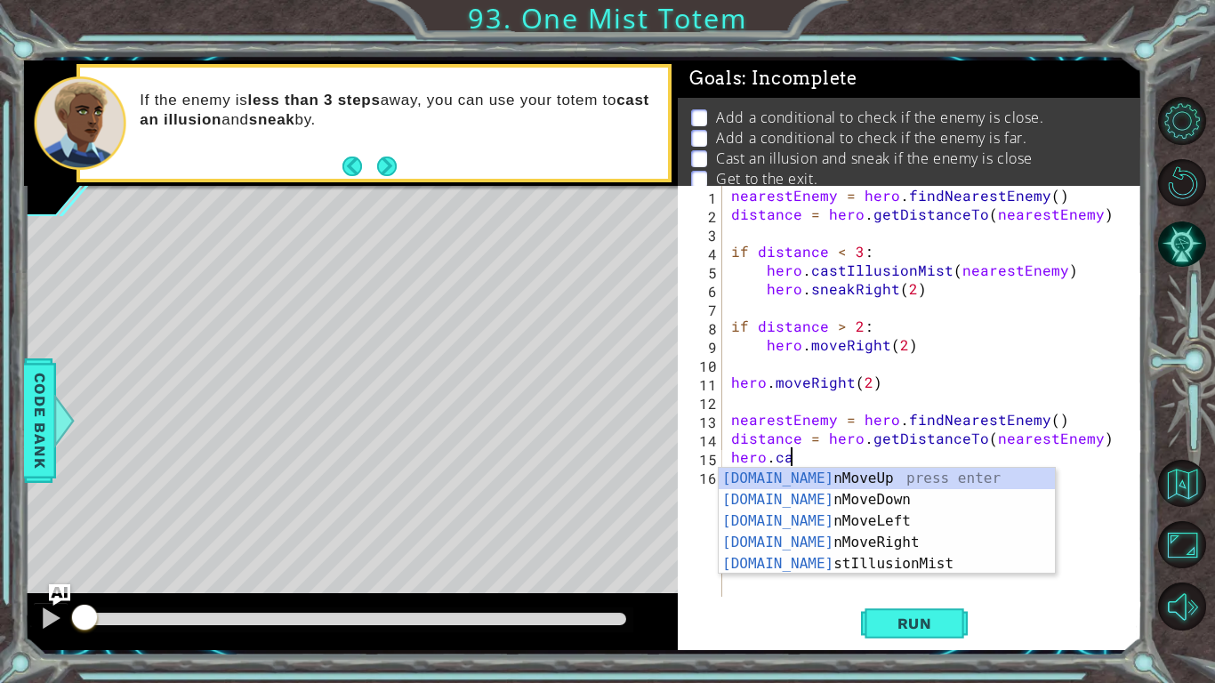
scroll to position [0, 3]
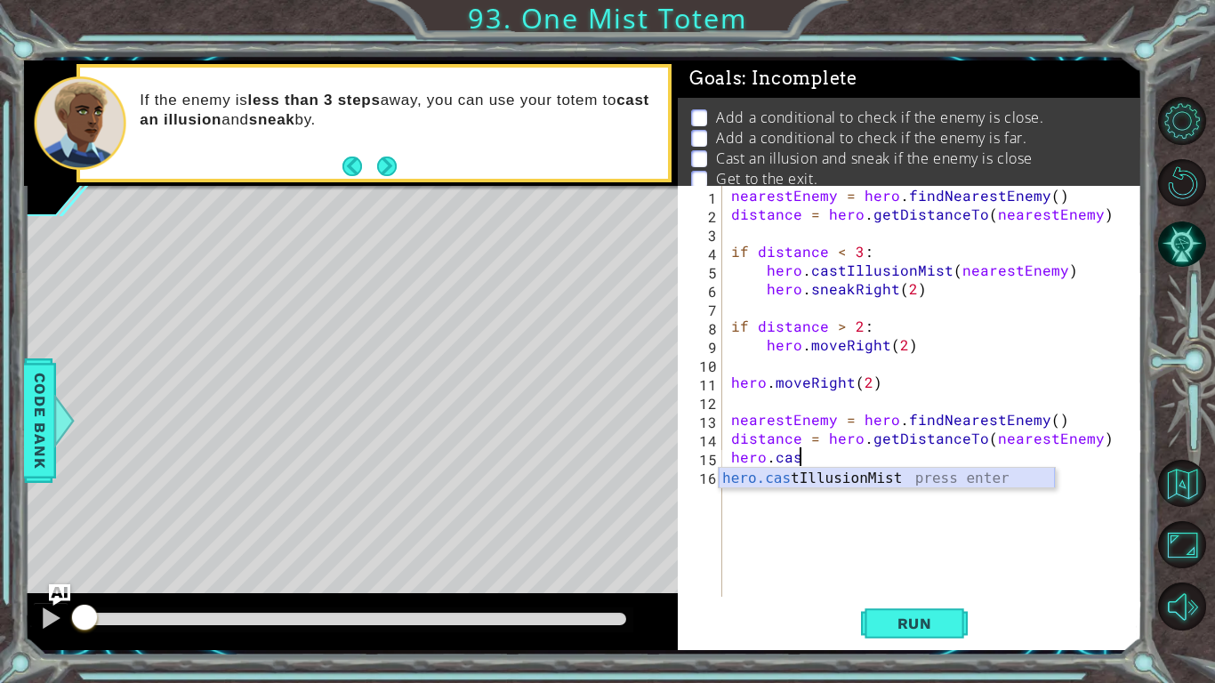
click at [817, 472] on div "hero.cas tIllusionMist press enter" at bounding box center [886, 500] width 336 height 64
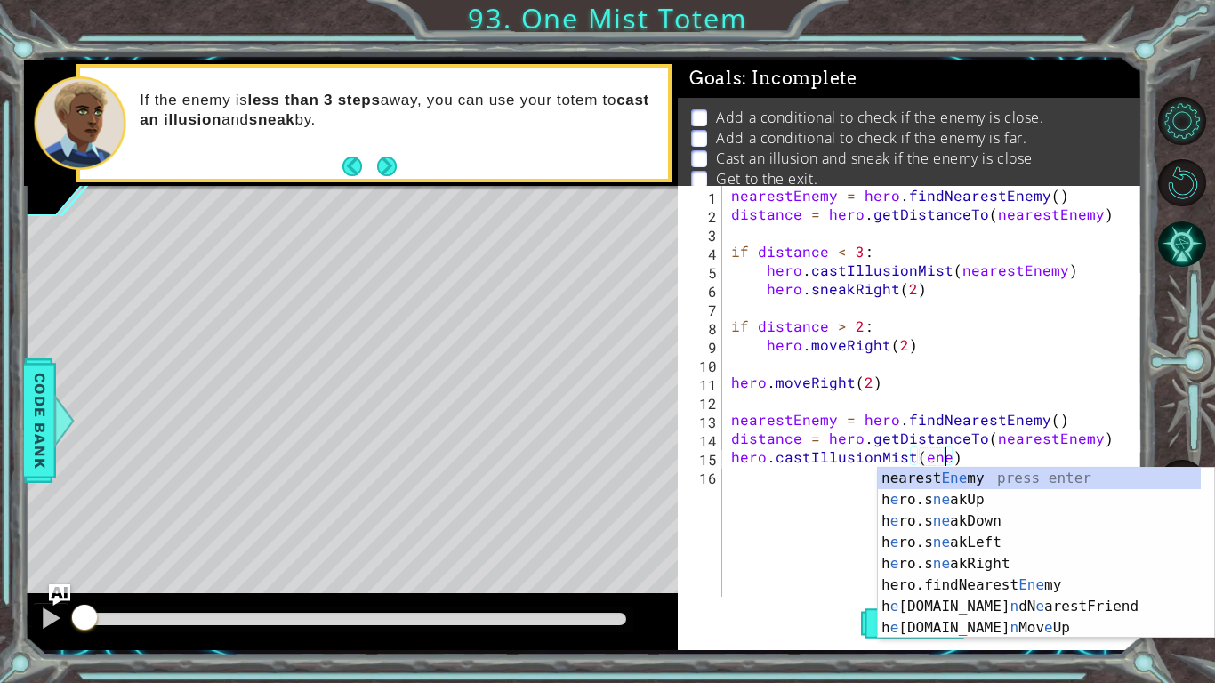
scroll to position [0, 13]
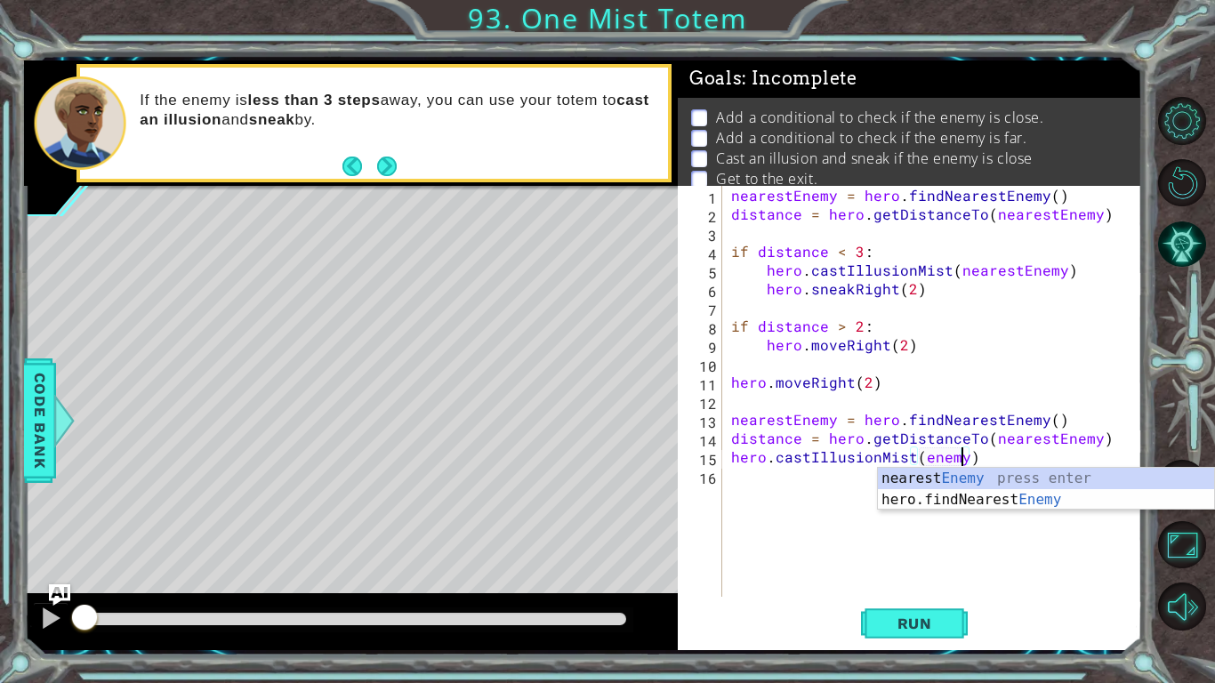
click at [918, 453] on div "nearestEnemy = hero . findNearestEnemy ( ) distance = hero . getDistanceTo ( ne…" at bounding box center [936, 410] width 419 height 448
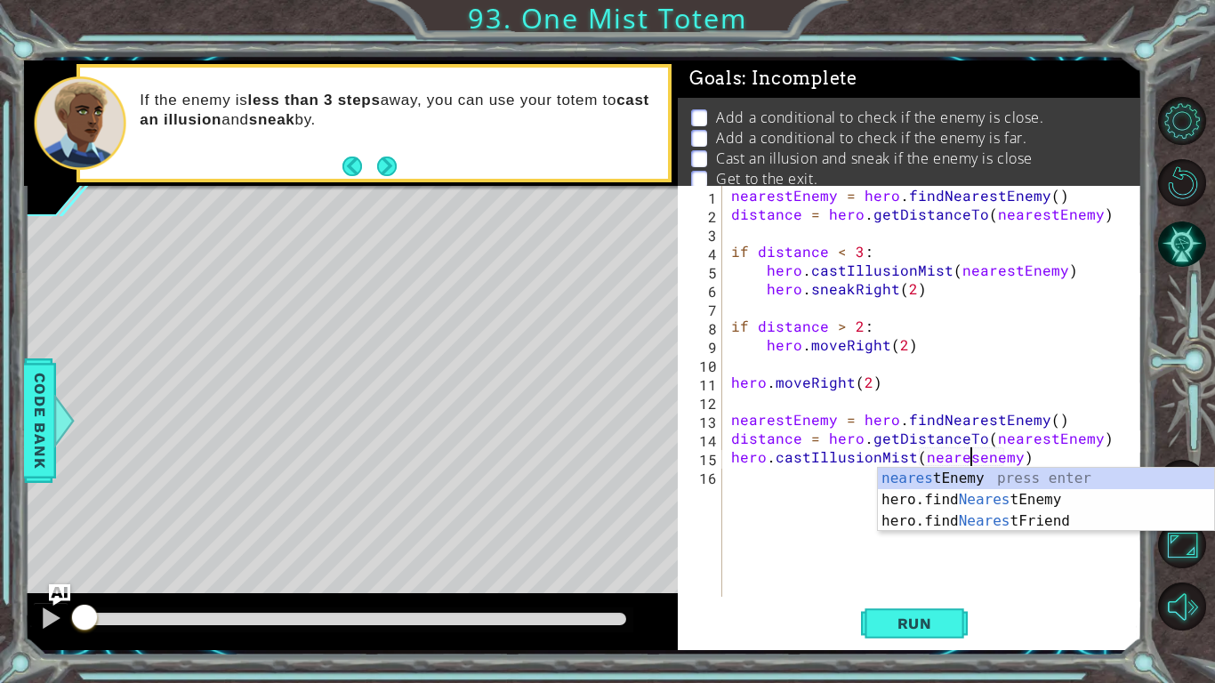
scroll to position [0, 15]
click at [925, 458] on div "nearestEnemy = hero . findNearestEnemy ( ) distance = hero . getDistanceTo ( ne…" at bounding box center [936, 410] width 419 height 448
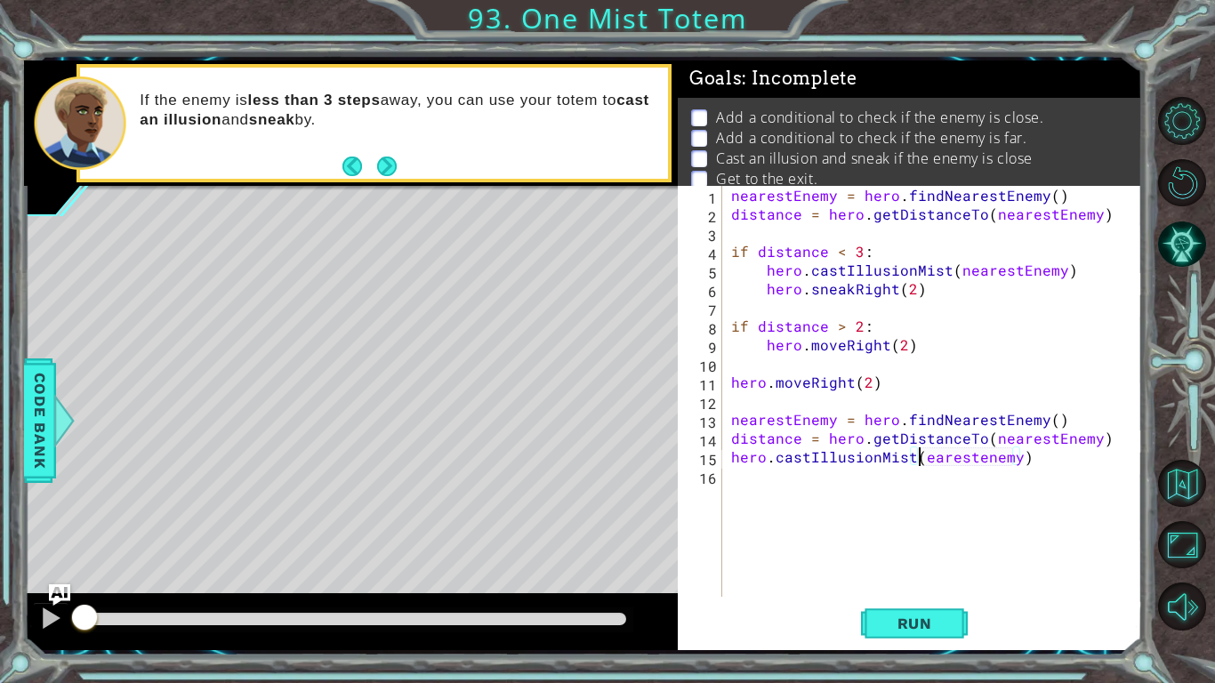
scroll to position [0, 12]
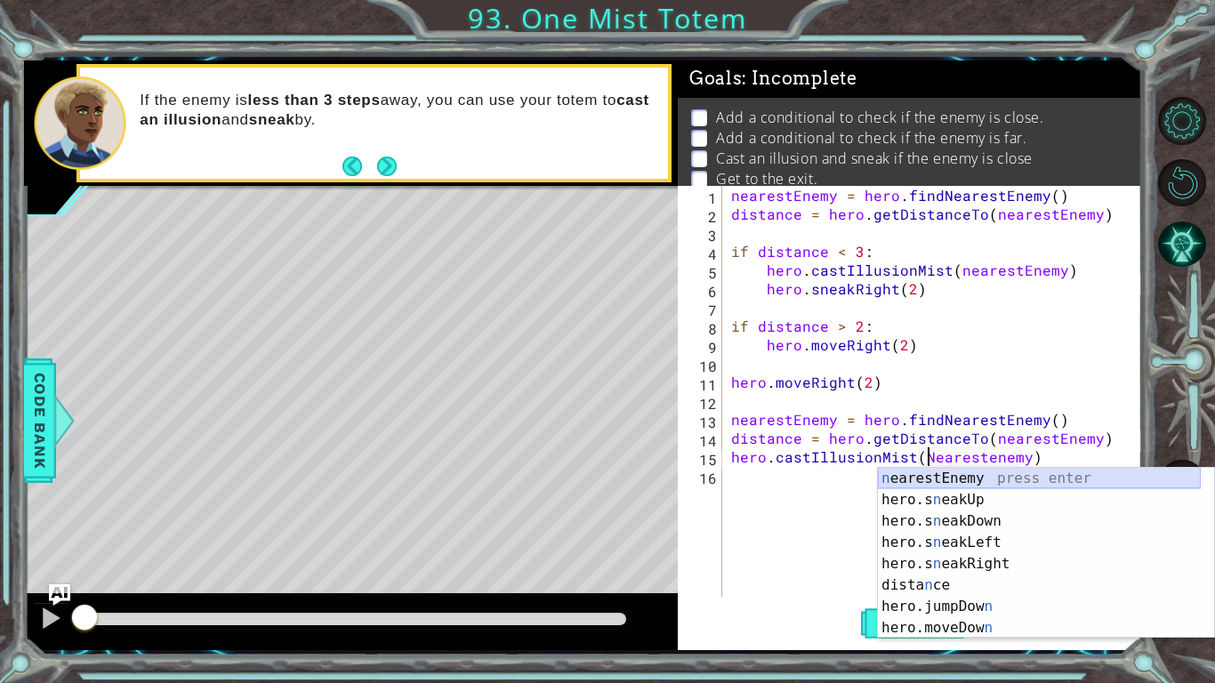
click at [948, 472] on div "n earestEnemy press enter hero.s n eakUp press enter hero.s n eakDown press ent…" at bounding box center [1039, 574] width 323 height 213
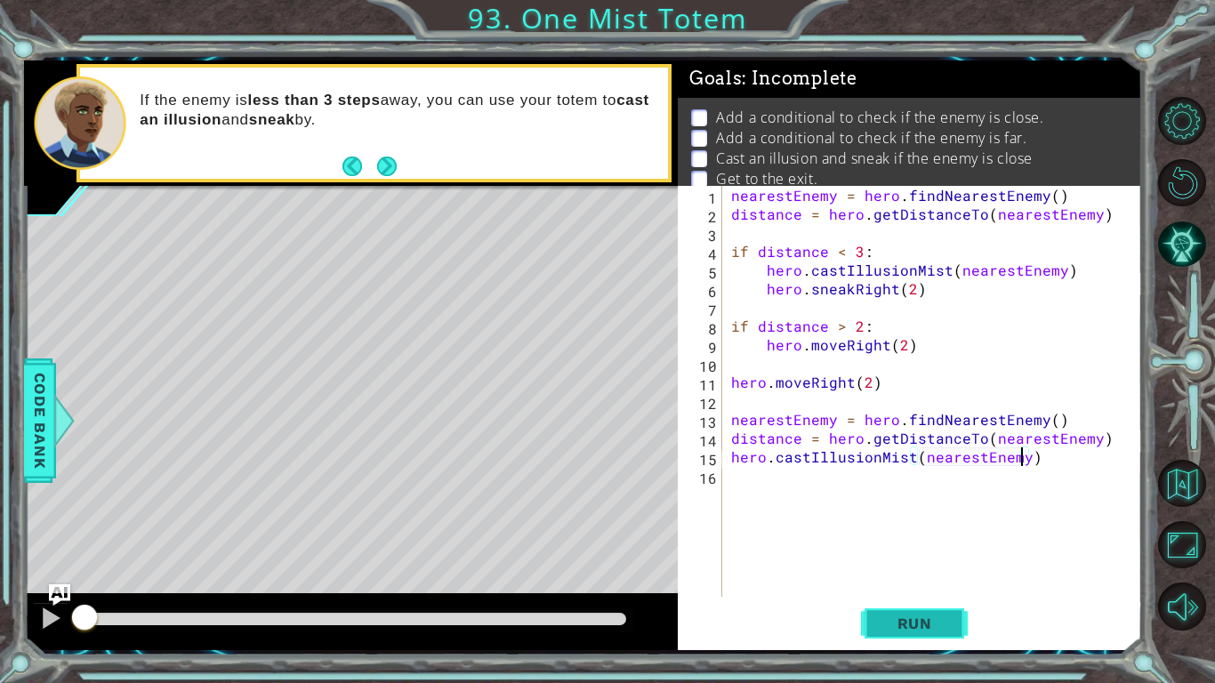
type textarea "hero.castIllusionMist(nearestEnemy)"
click at [910, 570] on span "Run" at bounding box center [914, 623] width 70 height 18
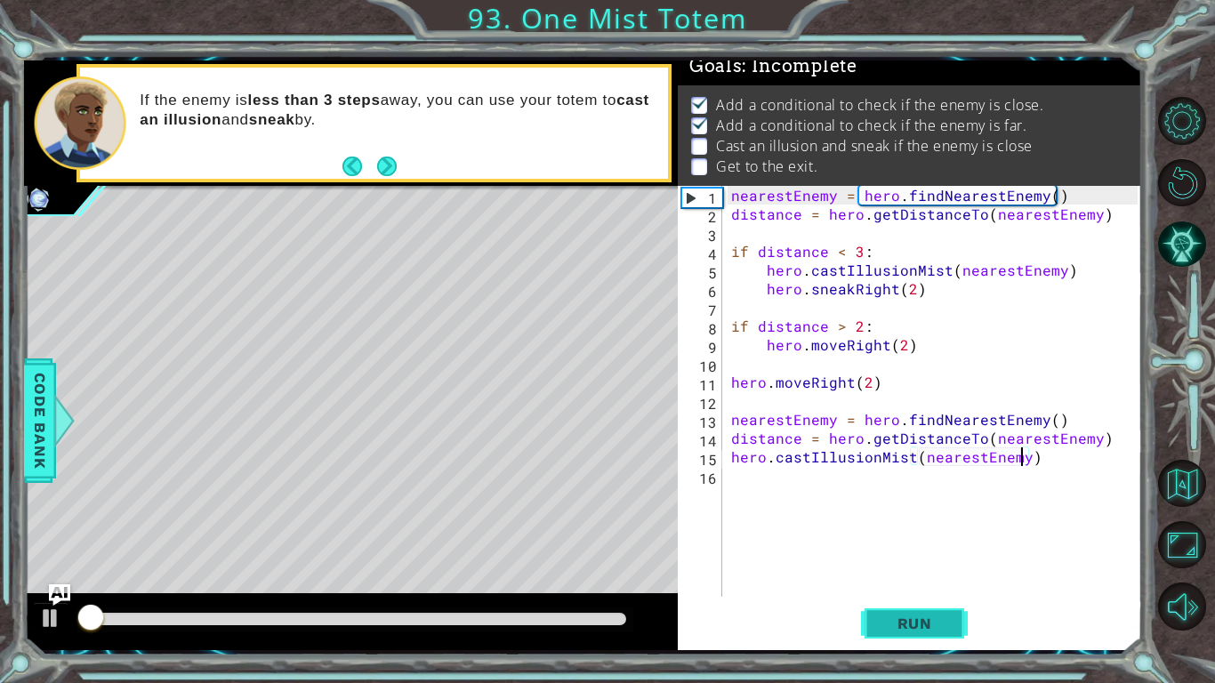
scroll to position [18, 0]
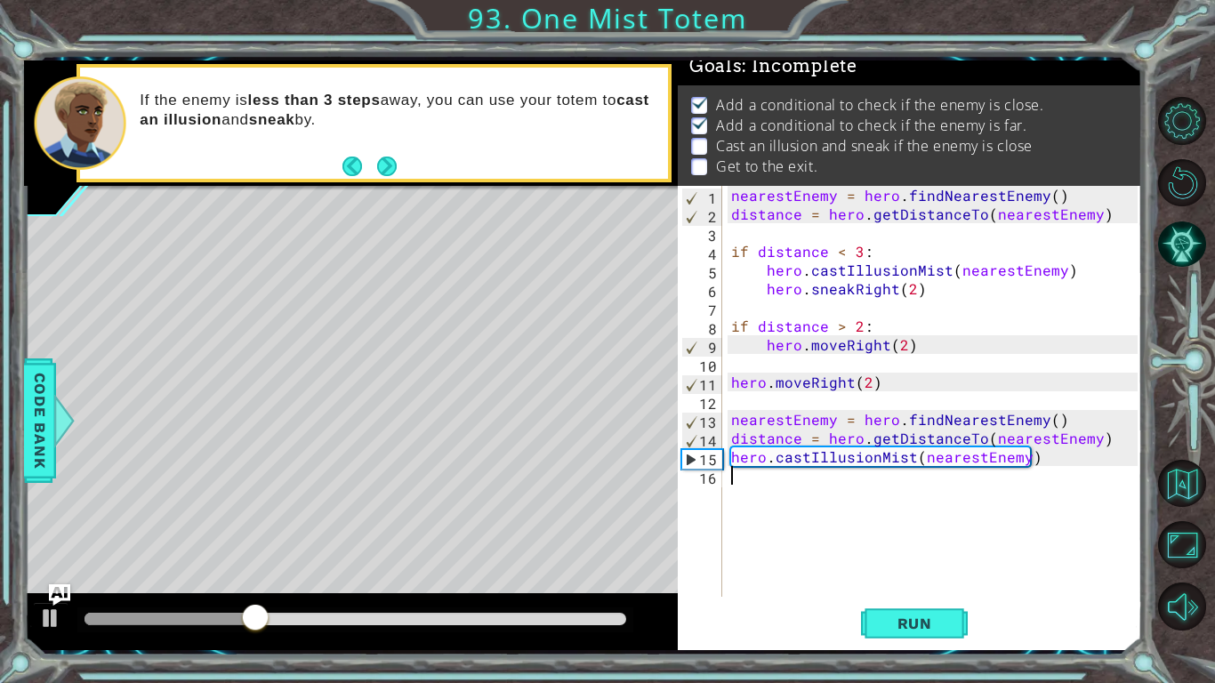
click at [790, 473] on div "nearestEnemy = hero . findNearestEnemy ( ) distance = hero . getDistanceTo ( ne…" at bounding box center [936, 410] width 419 height 448
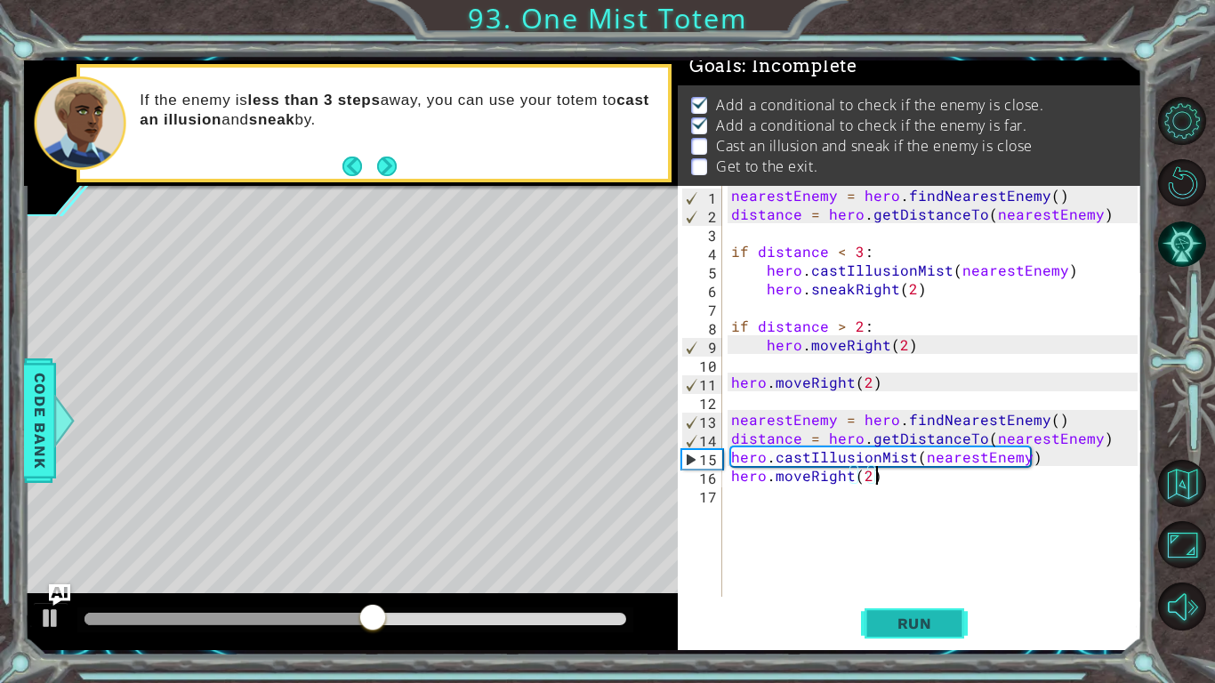
click at [910, 570] on button "Run" at bounding box center [914, 623] width 107 height 46
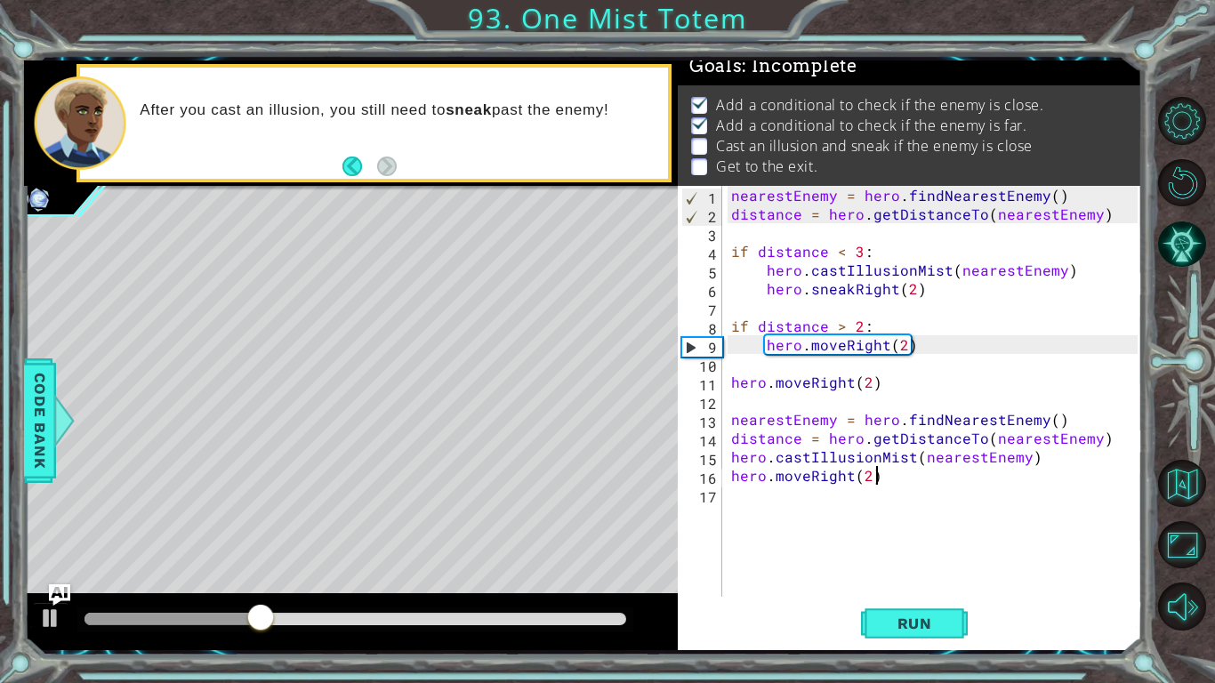
click at [804, 476] on div "nearestEnemy = hero . findNearestEnemy ( ) distance = hero . getDistanceTo ( ne…" at bounding box center [936, 410] width 419 height 448
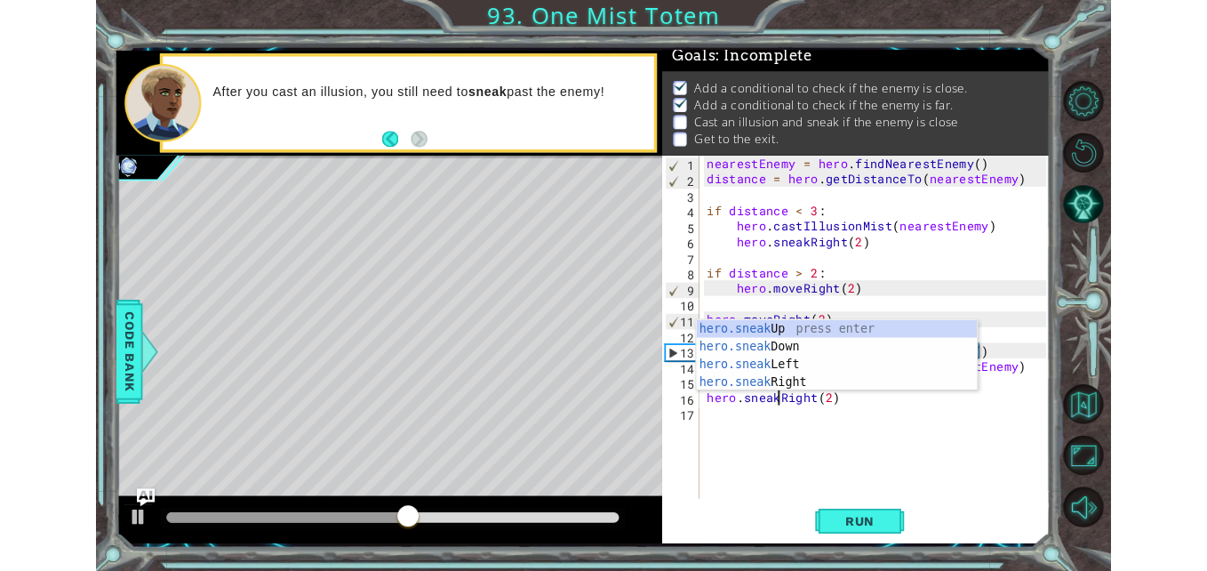
scroll to position [0, 5]
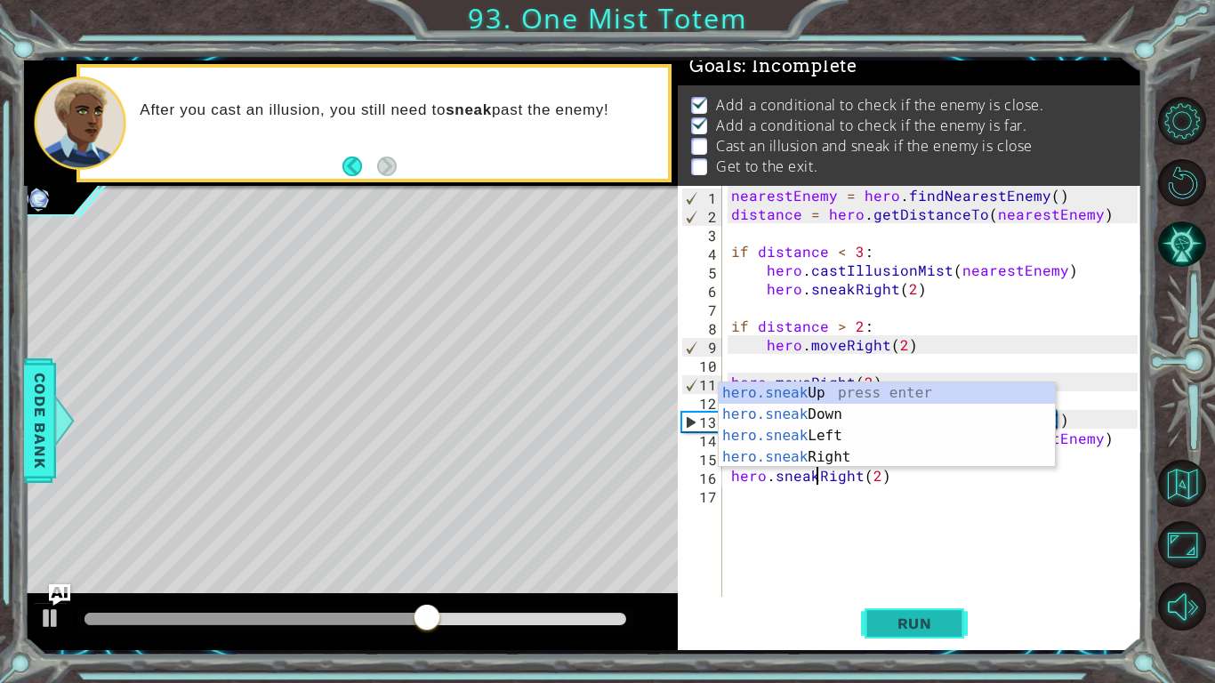
type textarea "hero.sneakRight(2)"
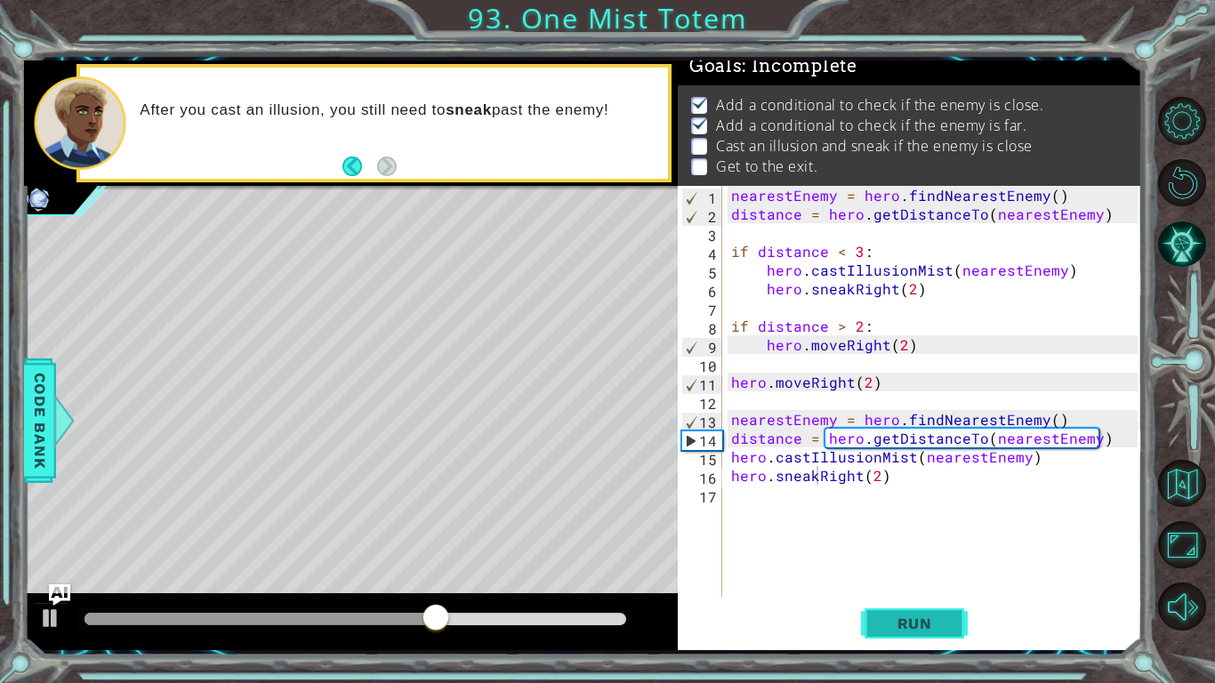
click at [909, 570] on button "Run" at bounding box center [914, 623] width 107 height 46
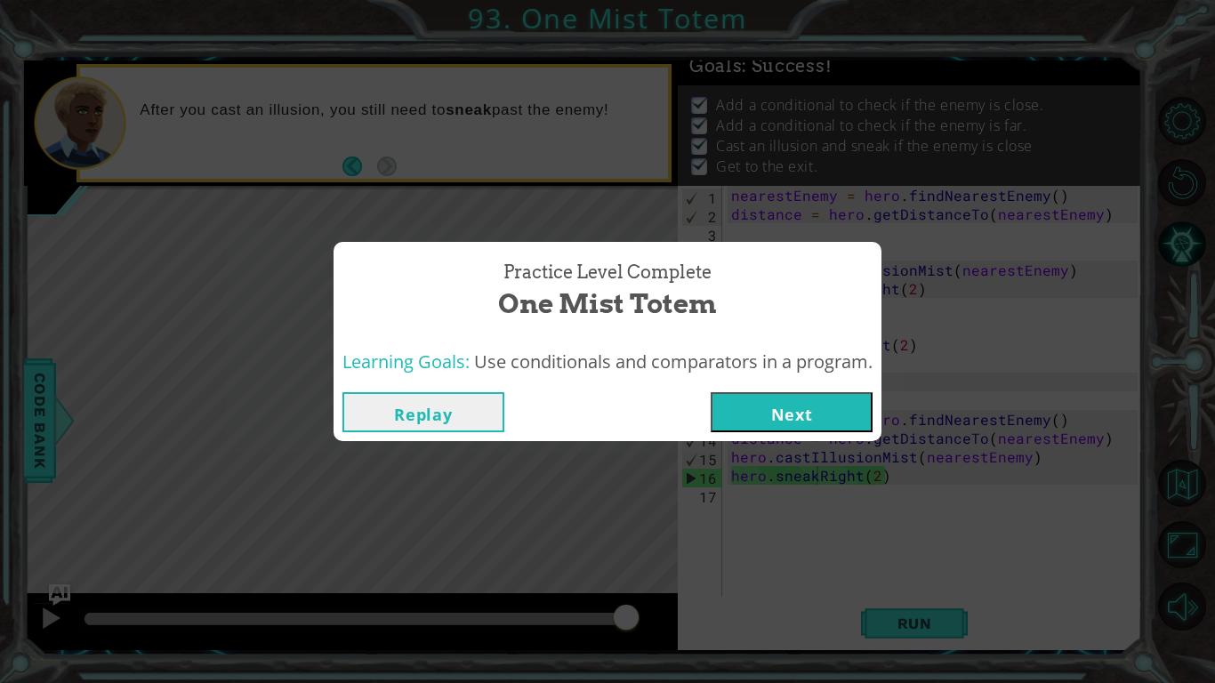
click at [856, 412] on button "Next" at bounding box center [791, 412] width 162 height 40
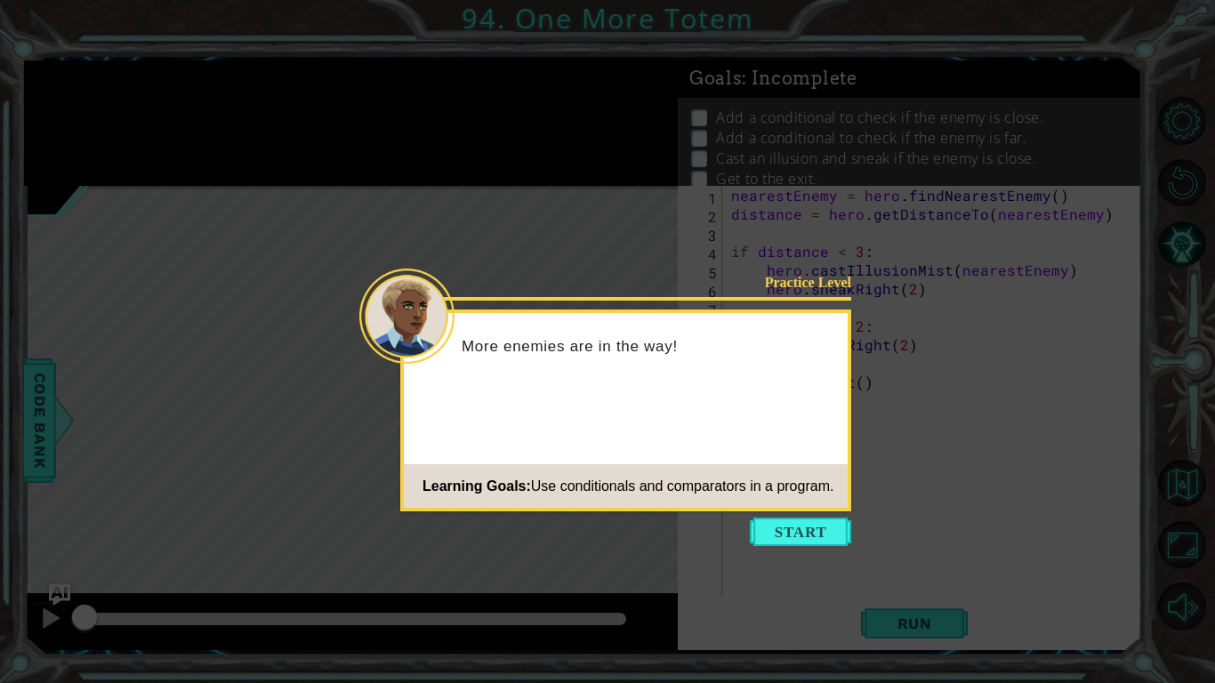
click at [774, 534] on button "Start" at bounding box center [800, 531] width 101 height 28
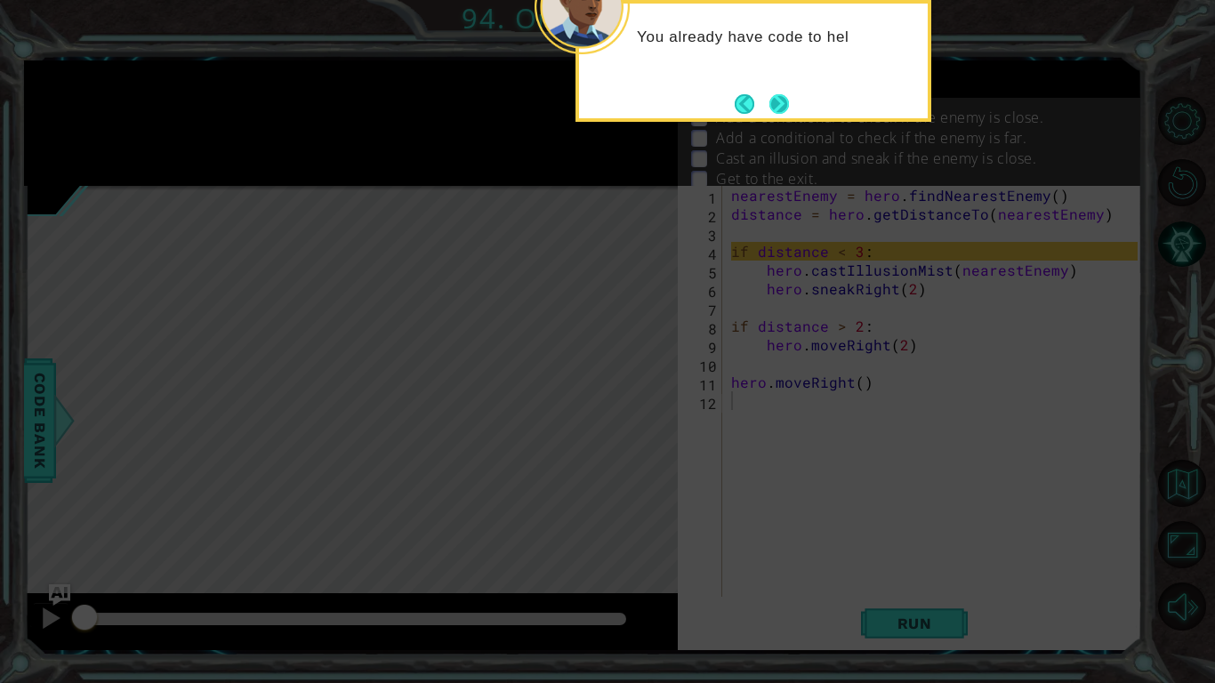
click at [773, 113] on button "Next" at bounding box center [779, 104] width 26 height 26
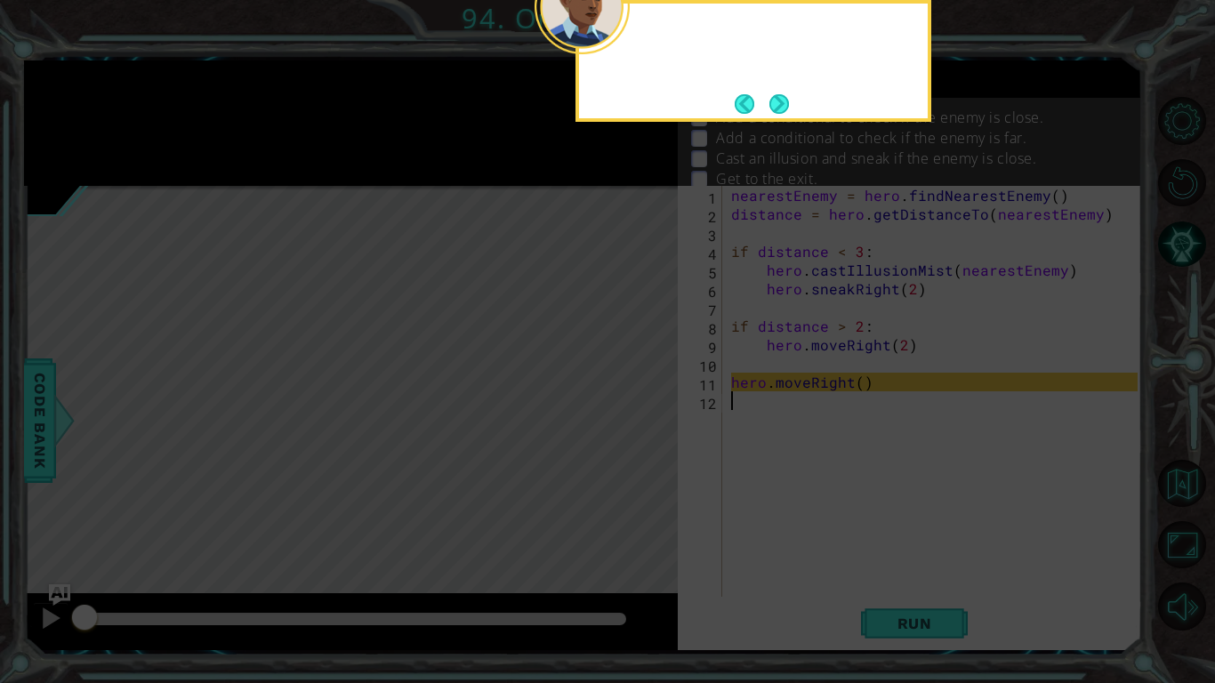
click at [773, 113] on button "Next" at bounding box center [778, 103] width 22 height 22
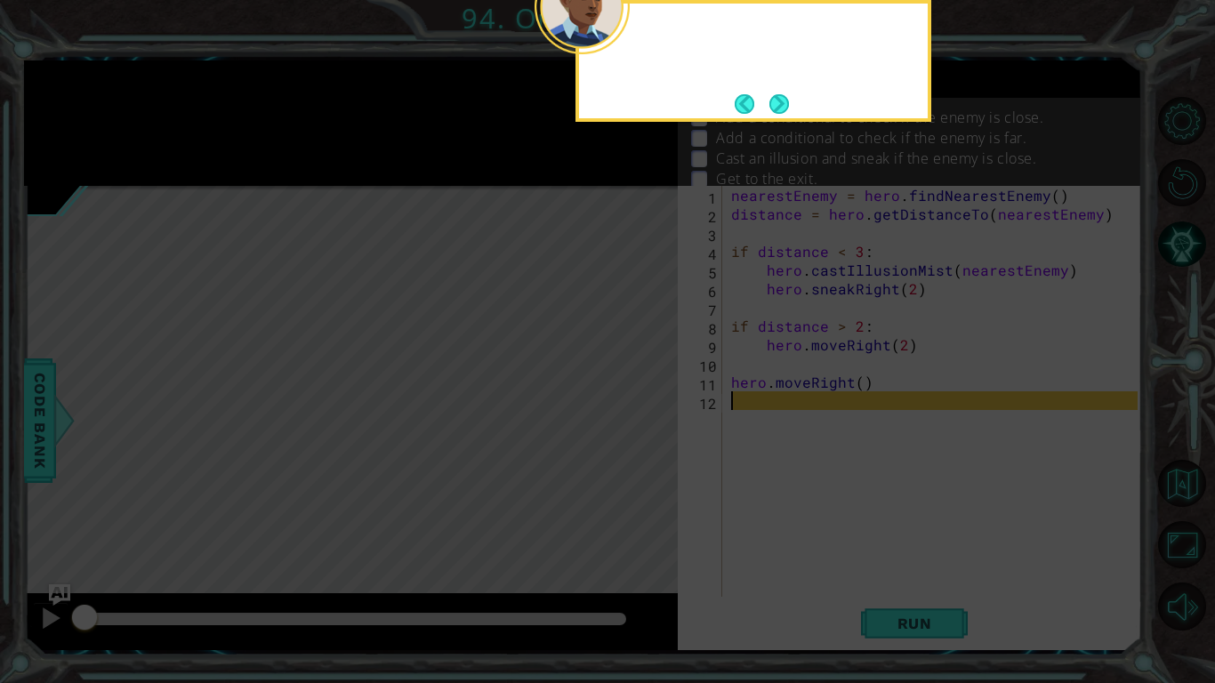
click at [773, 113] on button "Next" at bounding box center [778, 103] width 25 height 25
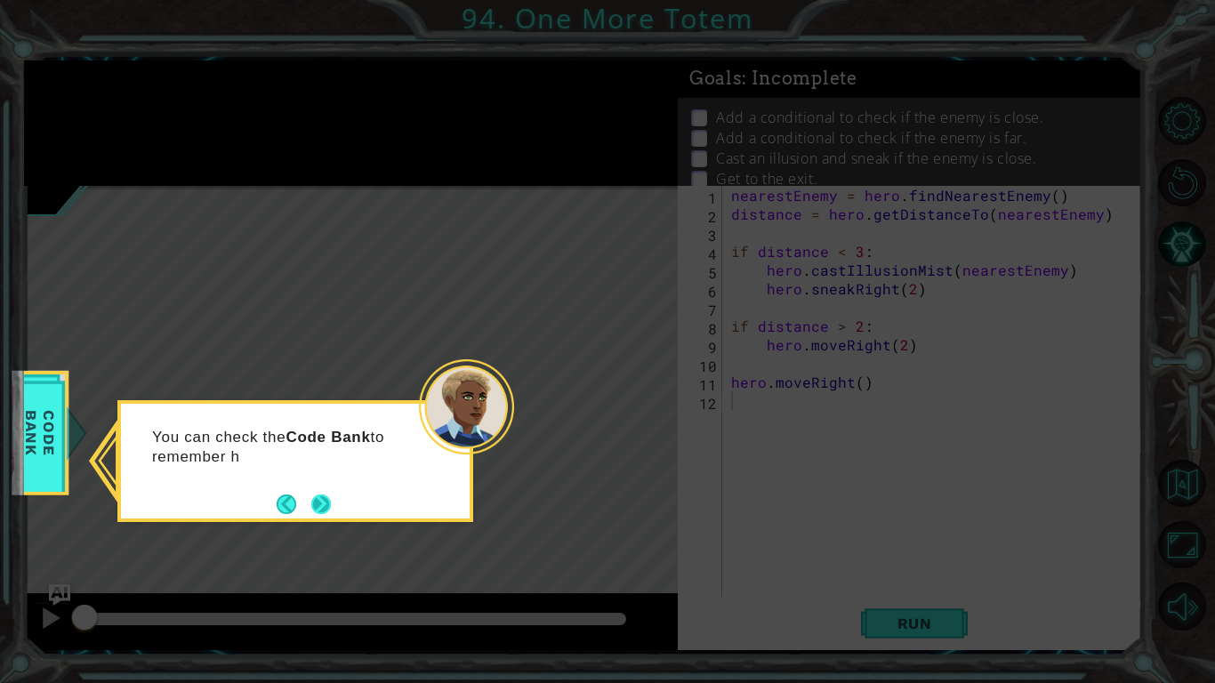
click at [315, 501] on button "Next" at bounding box center [321, 504] width 30 height 30
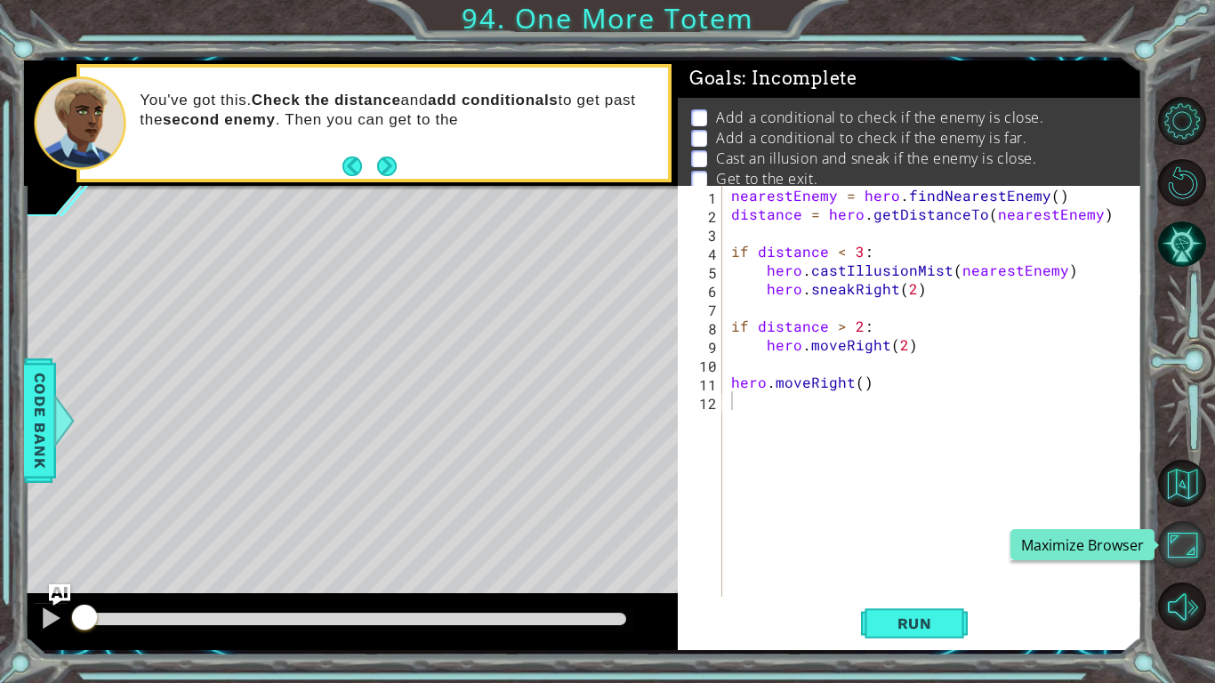
click at [1182, 533] on button "Maximize Browser" at bounding box center [1182, 545] width 48 height 48
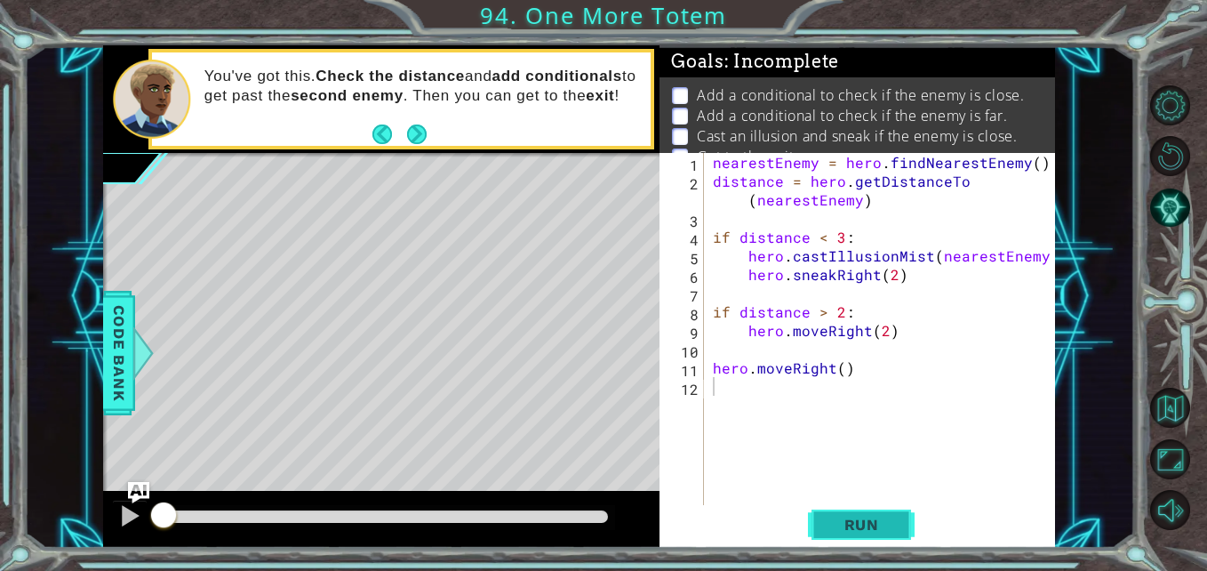
click at [886, 533] on span "Run" at bounding box center [862, 525] width 70 height 18
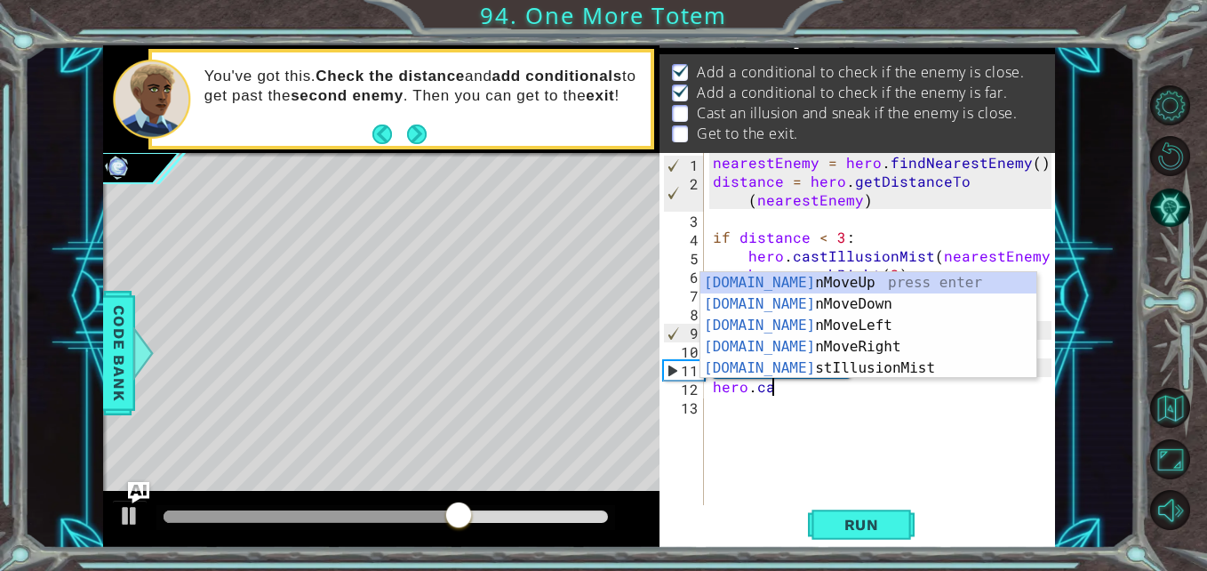
scroll to position [0, 4]
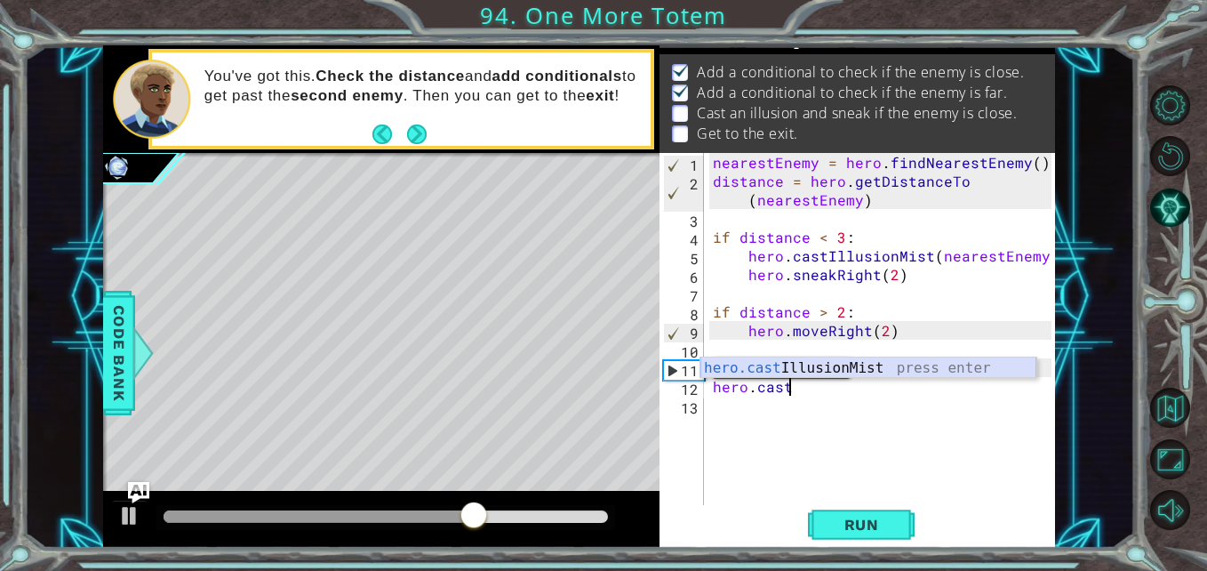
click at [901, 361] on div "hero.cast IllusionMist press enter" at bounding box center [869, 389] width 336 height 64
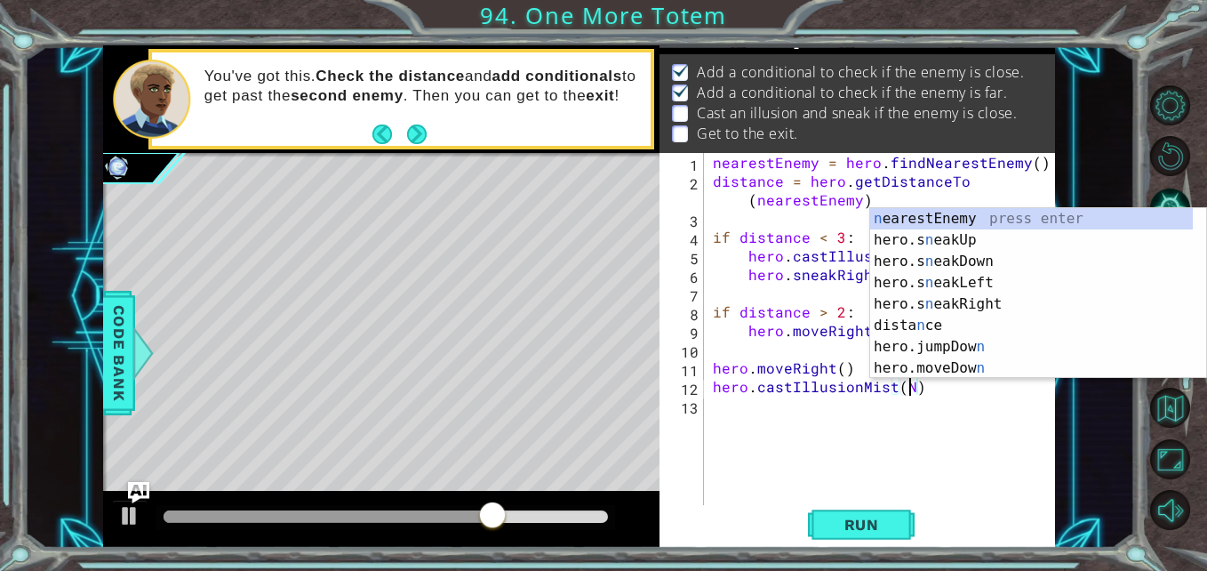
scroll to position [0, 12]
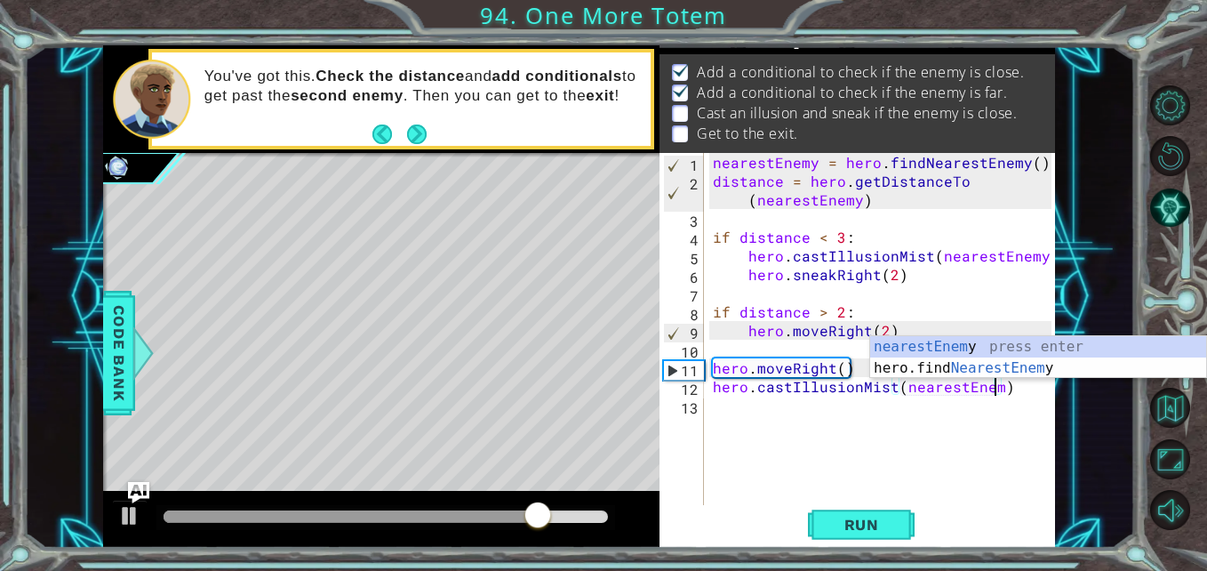
type textarea "hero.castIllusionMist(nearestEnemy)"
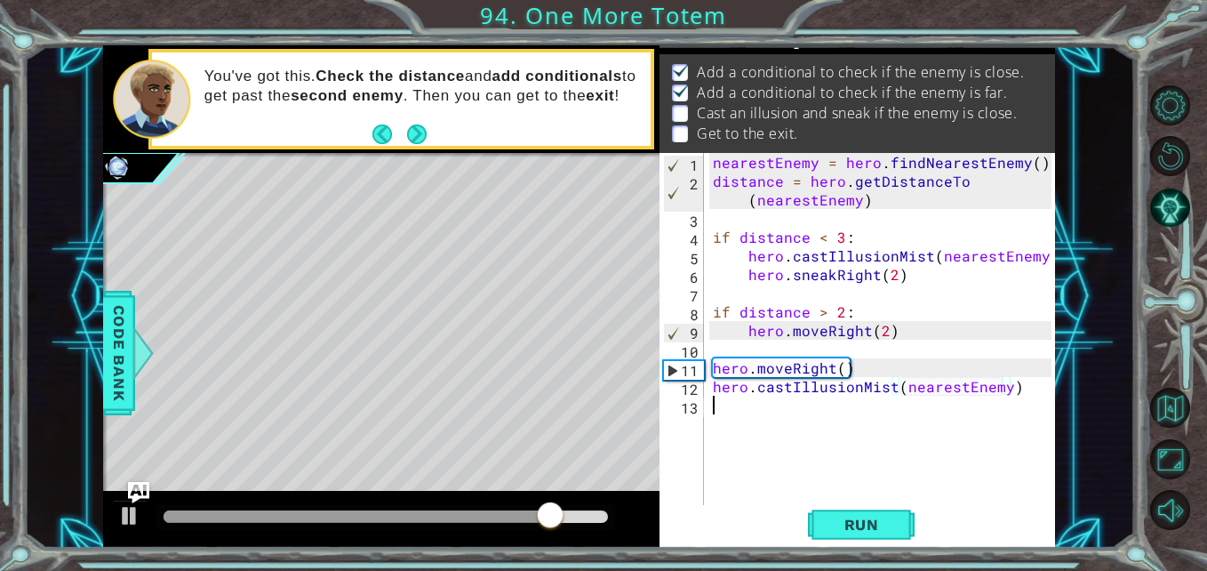
click at [798, 407] on div "nearestEnemy = hero . findNearestEnemy ( ) distance = hero . getDistanceTo ( ne…" at bounding box center [885, 349] width 350 height 392
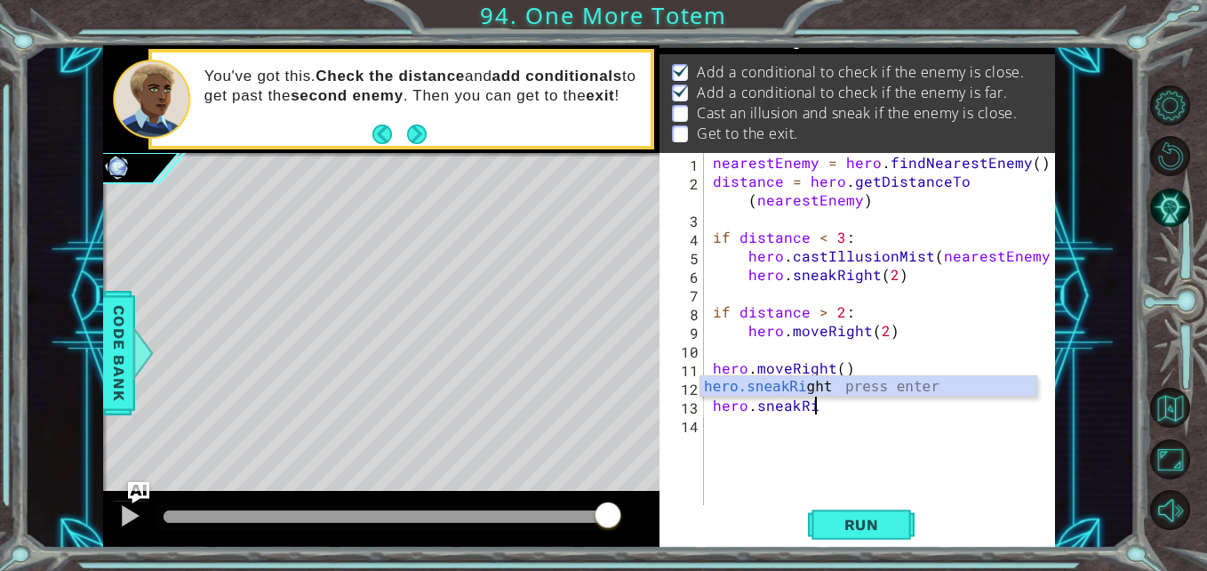
scroll to position [0, 6]
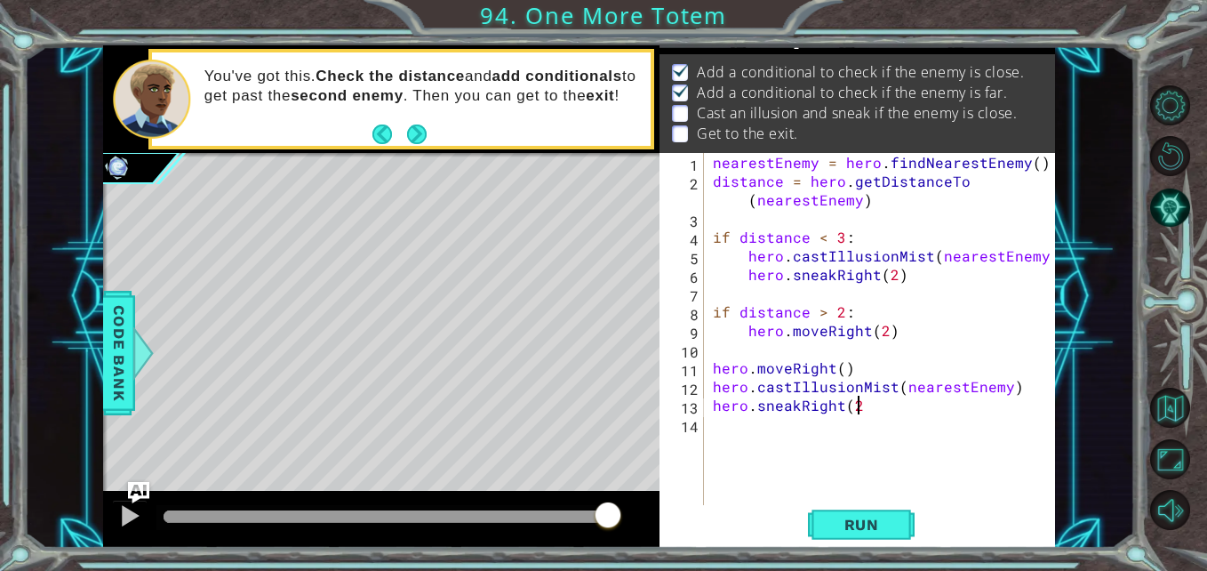
type textarea "hero.sneakRight(2)"
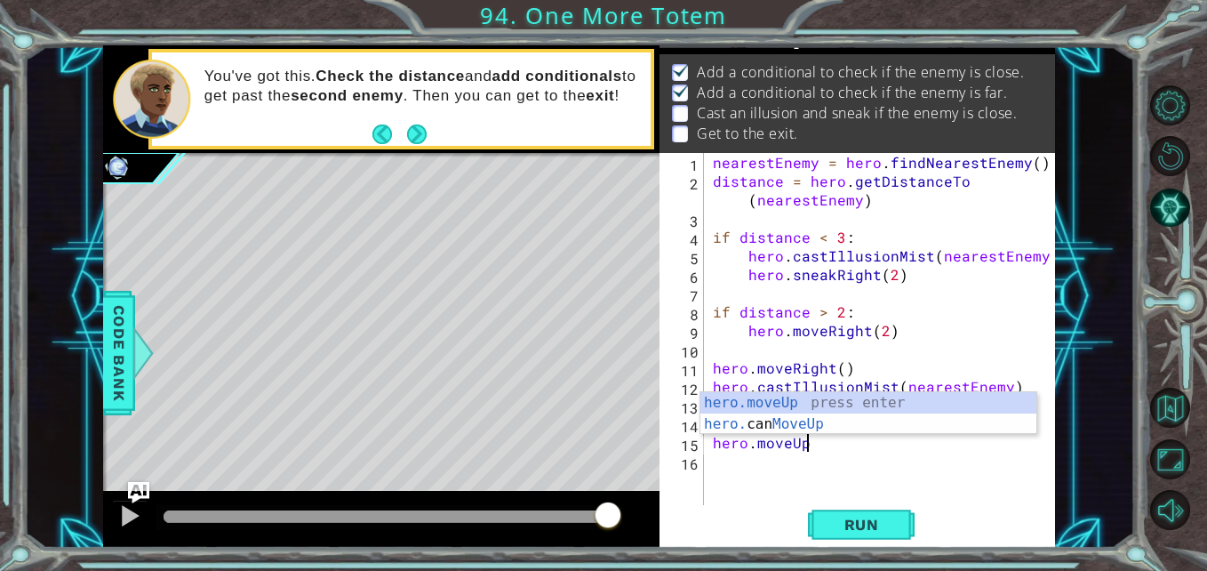
scroll to position [0, 14]
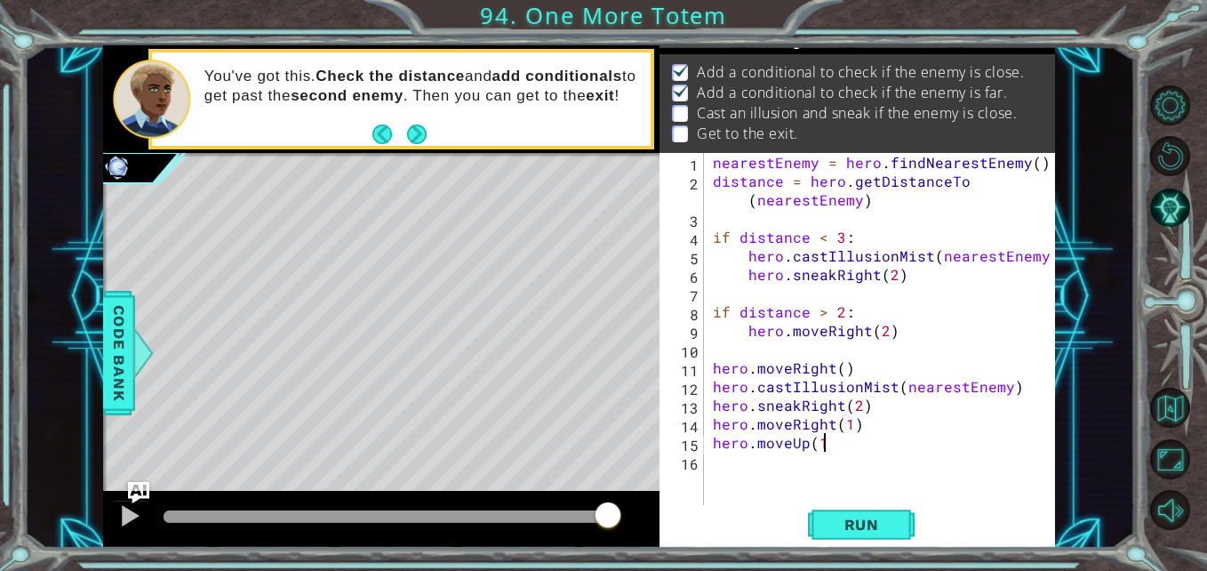
type textarea "hero.moveRight(1)hero.moveUp(1)"
type textarea "hero.jumpUp(1)"
click at [856, 519] on span "Run" at bounding box center [862, 525] width 70 height 18
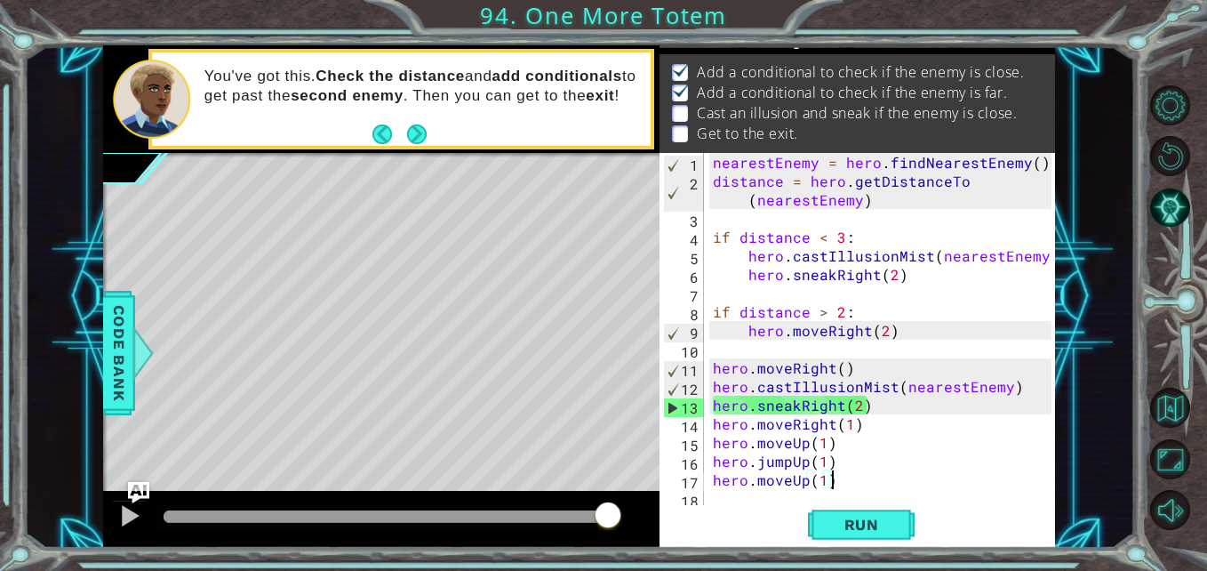
click at [847, 369] on div "nearestEnemy = hero . findNearestEnemy ( ) distance = hero . getDistanceTo ( ne…" at bounding box center [885, 349] width 350 height 392
type textarea "hero.moveRight()"
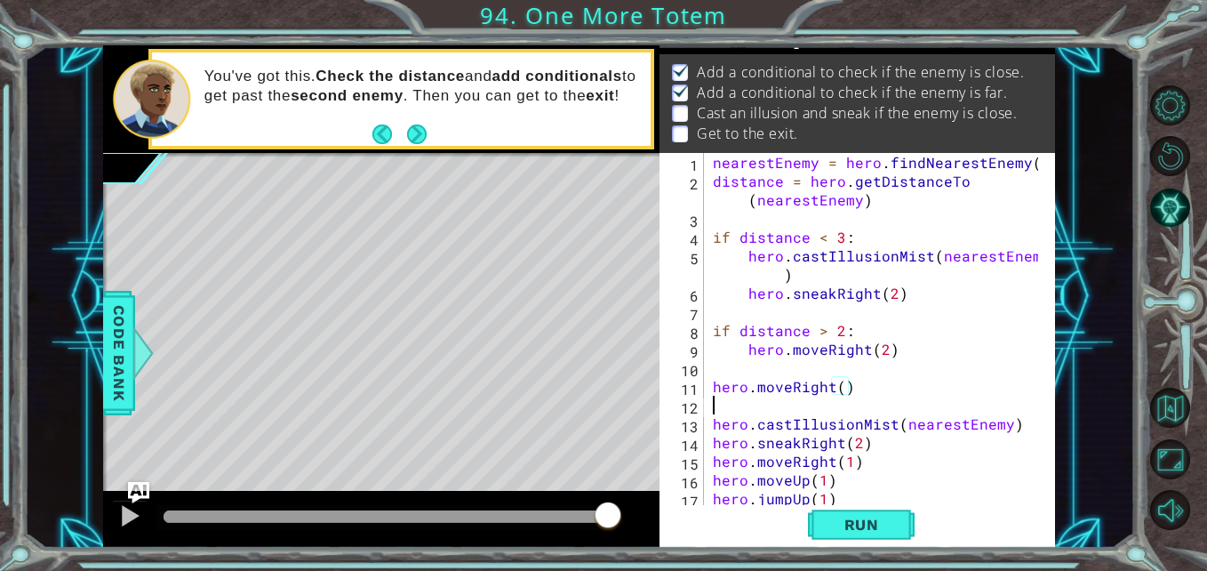
scroll to position [0, 0]
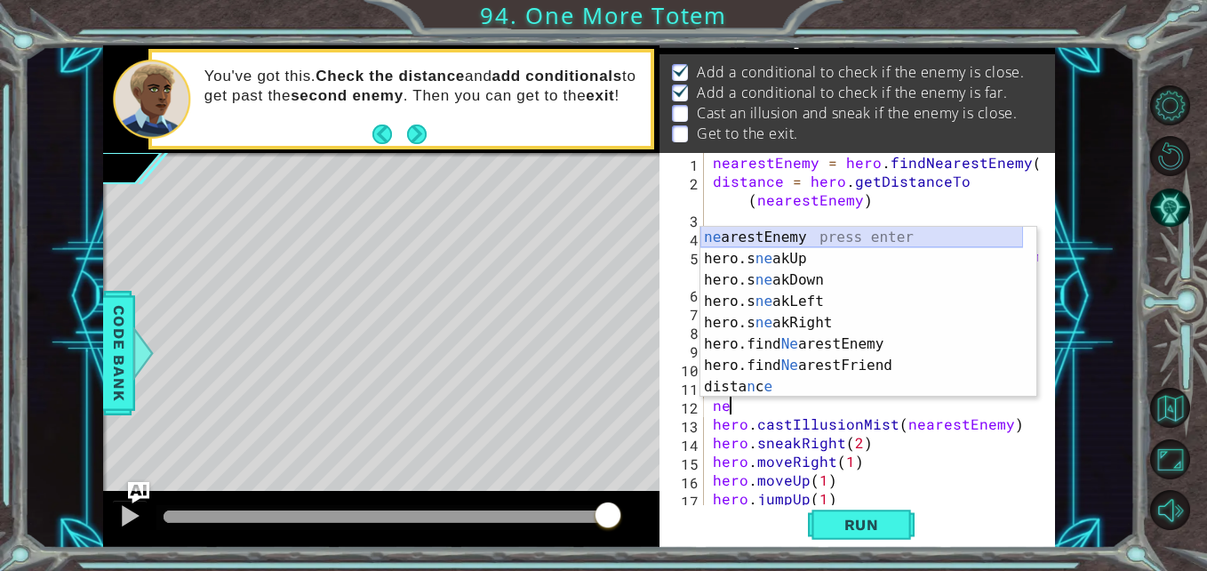
click at [750, 229] on div "ne arestEnemy press enter hero.s ne akUp press enter hero.s ne akDown press ent…" at bounding box center [862, 333] width 323 height 213
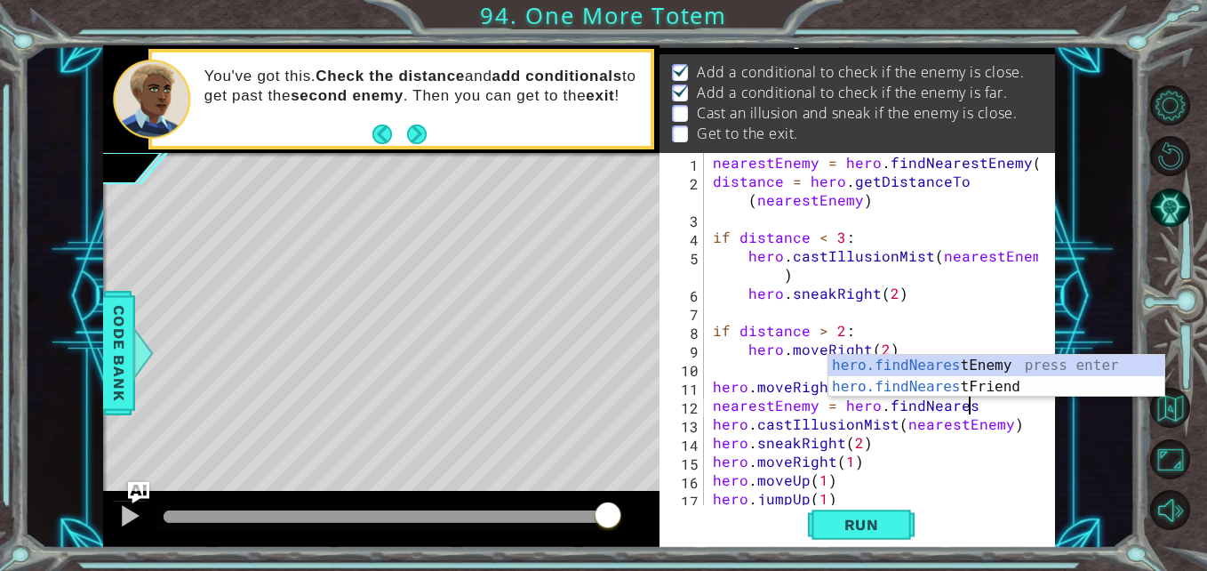
scroll to position [0, 16]
type textarea "nearestEnemy = hero.findNearest"
click at [914, 362] on div "hero.findNearest Enemy press enter hero.findNearest Friend press enter" at bounding box center [997, 397] width 336 height 85
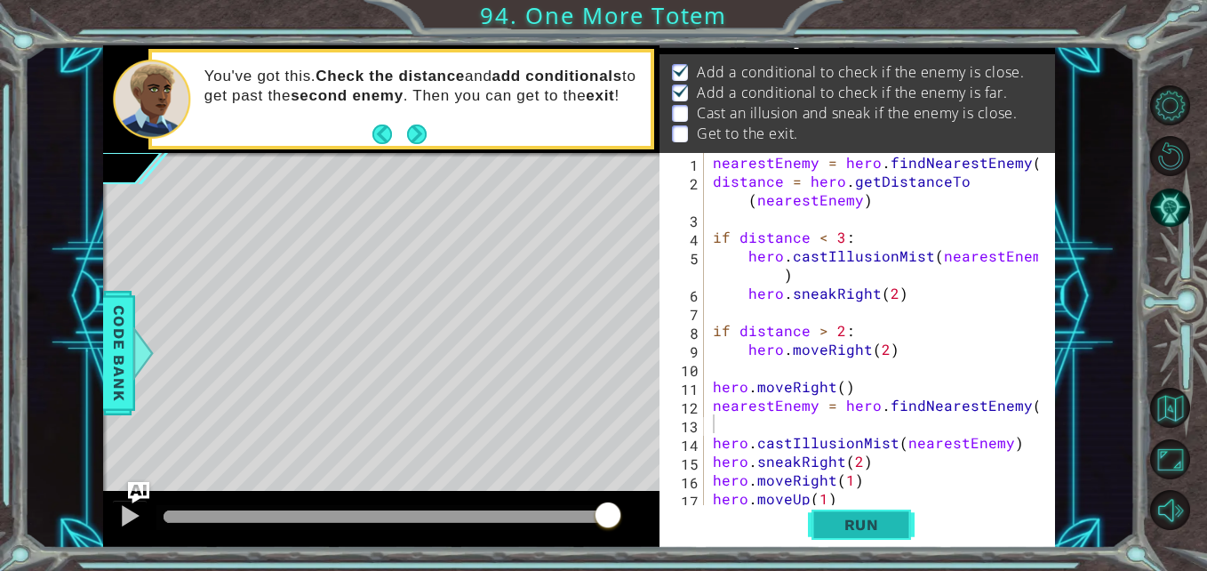
click at [879, 534] on button "Run" at bounding box center [861, 524] width 107 height 39
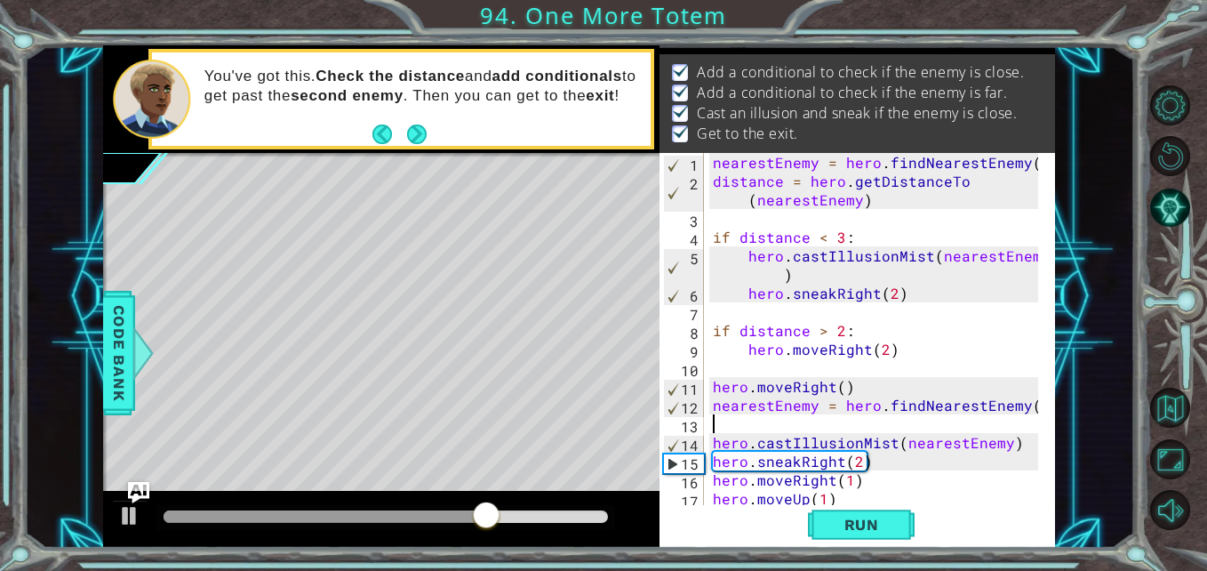
click at [598, 513] on div at bounding box center [386, 516] width 445 height 12
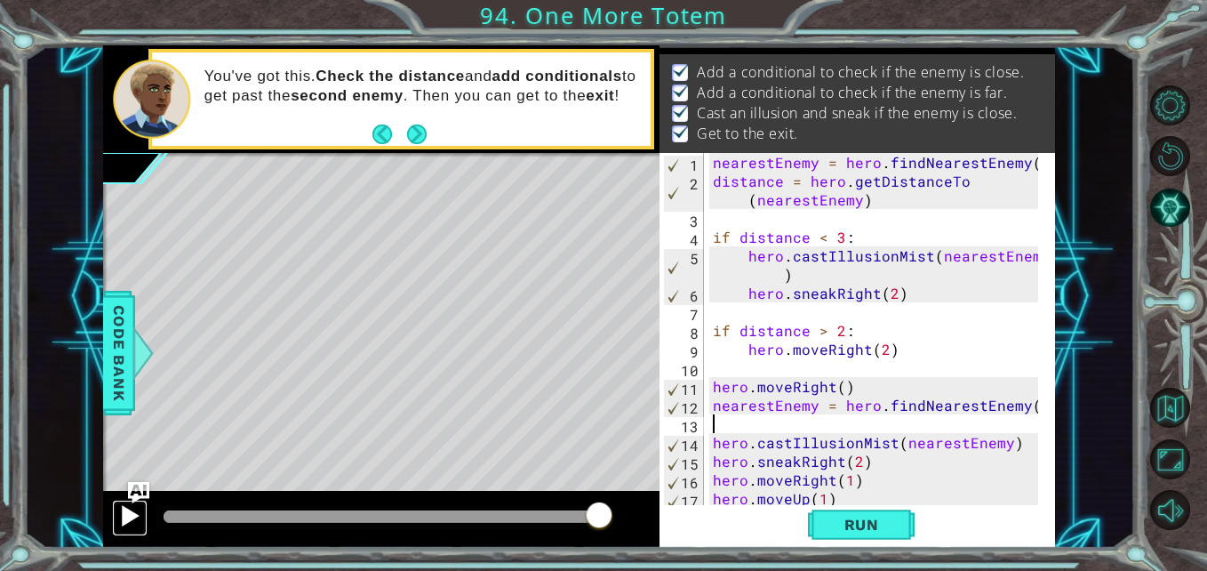
click at [123, 521] on div at bounding box center [129, 515] width 23 height 23
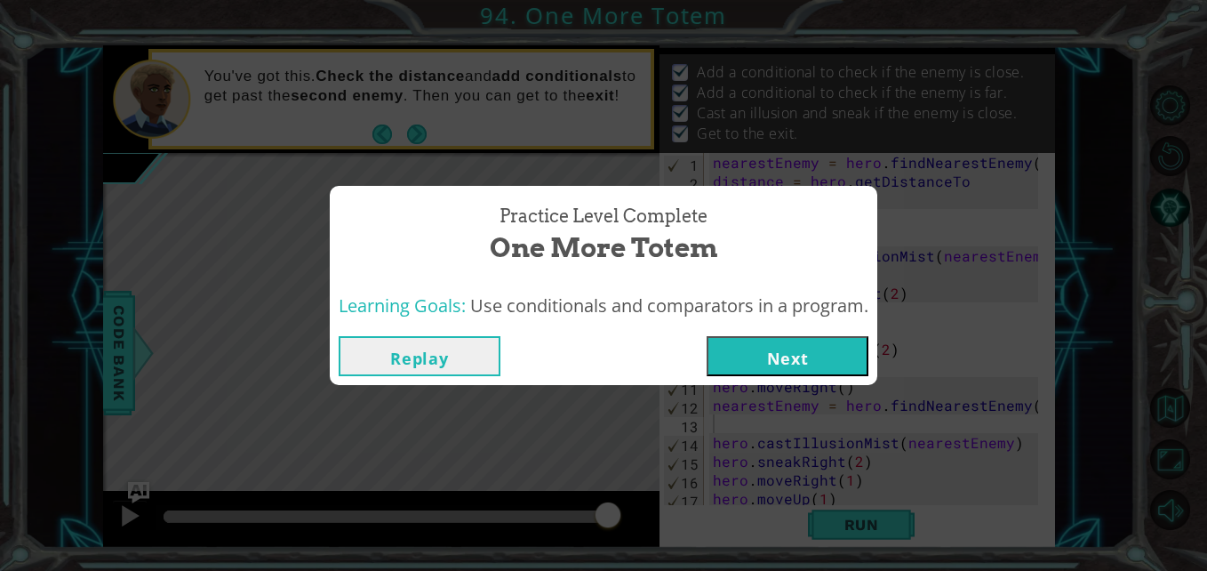
click at [801, 355] on button "Next" at bounding box center [788, 356] width 162 height 40
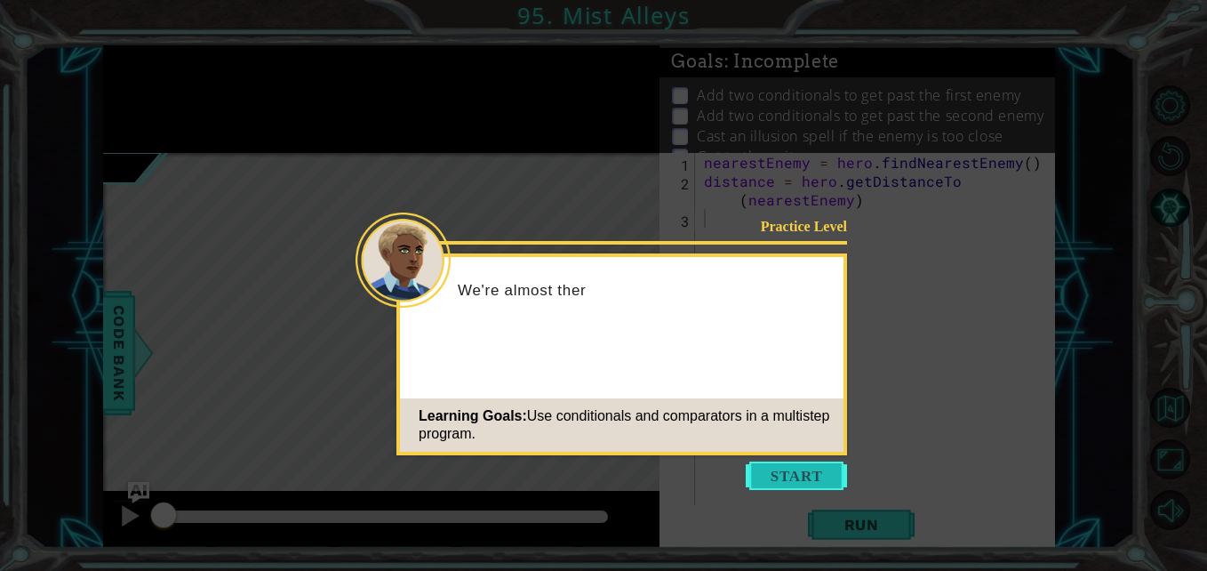
click at [760, 479] on button "Start" at bounding box center [796, 475] width 101 height 28
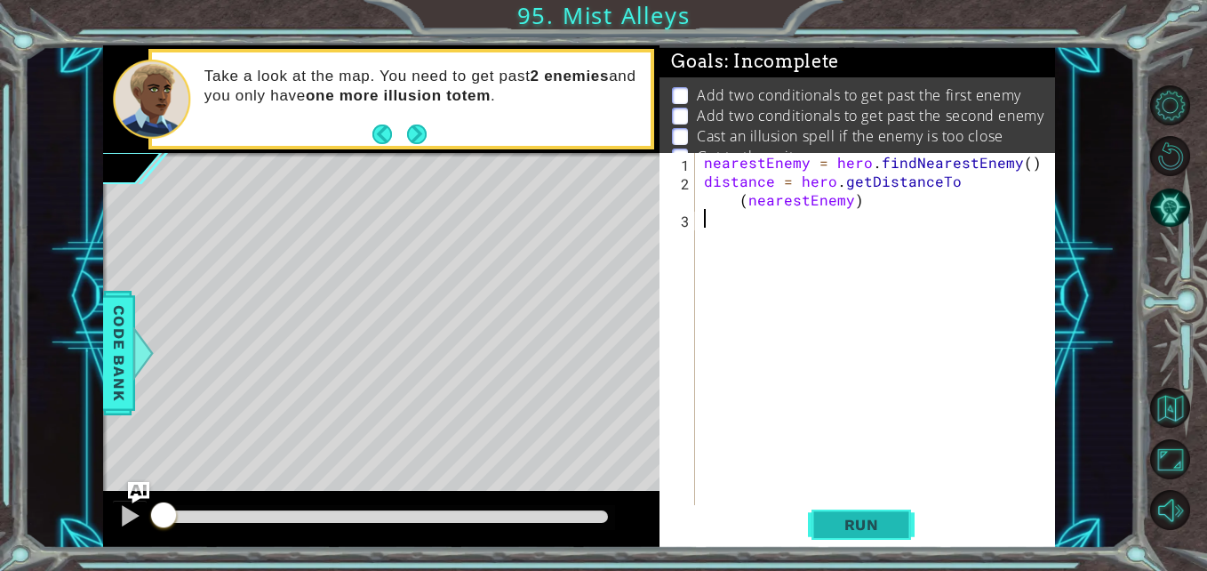
click at [866, 519] on span "Run" at bounding box center [862, 525] width 70 height 18
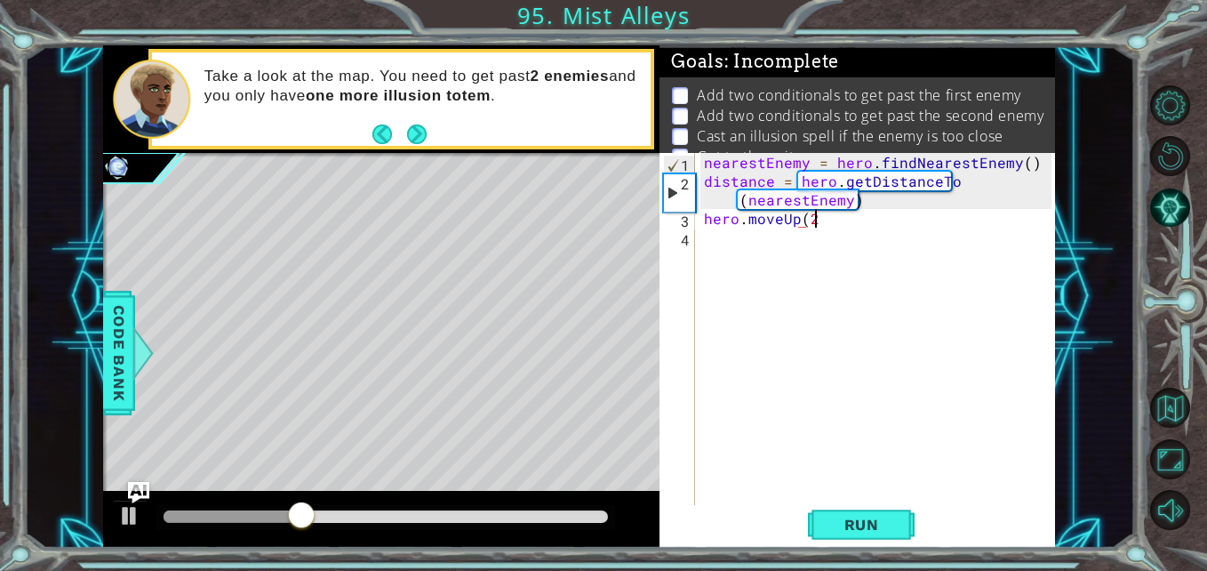
scroll to position [0, 6]
type textarea "hero.moveUp(2)"
type textarea "hero.jumpUp(1)"
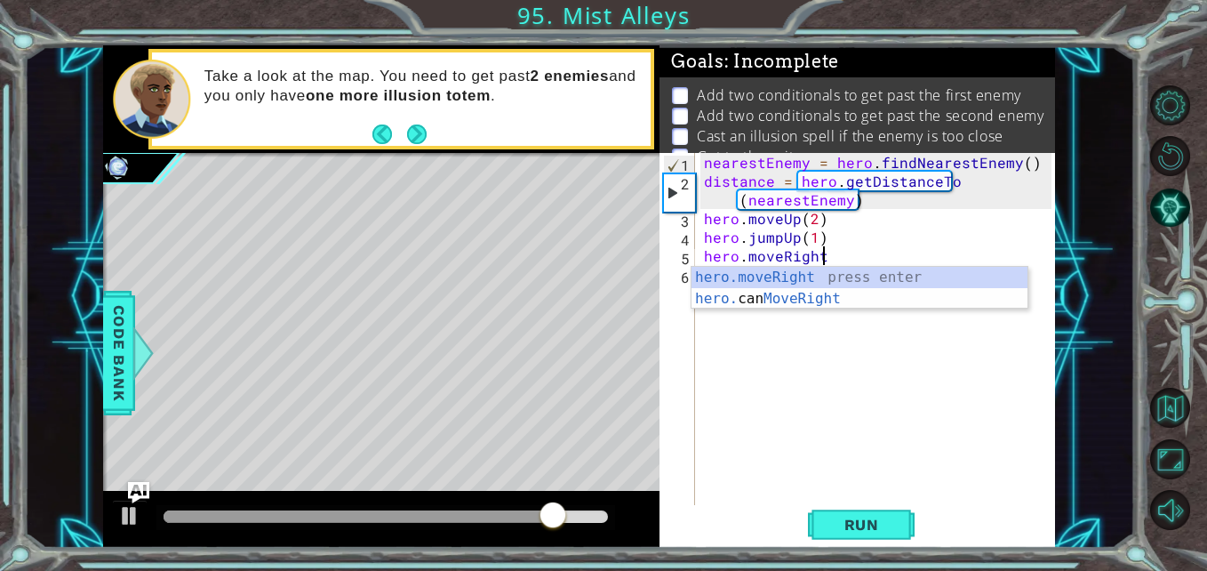
scroll to position [0, 7]
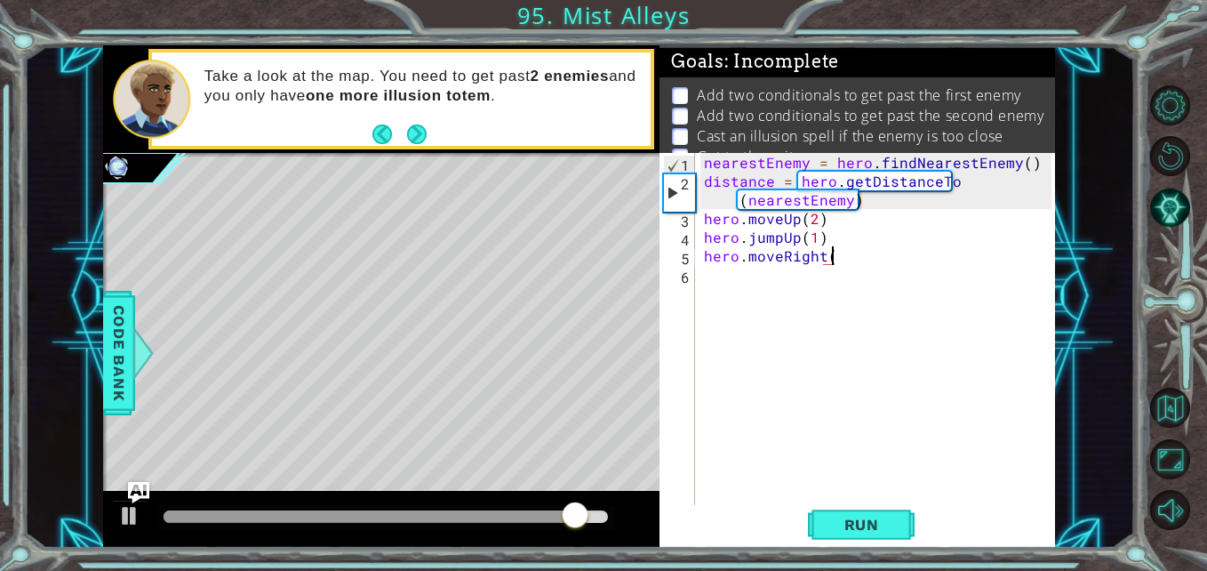
type textarea "hero.moveRight()"
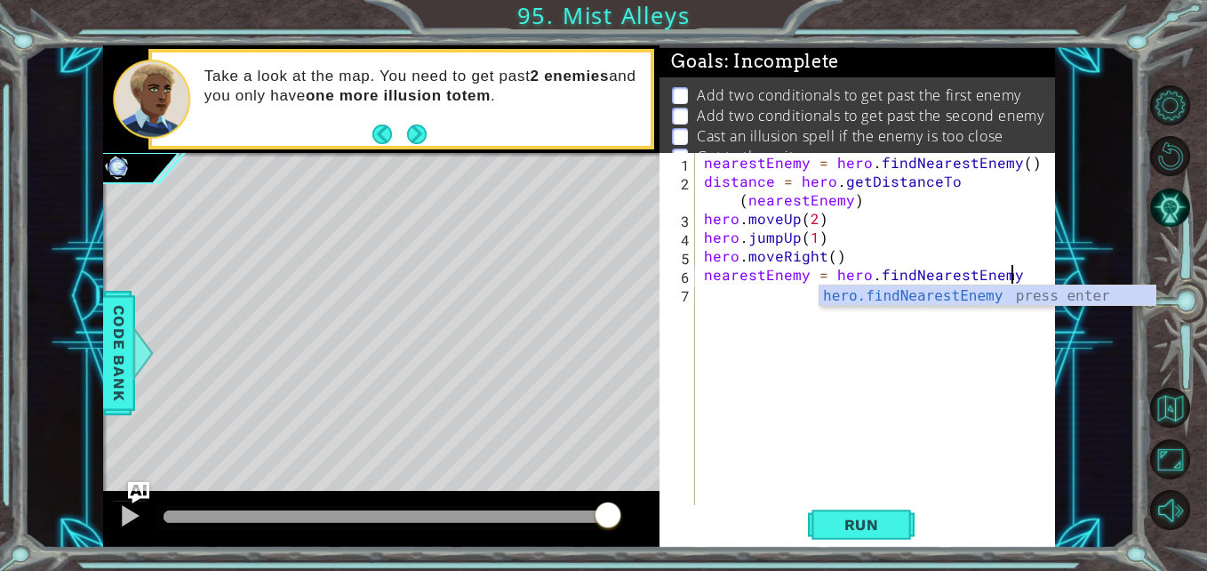
scroll to position [0, 19]
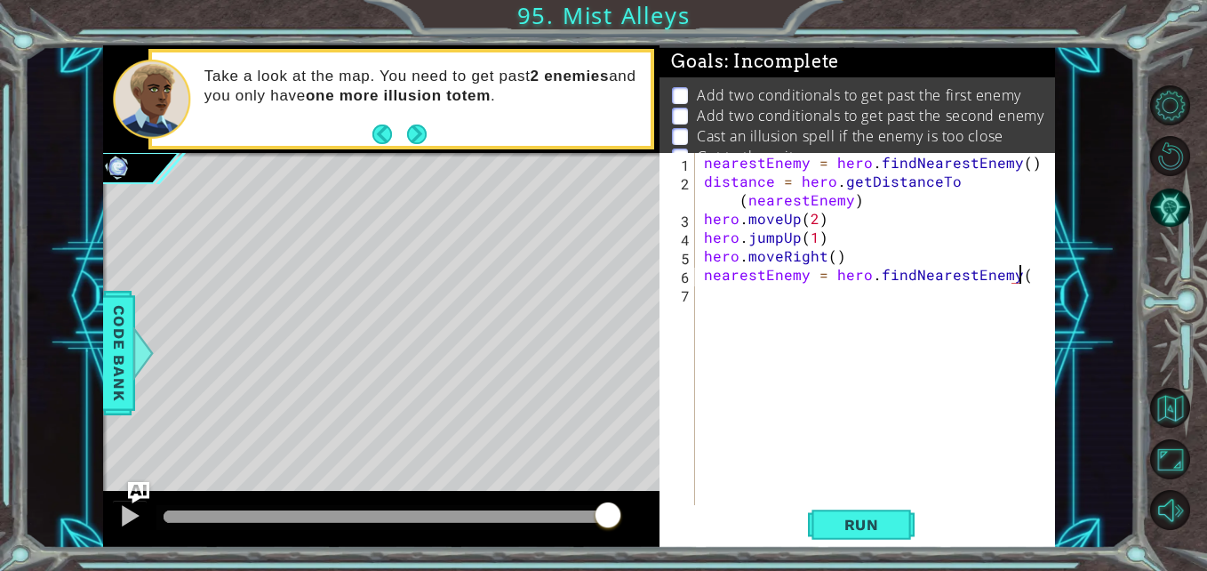
type textarea "nearestEnemy = hero.findNearestEnemy()"
click at [706, 287] on div "nearestEnemy = hero . findNearestEnemy ( ) distance = hero . getDistanceTo ( ne…" at bounding box center [880, 349] width 359 height 392
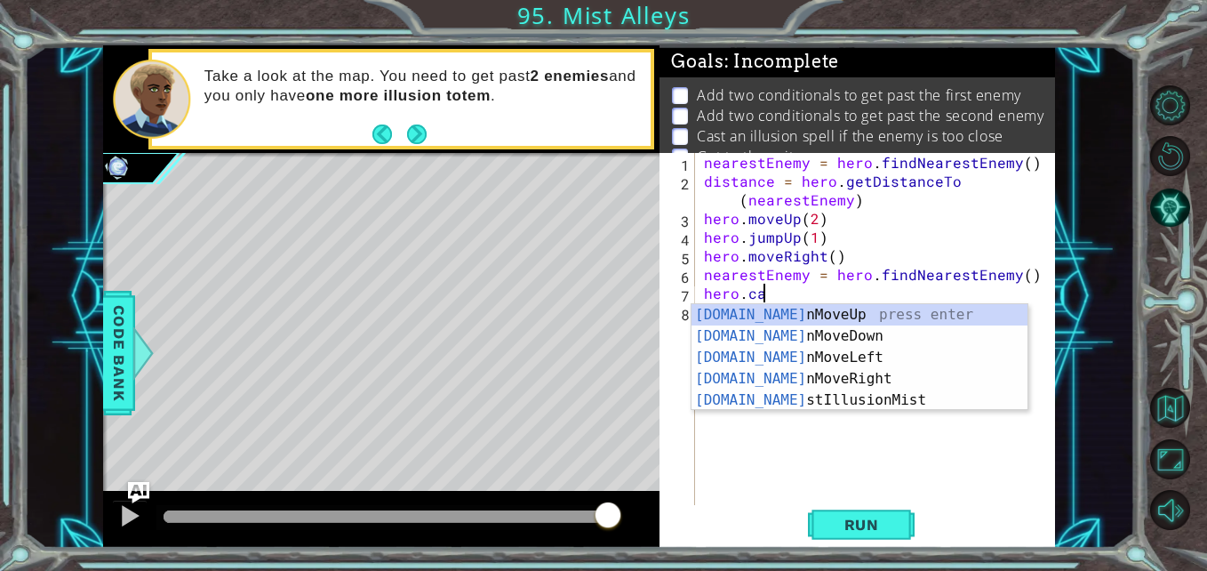
scroll to position [0, 4]
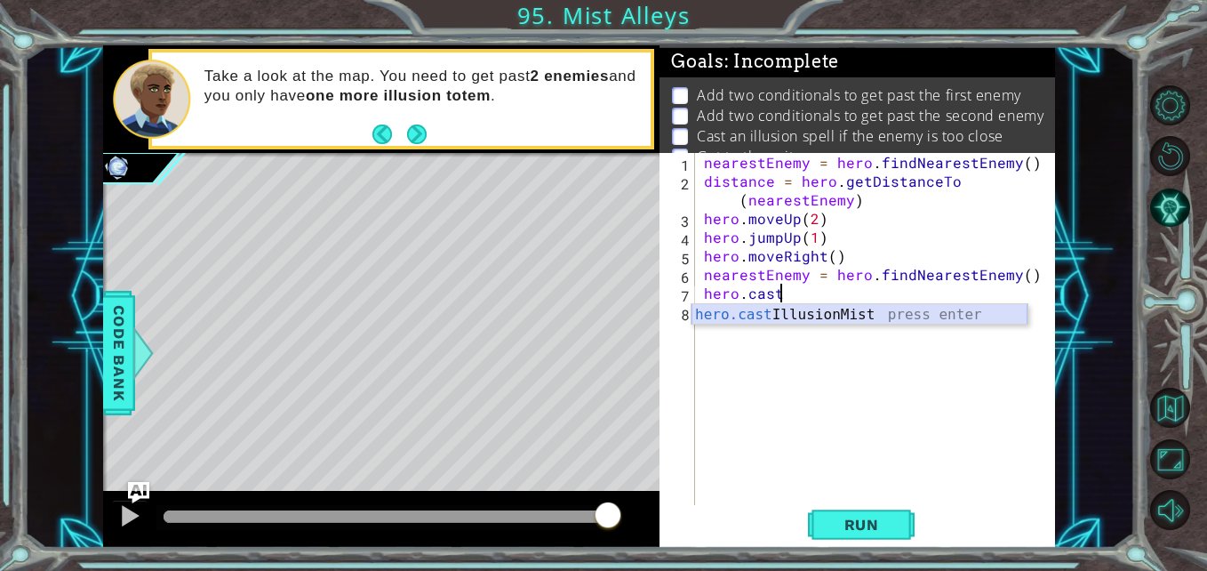
click at [819, 320] on div "hero.cast IllusionMist press enter" at bounding box center [860, 336] width 336 height 64
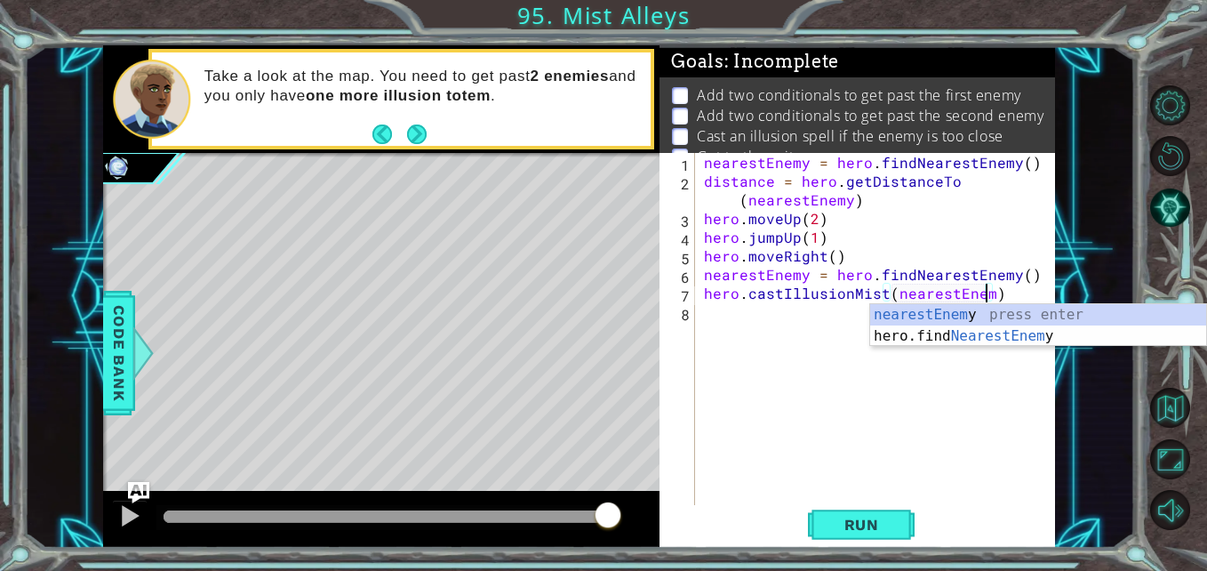
scroll to position [0, 18]
click at [876, 517] on span "Run" at bounding box center [862, 525] width 70 height 18
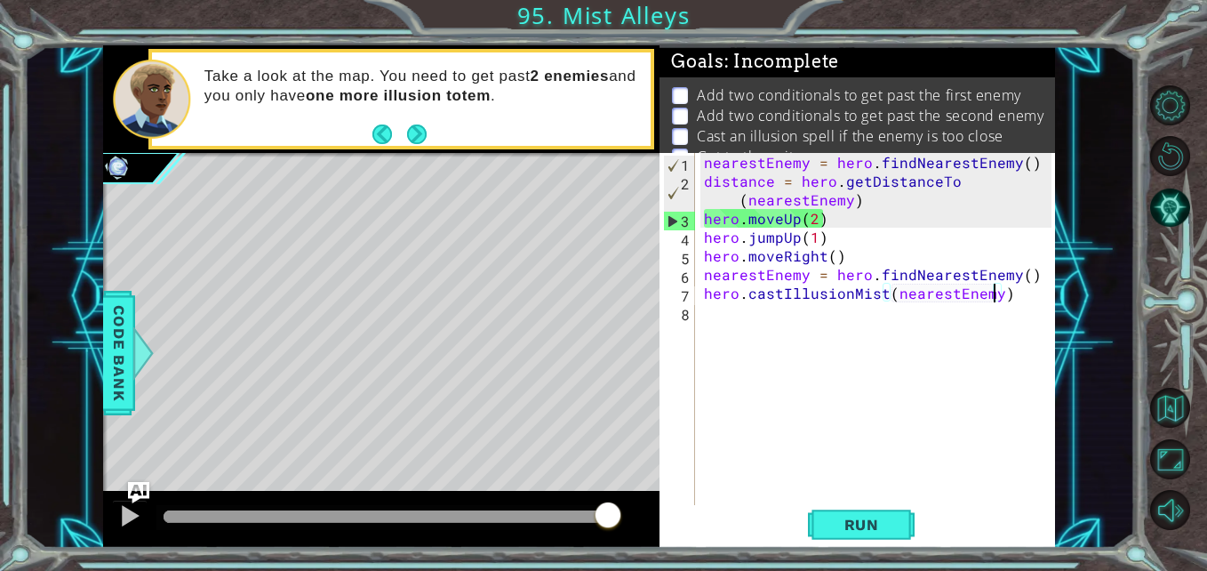
click at [872, 201] on div "nearestEnemy = hero . findNearestEnemy ( ) distance = hero . getDistanceTo ( ne…" at bounding box center [880, 349] width 359 height 392
type textarea "distance = hero.getDistanceTo(nearestEnemy)"
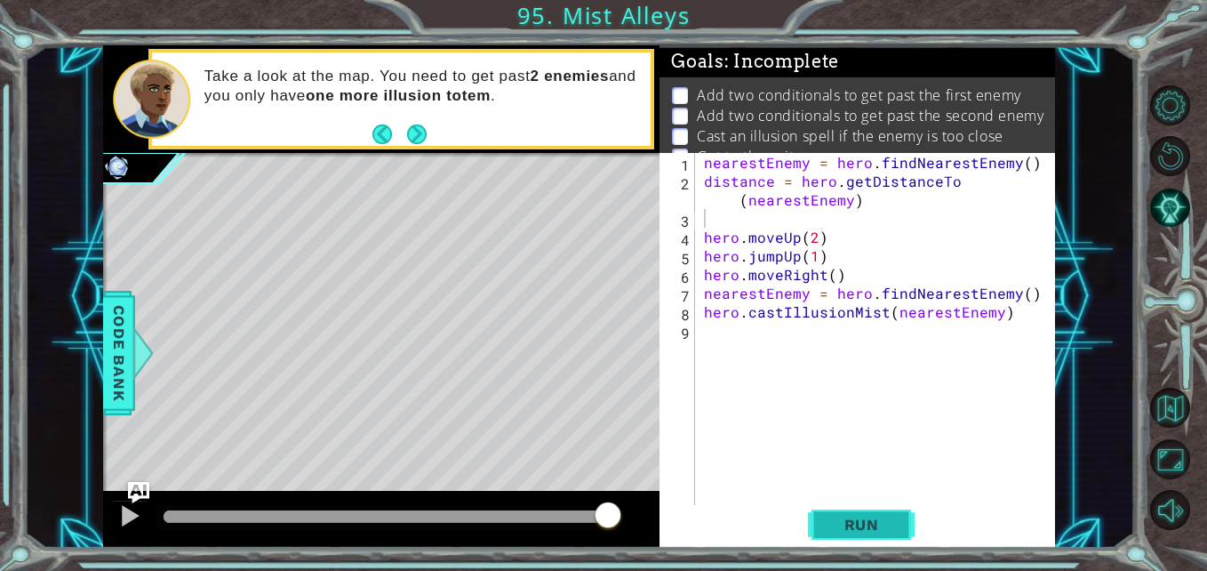
click at [890, 527] on span "Run" at bounding box center [862, 525] width 70 height 18
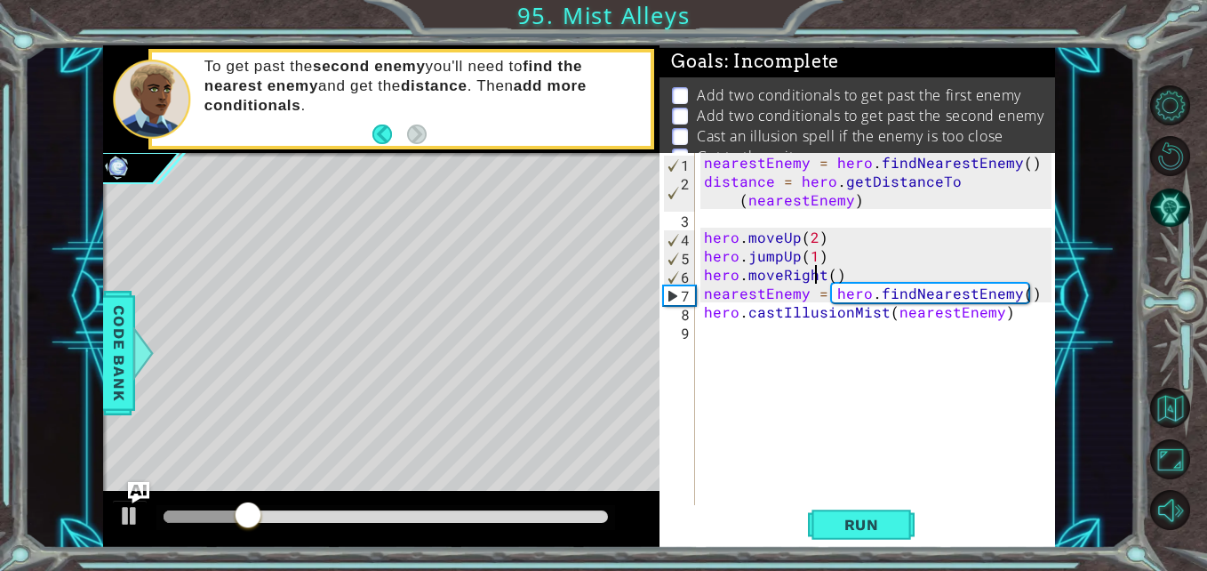
click at [817, 265] on div "nearestEnemy = hero . findNearestEnemy ( ) distance = hero . getDistanceTo ( ne…" at bounding box center [880, 349] width 359 height 392
click at [825, 256] on div "nearestEnemy = hero . findNearestEnemy ( ) distance = hero . getDistanceTo ( ne…" at bounding box center [880, 349] width 359 height 392
type textarea "hero.jumpUp(1)"
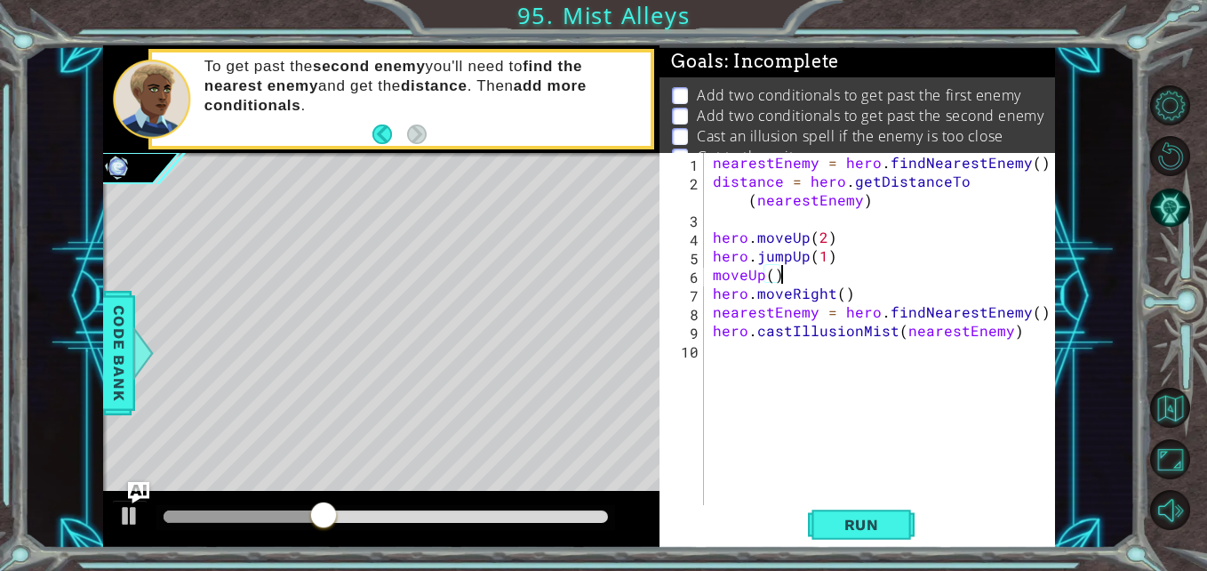
scroll to position [0, 4]
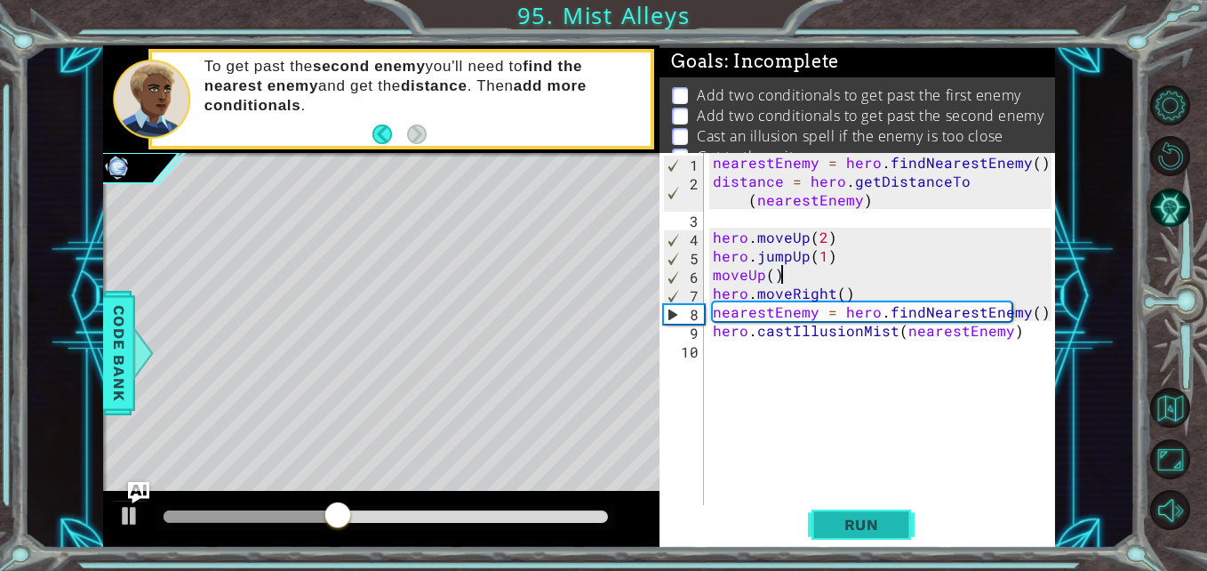
click at [855, 520] on span "Run" at bounding box center [862, 525] width 70 height 18
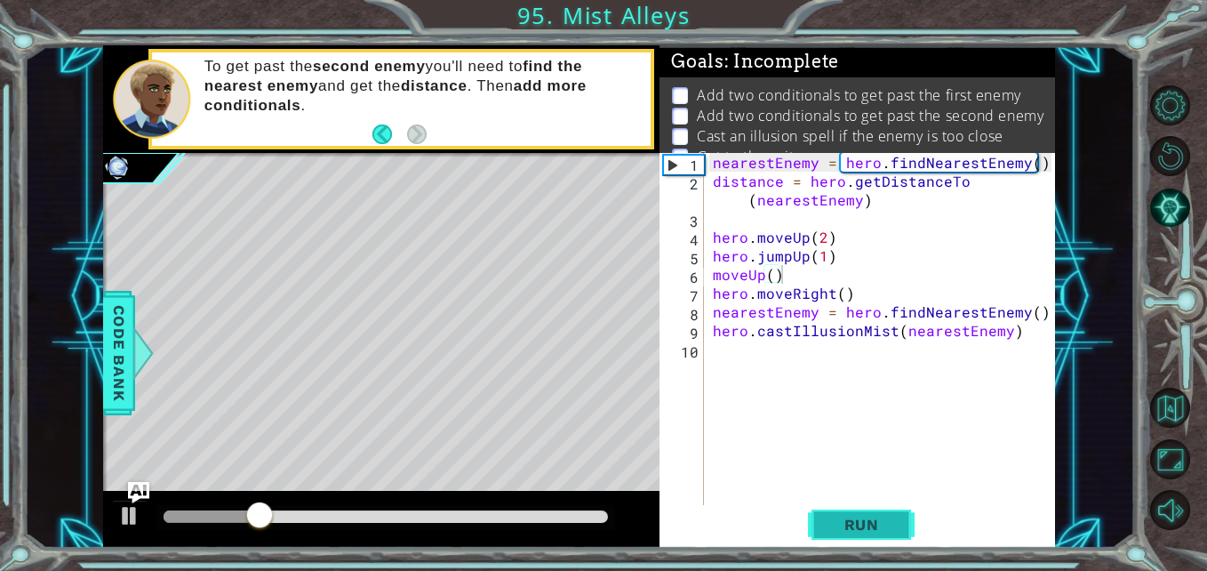
click at [855, 520] on span "Run" at bounding box center [862, 525] width 70 height 18
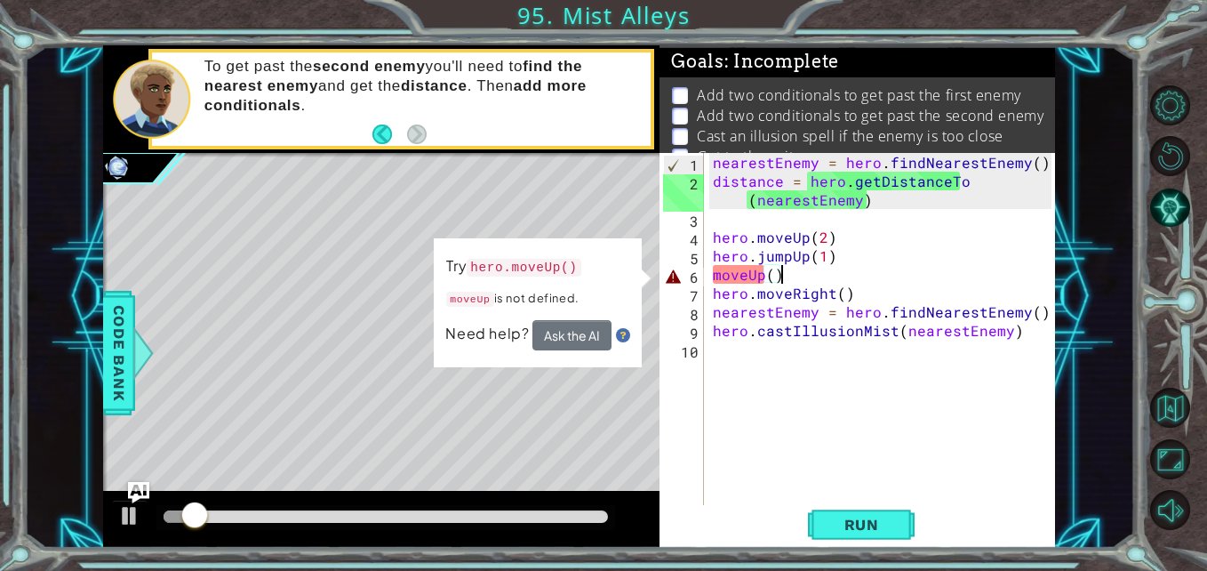
click at [713, 277] on div "nearestEnemy = hero . findNearestEnemy ( ) distance = hero . getDistanceTo ( ne…" at bounding box center [885, 349] width 351 height 392
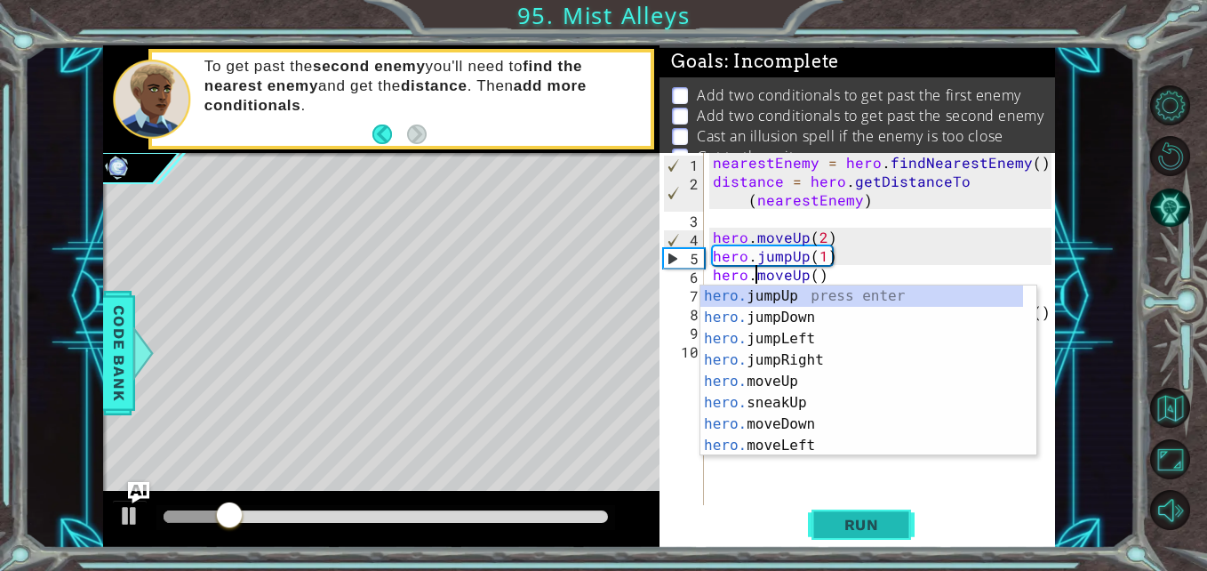
type textarea "hero.moveUp()"
click at [876, 517] on span "Run" at bounding box center [862, 525] width 70 height 18
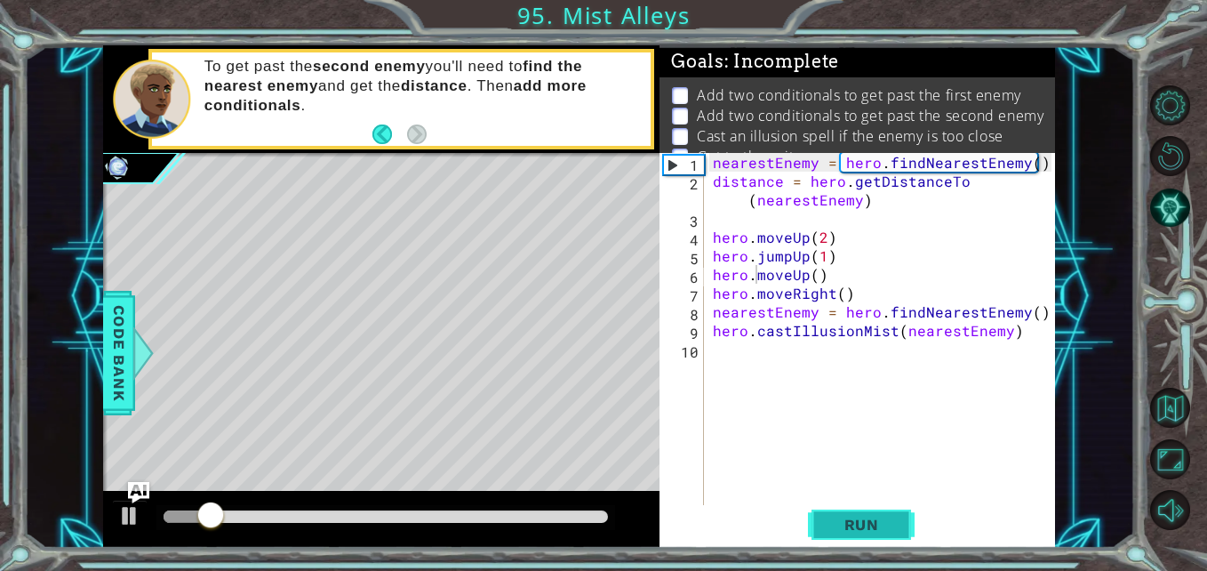
click at [876, 517] on span "Run" at bounding box center [862, 525] width 70 height 18
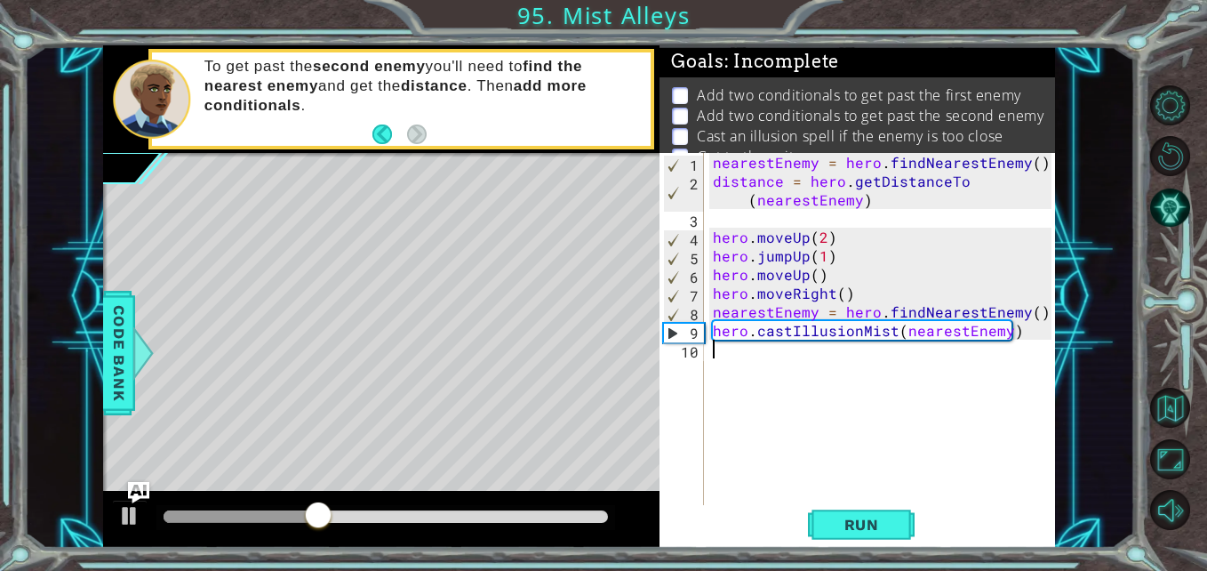
click at [751, 340] on div "nearestEnemy = hero . findNearestEnemy ( ) distance = hero . getDistanceTo ( ne…" at bounding box center [885, 349] width 351 height 392
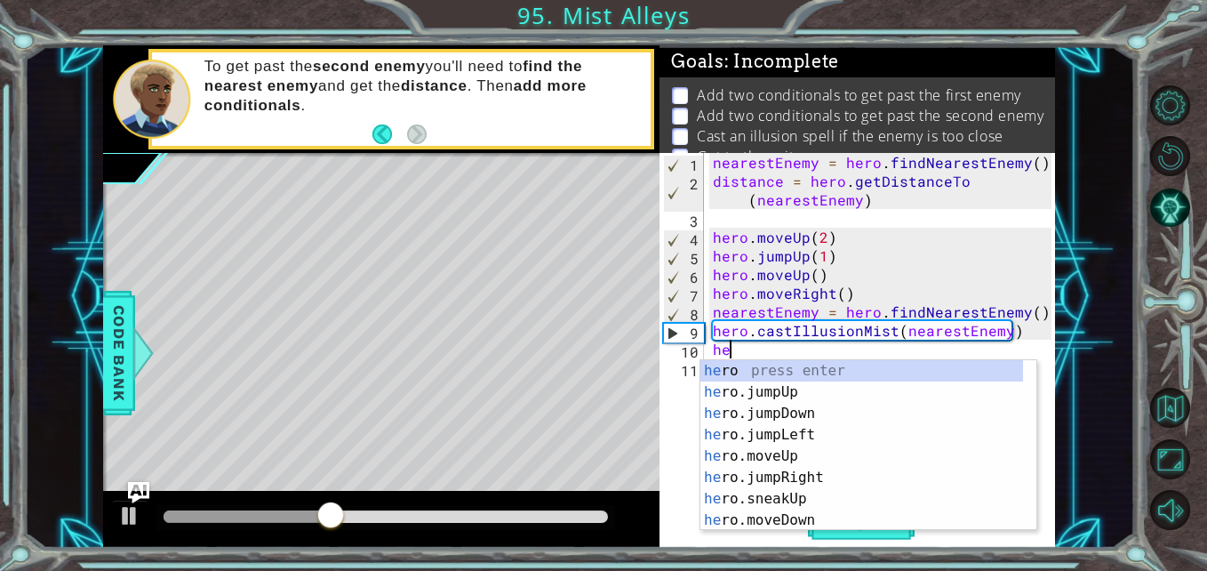
type textarea "hero"
click at [766, 219] on div "nearestEnemy = hero . findNearestEnemy ( ) distance = hero . getDistanceTo ( ne…" at bounding box center [885, 349] width 351 height 392
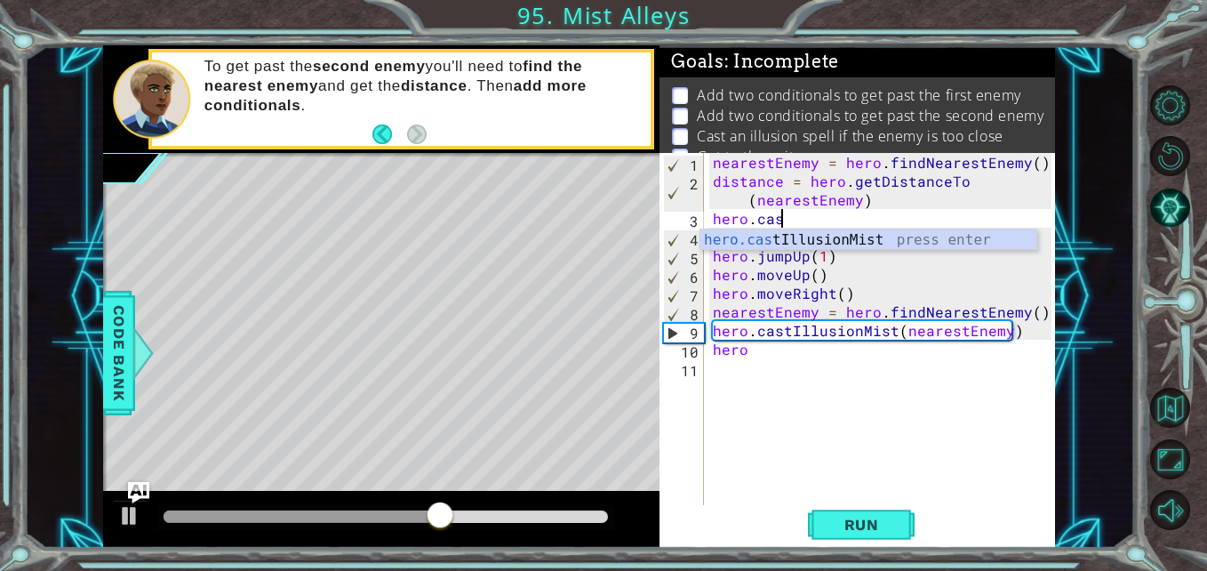
scroll to position [0, 4]
click at [795, 237] on div "hero.cast IllusionMist press enter" at bounding box center [869, 261] width 336 height 64
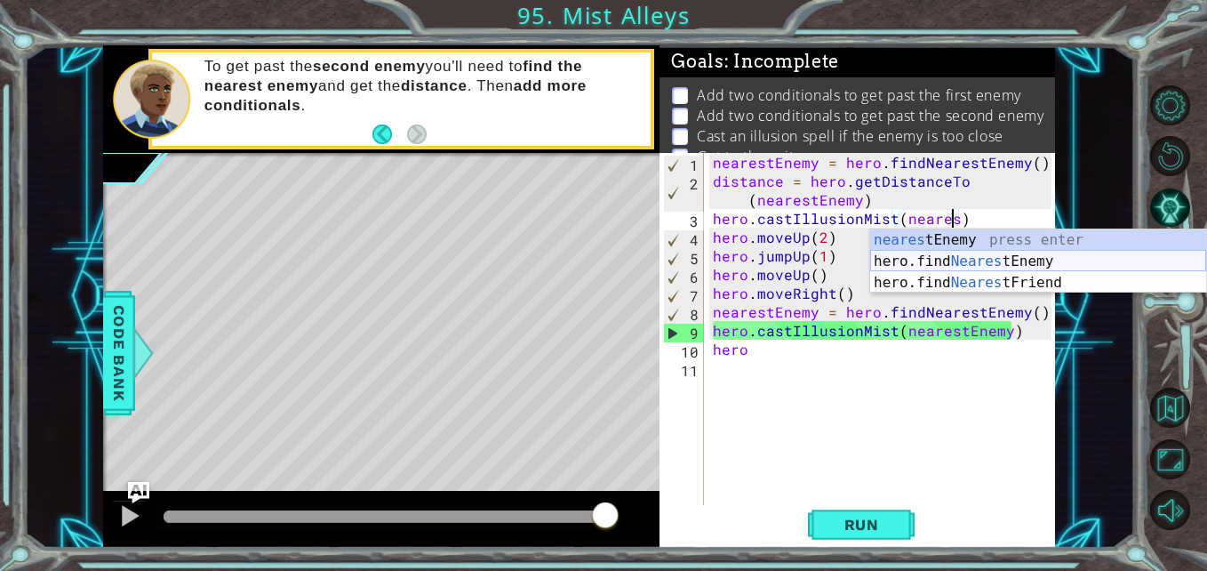
scroll to position [0, 15]
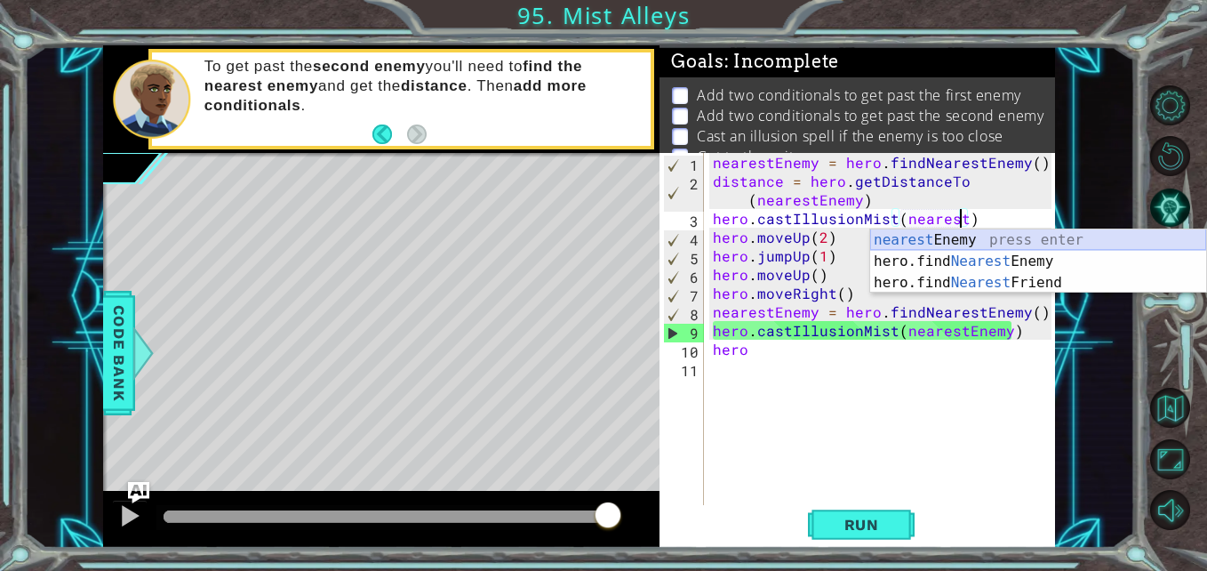
click at [927, 234] on div "nearest Enemy press enter hero.find Nearest Enemy press enter hero.find Nearest…" at bounding box center [1038, 282] width 336 height 107
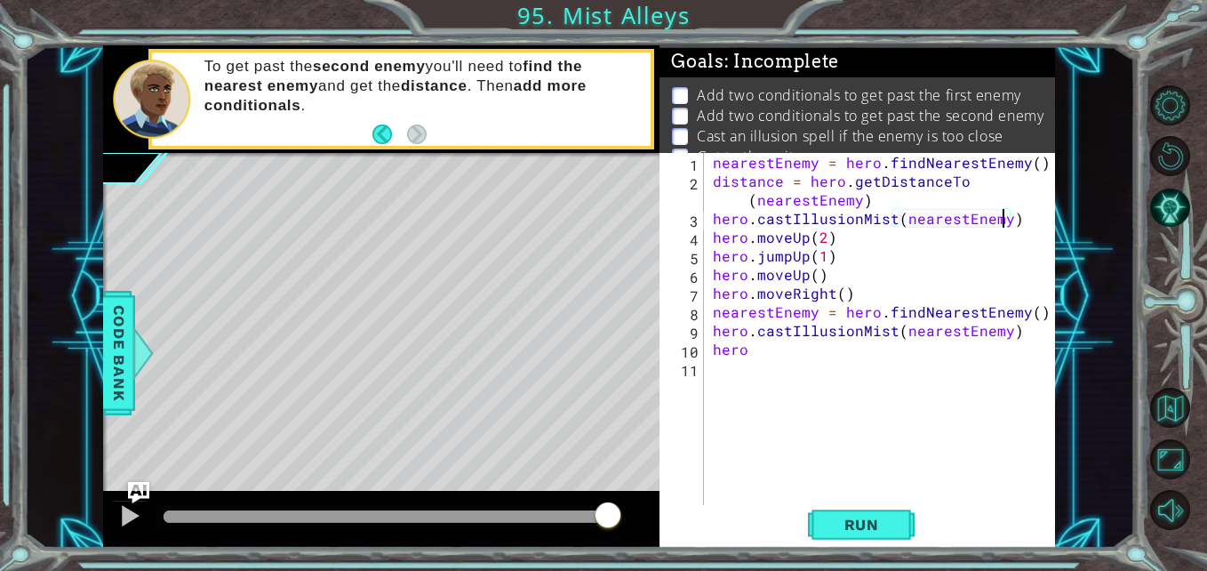
click at [843, 239] on div "nearestEnemy = hero . findNearestEnemy ( ) distance = hero . getDistanceTo ( ne…" at bounding box center [885, 349] width 351 height 392
click at [789, 238] on div "nearestEnemy = hero . findNearestEnemy ( ) distance = hero . getDistanceTo ( ne…" at bounding box center [885, 349] width 351 height 392
click at [869, 239] on div "nearestEnemy = hero . findNearestEnemy ( ) distance = hero . getDistanceTo ( ne…" at bounding box center [885, 349] width 351 height 392
click at [761, 353] on div "nearestEnemy = hero . findNearestEnemy ( ) distance = hero . getDistanceTo ( ne…" at bounding box center [885, 349] width 351 height 392
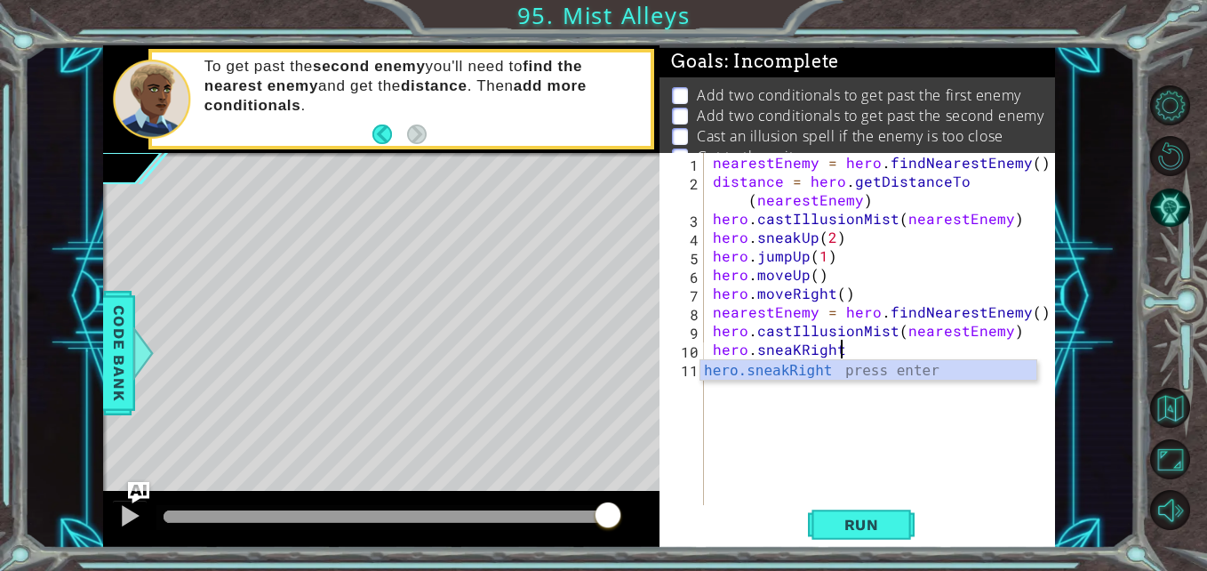
scroll to position [0, 8]
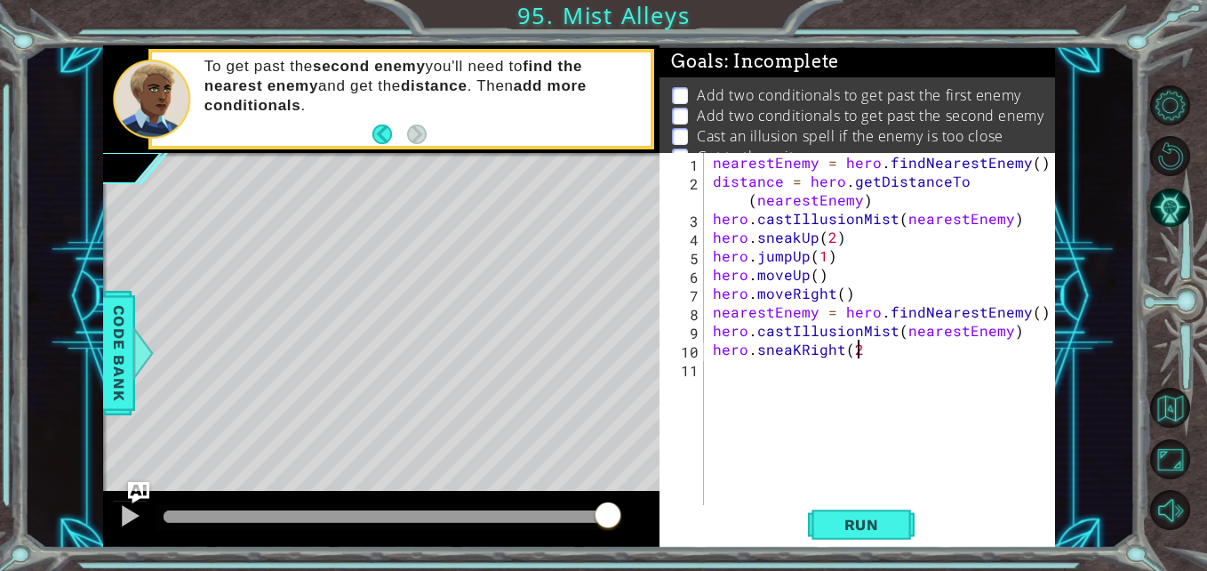
type textarea "hero.sneaKRight(2)"
type textarea "hero.jumpRight()"
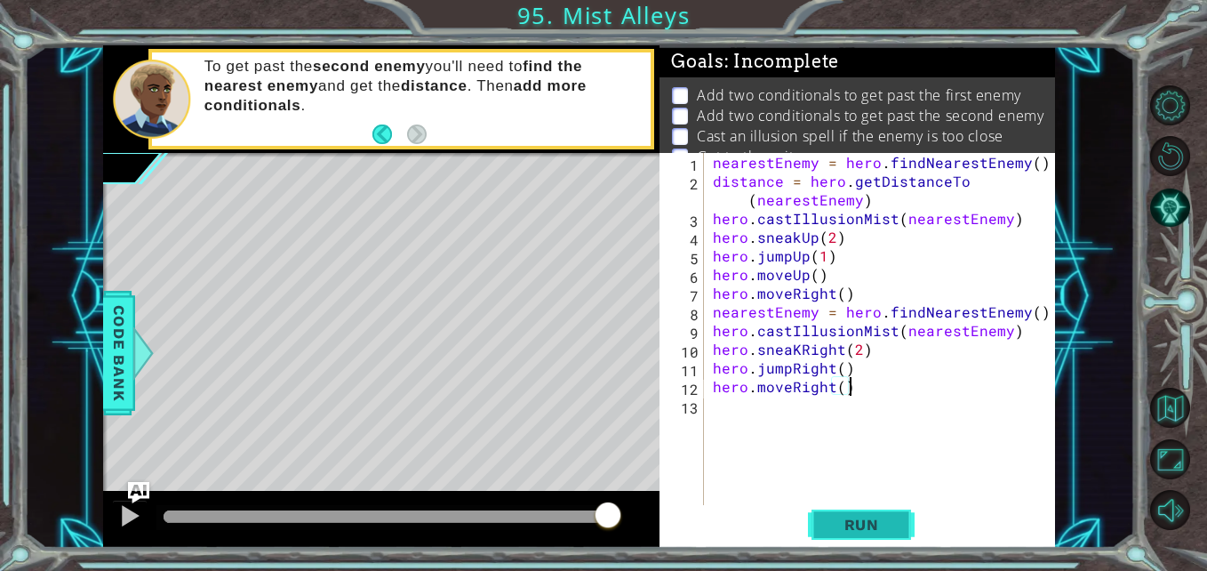
click at [889, 529] on span "Run" at bounding box center [862, 525] width 70 height 18
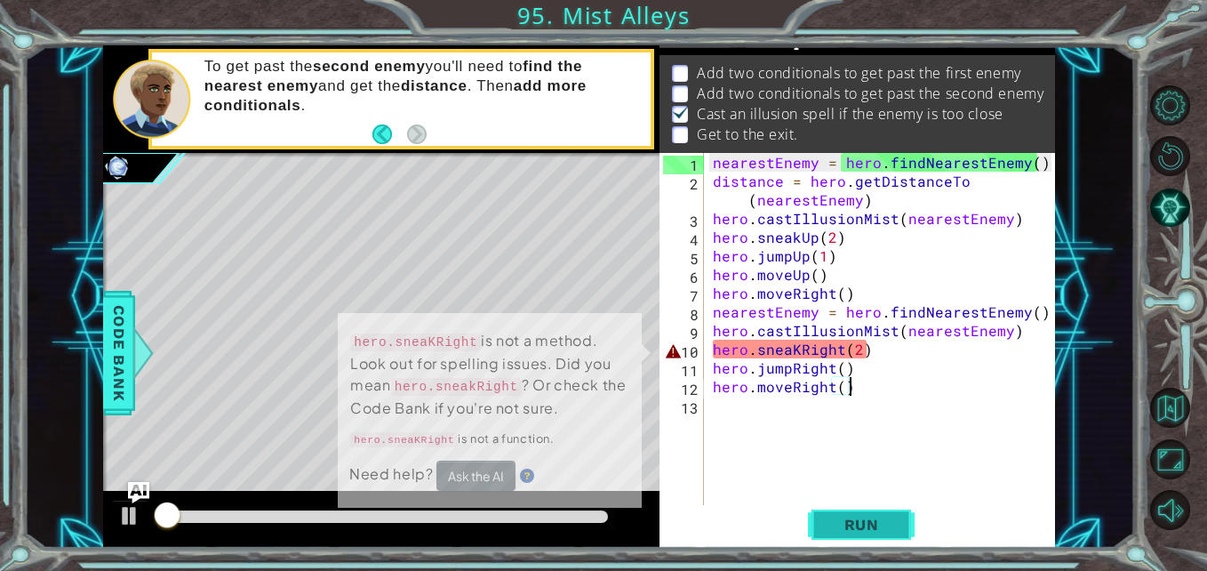
scroll to position [23, 0]
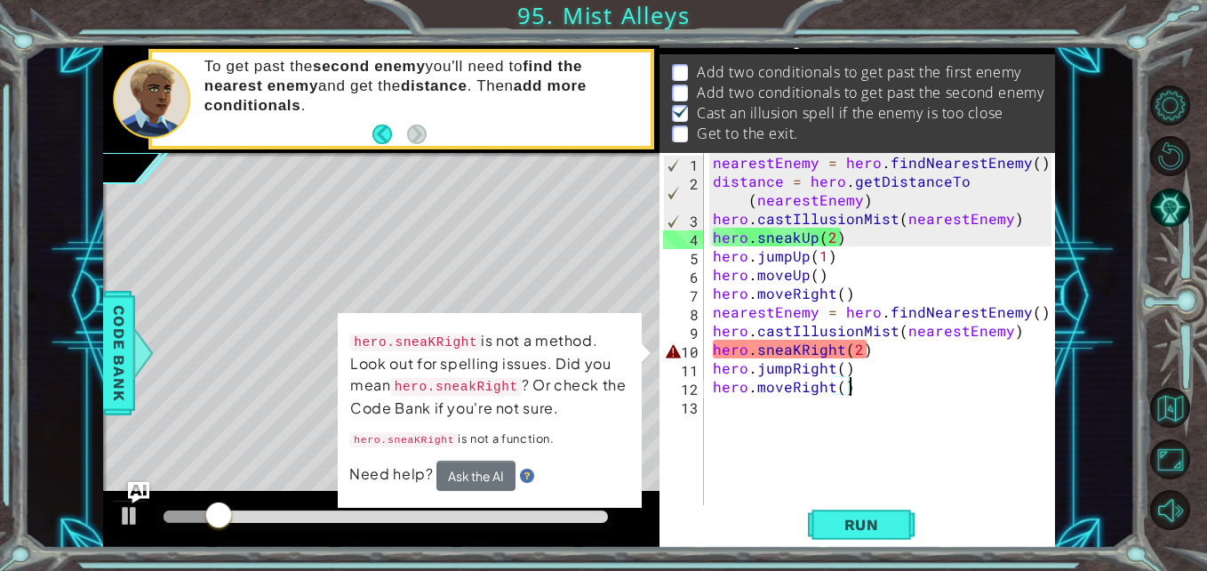
click at [800, 352] on div "nearestEnemy = hero . findNearestEnemy ( ) distance = hero . getDistanceTo ( ne…" at bounding box center [885, 349] width 351 height 392
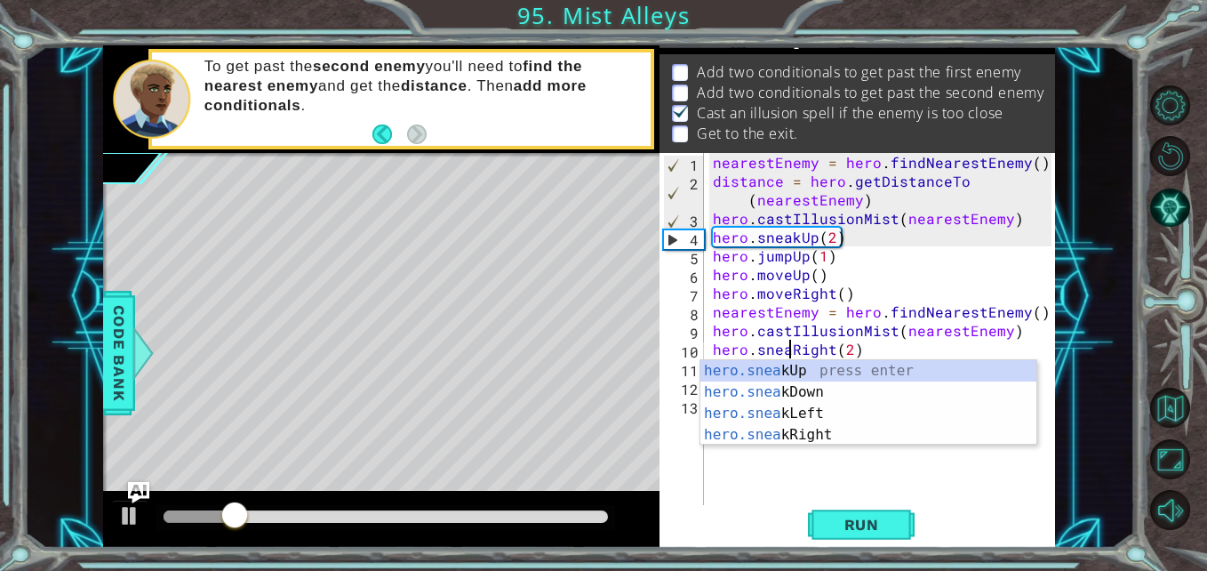
scroll to position [0, 6]
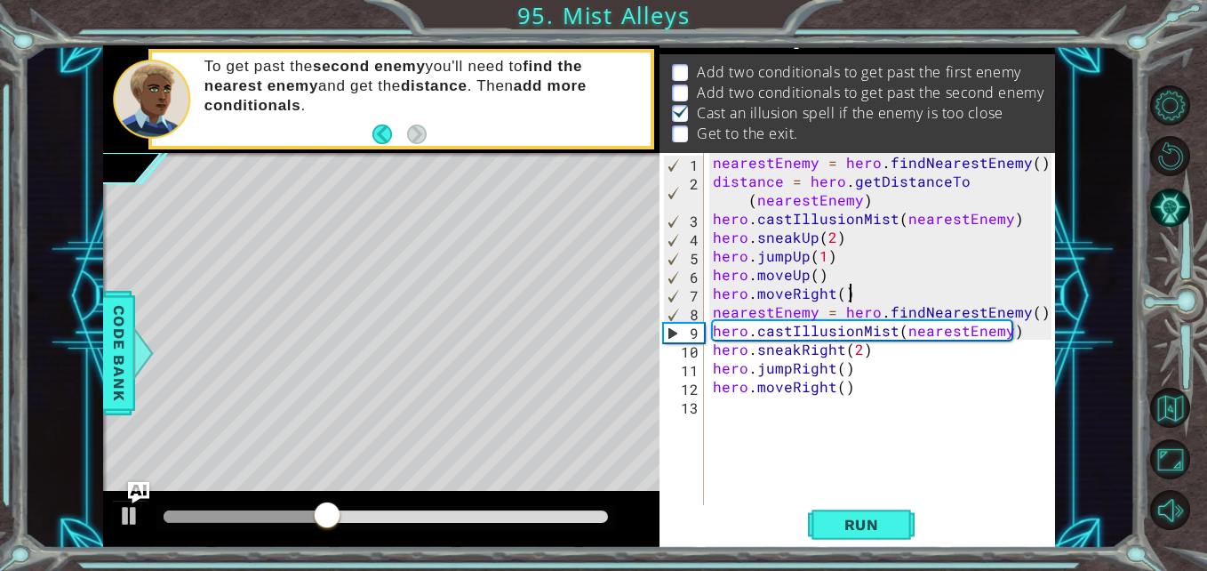
click at [856, 296] on div "nearestEnemy = hero . findNearestEnemy ( ) distance = hero . getDistanceTo ( ne…" at bounding box center [885, 349] width 351 height 392
type textarea "hero.moveRight()"
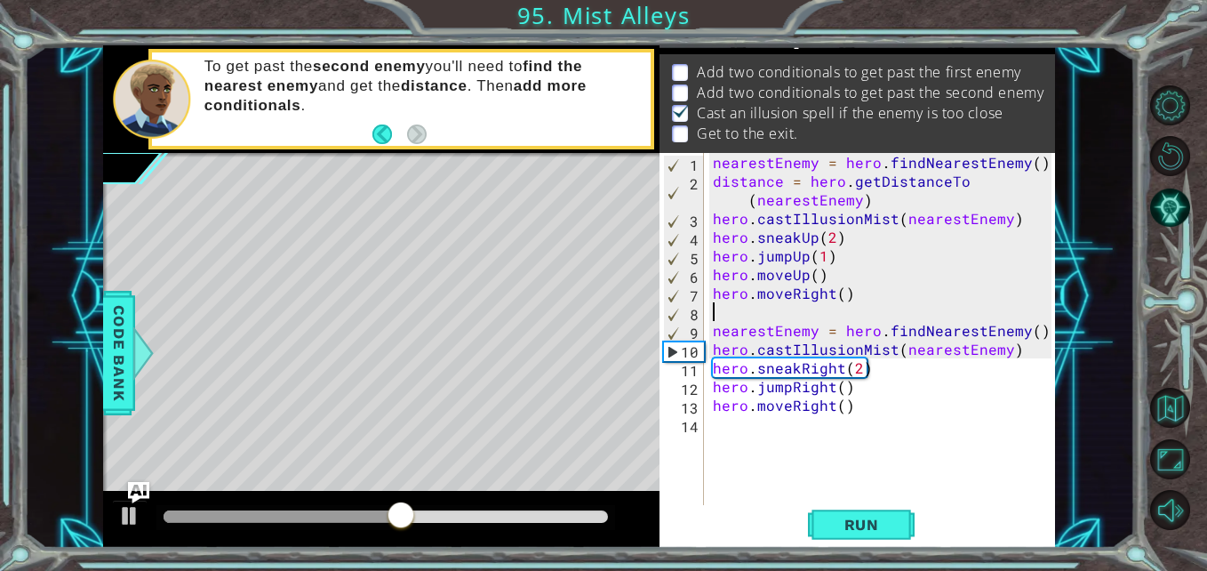
scroll to position [0, 0]
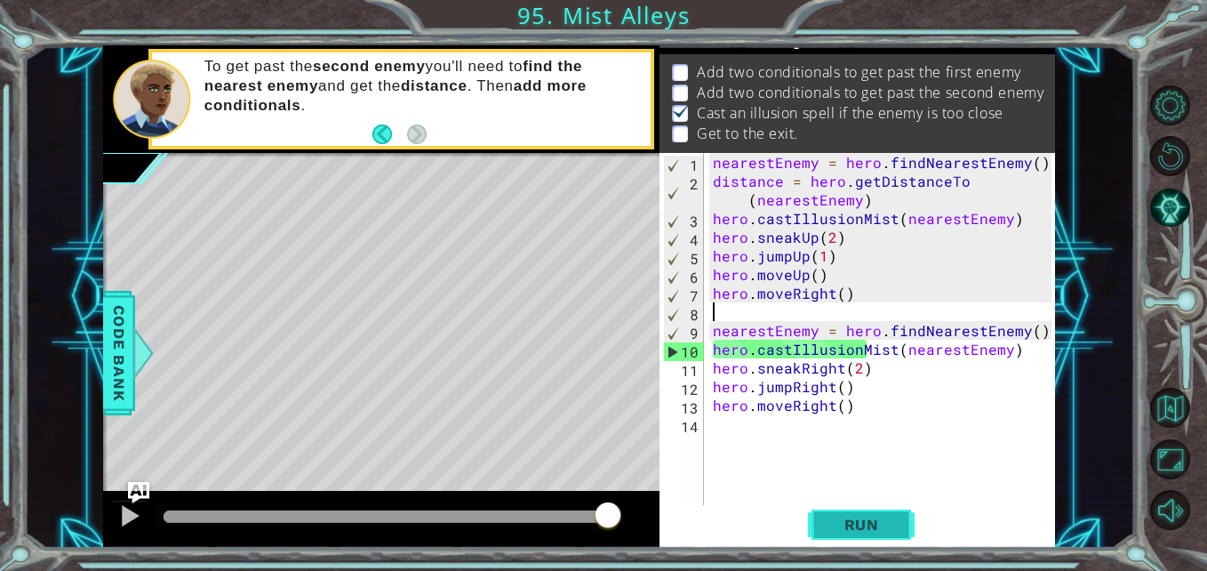
click at [875, 525] on span "Run" at bounding box center [862, 525] width 70 height 18
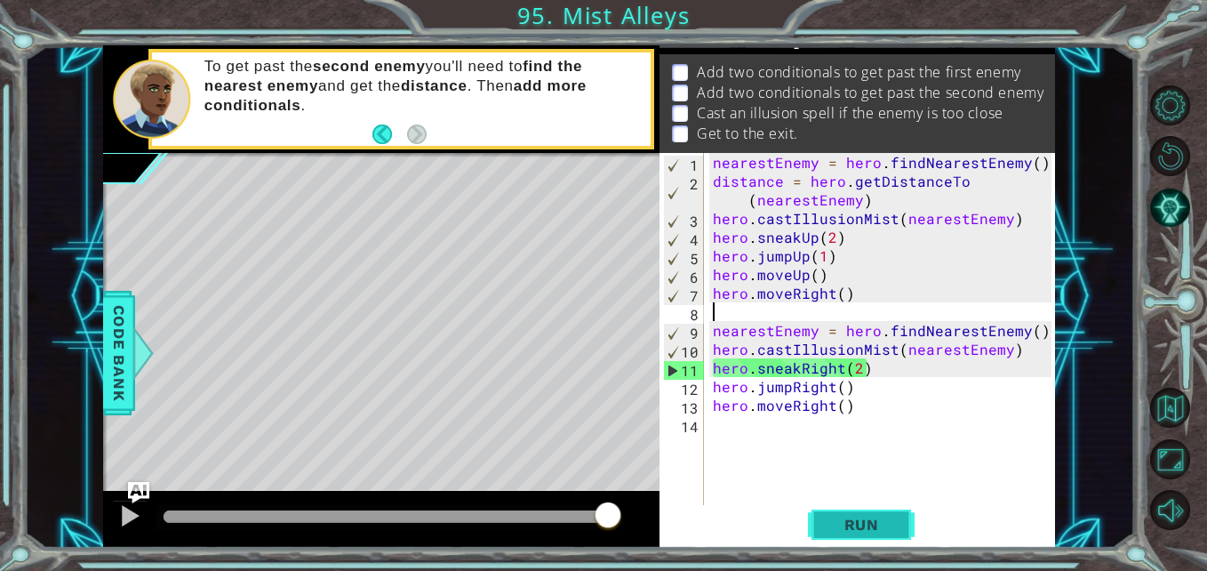
click at [857, 513] on button "Run" at bounding box center [861, 524] width 107 height 39
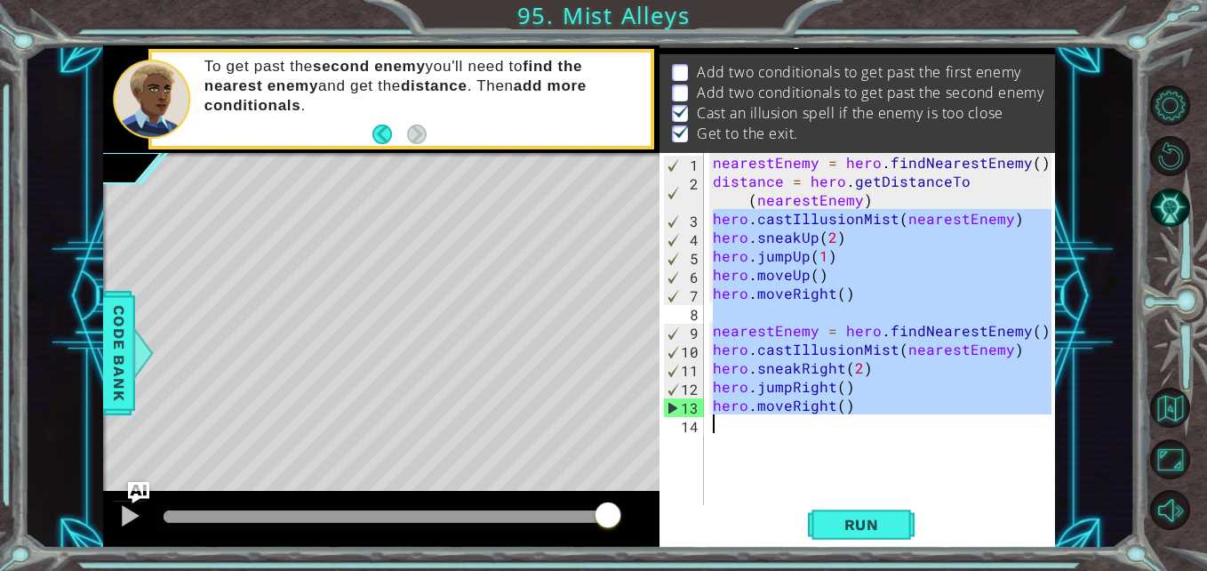
drag, startPoint x: 710, startPoint y: 218, endPoint x: 892, endPoint y: 417, distance: 269.4
click at [892, 417] on div "nearestEnemy = hero . findNearestEnemy ( ) distance = hero . getDistanceTo ( ne…" at bounding box center [885, 349] width 351 height 392
type textarea "hero.moveRight()"
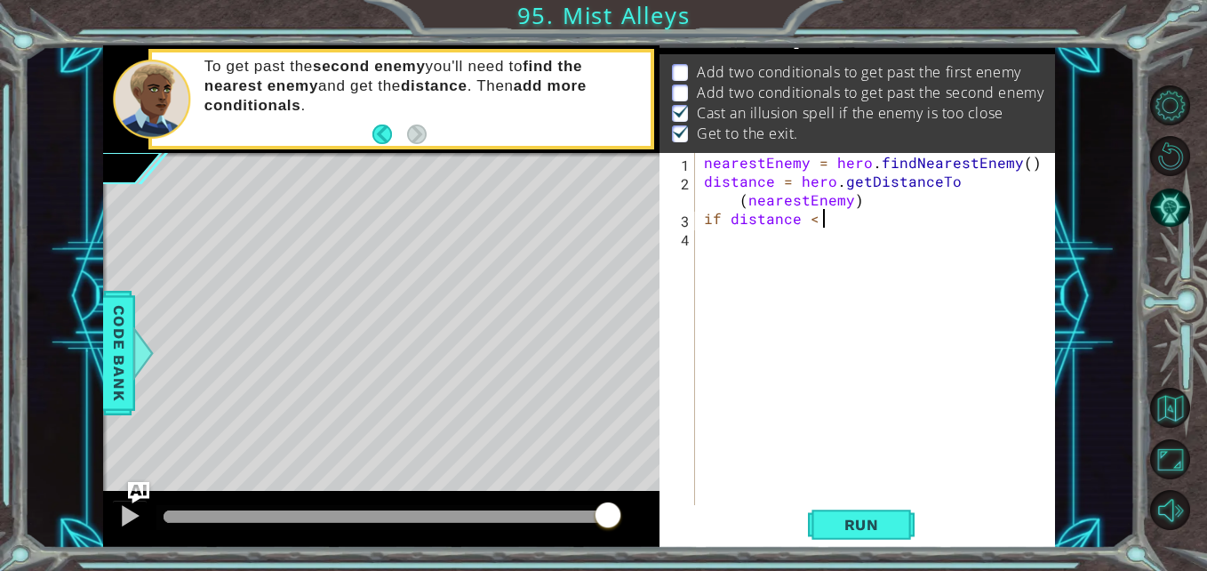
scroll to position [0, 7]
type textarea "if distance < 3:"
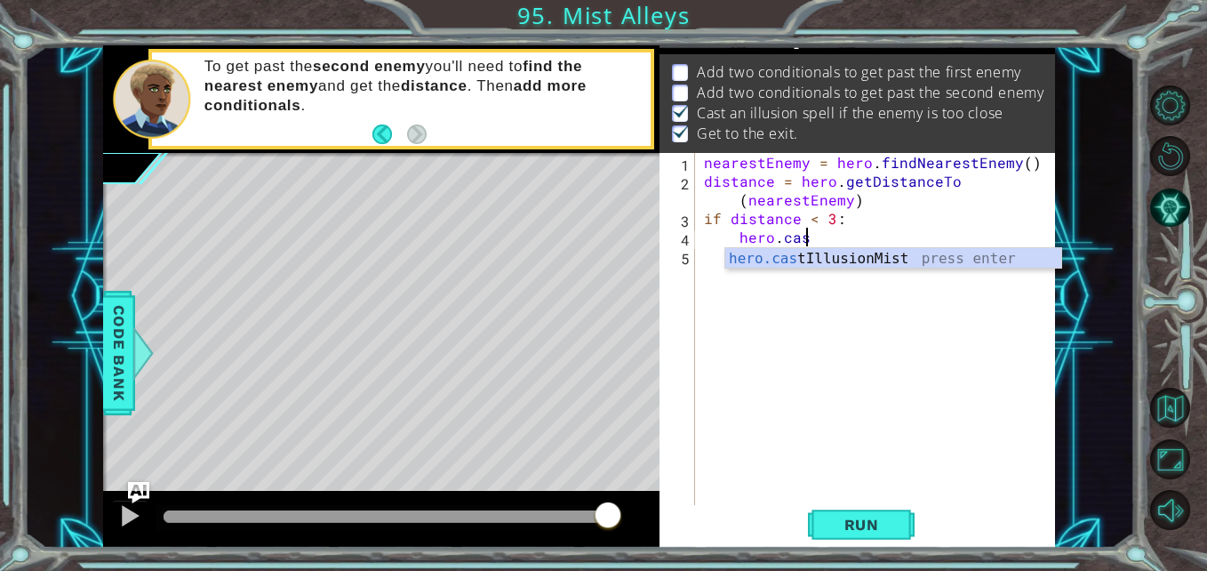
scroll to position [0, 6]
click at [834, 265] on div "hero.cast IllusionMist press enter" at bounding box center [894, 280] width 336 height 64
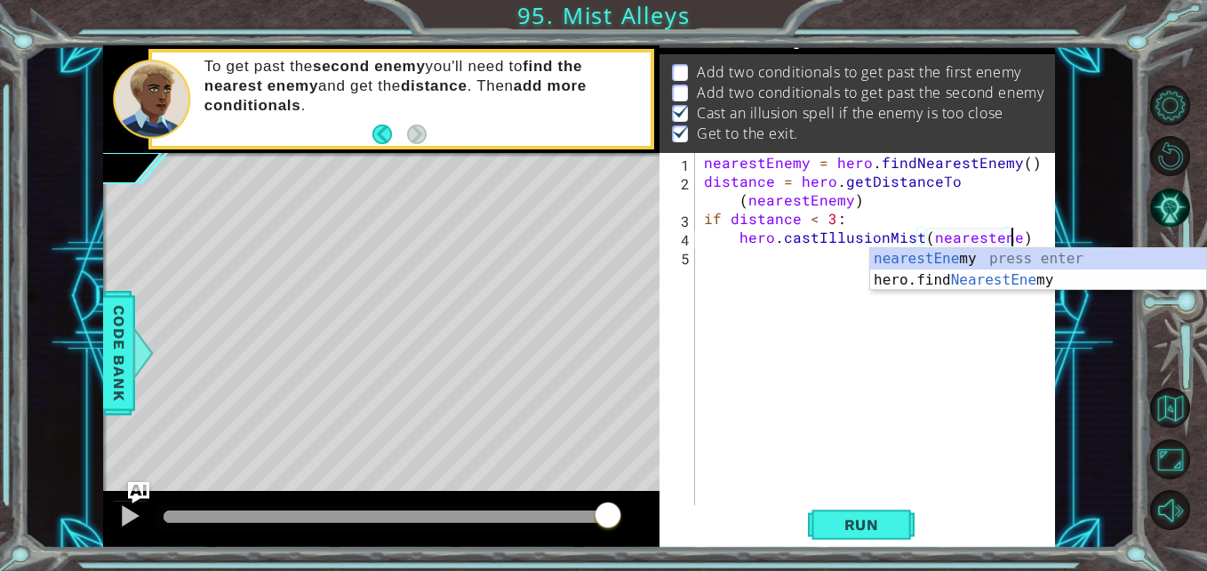
scroll to position [0, 20]
click at [990, 238] on div "nearestEnemy = hero . findNearestEnemy ( ) distance = hero . getDistanceTo ( ne…" at bounding box center [880, 349] width 359 height 392
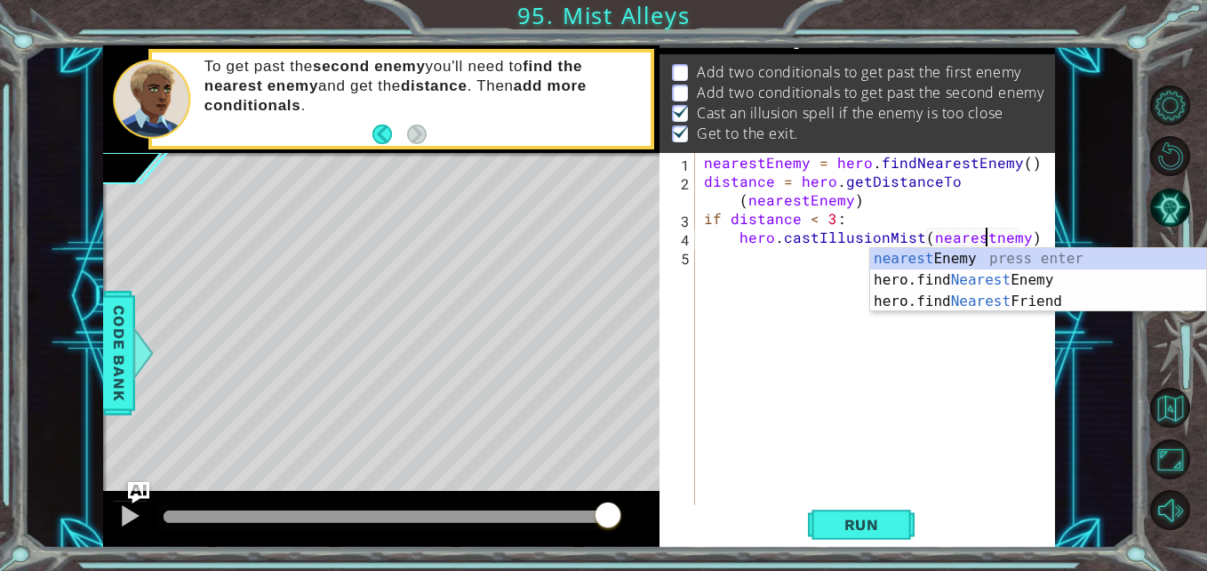
type textarea "hero.castIllusionMist(nearestEnemy)"
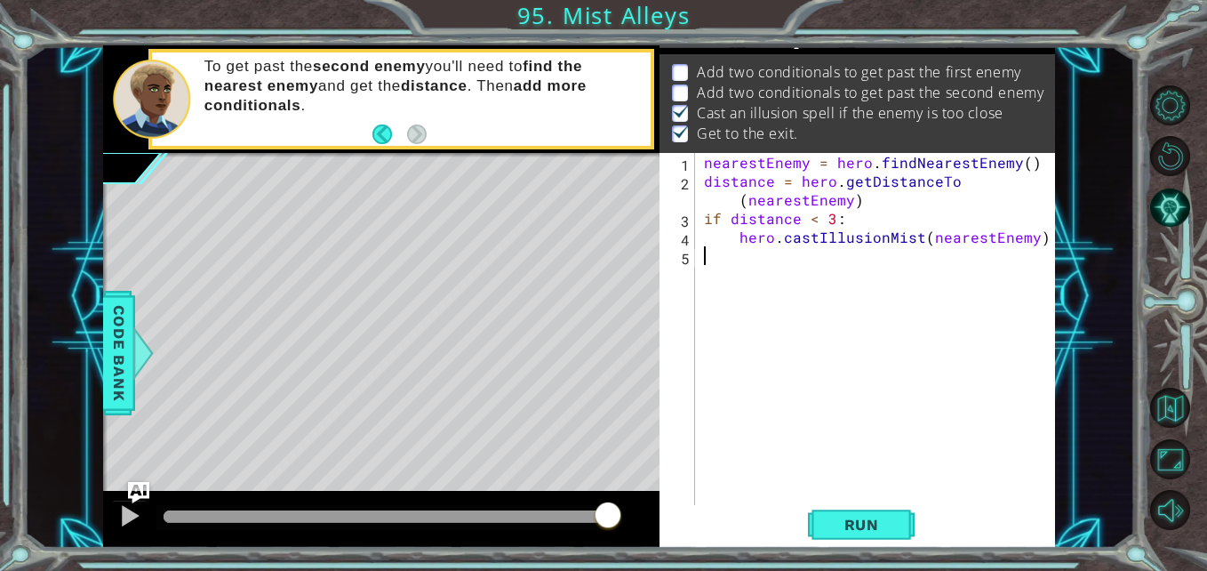
click at [718, 254] on div "nearestEnemy = hero . findNearestEnemy ( ) distance = hero . getDistanceTo ( ne…" at bounding box center [880, 349] width 359 height 392
type textarea "hero.sneakUp(2)"
type textarea "if distance > 2:"
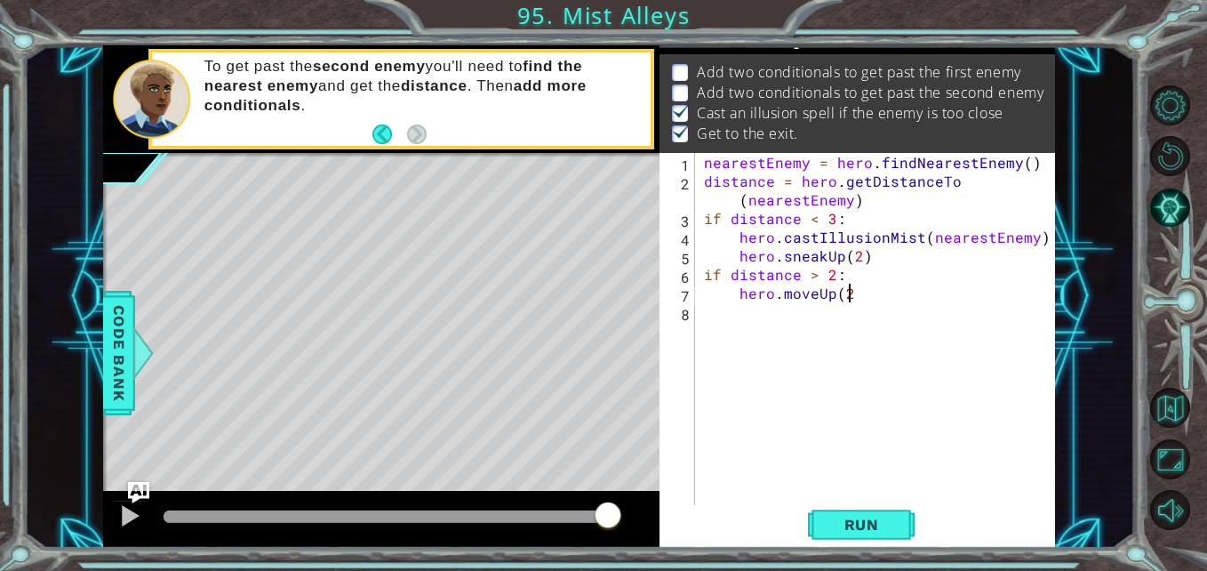
type textarea "hero.moveUp(2)"
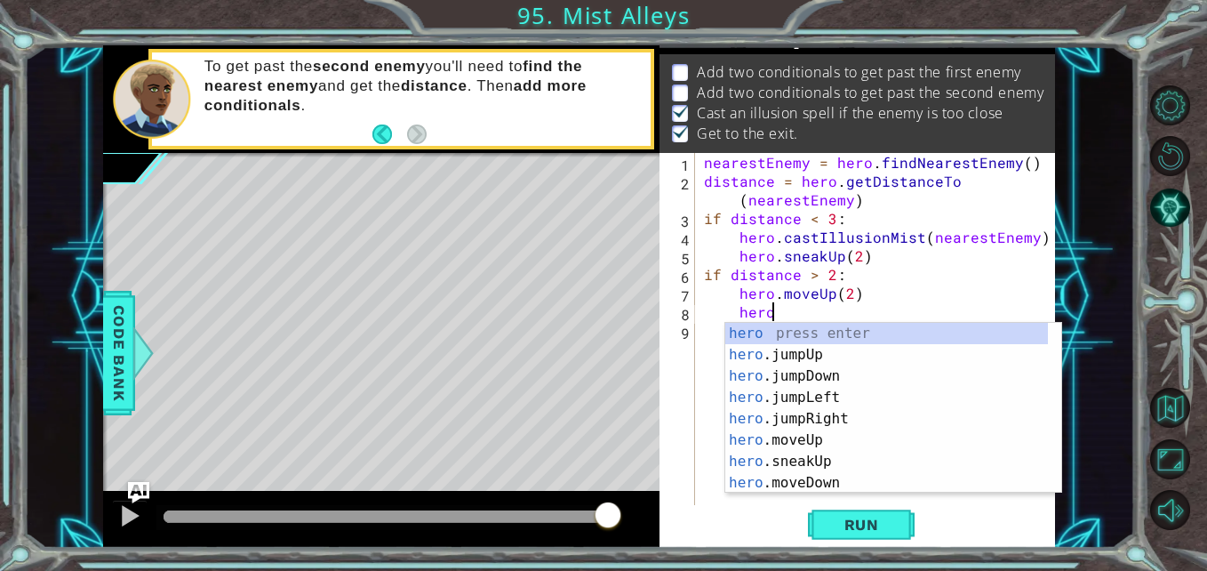
scroll to position [0, 4]
type textarea "hero."
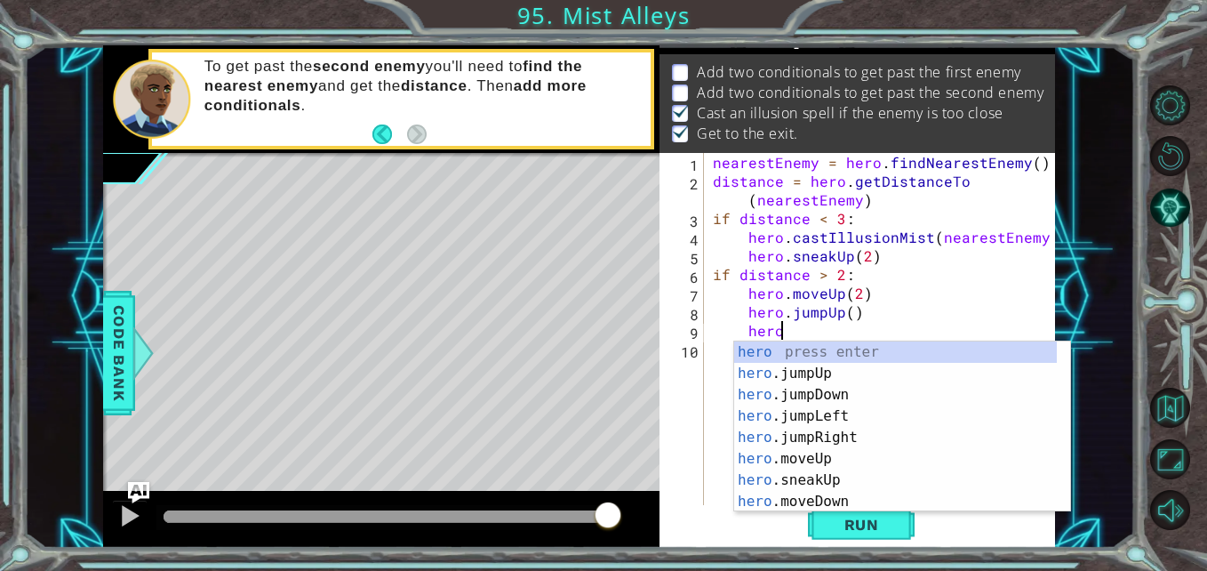
type textarea "hero."
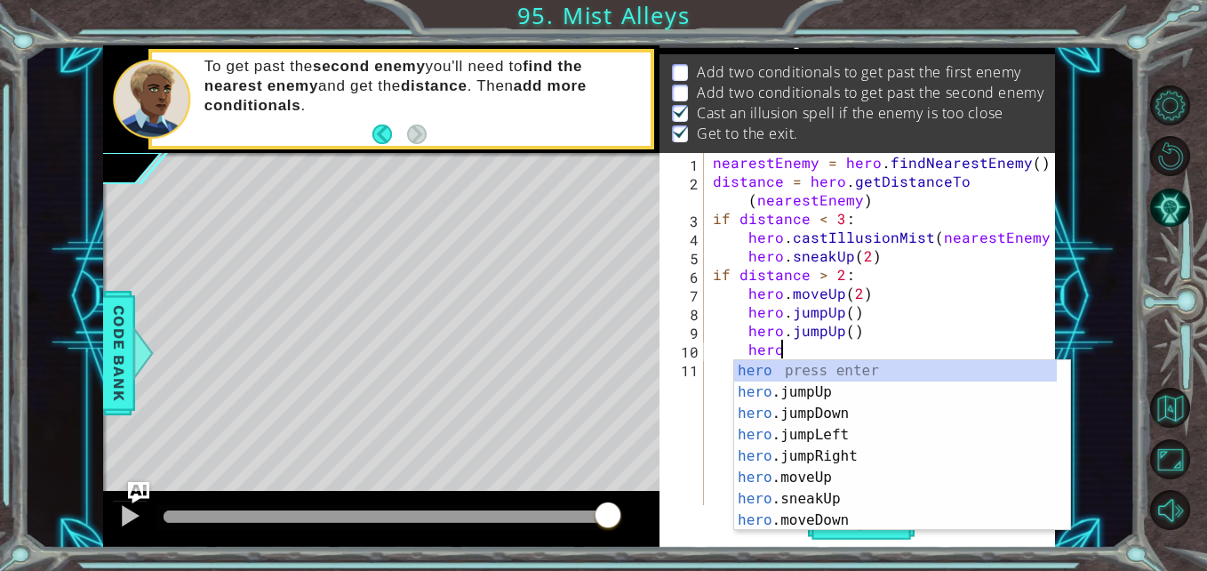
type textarea "hero."
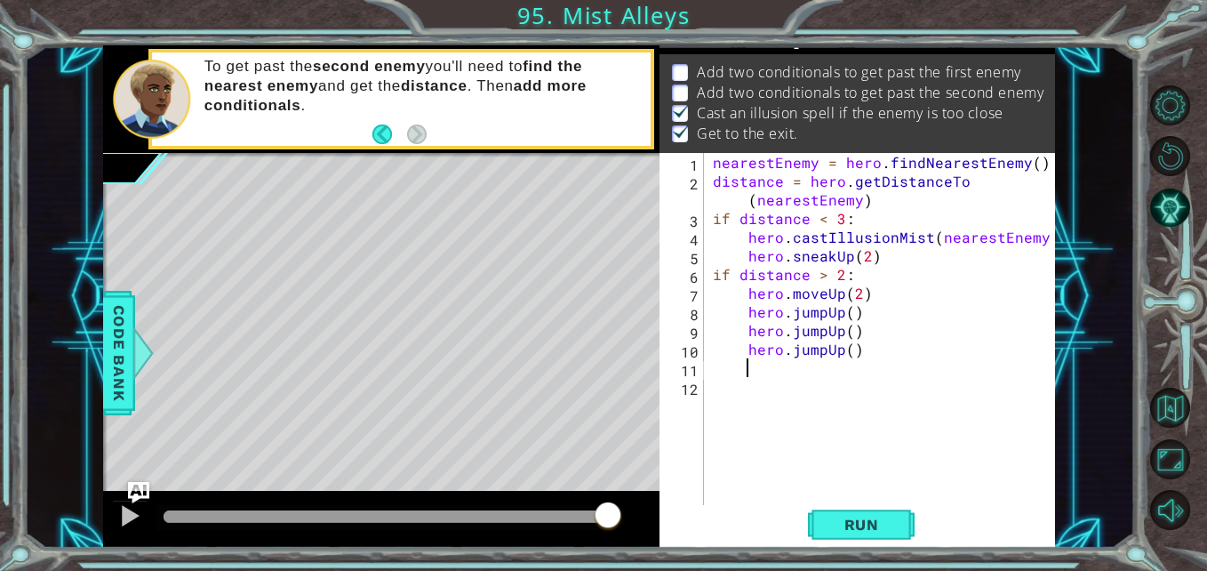
scroll to position [0, 1]
click at [822, 351] on div "nearestEnemy = hero . findNearestEnemy ( ) distance = hero . getDistanceTo ( ne…" at bounding box center [885, 349] width 351 height 392
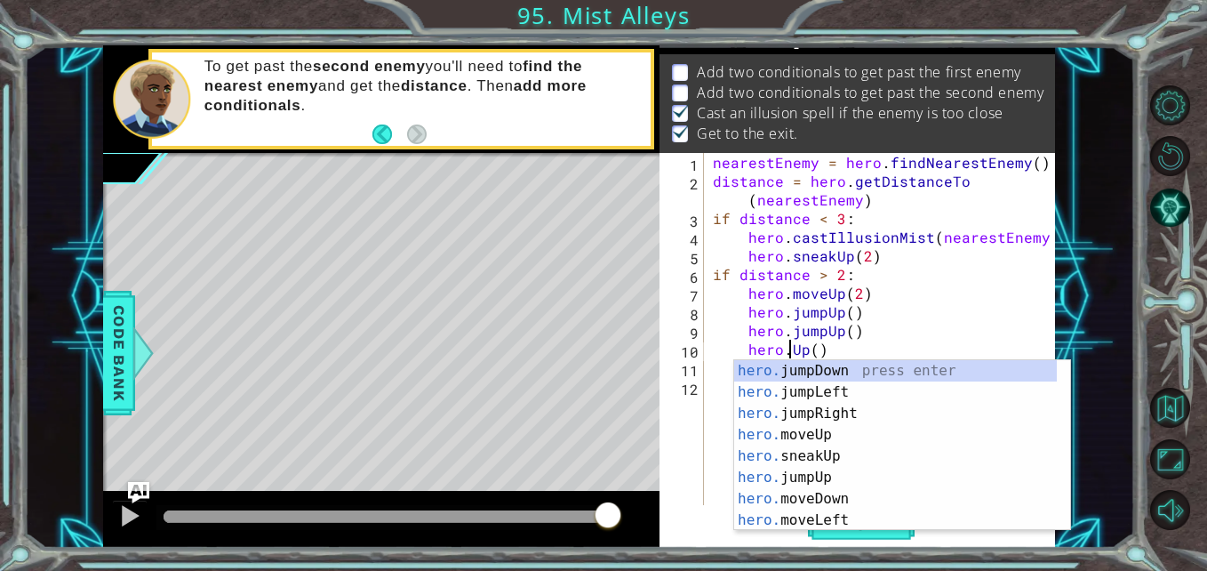
click at [822, 333] on div "nearestEnemy = hero . findNearestEnemy ( ) distance = hero . getDistanceTo ( ne…" at bounding box center [885, 349] width 351 height 392
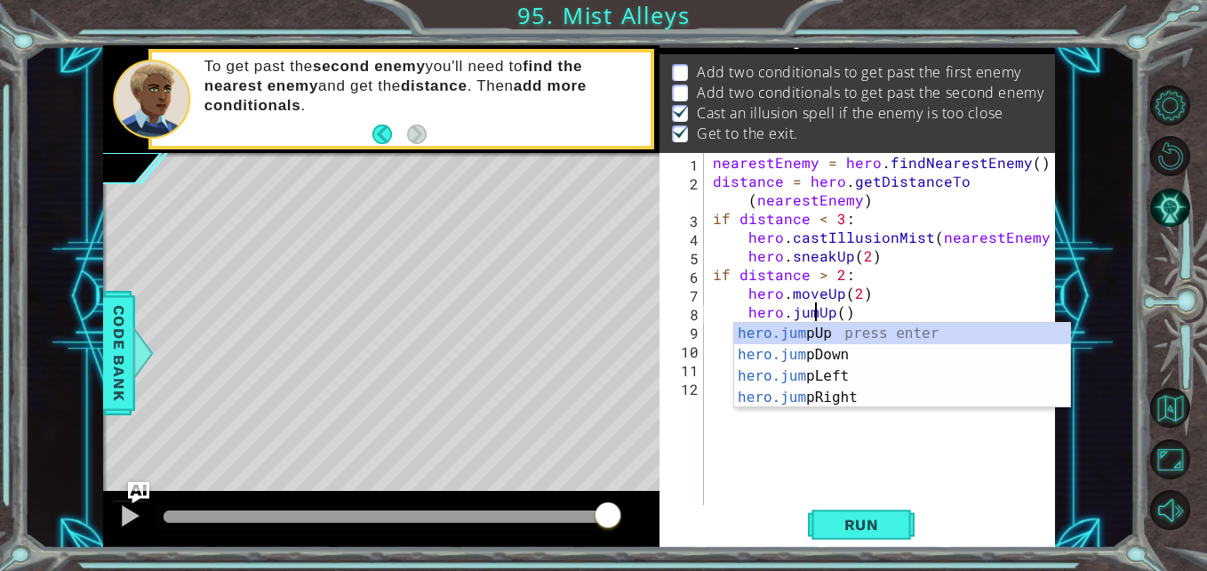
click at [822, 318] on div "nearestEnemy = hero . findNearestEnemy ( ) distance = hero . getDistanceTo ( ne…" at bounding box center [885, 349] width 351 height 392
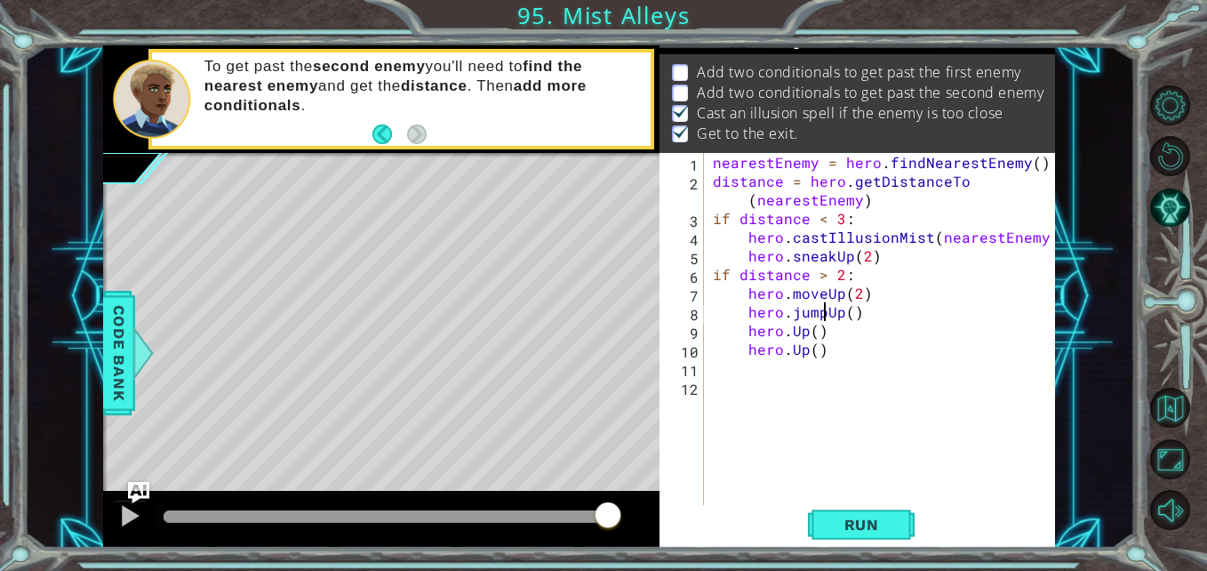
click at [789, 334] on div "nearestEnemy = hero . findNearestEnemy ( ) distance = hero . getDistanceTo ( ne…" at bounding box center [885, 349] width 351 height 392
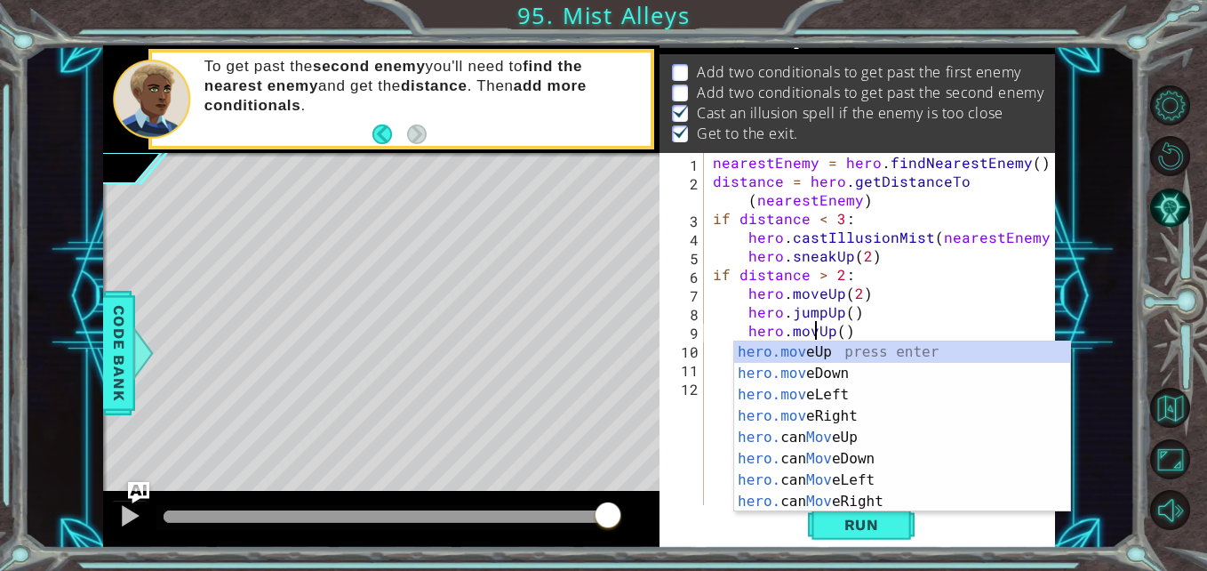
type textarea "hero.moveUp()"
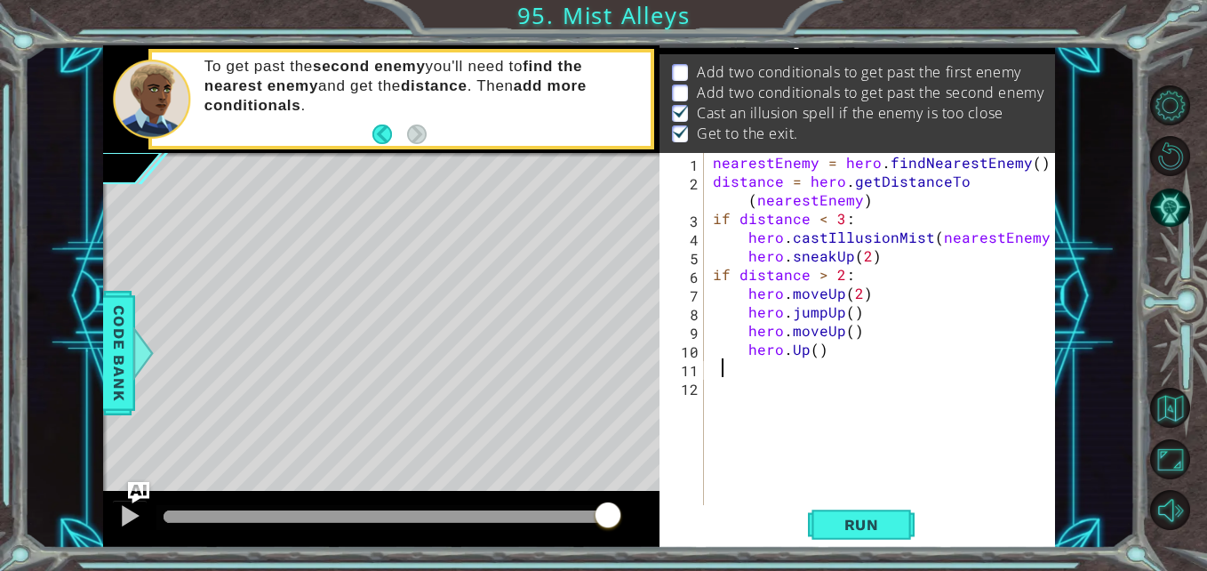
click at [722, 365] on div "nearestEnemy = hero . findNearestEnemy ( ) distance = hero . getDistanceTo ( ne…" at bounding box center [885, 349] width 351 height 392
click at [809, 350] on div "nearestEnemy = hero . findNearestEnemy ( ) distance = hero . getDistanceTo ( ne…" at bounding box center [885, 349] width 351 height 392
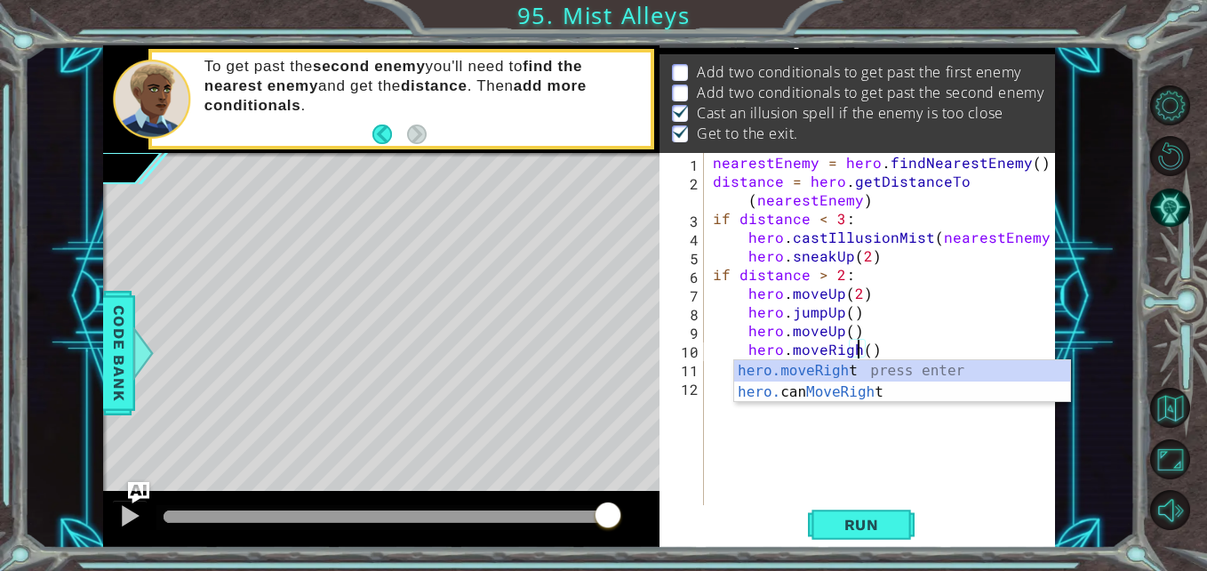
scroll to position [0, 10]
click at [870, 350] on div "nearestEnemy = hero . findNearestEnemy ( ) distance = hero . getDistanceTo ( ne…" at bounding box center [885, 349] width 351 height 392
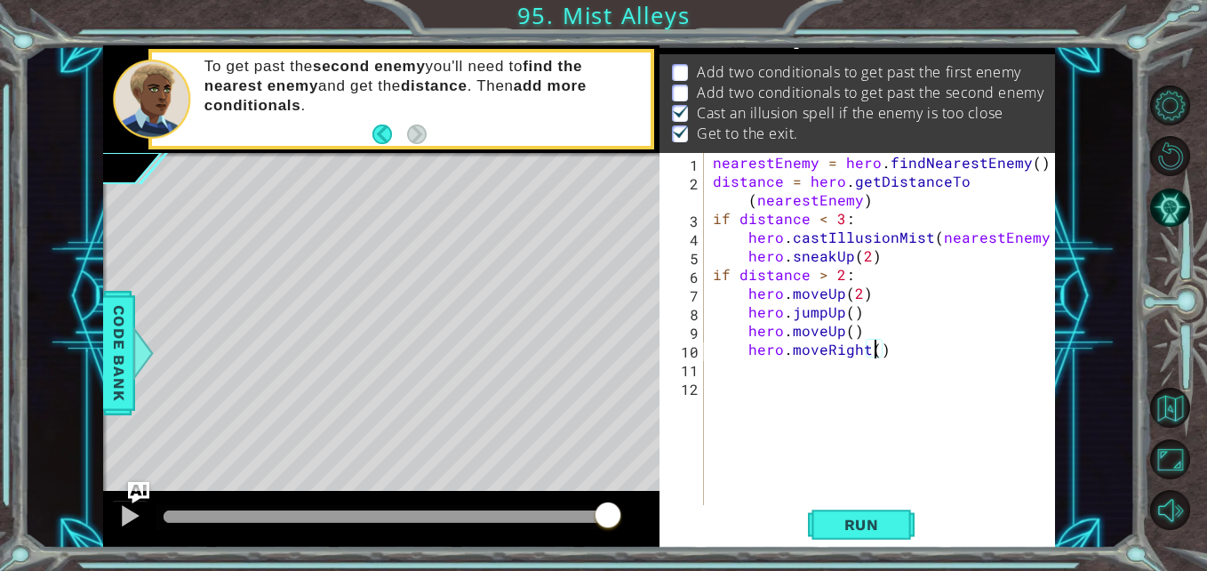
click at [875, 350] on div "nearestEnemy = hero . findNearestEnemy ( ) distance = hero . getDistanceTo ( ne…" at bounding box center [885, 349] width 351 height 392
type textarea "hero.moveRight(1)"
click at [910, 351] on div "nearestEnemy = hero . findNearestEnemy ( ) distance = hero . getDistanceTo ( ne…" at bounding box center [885, 349] width 351 height 392
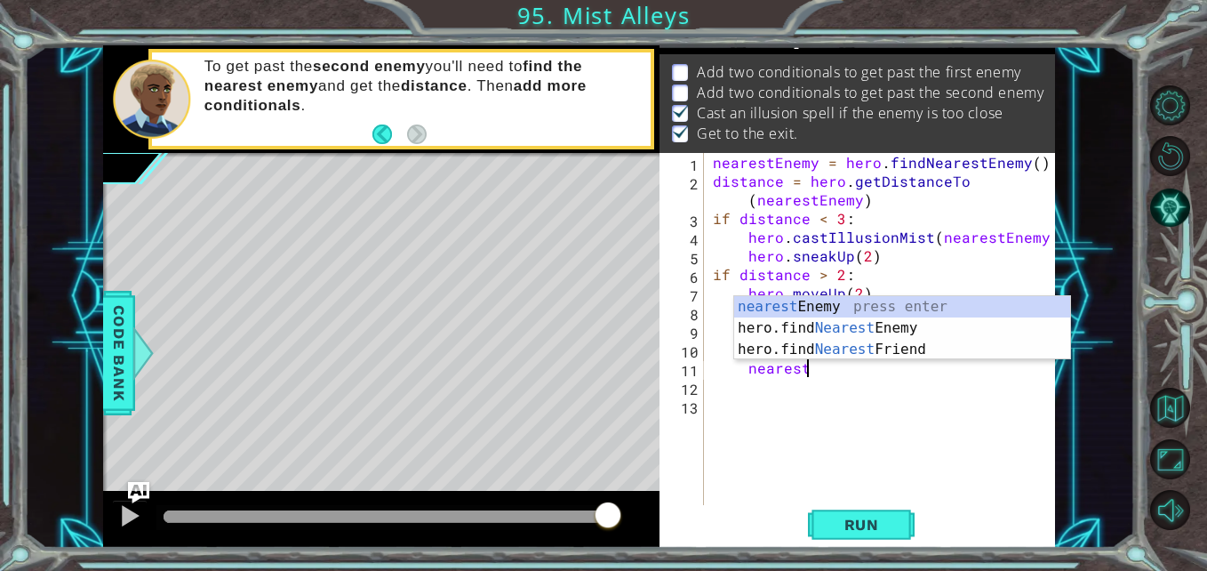
scroll to position [0, 5]
click at [823, 315] on div "nearest Enemy press enter hero.find Nearest Enemy press enter hero.find Nearest…" at bounding box center [902, 349] width 336 height 107
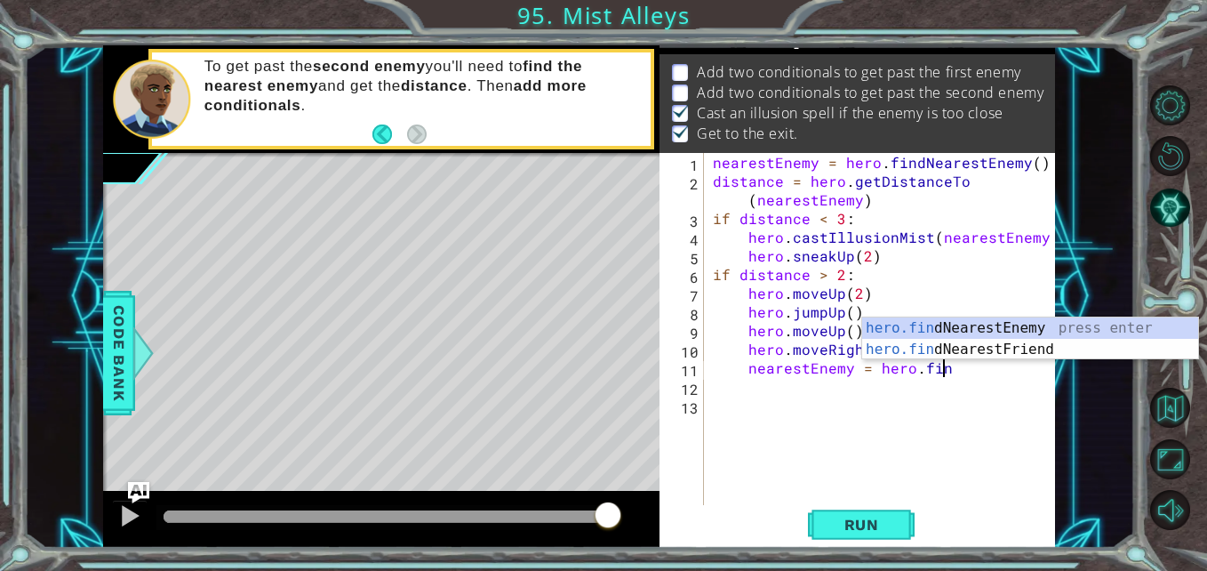
scroll to position [0, 14]
type textarea "nearestEnemy = hero.findn"
click at [925, 324] on div "hero.findN earestEnemy press enter hero.findN earestFriend press enter" at bounding box center [1030, 359] width 336 height 85
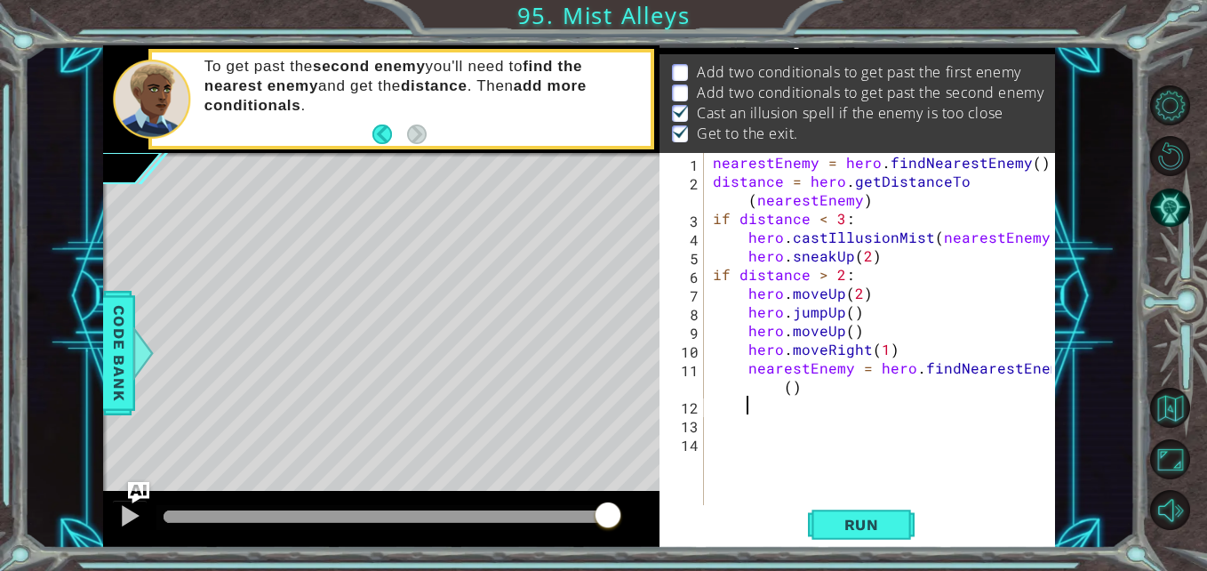
scroll to position [0, 1]
click at [745, 369] on div "nearestEnemy = hero . findNearestEnemy ( ) distance = hero . getDistanceTo ( ne…" at bounding box center [885, 349] width 351 height 392
type textarea "nearestEnemy = hero.findNearestEnemy()"
click at [1041, 365] on div "nearestEnemy = hero . findNearestEnemy ( ) distance = hero . getDistanceTo ( ne…" at bounding box center [885, 349] width 351 height 392
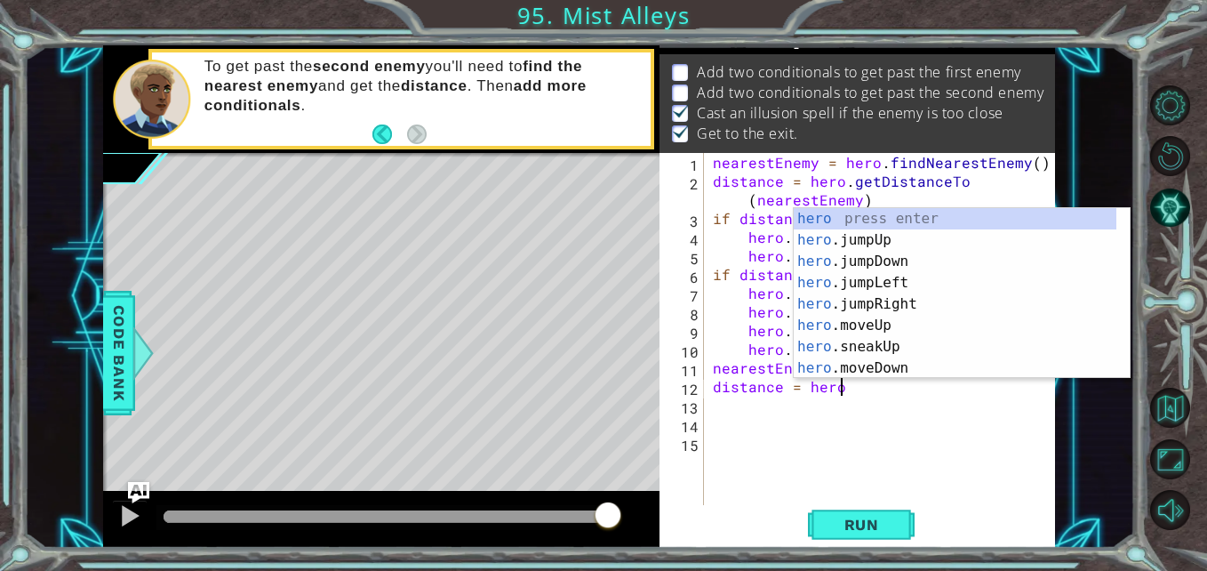
scroll to position [0, 8]
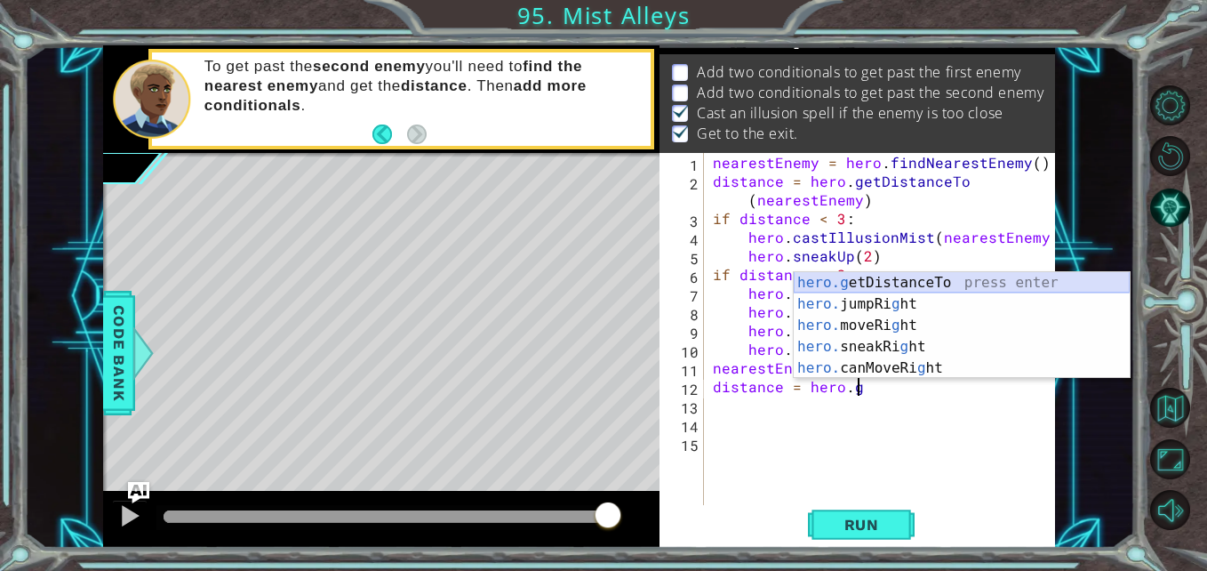
click at [841, 285] on div "hero.g etDistanceTo press enter hero. jumpRi g ht press enter hero. moveRi g ht…" at bounding box center [962, 346] width 336 height 149
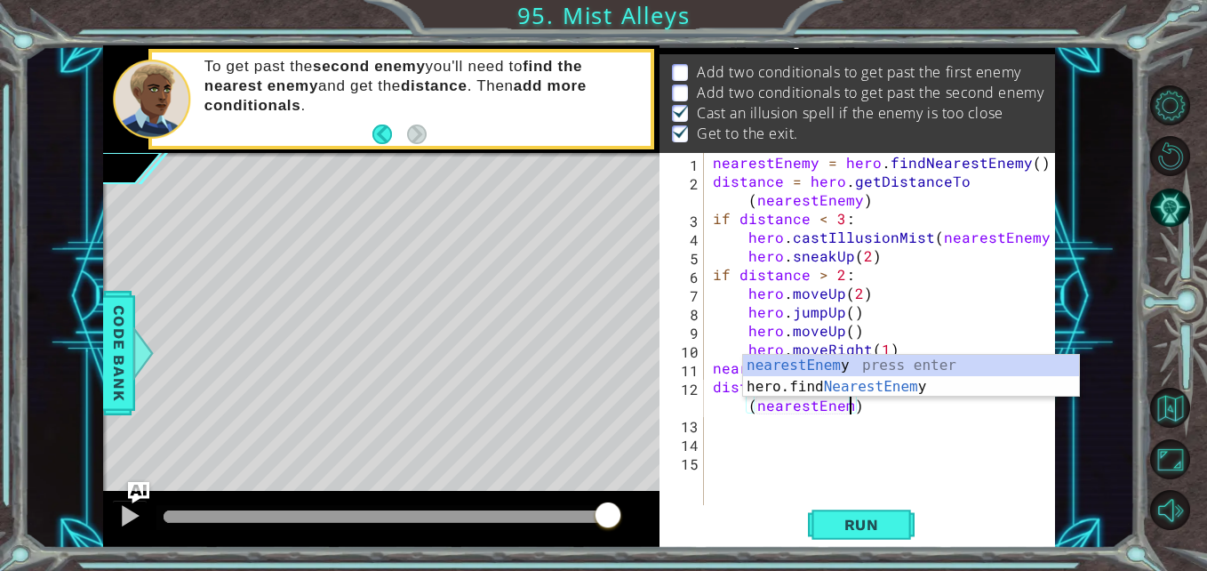
type textarea "distance = hero.getDistanceTo(nearestEnemy)"
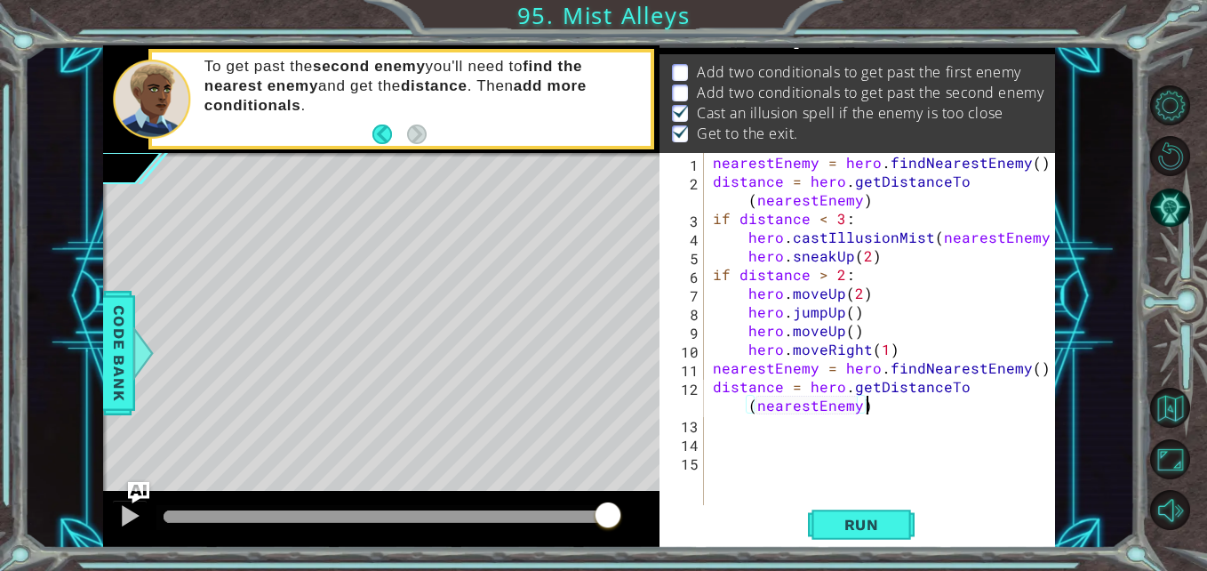
click at [900, 413] on div "nearestEnemy = hero . findNearestEnemy ( ) distance = hero . getDistanceTo ( ne…" at bounding box center [885, 349] width 351 height 392
type textarea "if distance < 3"
click at [862, 420] on div "nearestEnemy = hero . findNearestEnemy ( ) distance = hero . getDistanceTo ( ne…" at bounding box center [885, 349] width 351 height 392
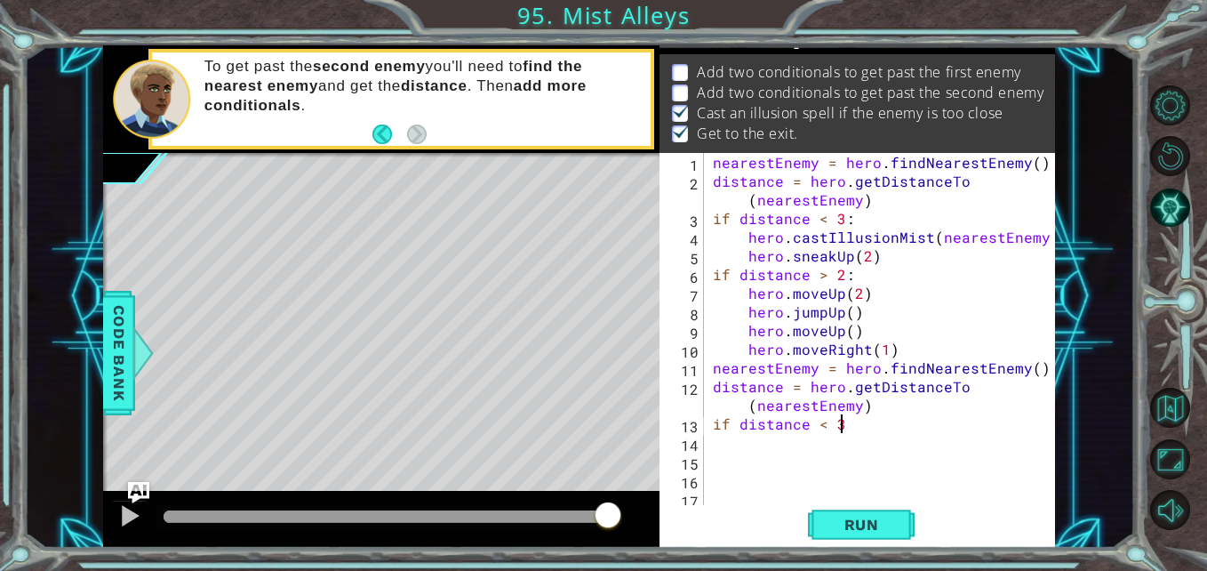
type textarea "if distance < 3:"
click at [795, 472] on div "nearestEnemy = hero . findNearestEnemy ( ) distance = hero . getDistanceTo ( ne…" at bounding box center [885, 349] width 351 height 392
type textarea "if distance < 3:"
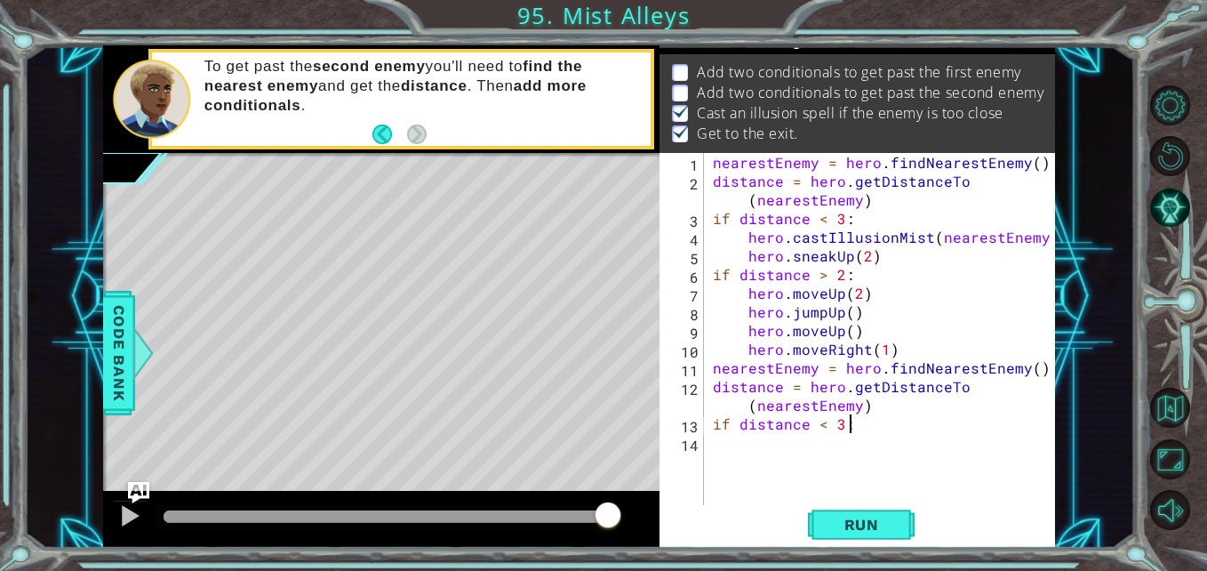
click at [767, 461] on div "nearestEnemy = hero . findNearestEnemy ( ) distance = hero . getDistanceTo ( ne…" at bounding box center [885, 349] width 351 height 392
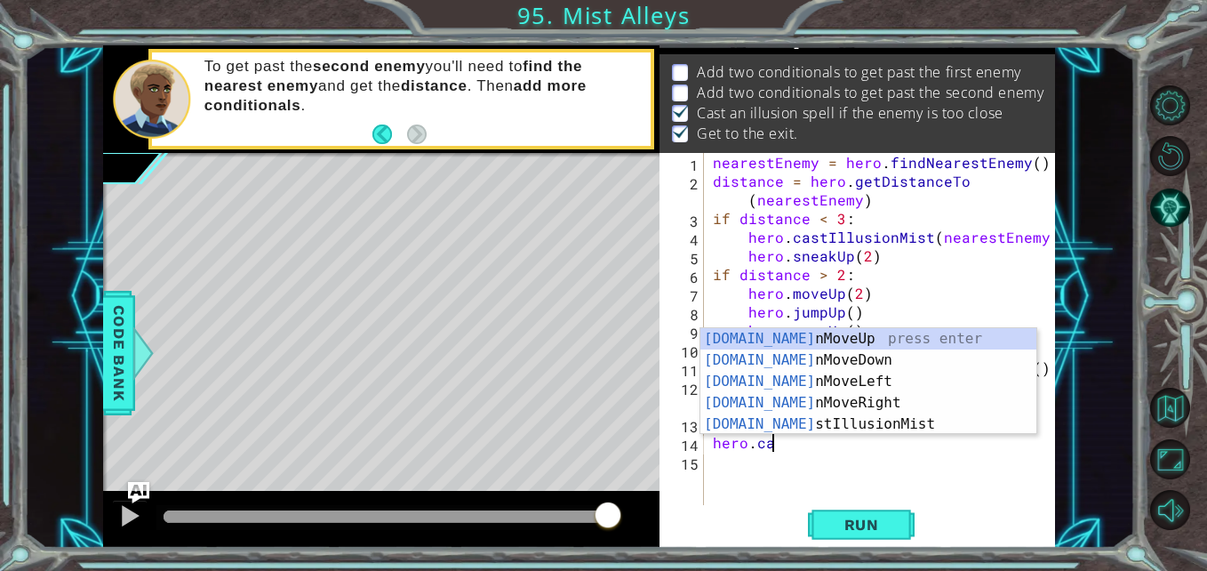
scroll to position [0, 4]
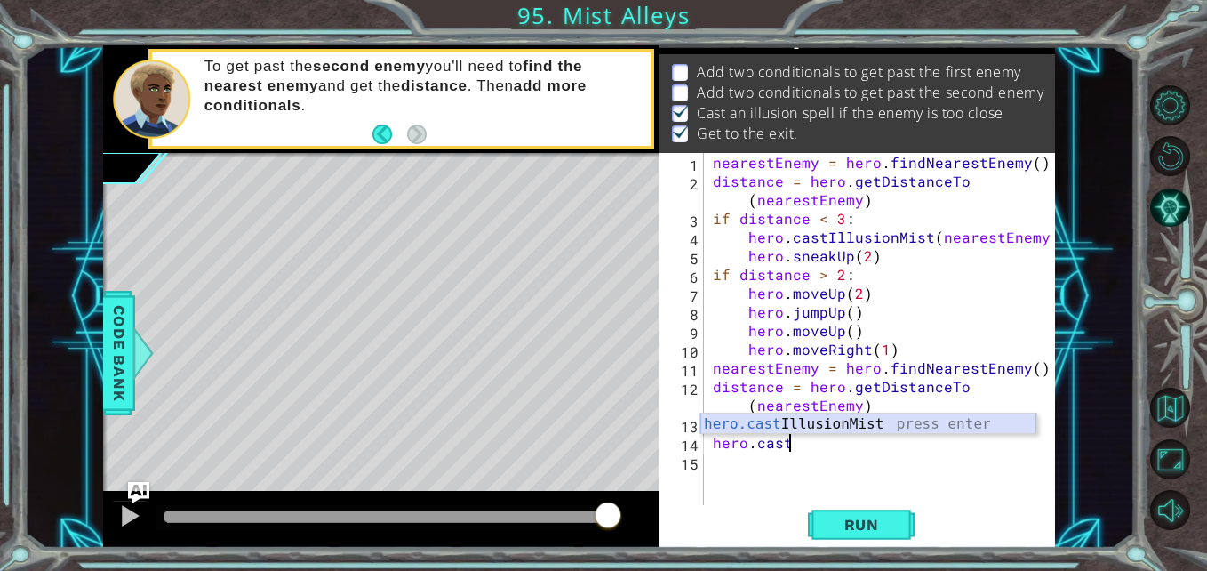
click at [865, 429] on div "hero.cast IllusionMist press enter" at bounding box center [869, 445] width 336 height 64
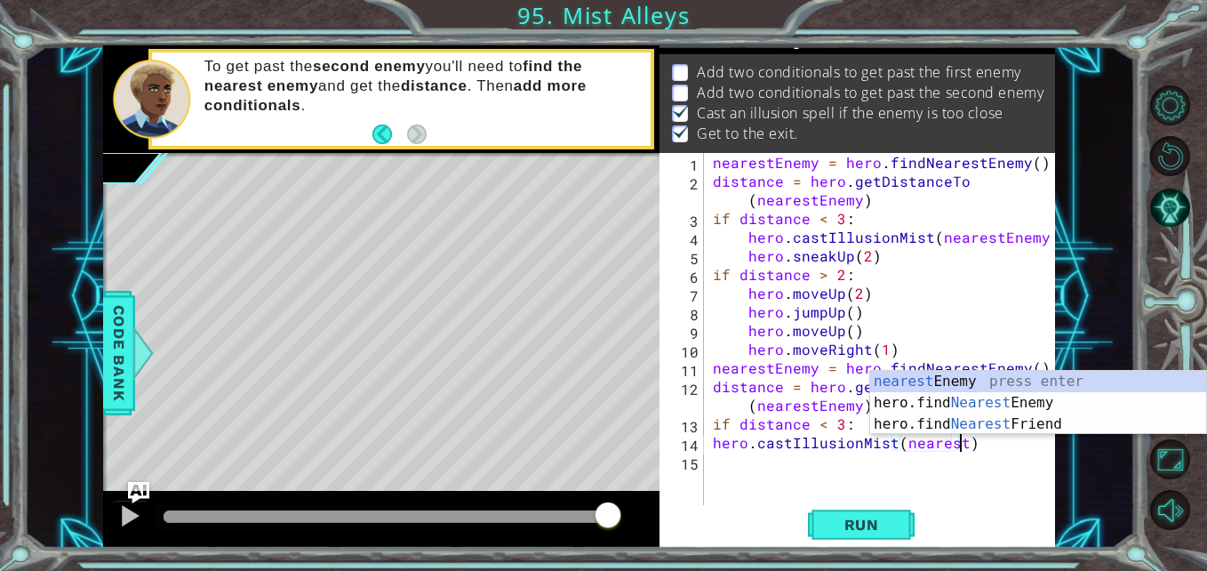
scroll to position [0, 15]
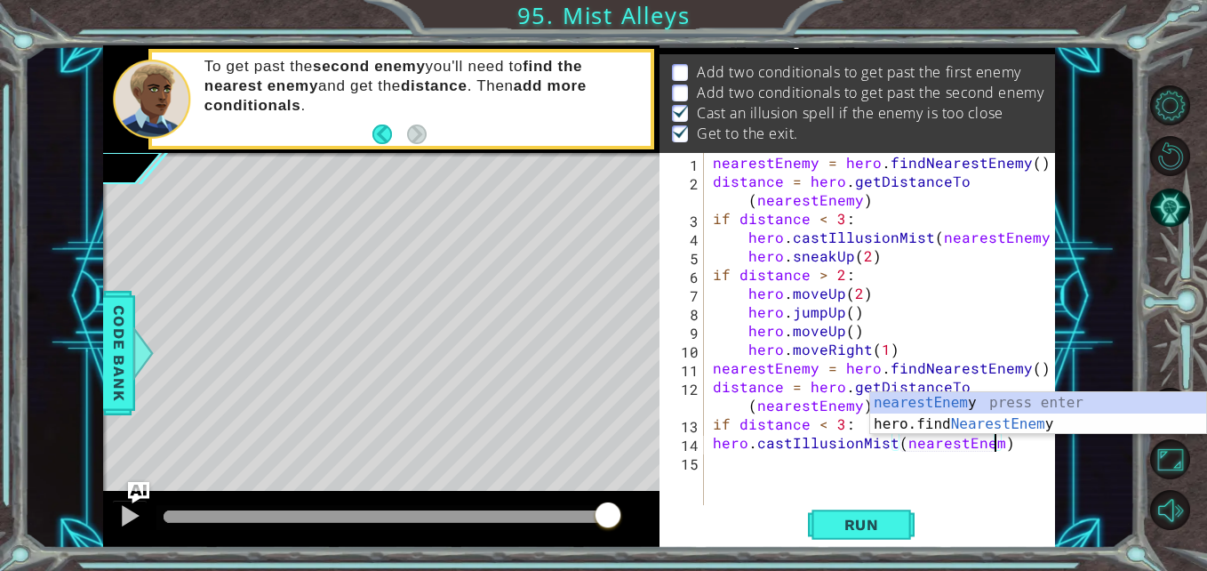
type textarea "hero.castIllusionMist(nearestEnemy)"
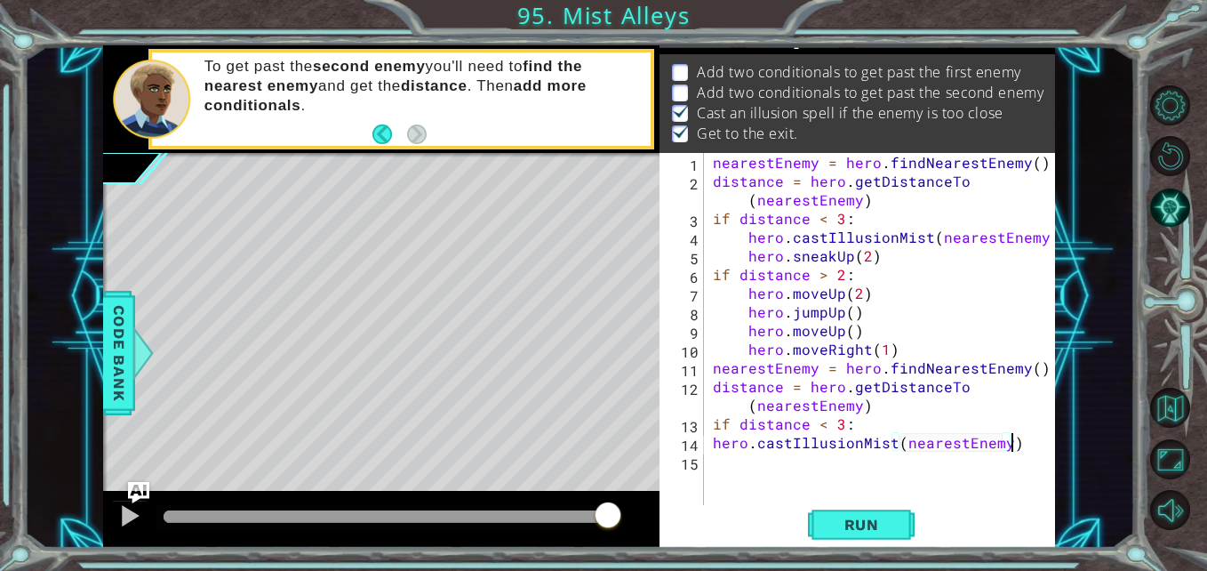
click at [1017, 447] on div "nearestEnemy = hero . findNearestEnemy ( ) distance = hero . getDistanceTo ( ne…" at bounding box center [885, 349] width 351 height 392
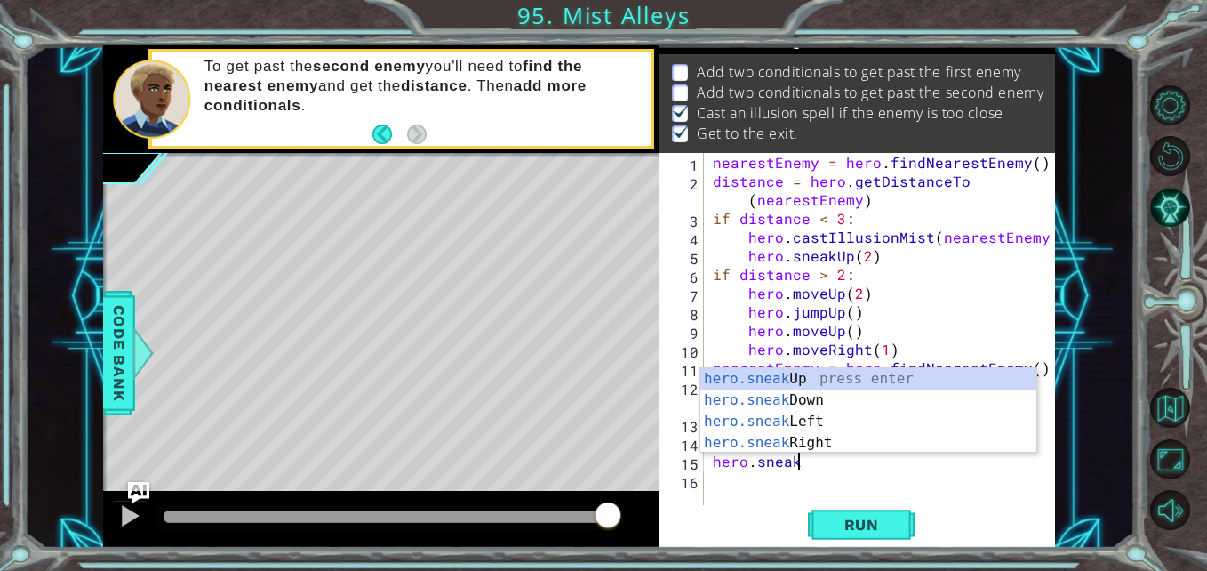
scroll to position [0, 4]
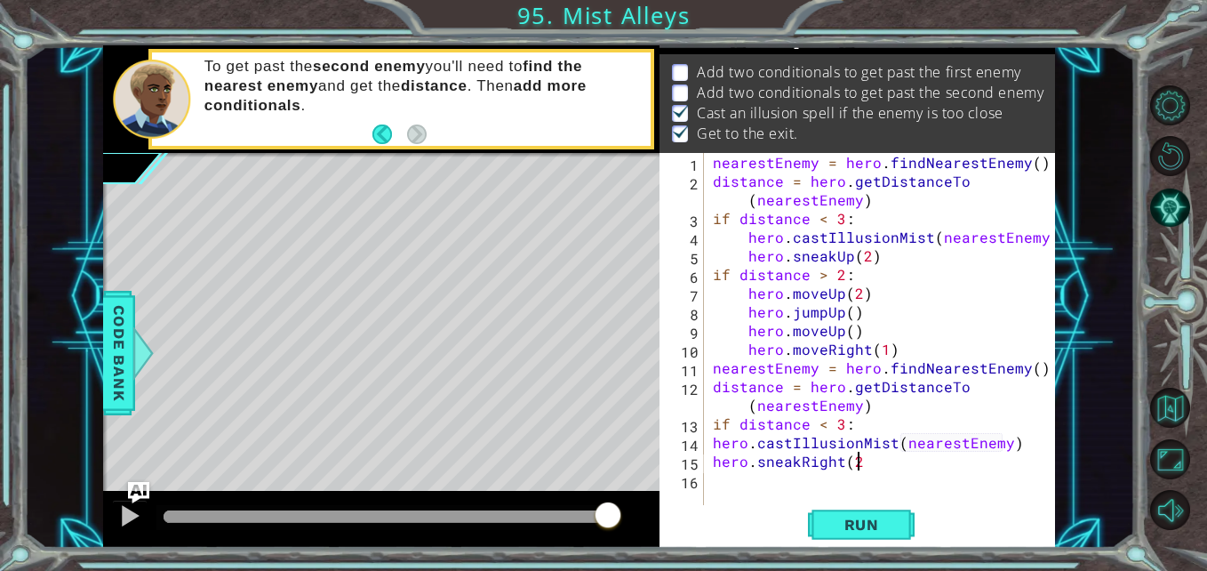
type textarea "hero.sneakRight(2)"
click at [809, 483] on div "nearestEnemy = hero . findNearestEnemy ( ) distance = hero . getDistanceTo ( ne…" at bounding box center [885, 349] width 351 height 392
click at [852, 482] on div "nearestEnemy = hero . findNearestEnemy ( ) distance = hero . getDistanceTo ( ne…" at bounding box center [885, 349] width 351 height 392
type textarea "if distance > 2:"
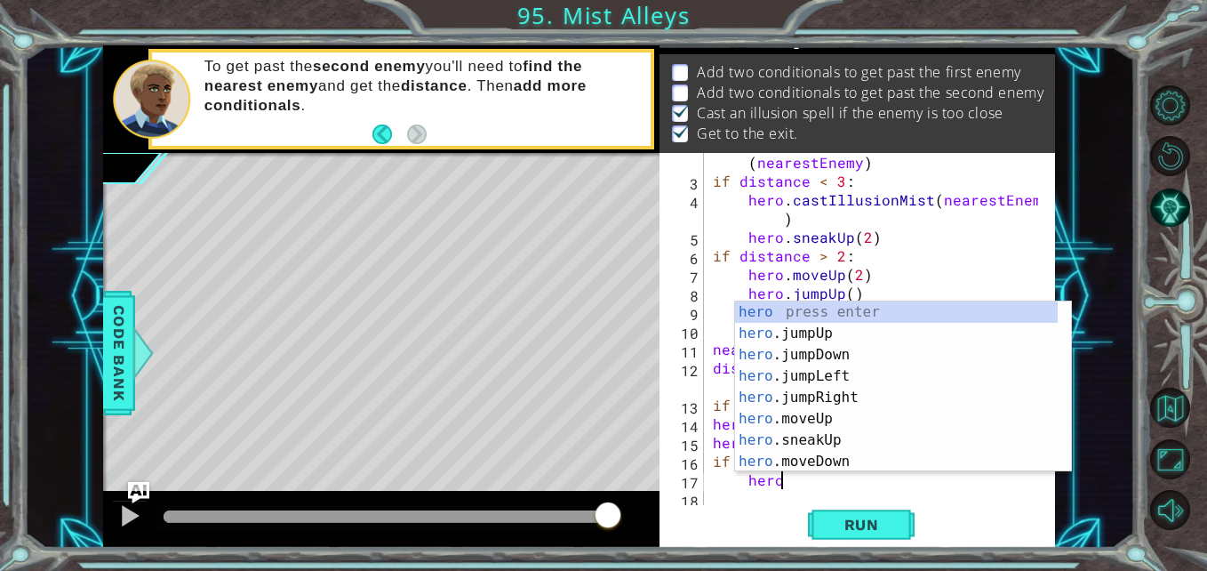
scroll to position [0, 4]
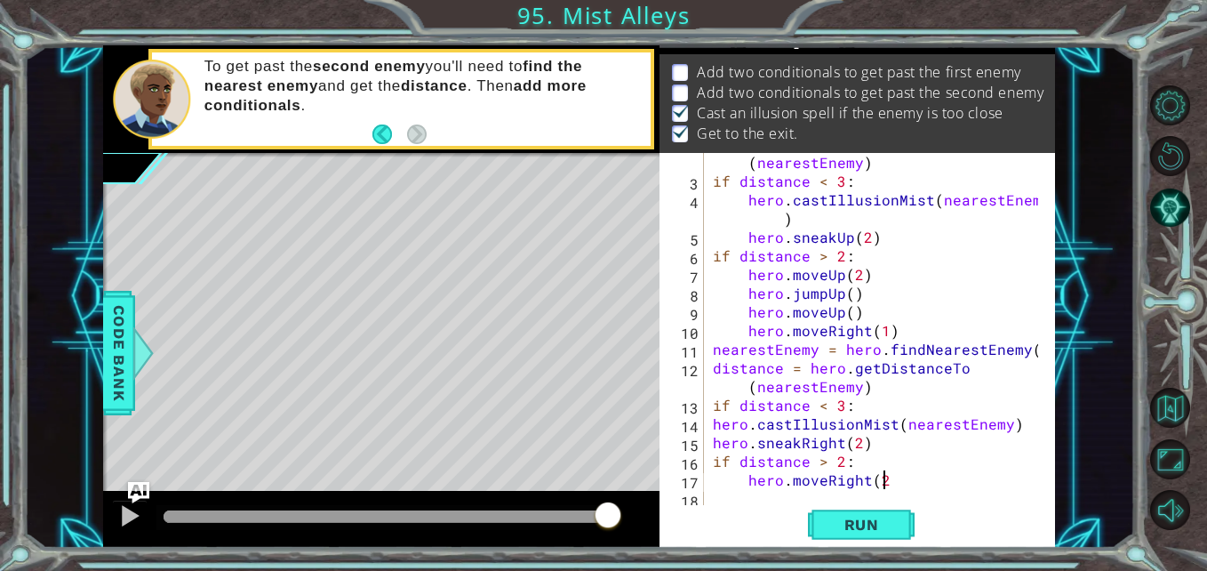
type textarea "hero.moveRight(2)"
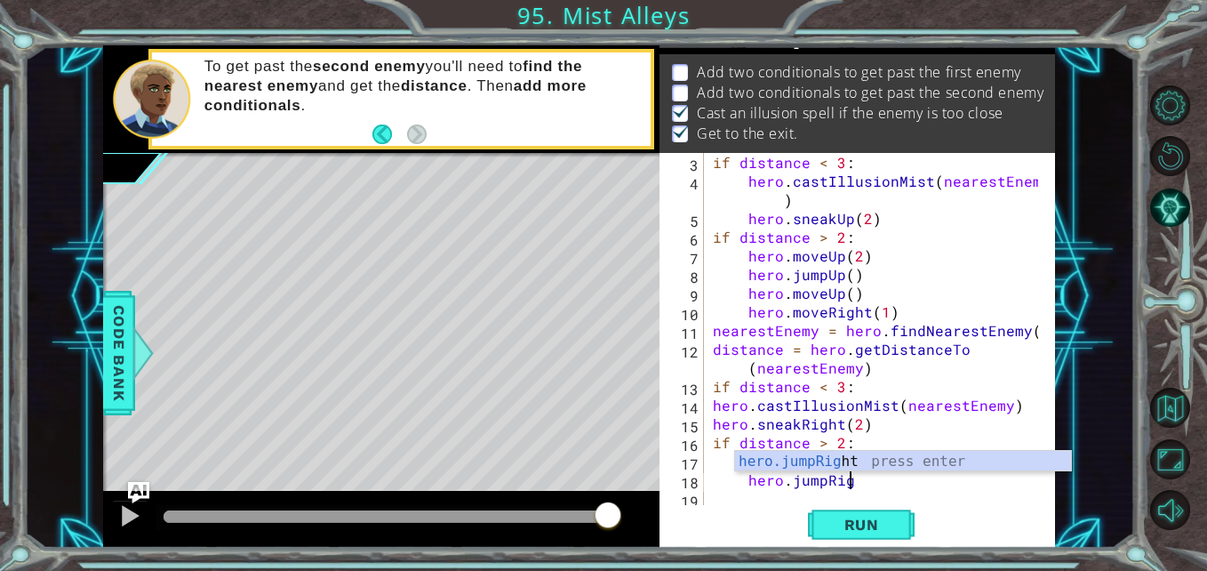
scroll to position [0, 9]
type textarea "hero.jumpRight()"
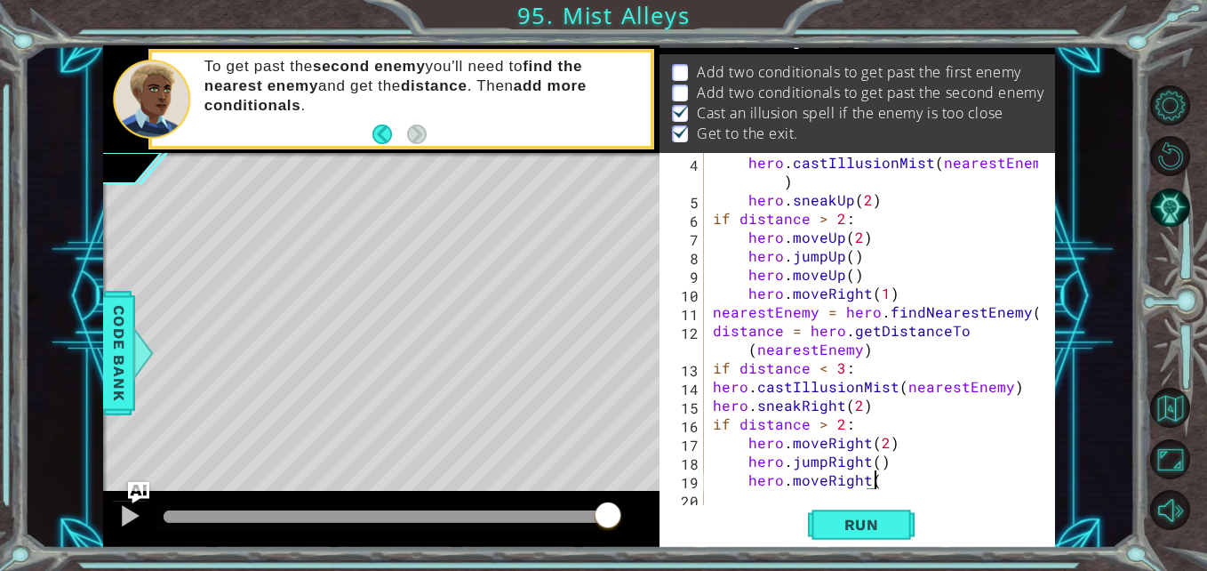
scroll to position [0, 10]
click at [854, 511] on button "Run" at bounding box center [861, 524] width 107 height 39
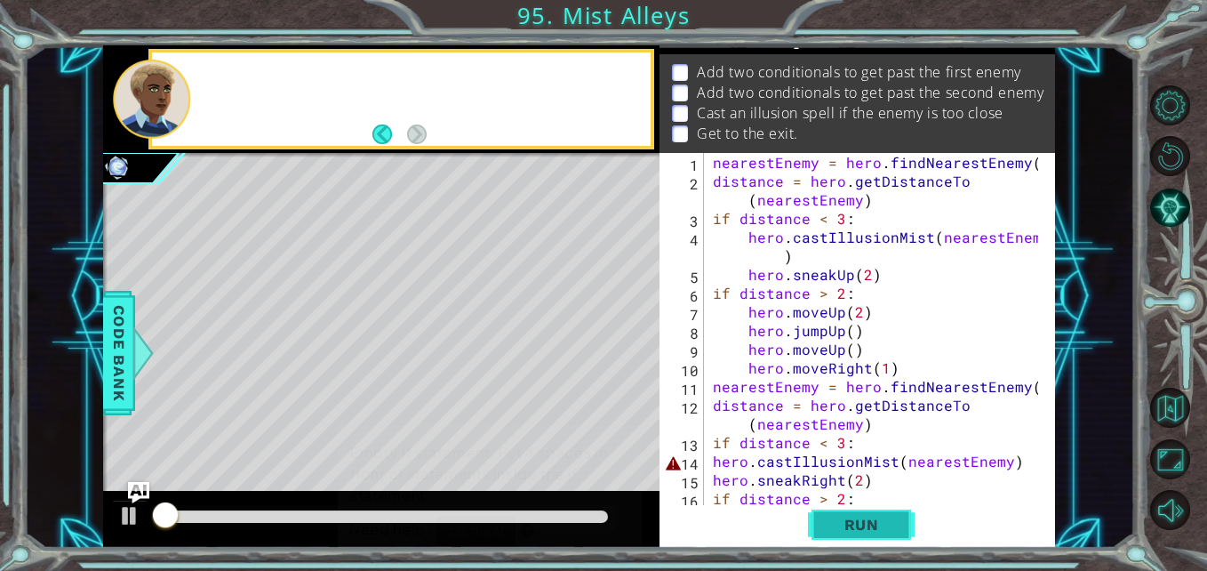
scroll to position [0, 0]
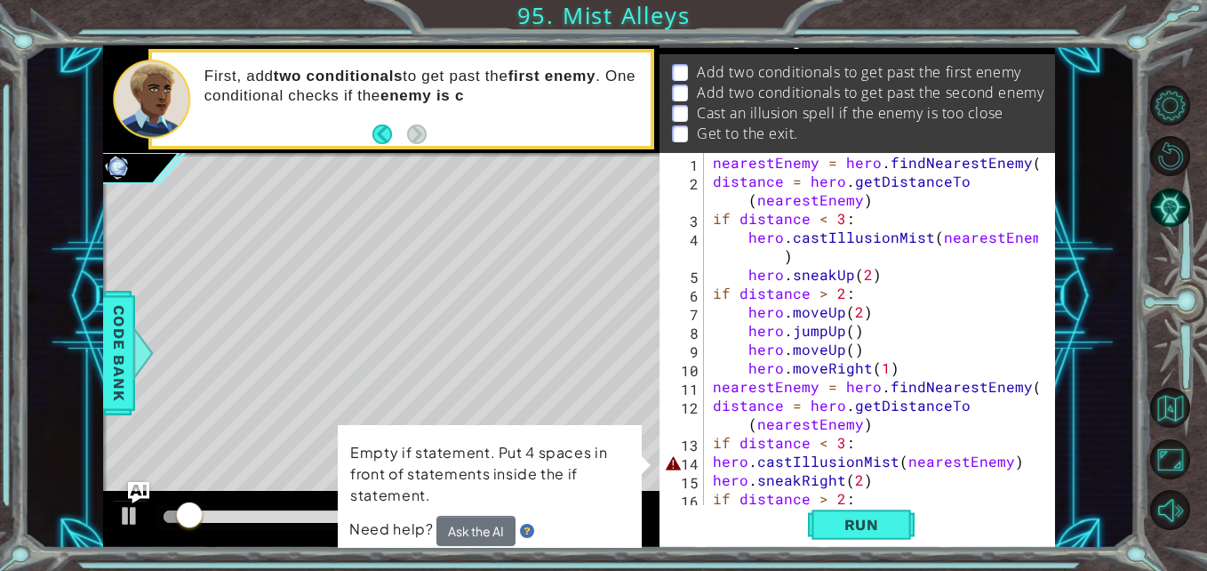
click at [711, 462] on div "nearestEnemy = hero . findNearestEnemy ( ) distance = hero . getDistanceTo ( ne…" at bounding box center [878, 349] width 337 height 392
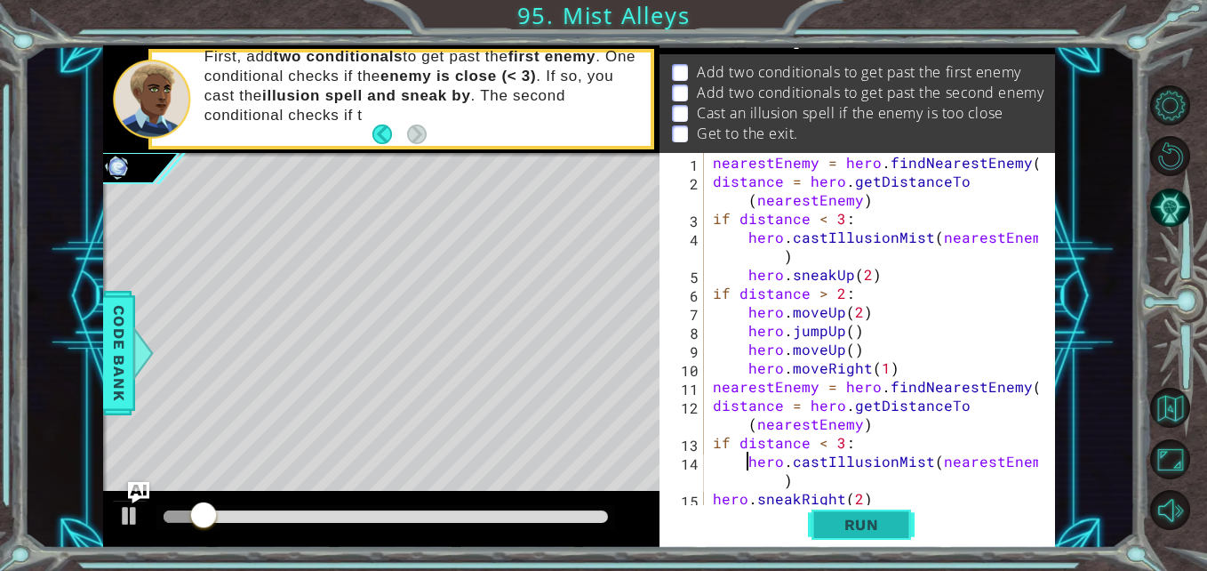
click at [838, 518] on span "Run" at bounding box center [862, 525] width 70 height 18
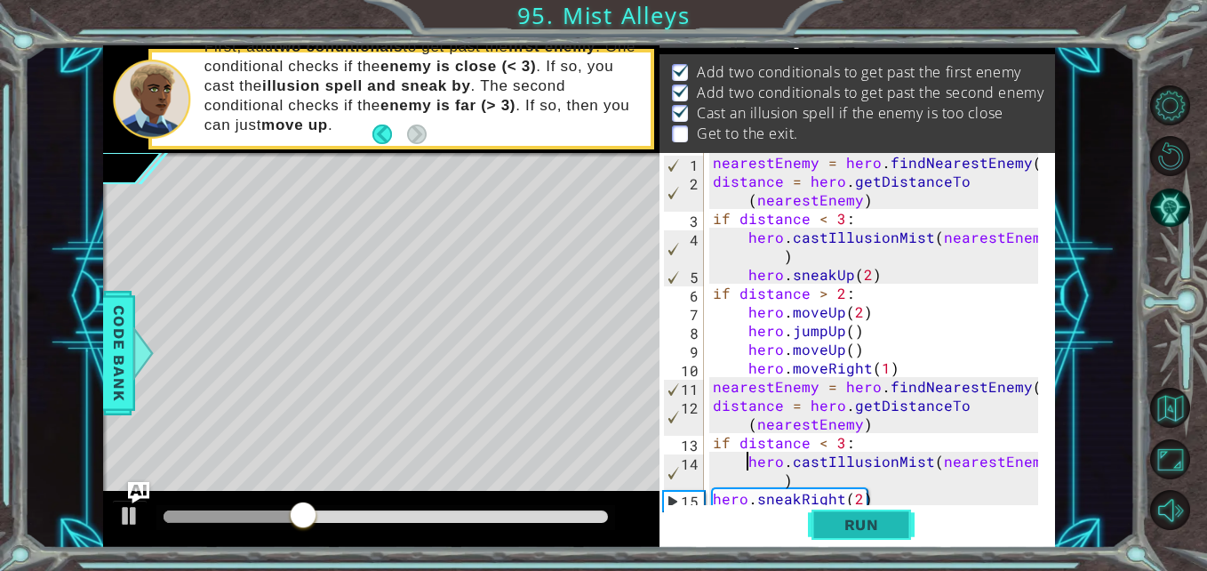
click at [860, 521] on span "Run" at bounding box center [862, 525] width 70 height 18
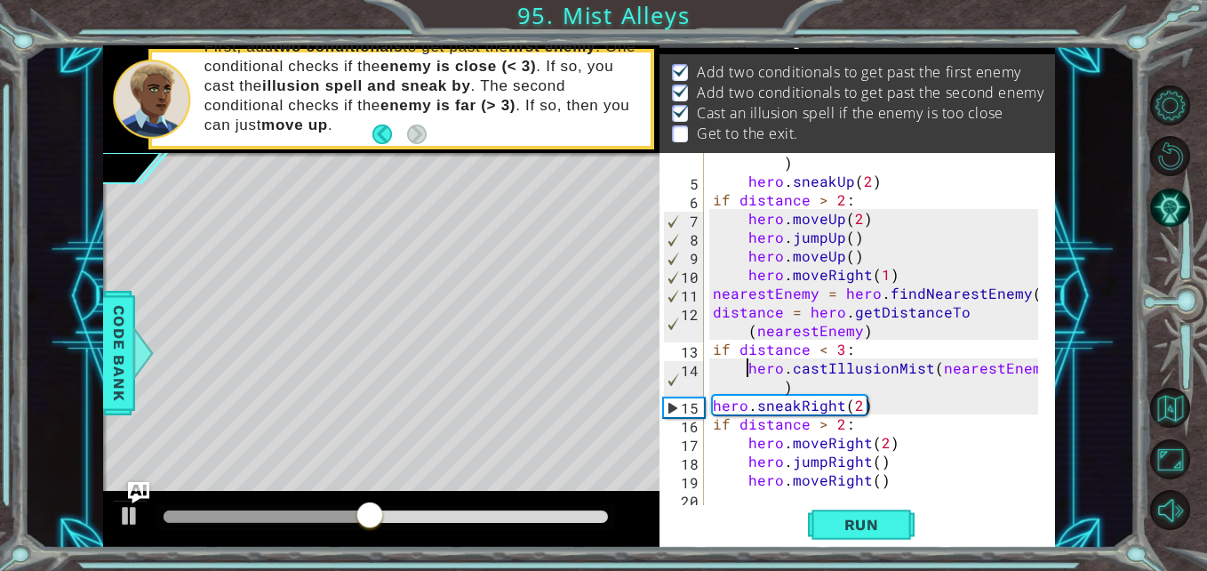
scroll to position [93, 0]
click at [882, 406] on div "hero . castIllusionMist ( nearestEnemy ) hero . sneakUp ( 2 ) if distance > 2 :…" at bounding box center [878, 340] width 337 height 411
type textarea "hero.sneakRight(2)"
click at [876, 406] on div "hero . castIllusionMist ( nearestEnemy ) hero . sneakUp ( 2 ) if distance > 2 :…" at bounding box center [878, 340] width 337 height 411
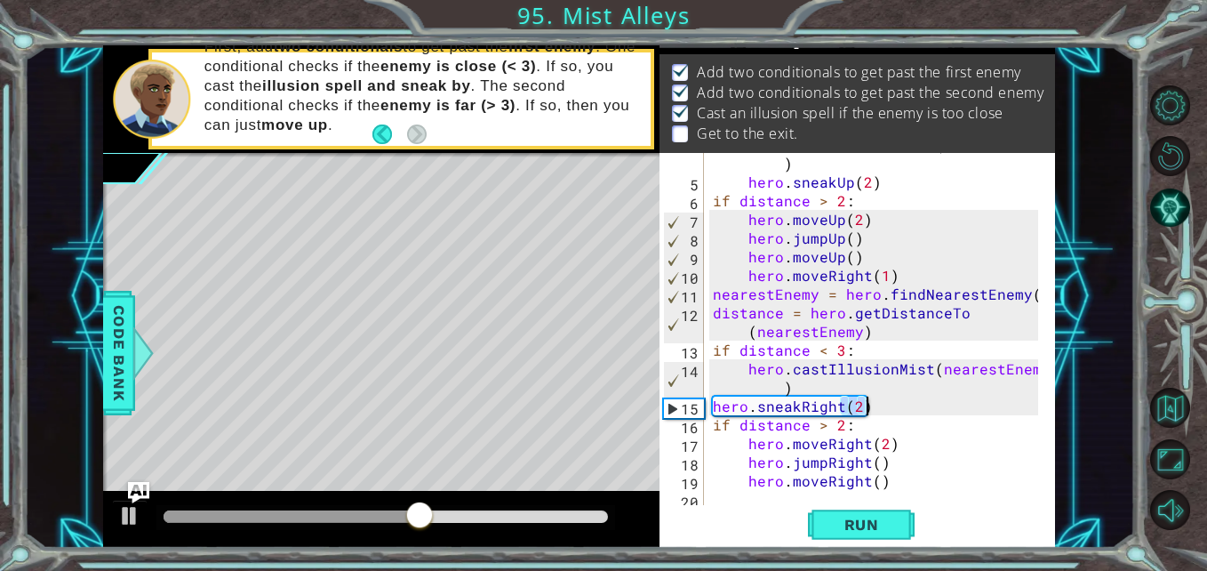
click at [876, 406] on div "hero . castIllusionMist ( nearestEnemy ) hero . sneakUp ( 2 ) if distance > 2 :…" at bounding box center [878, 340] width 337 height 411
click at [876, 406] on div "hero . castIllusionMist ( nearestEnemy ) hero . sneakUp ( 2 ) if distance > 2 :…" at bounding box center [874, 330] width 328 height 355
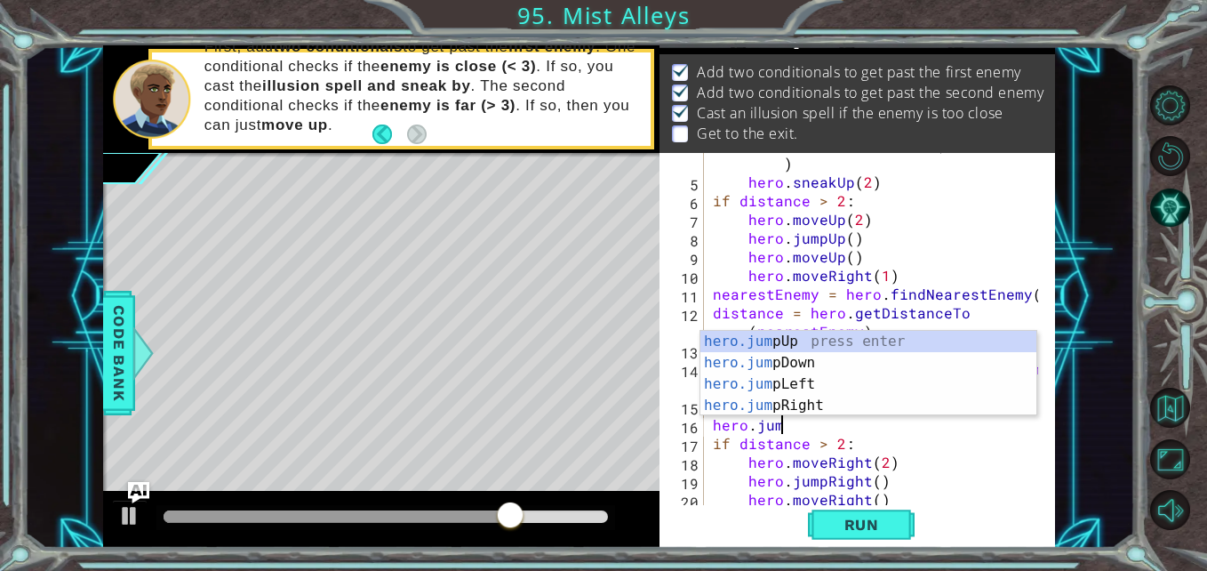
scroll to position [0, 4]
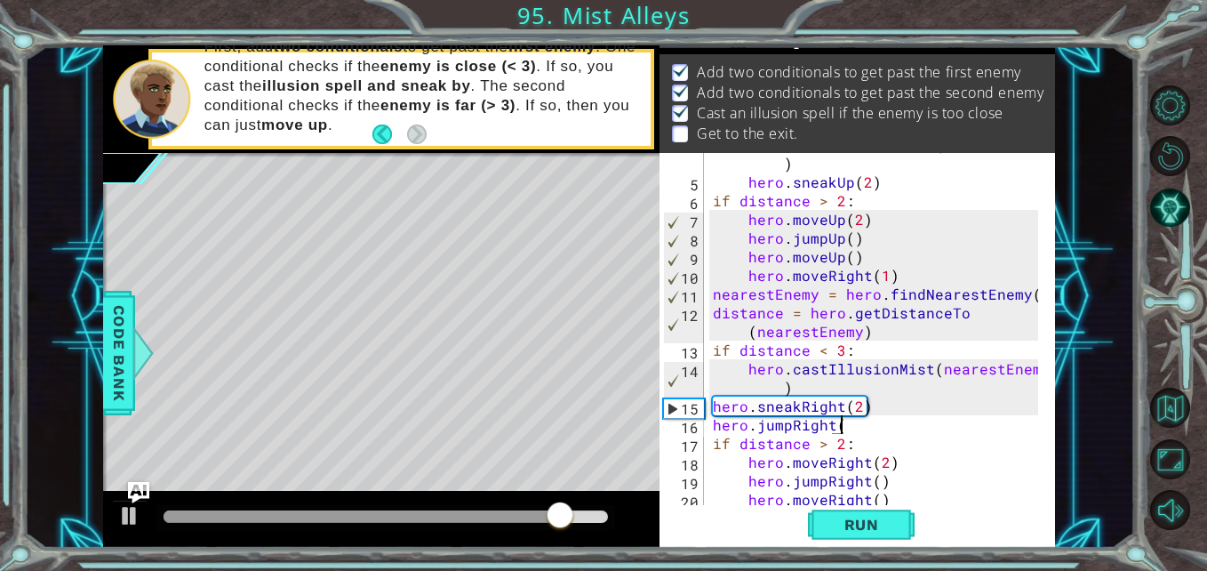
type textarea "hero.jumpRight()"
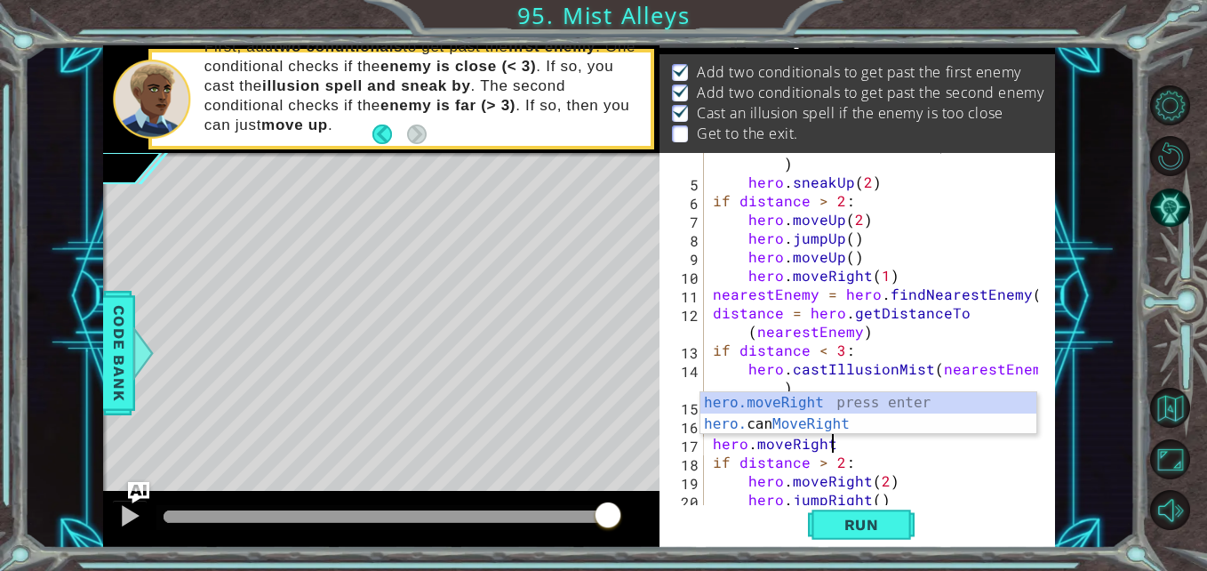
scroll to position [0, 8]
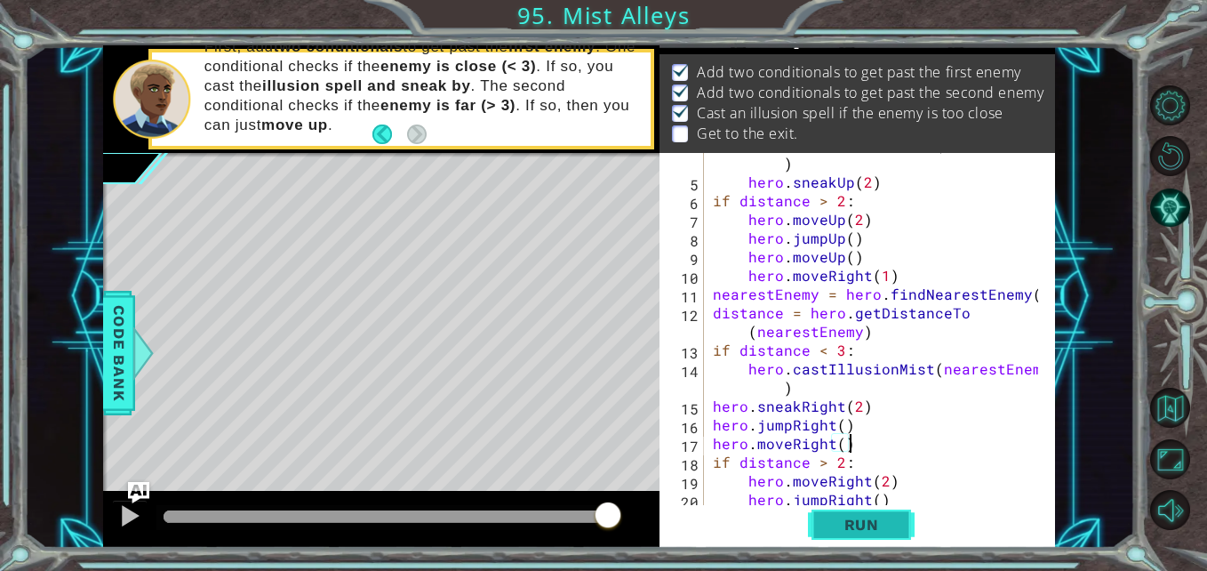
type textarea "hero.moveRight()"
click at [868, 533] on span "Run" at bounding box center [862, 525] width 70 height 18
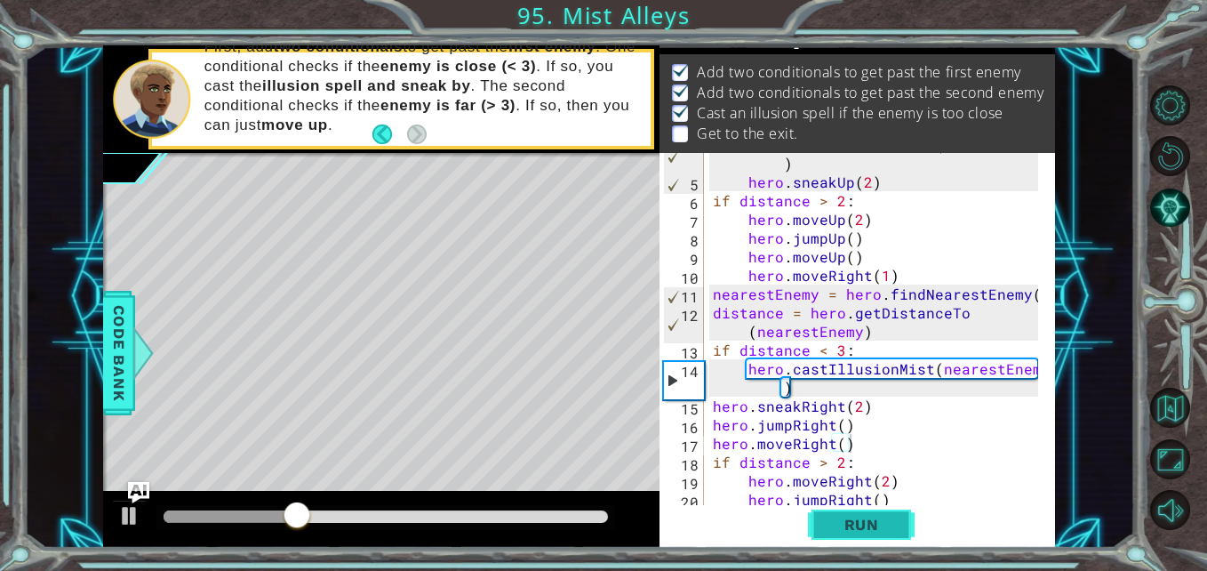
click at [854, 520] on span "Run" at bounding box center [862, 525] width 70 height 18
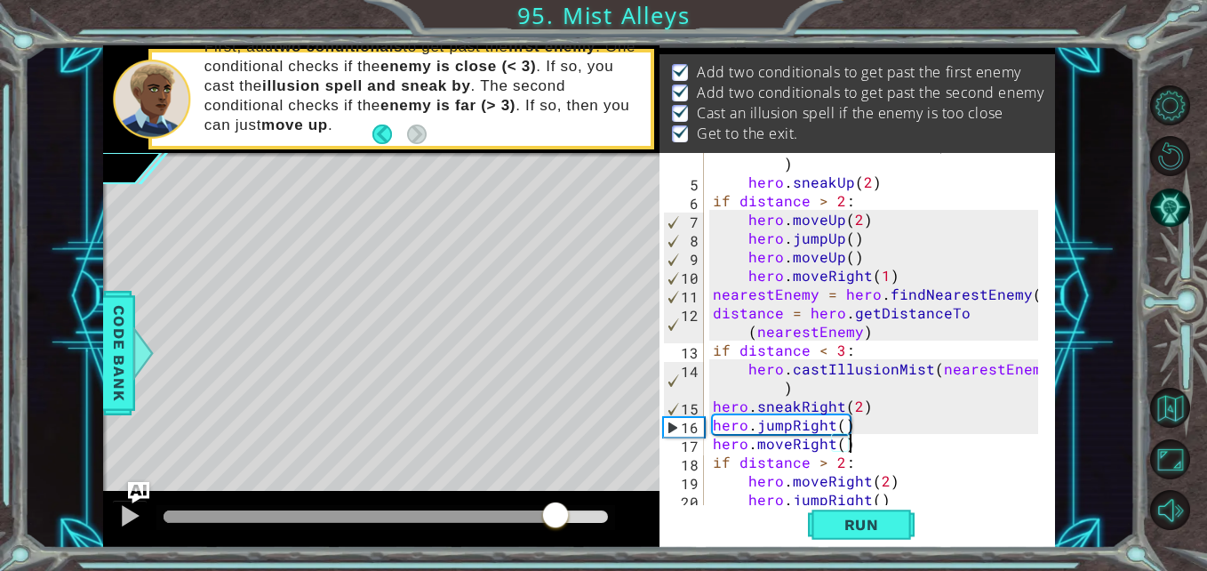
drag, startPoint x: 252, startPoint y: 508, endPoint x: 557, endPoint y: 507, distance: 305.9
click at [557, 507] on div at bounding box center [556, 517] width 32 height 32
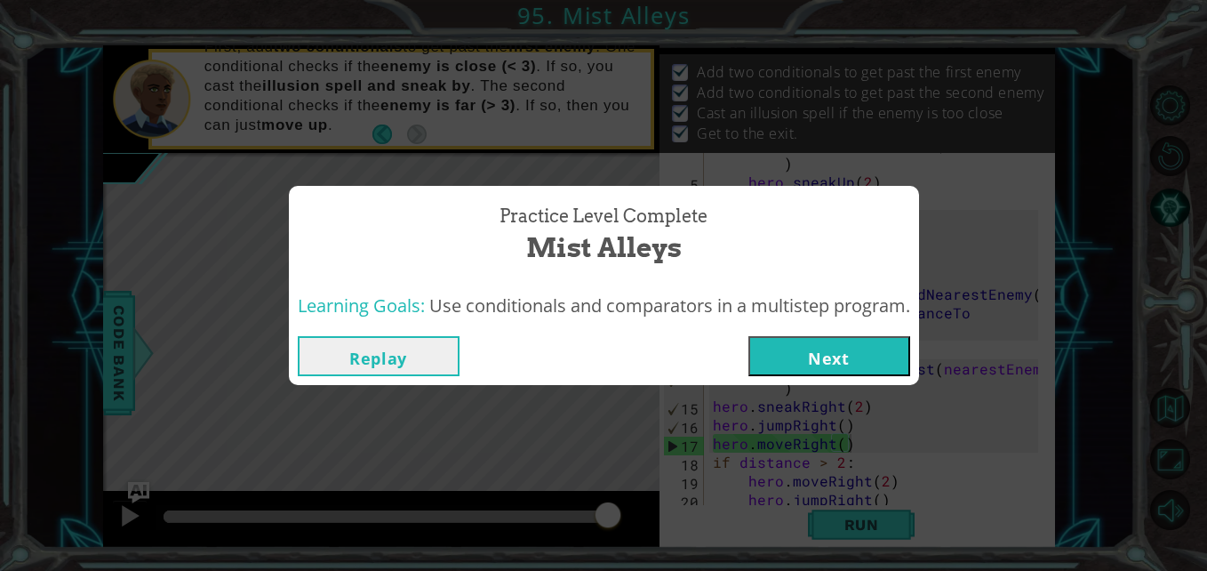
click at [859, 336] on button "Next" at bounding box center [830, 356] width 162 height 40
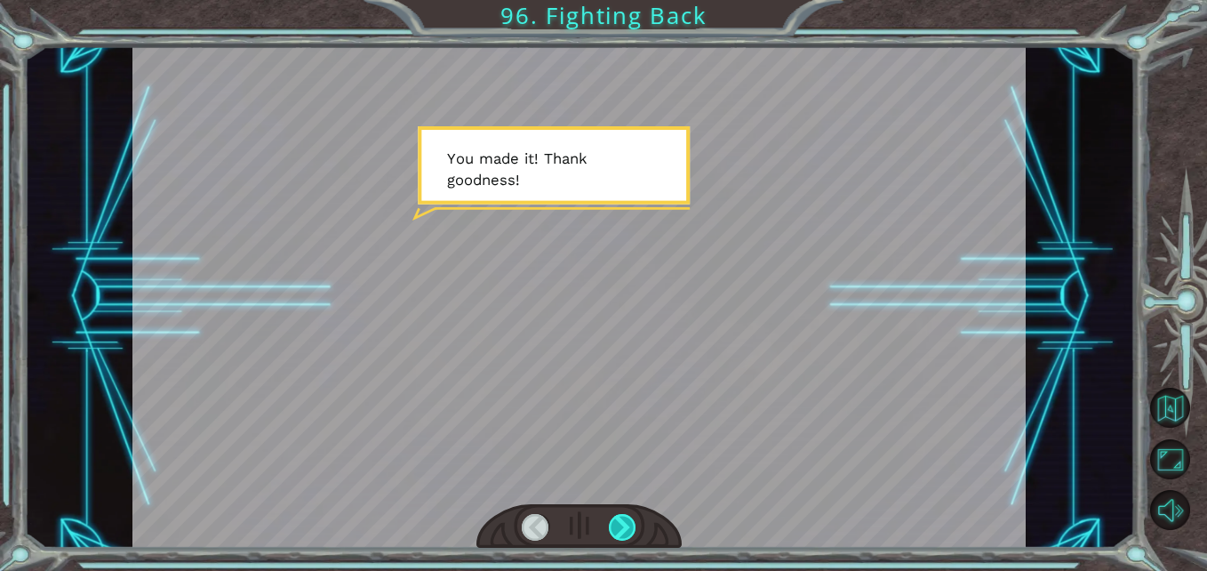
click at [621, 533] on div at bounding box center [623, 528] width 28 height 28
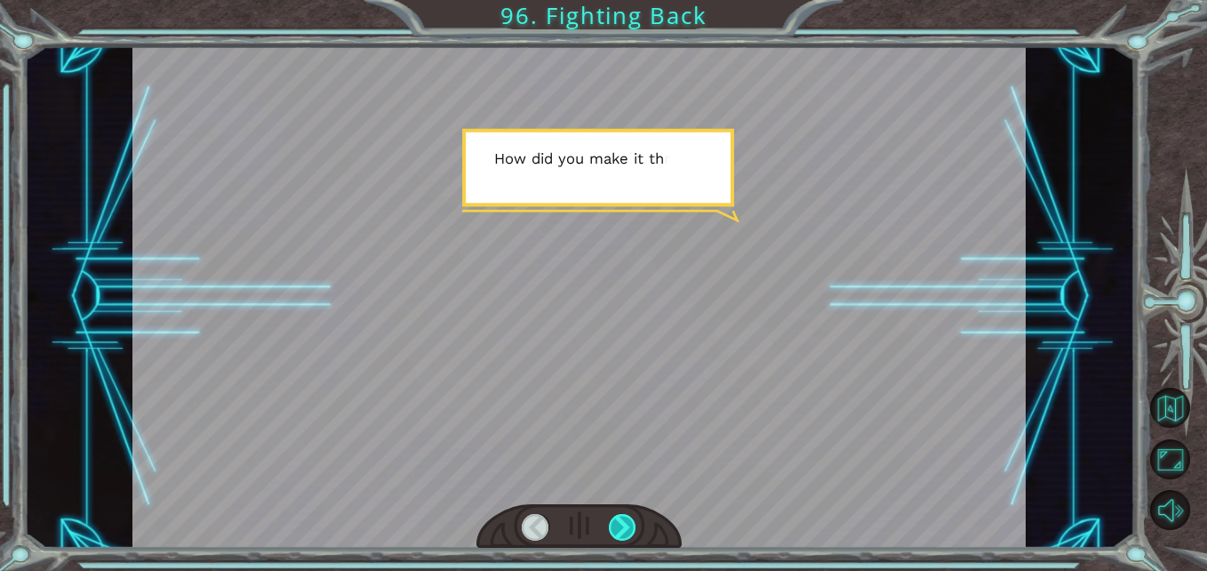
click at [621, 533] on div at bounding box center [623, 528] width 28 height 28
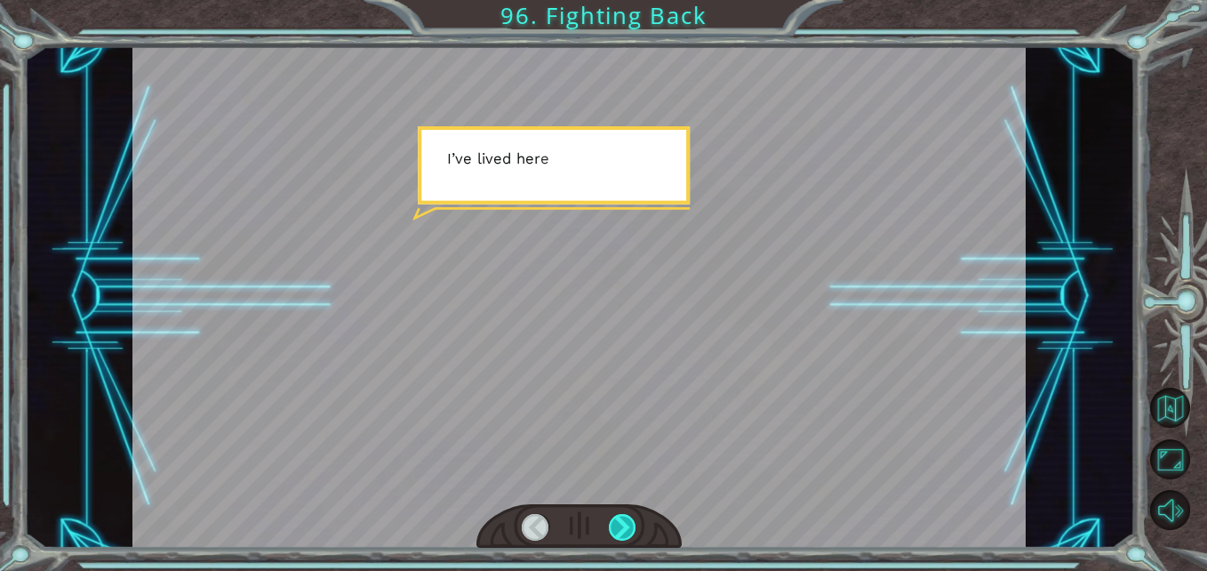
click at [621, 533] on div at bounding box center [623, 528] width 28 height 28
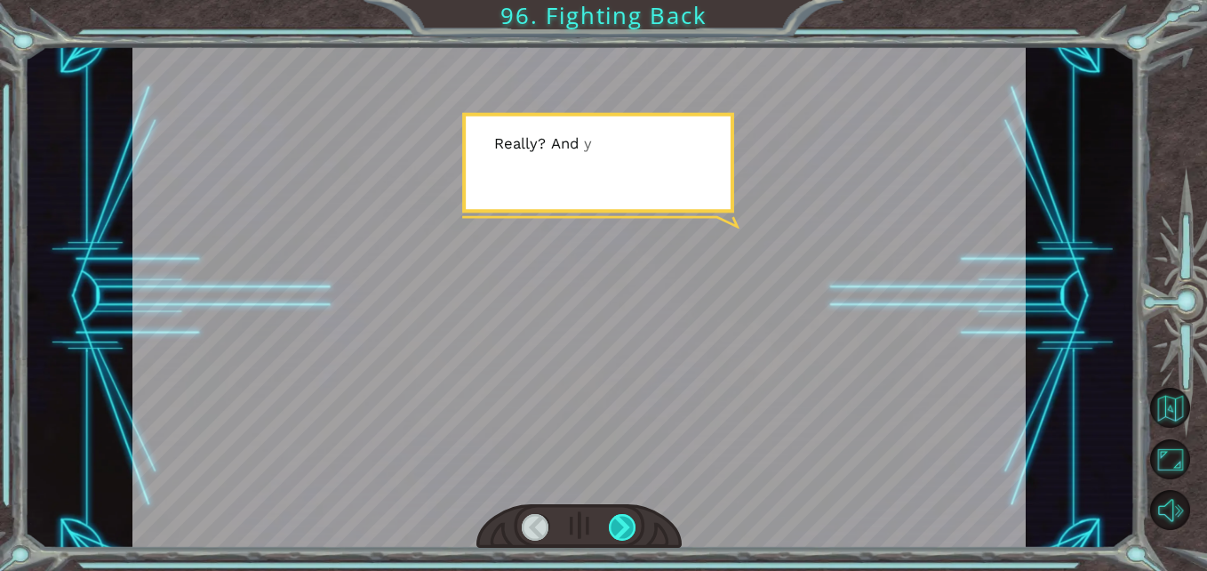
click at [621, 533] on div at bounding box center [623, 528] width 28 height 28
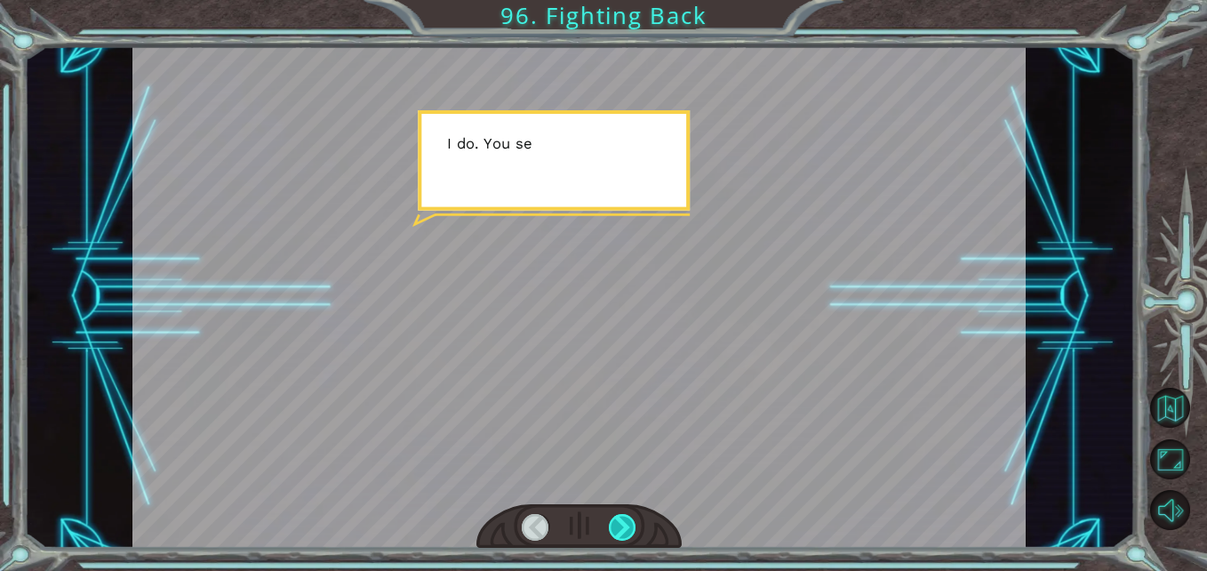
click at [621, 533] on div at bounding box center [623, 528] width 28 height 28
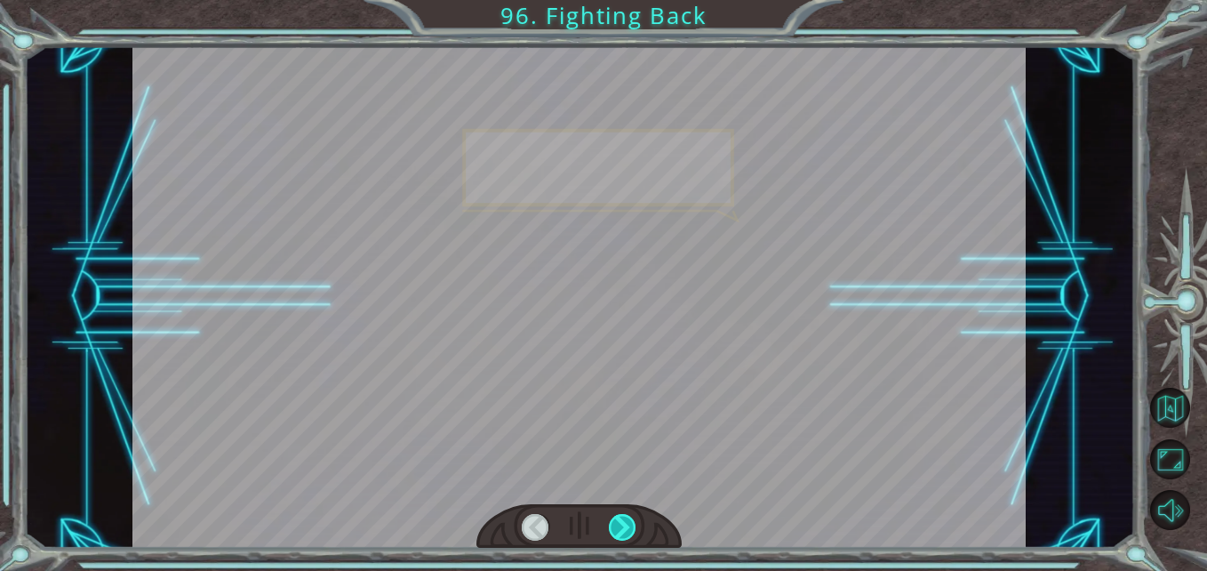
click at [621, 533] on div at bounding box center [623, 528] width 28 height 28
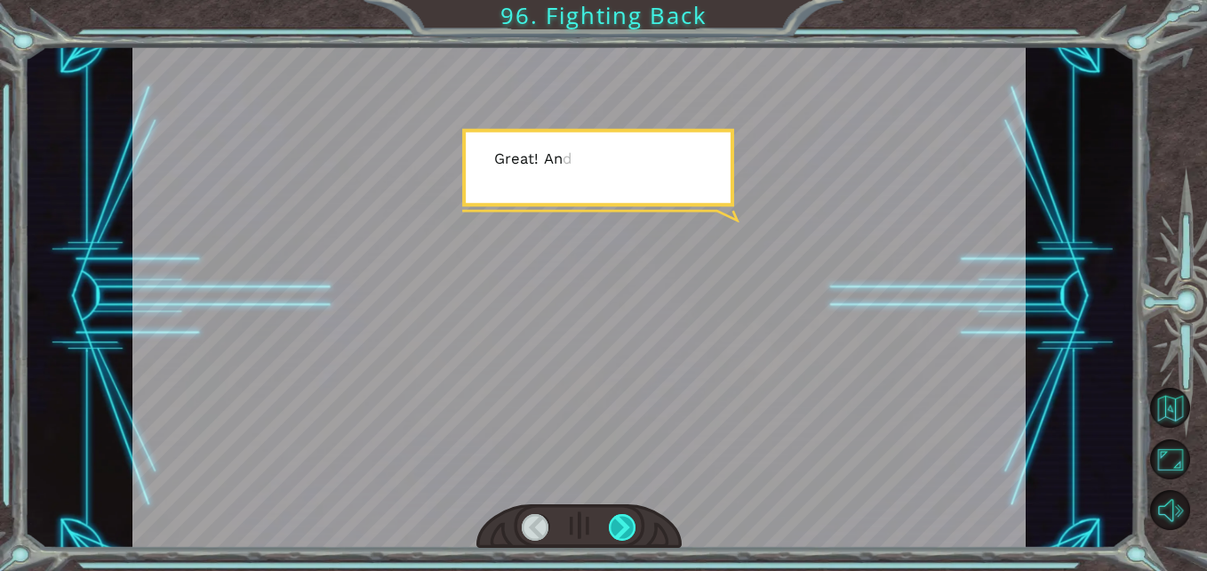
click at [621, 533] on div at bounding box center [623, 528] width 28 height 28
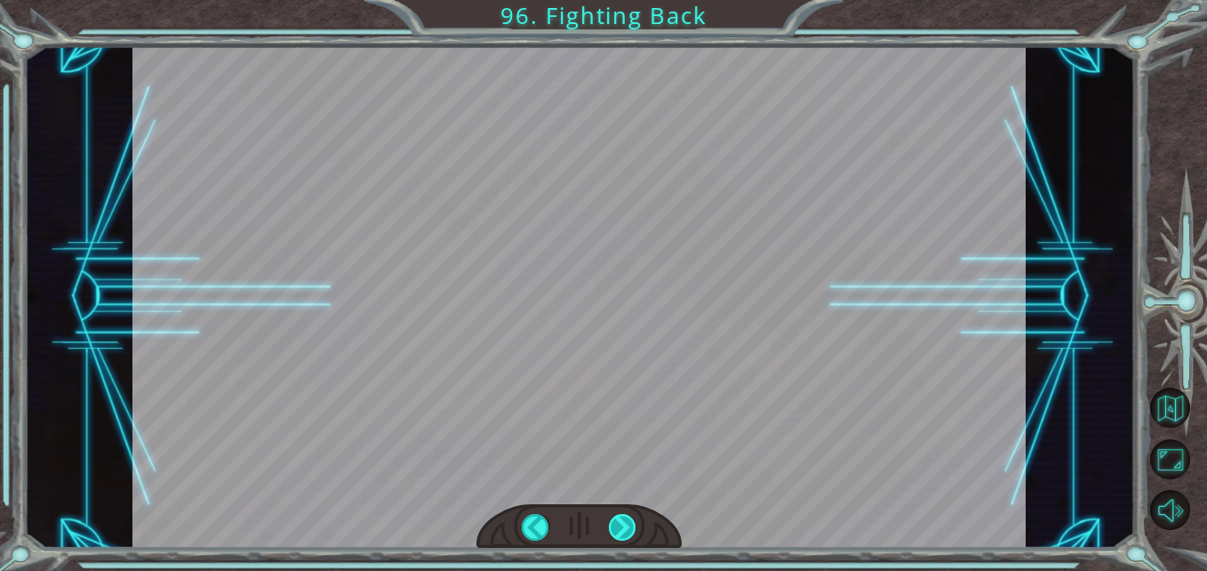
click at [621, 533] on div at bounding box center [623, 528] width 28 height 28
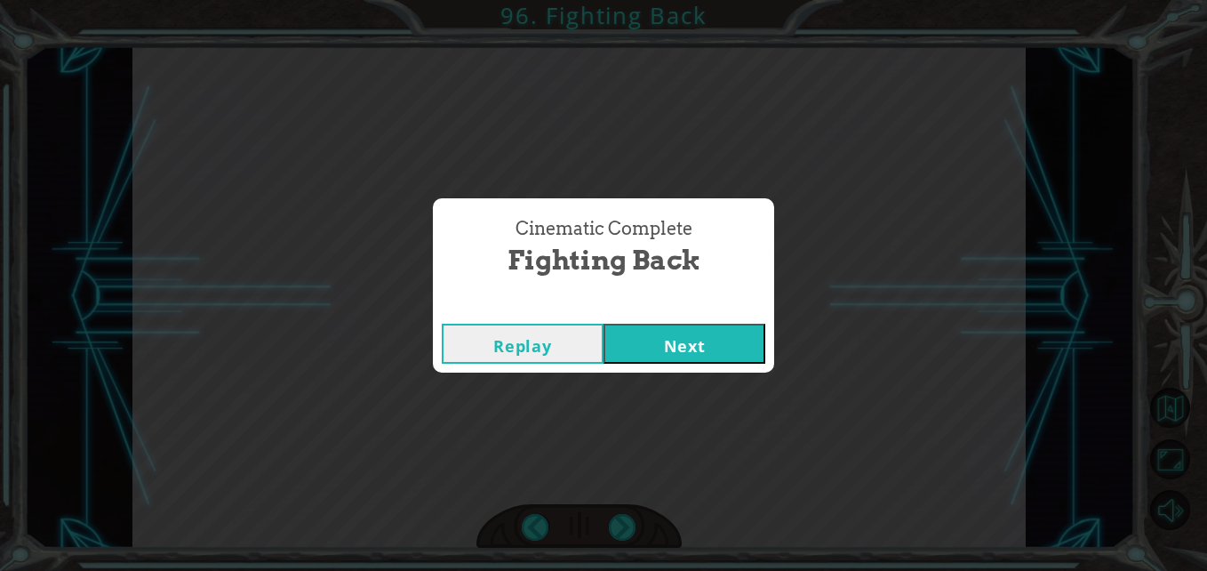
drag, startPoint x: 652, startPoint y: 395, endPoint x: 663, endPoint y: 291, distance: 104.7
click at [654, 373] on div "Cinematic Complete Fighting Back Replay Next" at bounding box center [603, 285] width 1207 height 571
click at [659, 341] on button "Next" at bounding box center [685, 344] width 162 height 40
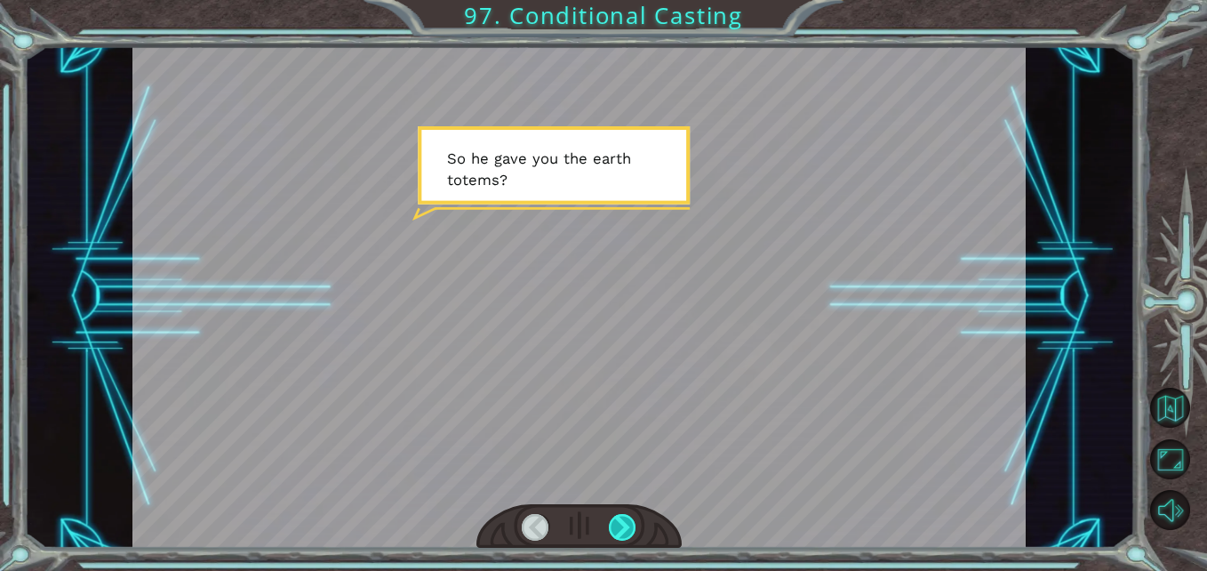
click at [617, 515] on div at bounding box center [623, 528] width 28 height 28
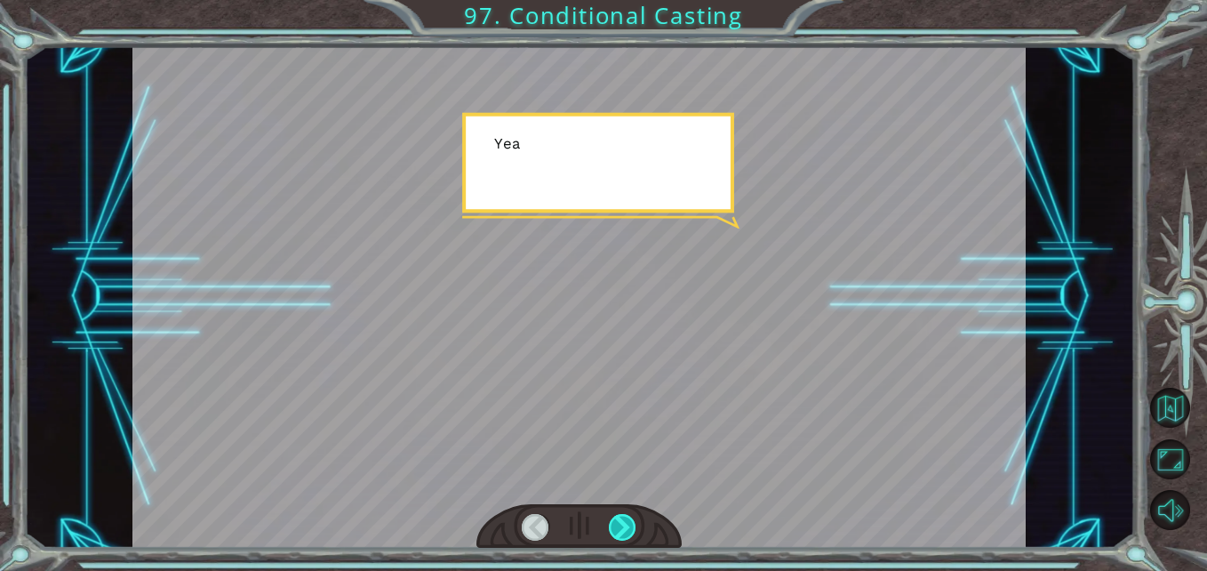
click at [620, 518] on div at bounding box center [623, 528] width 28 height 28
click at [621, 523] on div at bounding box center [623, 528] width 28 height 28
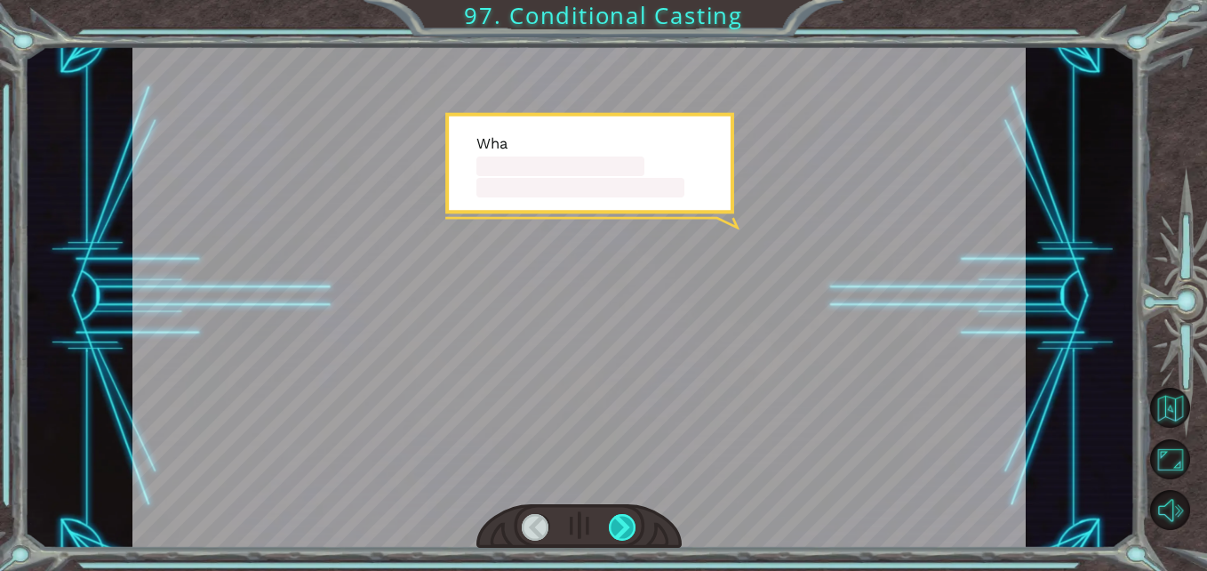
click at [624, 527] on div at bounding box center [623, 528] width 28 height 28
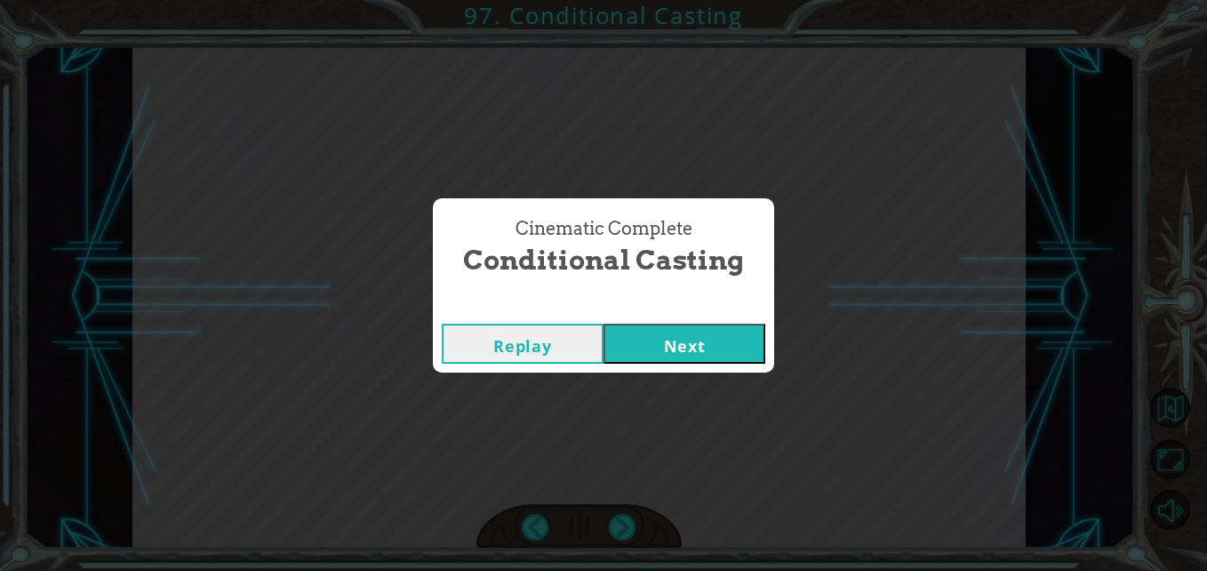
click at [629, 365] on div "Replay Next" at bounding box center [603, 344] width 341 height 58
click at [635, 347] on button "Next" at bounding box center [685, 344] width 162 height 40
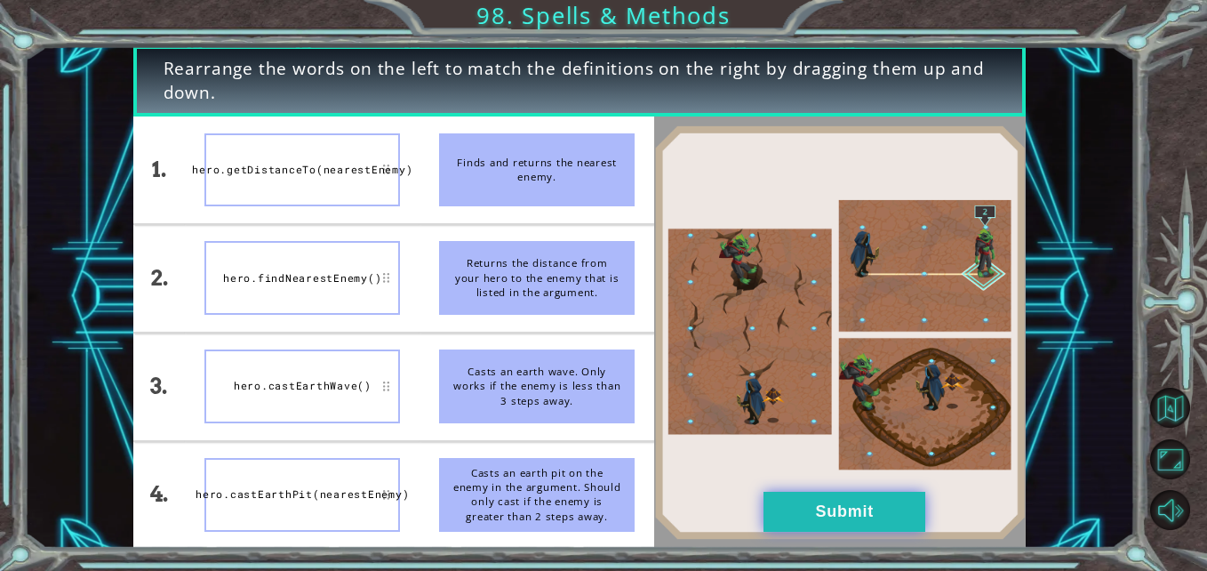
click at [783, 515] on button "Submit" at bounding box center [845, 512] width 162 height 40
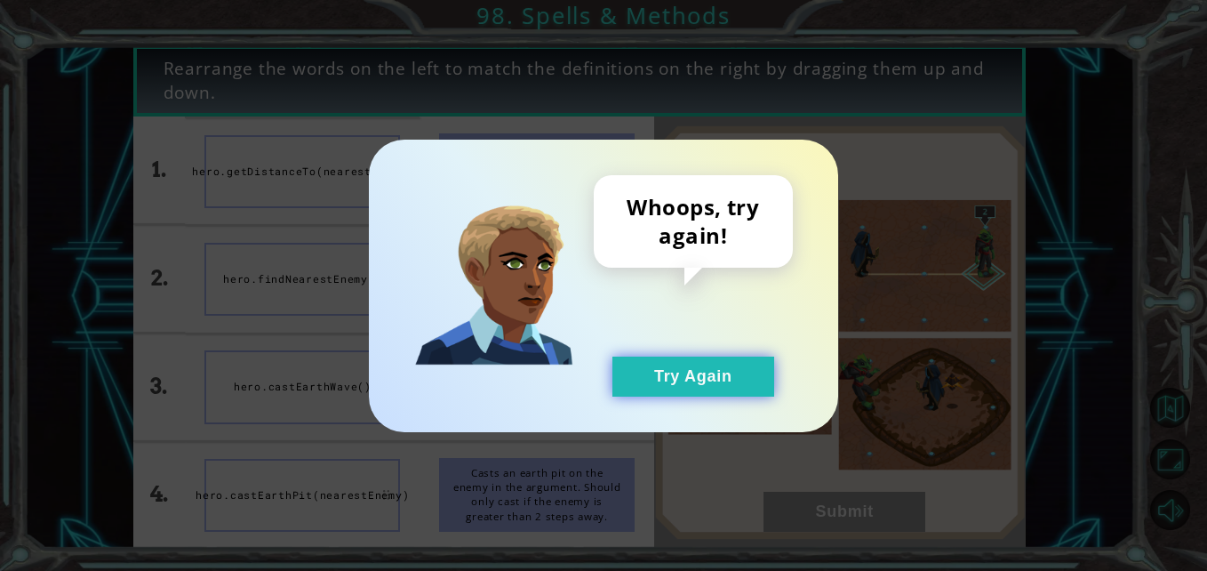
click at [707, 366] on button "Try Again" at bounding box center [694, 377] width 162 height 40
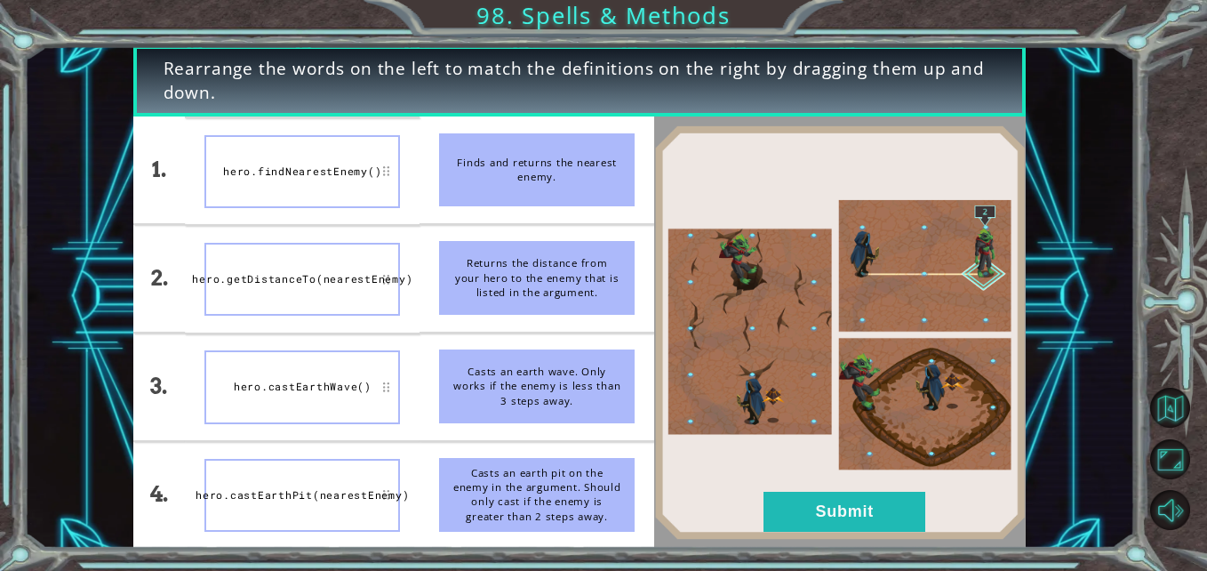
drag, startPoint x: 772, startPoint y: 520, endPoint x: 759, endPoint y: 508, distance: 17.6
click at [759, 508] on div "1. 2. 3. 4. hero.findNearestEnemy() hero.getDistanceTo(nearestEnemy) hero.castE…" at bounding box center [579, 331] width 893 height 431
click at [779, 509] on button "Submit" at bounding box center [845, 512] width 162 height 40
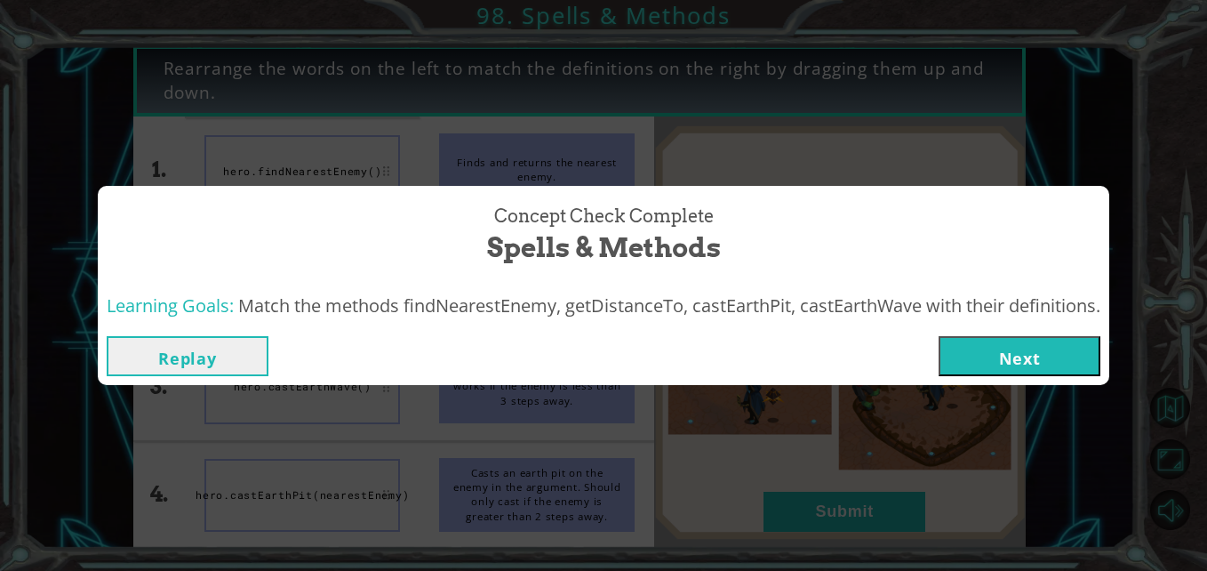
click at [973, 381] on div "Replay Next" at bounding box center [604, 356] width 1012 height 58
click at [974, 353] on button "Next" at bounding box center [1020, 356] width 162 height 40
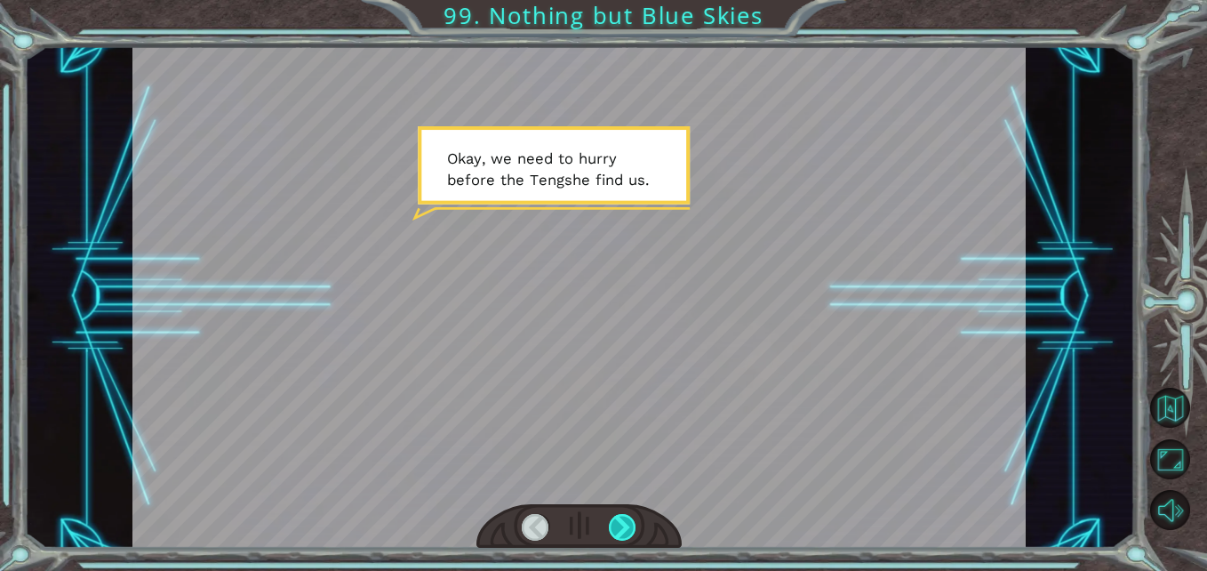
click at [627, 523] on div at bounding box center [623, 528] width 28 height 28
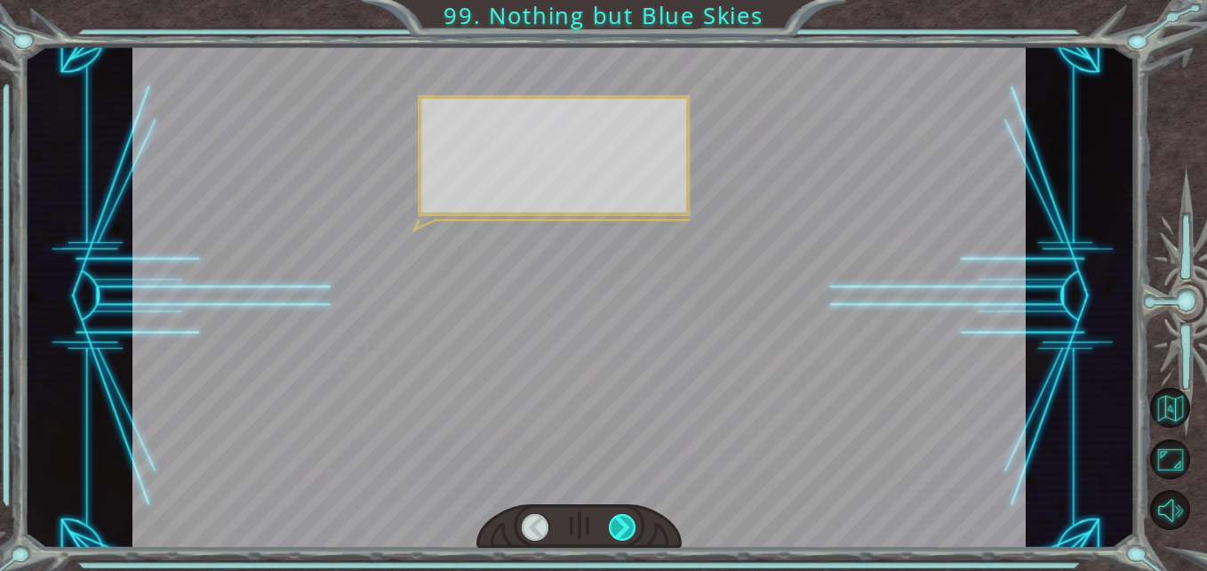
click at [627, 524] on div at bounding box center [623, 528] width 28 height 28
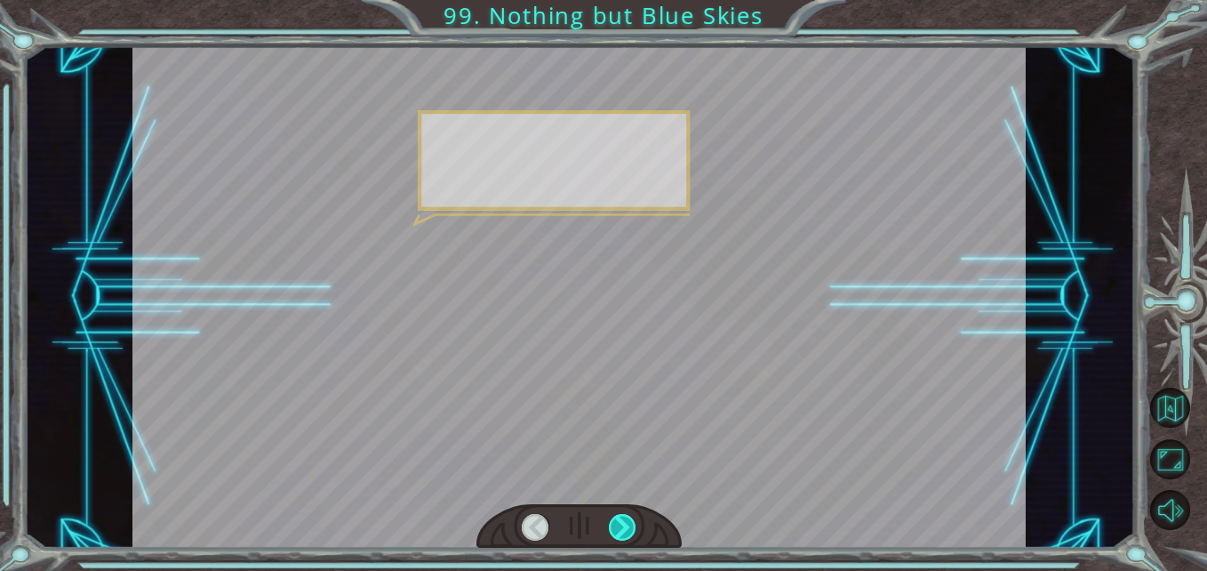
click at [624, 525] on div at bounding box center [623, 528] width 28 height 28
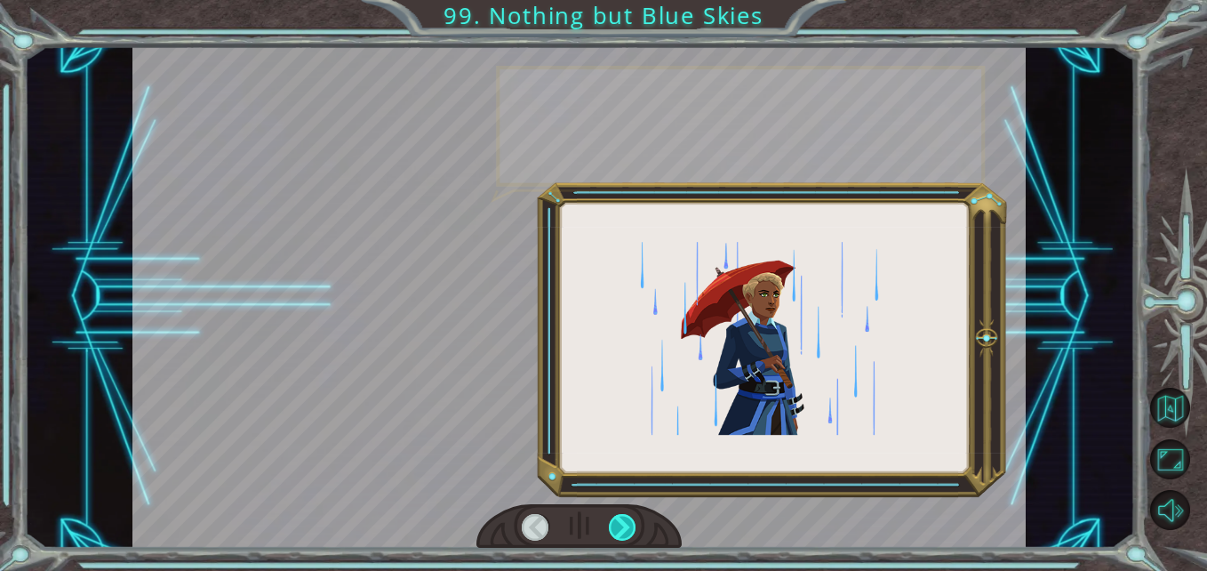
click at [624, 525] on div at bounding box center [623, 528] width 28 height 28
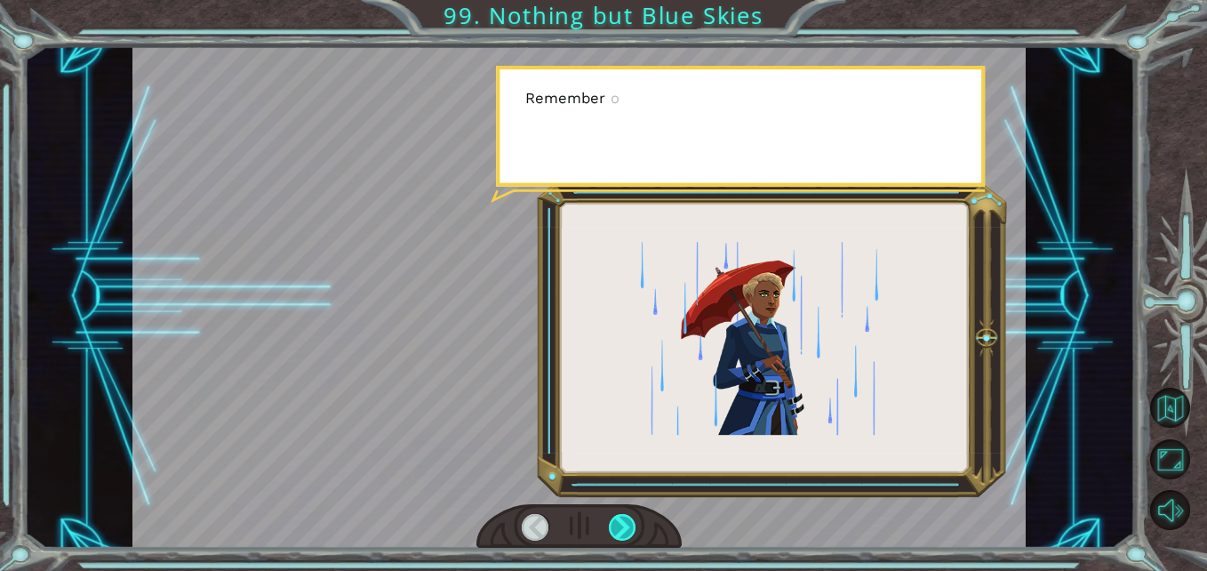
click at [623, 525] on div at bounding box center [623, 528] width 28 height 28
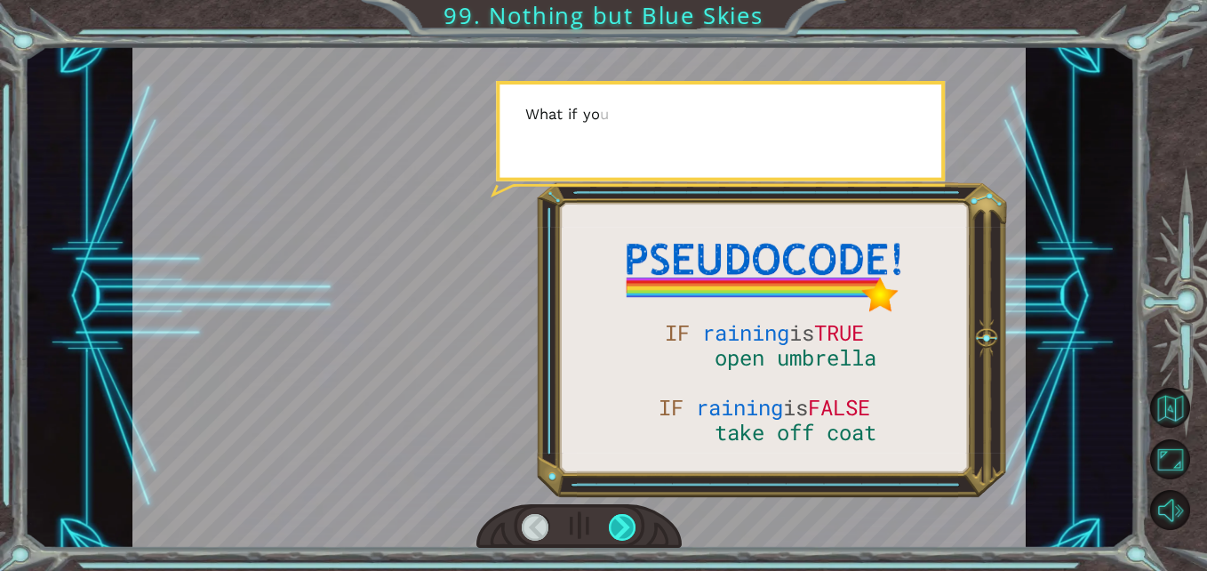
click at [623, 525] on div at bounding box center [623, 528] width 28 height 28
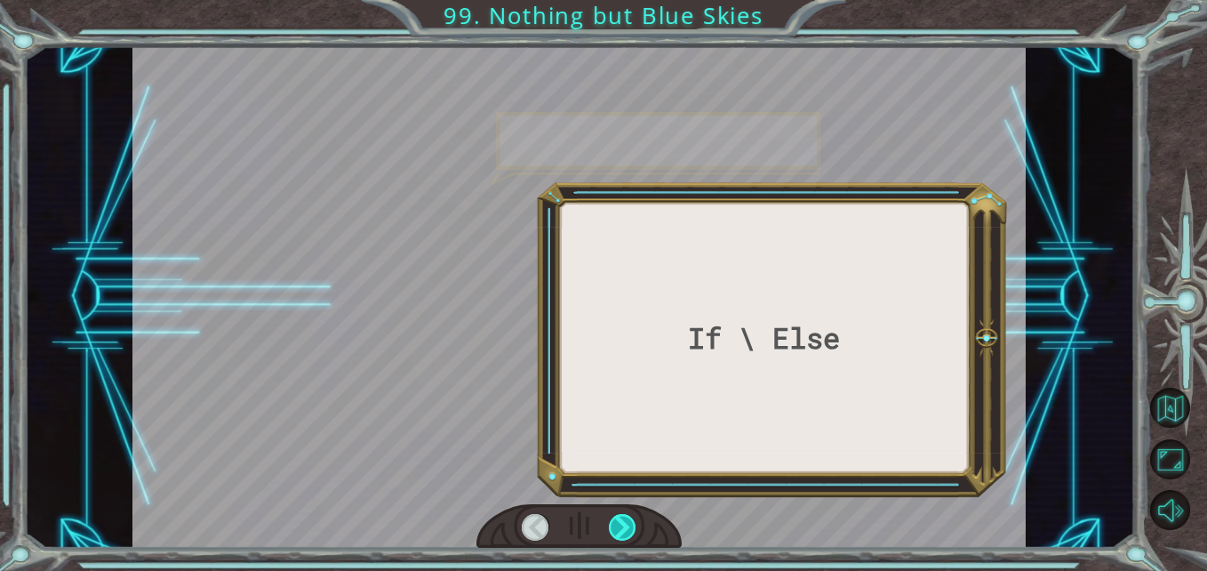
click at [623, 525] on div at bounding box center [623, 528] width 28 height 28
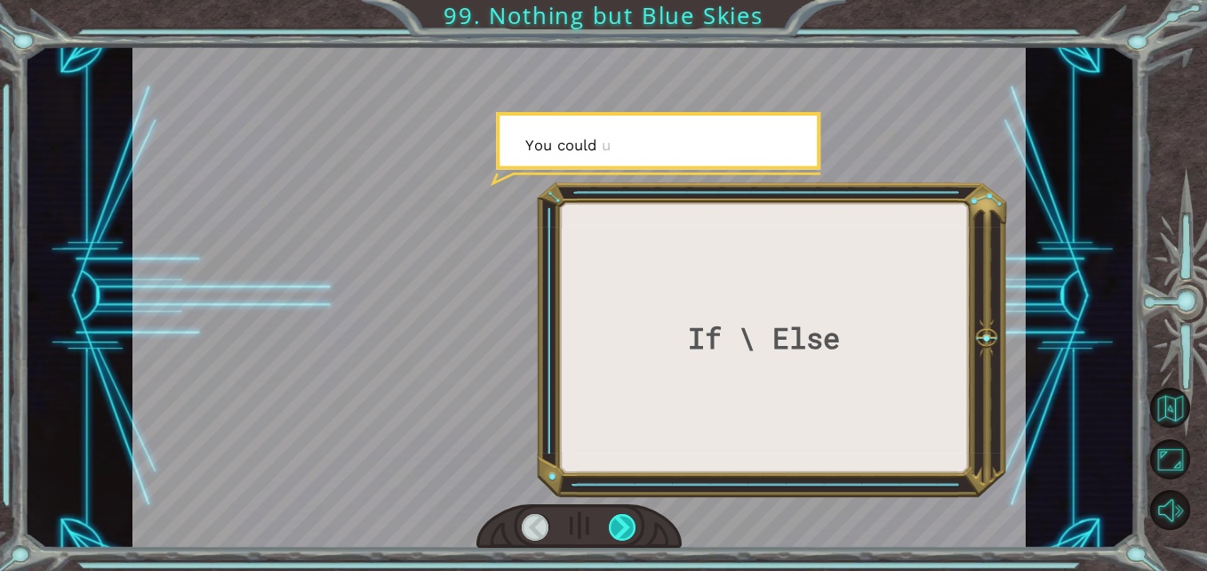
click at [623, 525] on div at bounding box center [623, 528] width 28 height 28
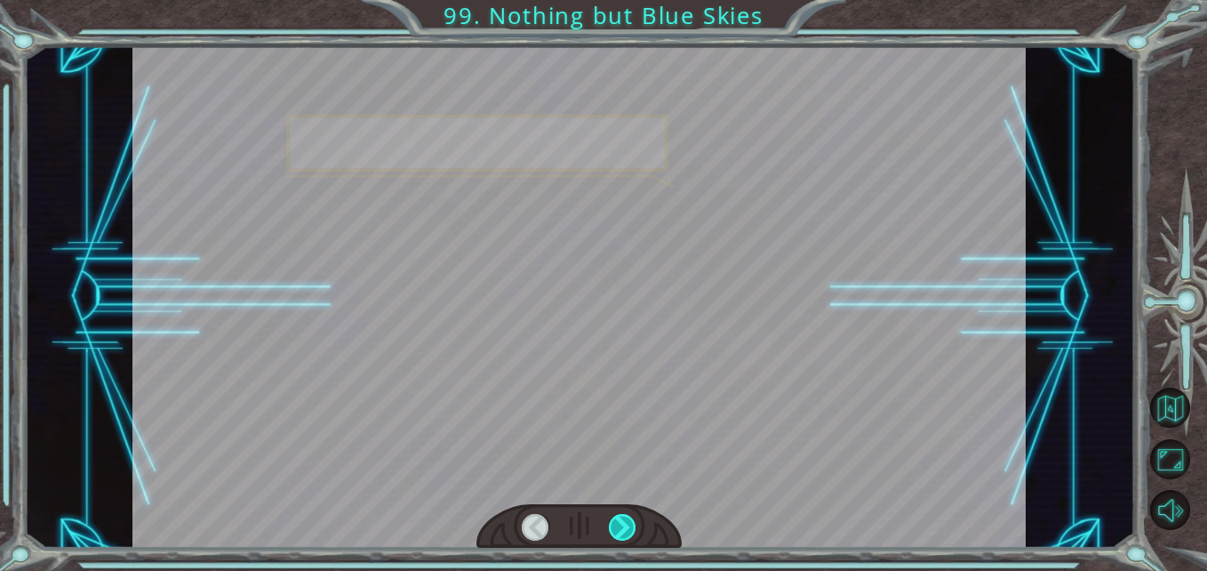
click at [623, 525] on div at bounding box center [623, 528] width 28 height 28
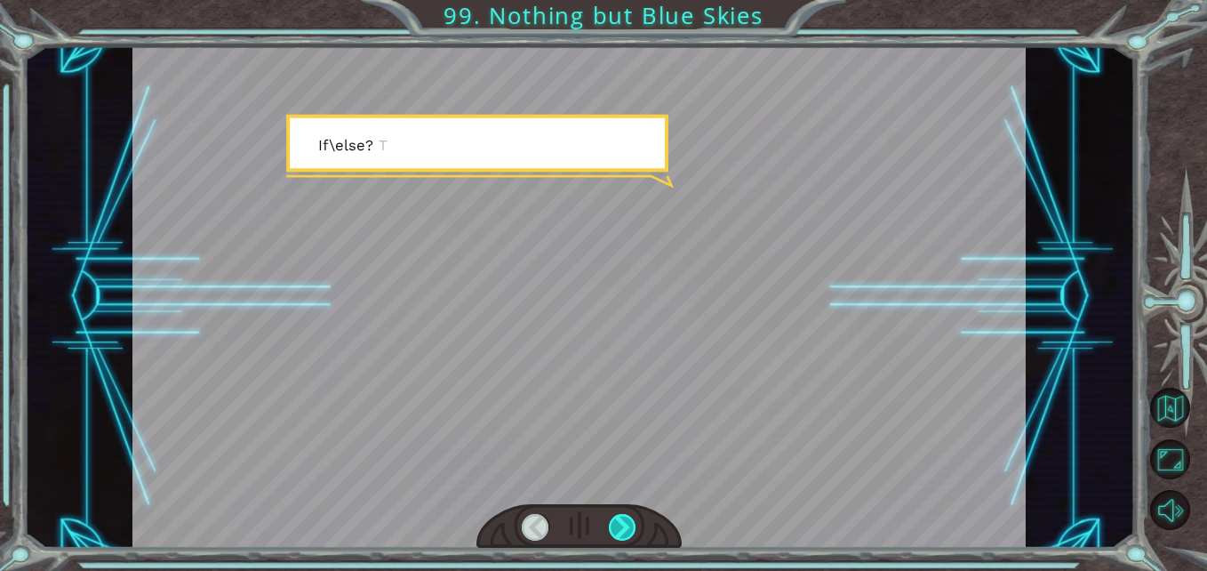
click at [623, 525] on div at bounding box center [623, 528] width 28 height 28
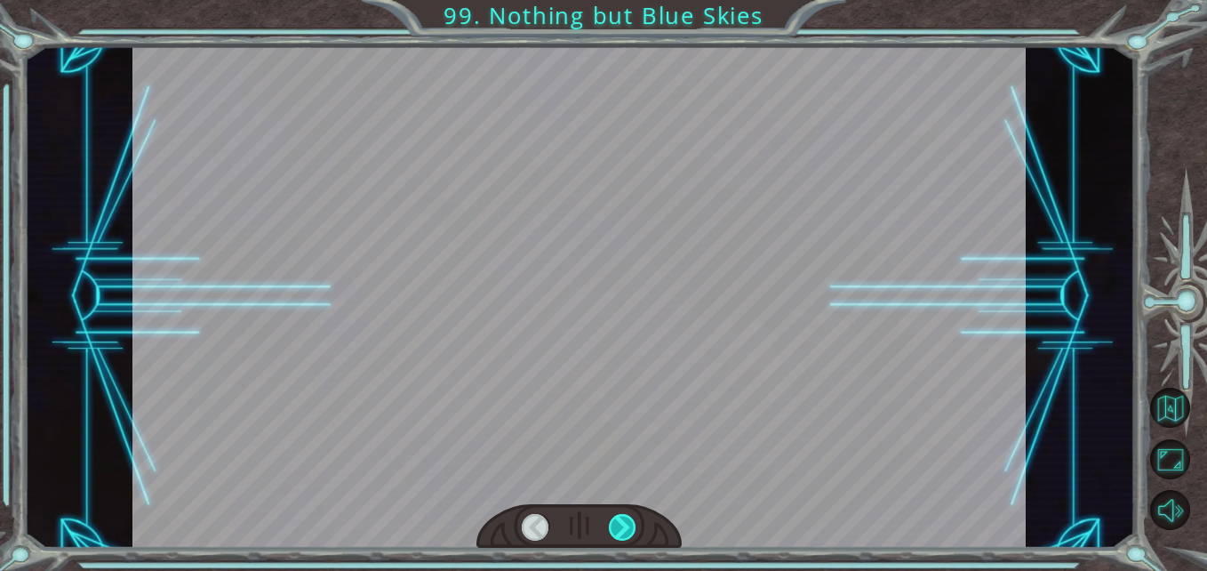
click at [623, 525] on div at bounding box center [623, 528] width 28 height 28
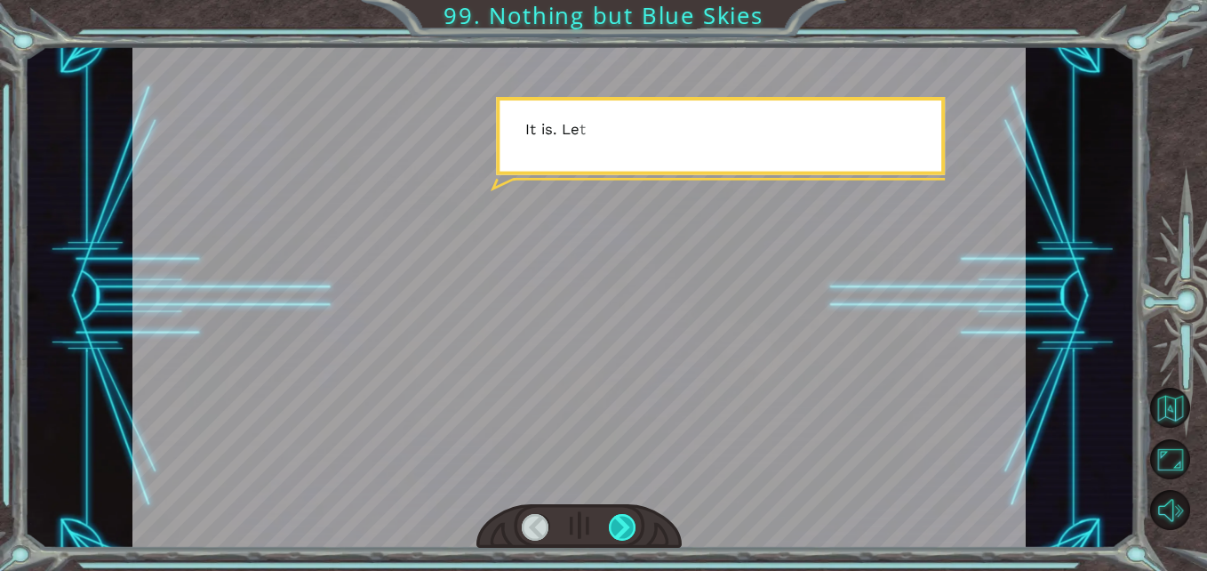
click at [623, 525] on div at bounding box center [623, 528] width 28 height 28
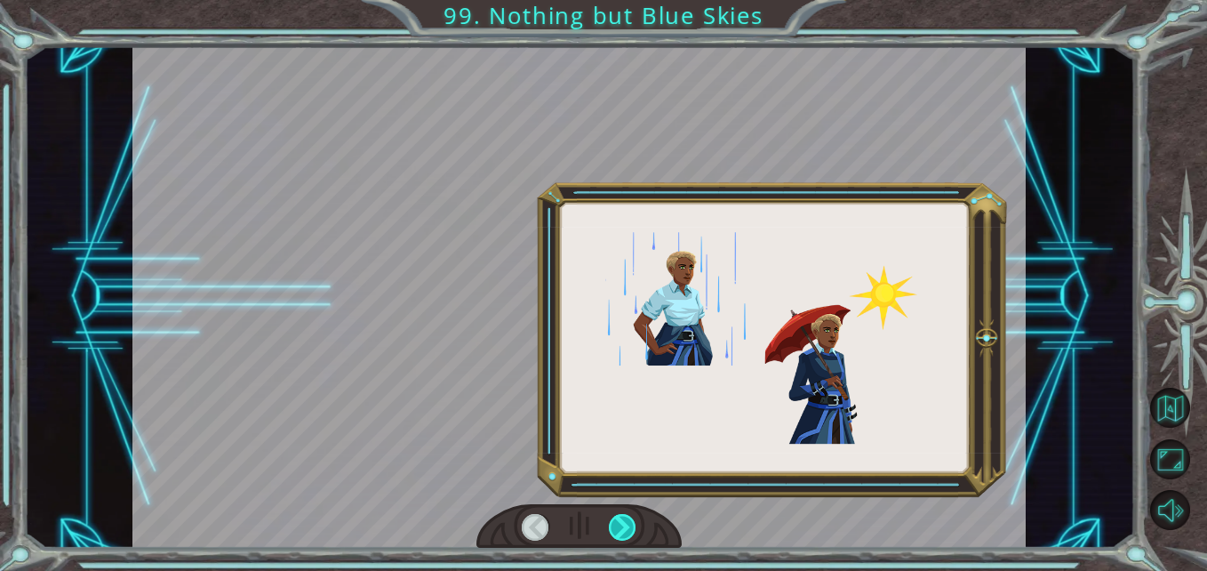
click at [622, 525] on div at bounding box center [623, 528] width 28 height 28
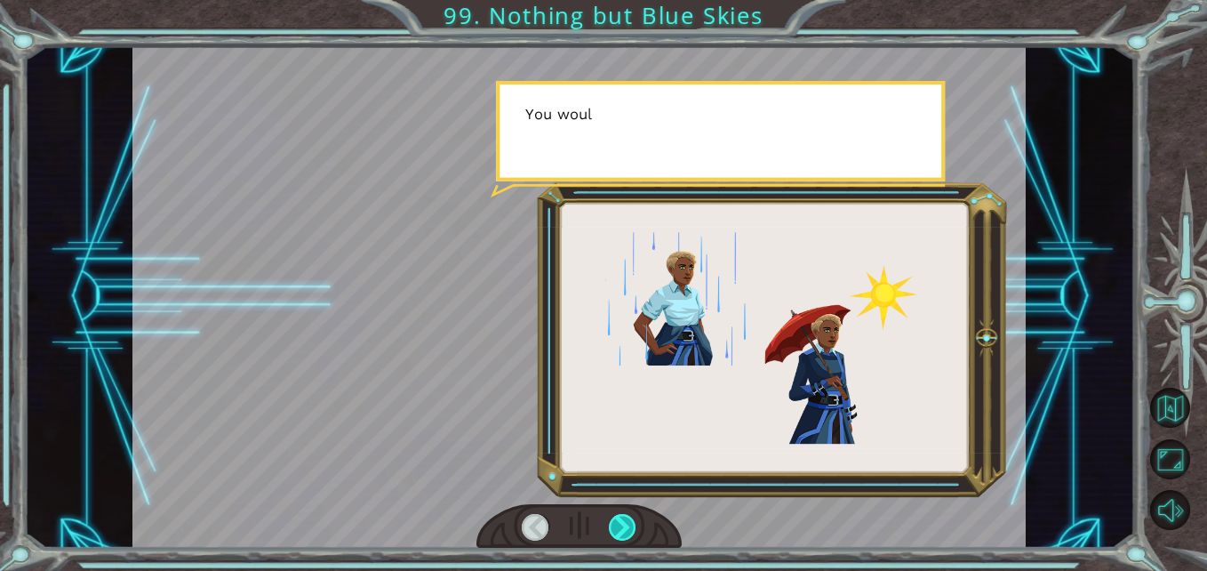
click at [621, 525] on div at bounding box center [623, 528] width 28 height 28
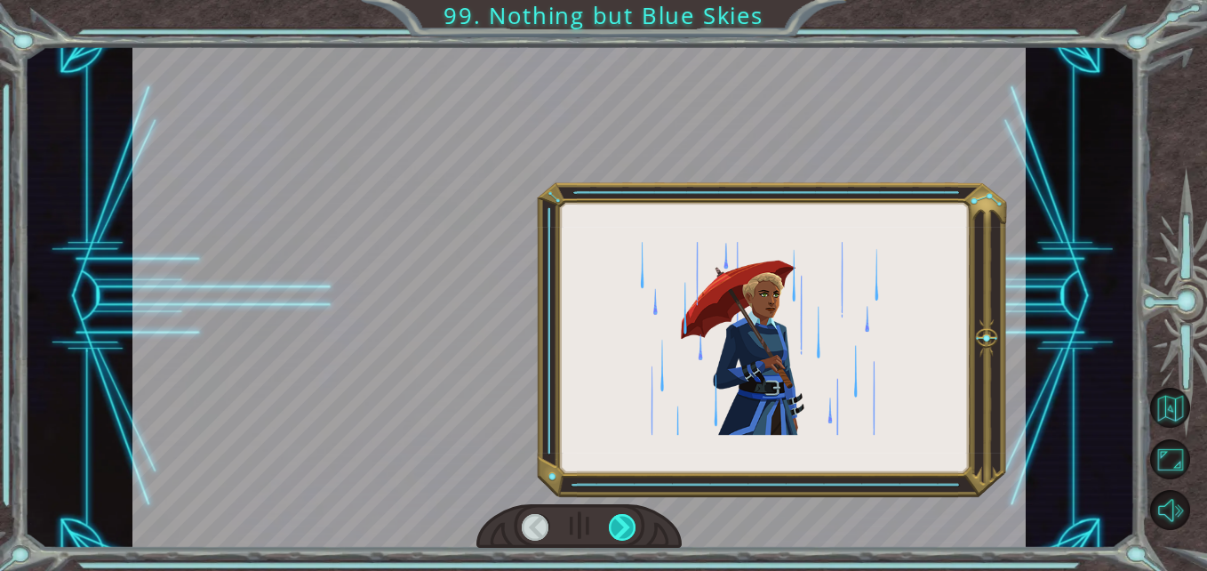
click at [621, 525] on div at bounding box center [623, 528] width 28 height 28
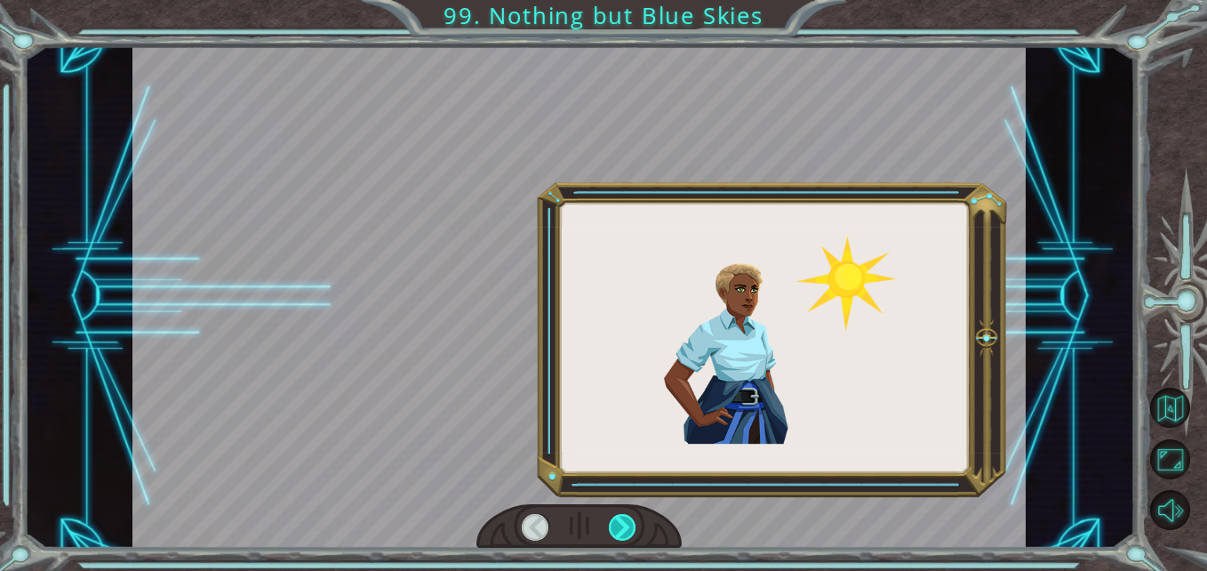
click at [621, 525] on div at bounding box center [623, 528] width 28 height 28
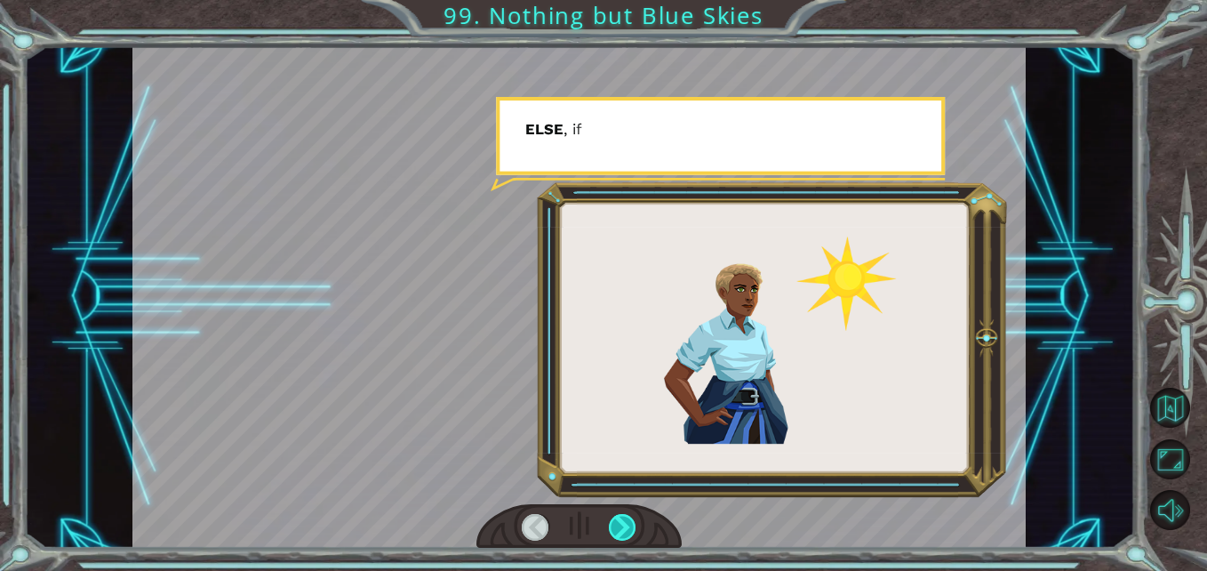
click at [621, 525] on div at bounding box center [623, 528] width 28 height 28
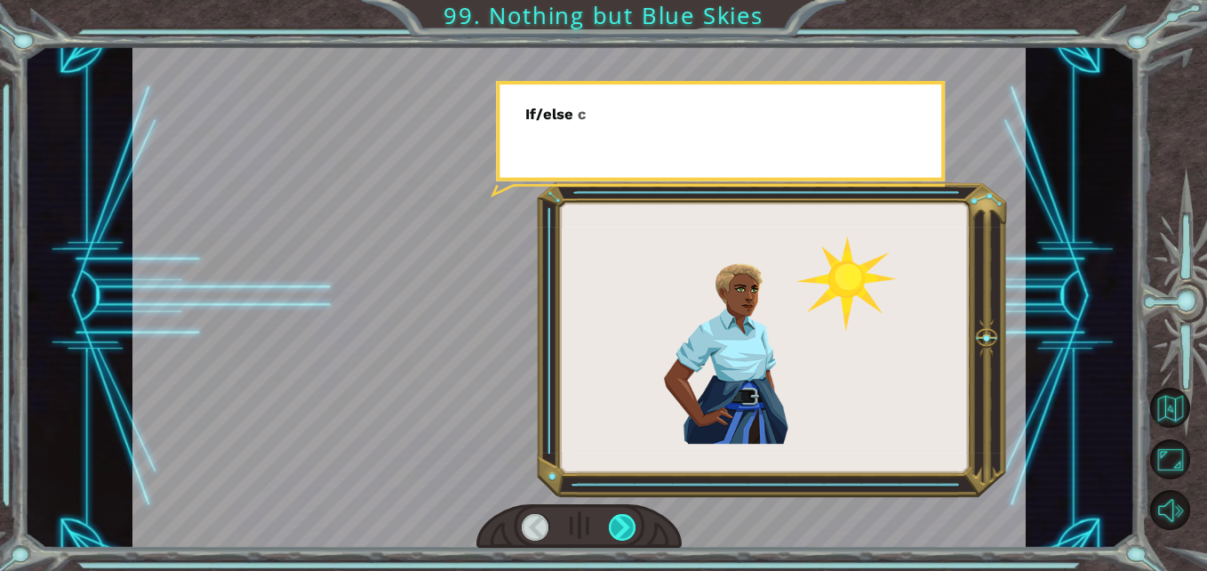
click at [621, 525] on div at bounding box center [623, 528] width 28 height 28
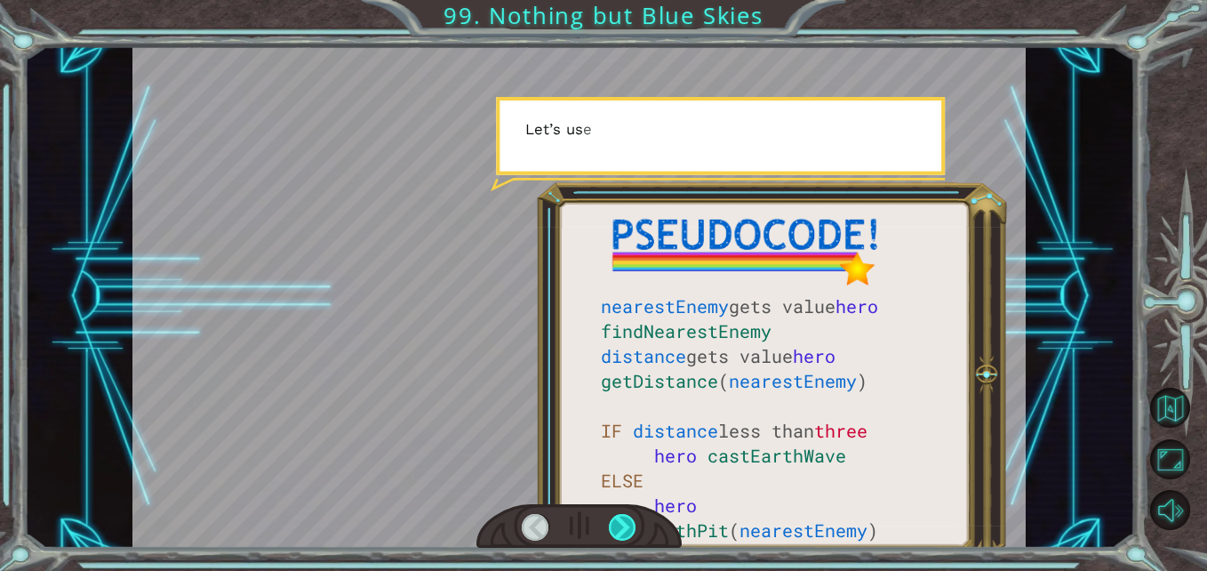
click at [621, 525] on div at bounding box center [623, 528] width 28 height 28
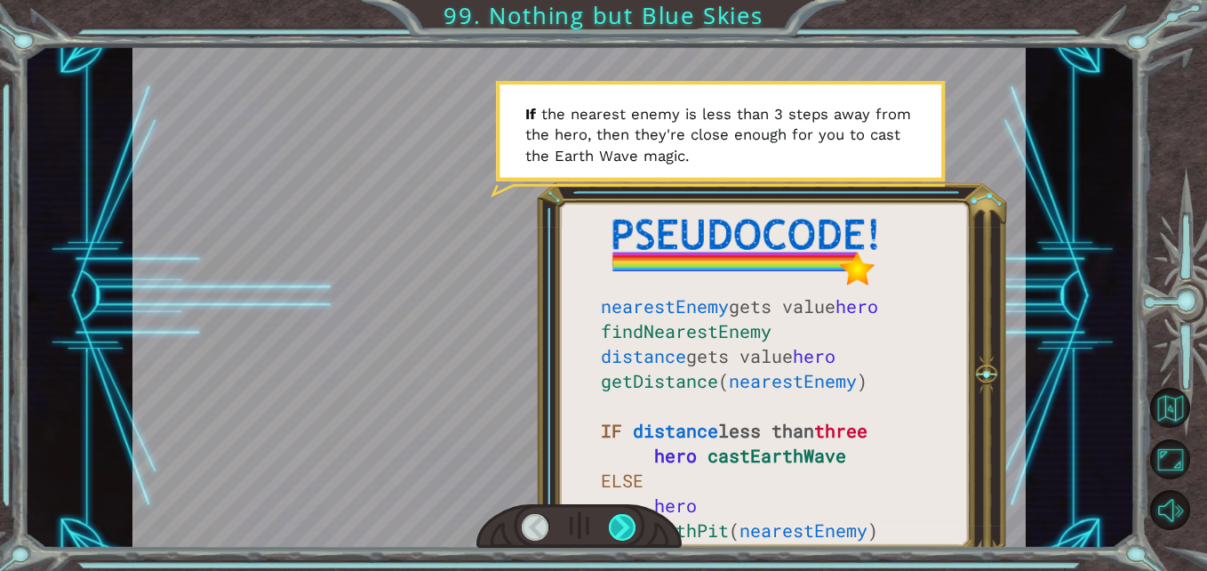
click at [621, 531] on div at bounding box center [623, 528] width 28 height 28
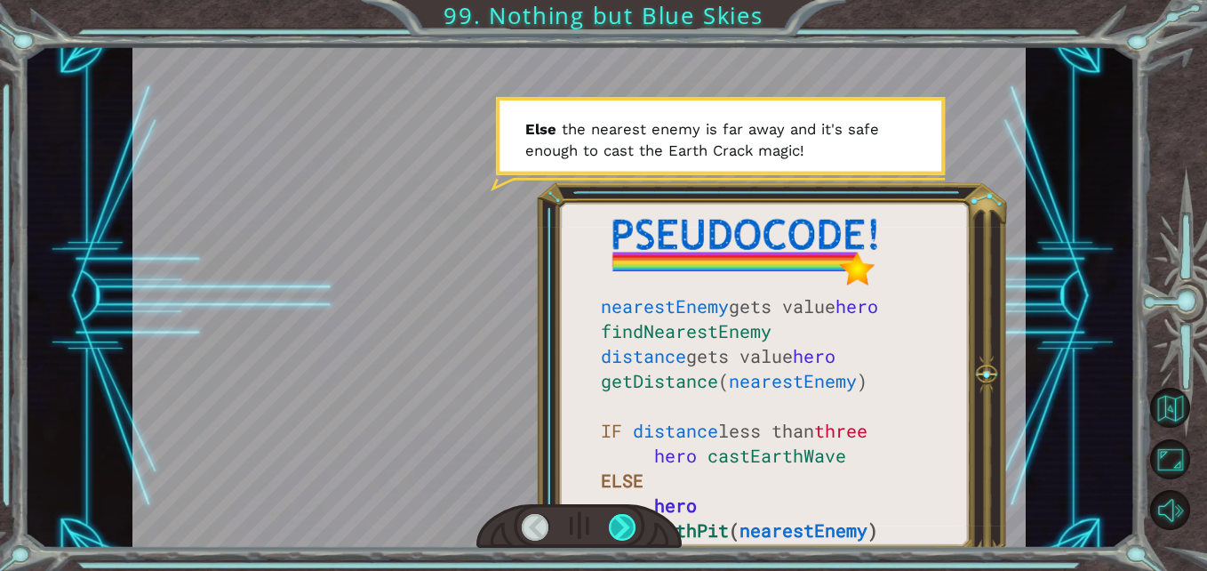
click at [616, 527] on div at bounding box center [623, 528] width 28 height 28
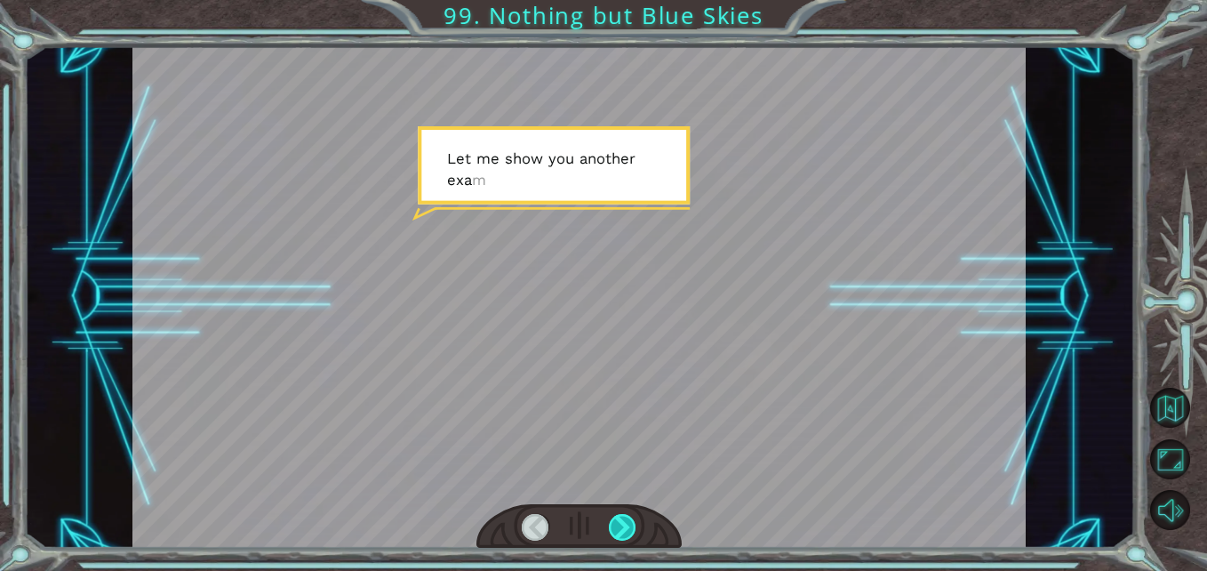
click at [616, 525] on div at bounding box center [623, 528] width 28 height 28
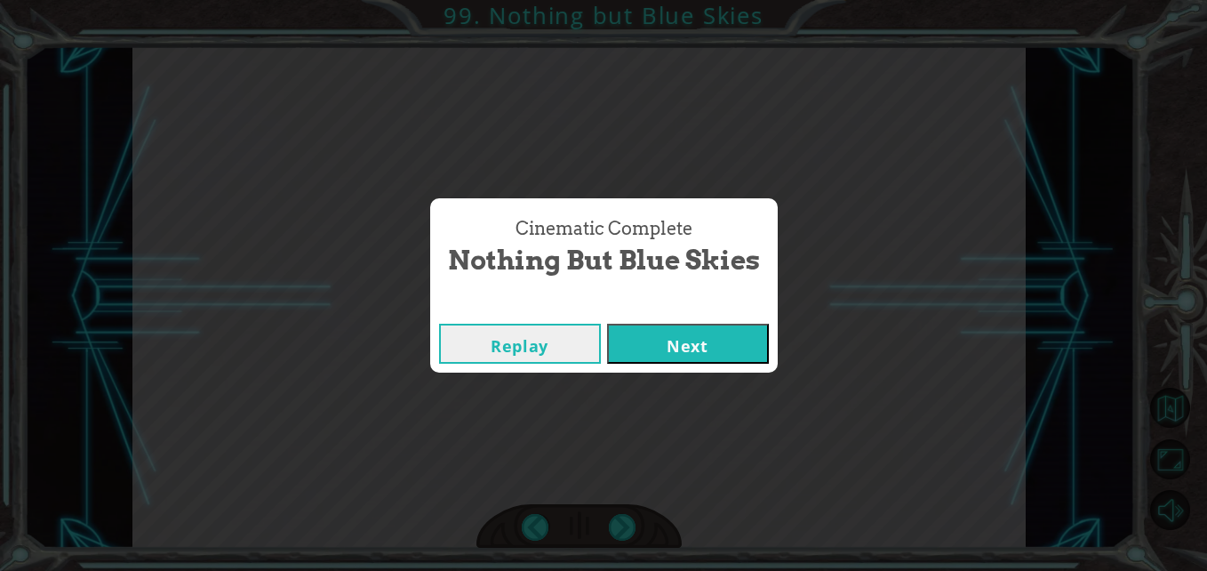
click at [665, 349] on button "Next" at bounding box center [688, 344] width 162 height 40
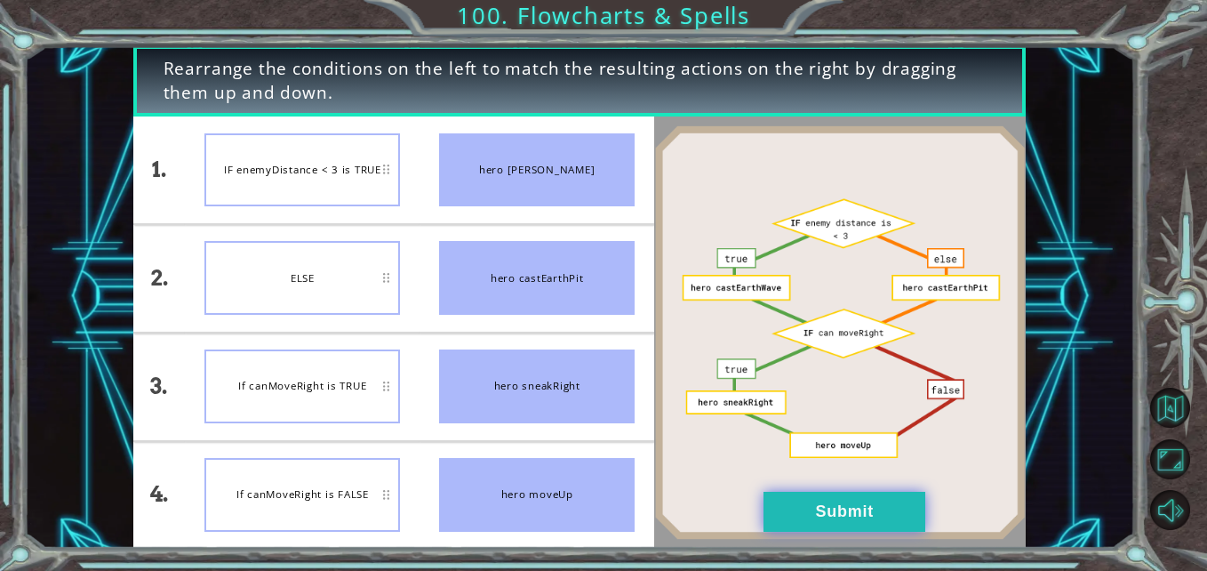
click at [860, 501] on button "Submit" at bounding box center [845, 512] width 162 height 40
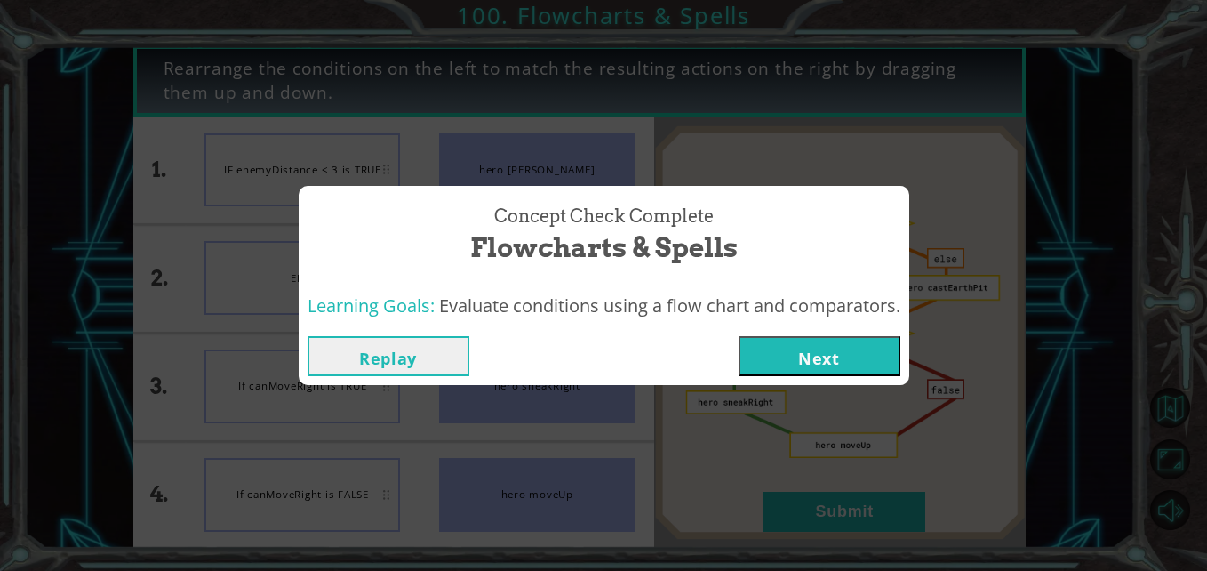
click at [822, 362] on button "Next" at bounding box center [820, 356] width 162 height 40
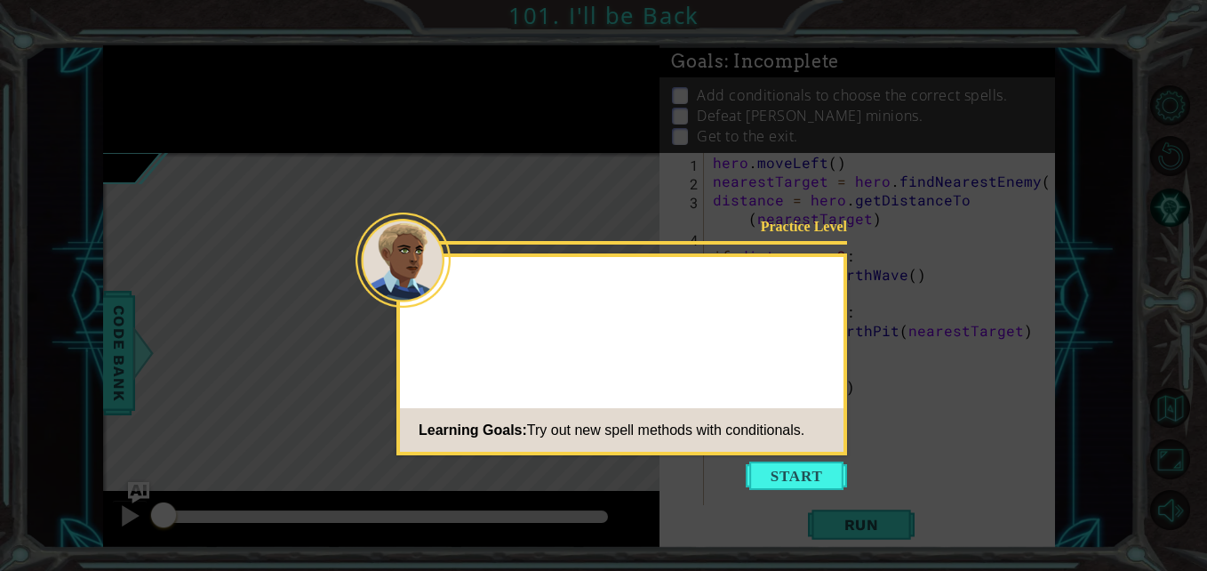
click at [757, 469] on button "Start" at bounding box center [796, 475] width 101 height 28
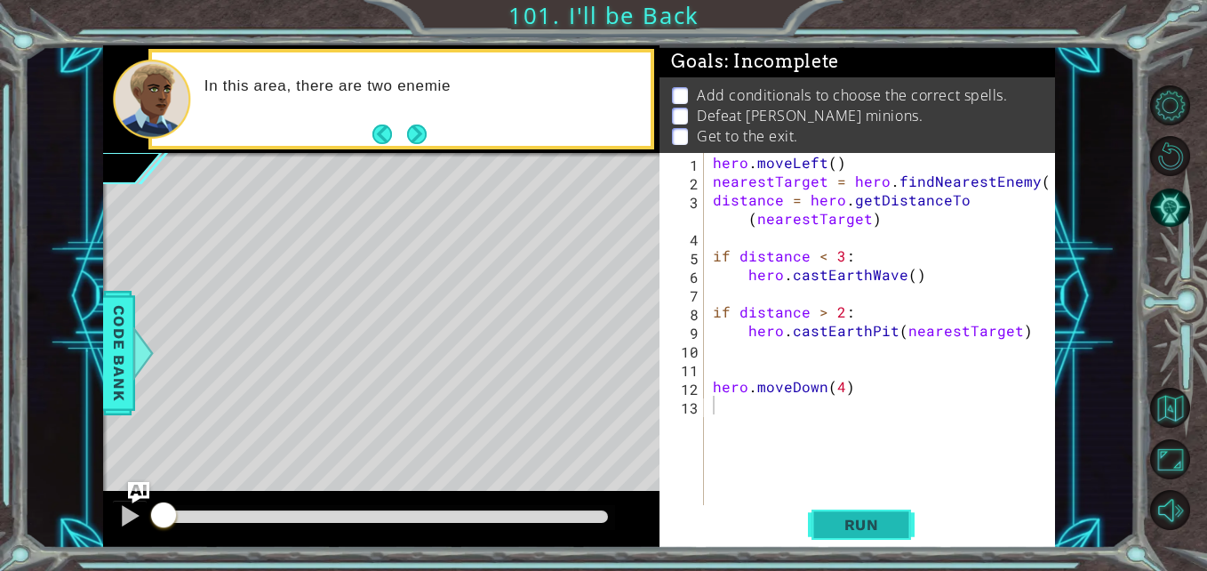
click at [867, 517] on span "Run" at bounding box center [862, 525] width 70 height 18
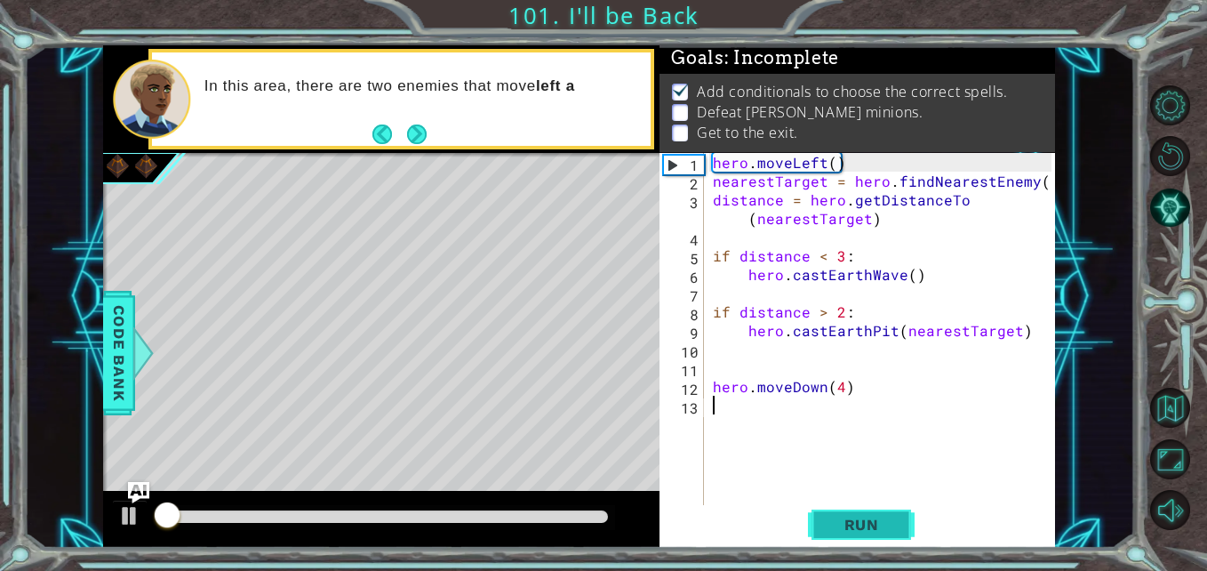
scroll to position [13, 0]
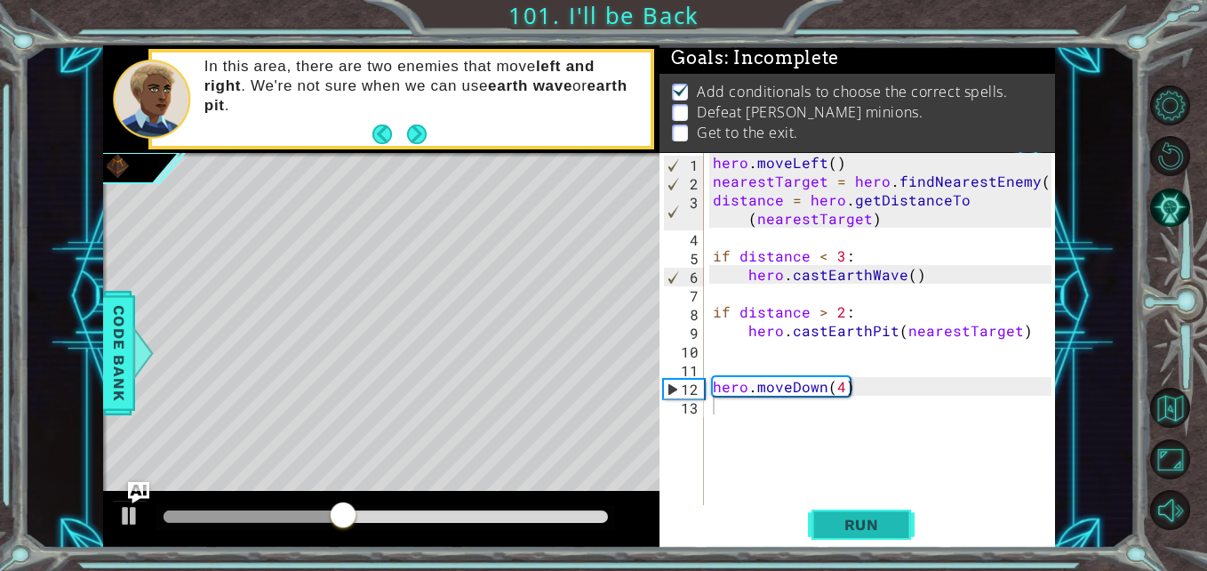
click at [834, 510] on button "Run" at bounding box center [861, 524] width 107 height 39
